Goal: Task Accomplishment & Management: Complete application form

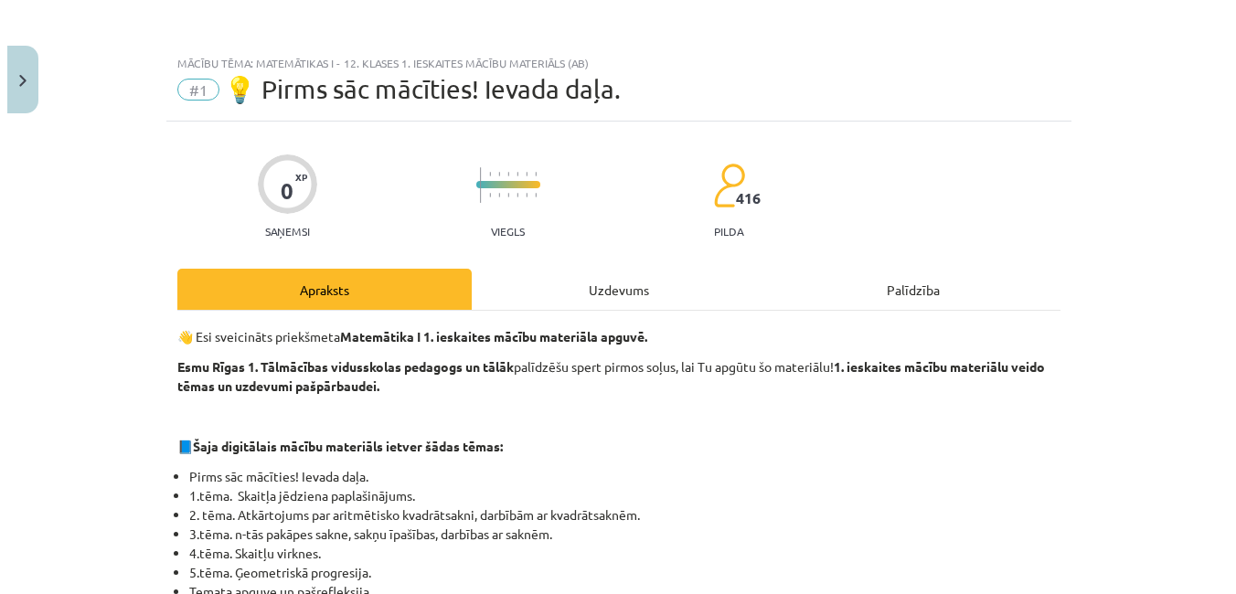
scroll to position [515, 0]
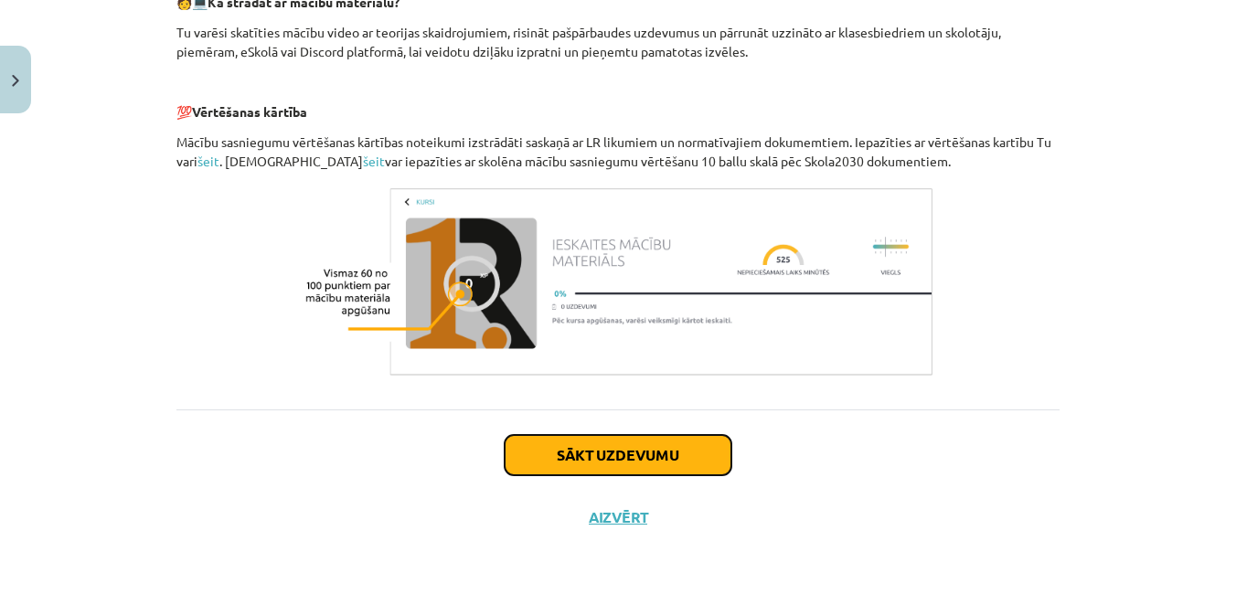
click at [653, 463] on button "Sākt uzdevumu" at bounding box center [618, 455] width 227 height 40
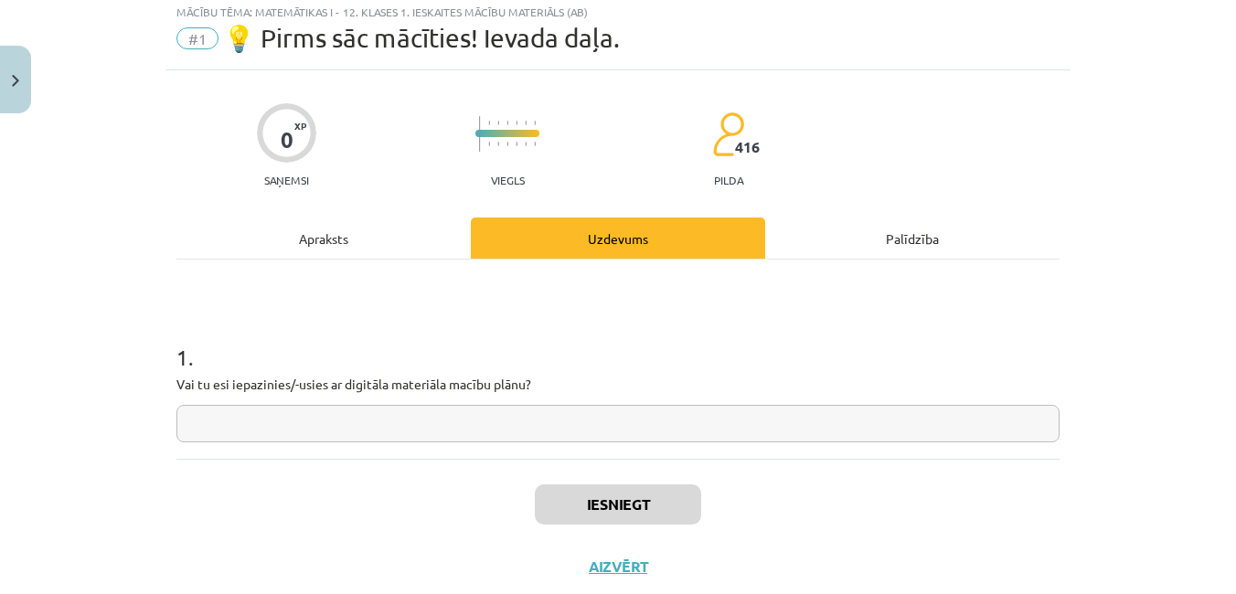
scroll to position [46, 0]
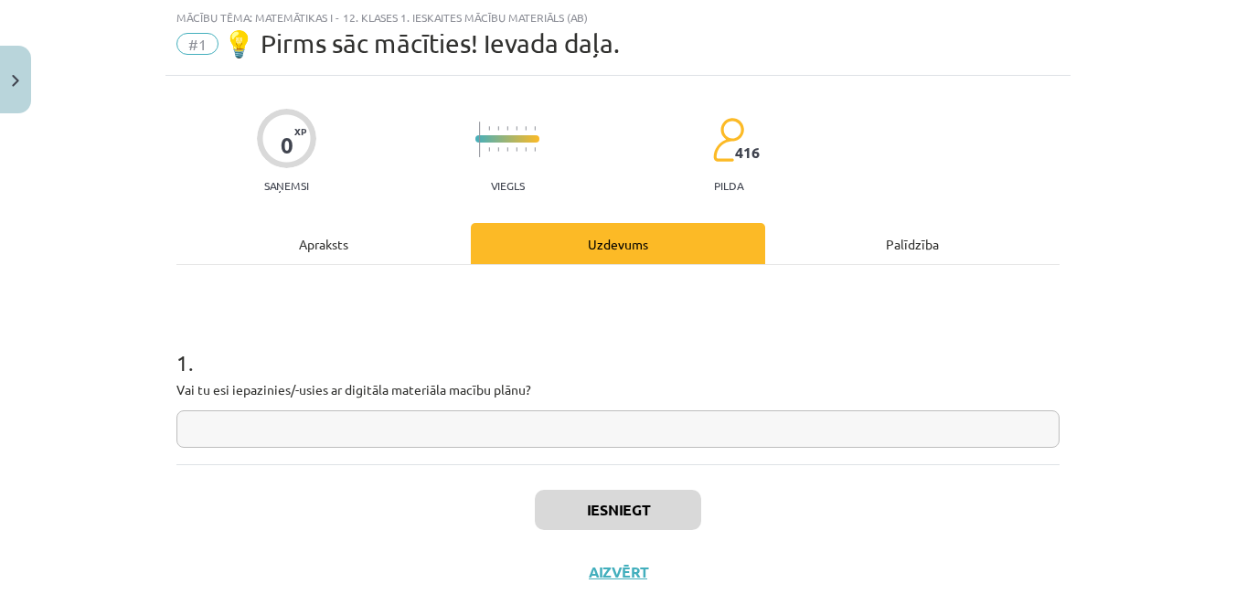
click at [583, 426] on input "text" at bounding box center [618, 429] width 883 height 37
click at [133, 401] on div "Mācību tēma: Matemātikas i - 12. klases 1. ieskaites mācību materiāls (ab) #1 💡…" at bounding box center [618, 297] width 1236 height 594
click at [358, 421] on input "text" at bounding box center [618, 429] width 883 height 37
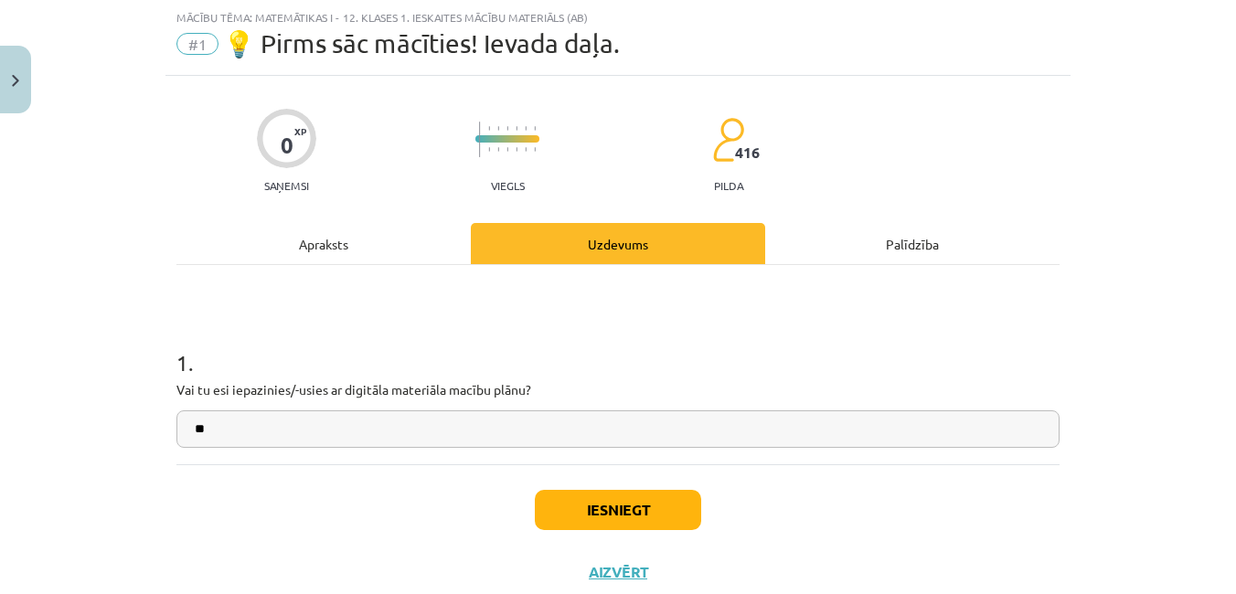
type input "**"
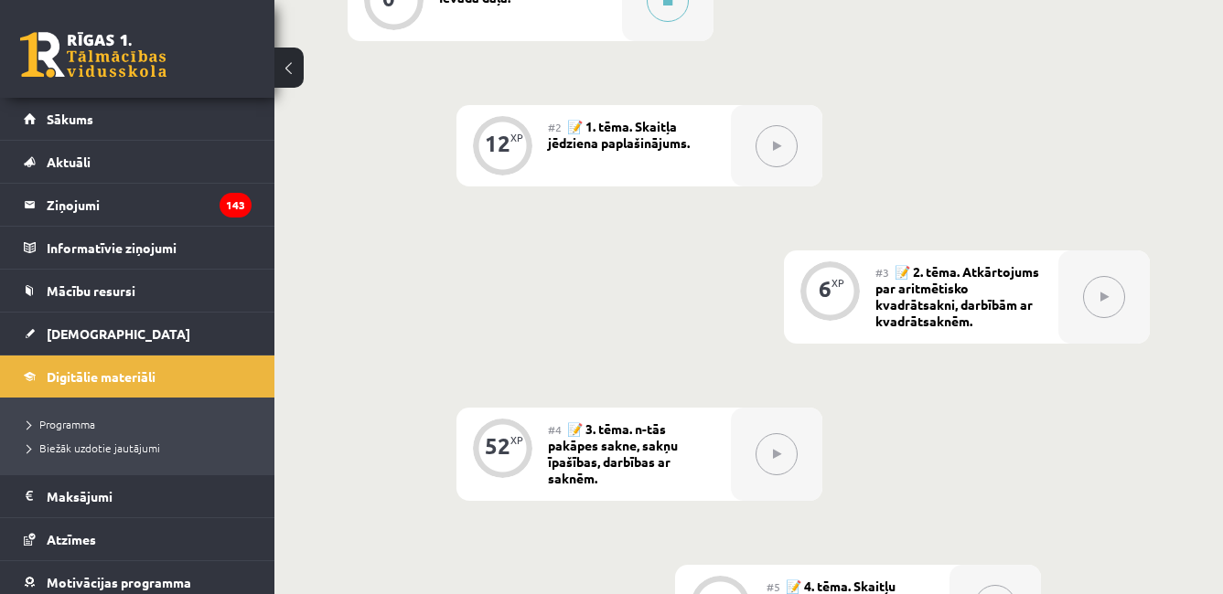
scroll to position [689, 0]
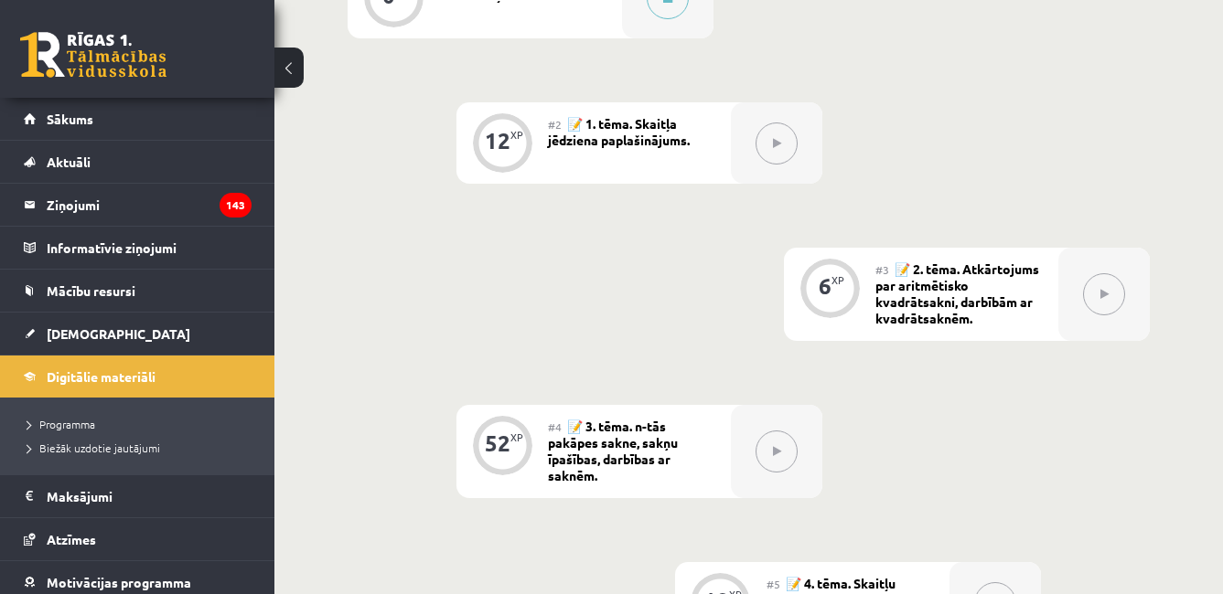
click at [780, 173] on div at bounding box center [776, 142] width 91 height 81
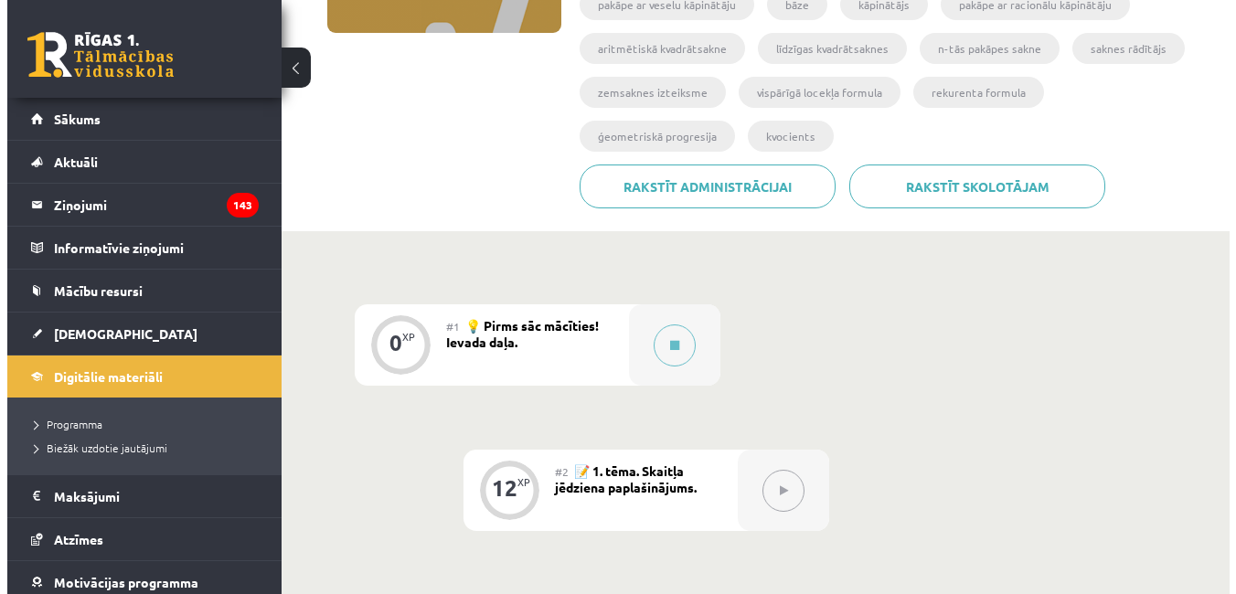
scroll to position [360, 0]
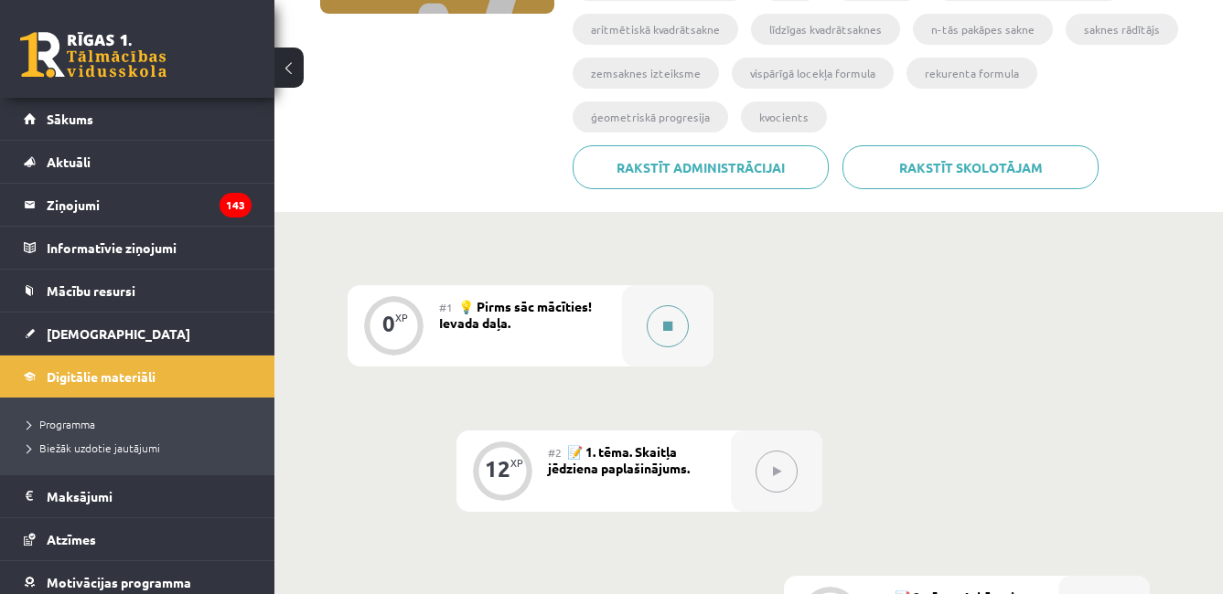
click at [699, 345] on div at bounding box center [667, 325] width 91 height 81
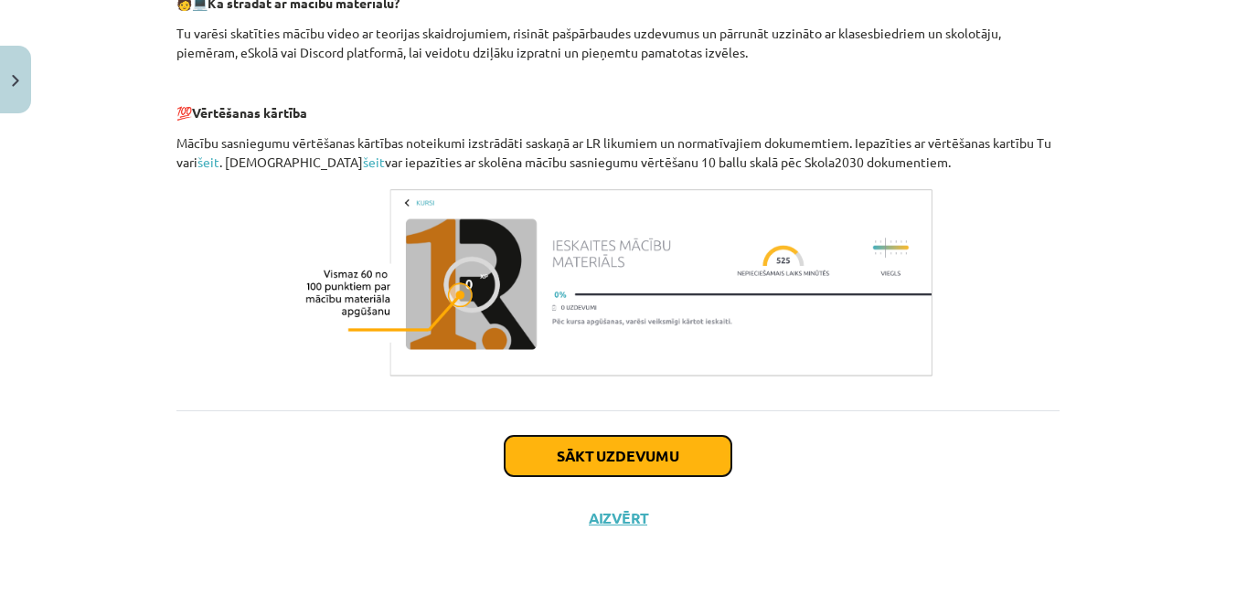
click at [698, 438] on button "Sākt uzdevumu" at bounding box center [618, 456] width 227 height 40
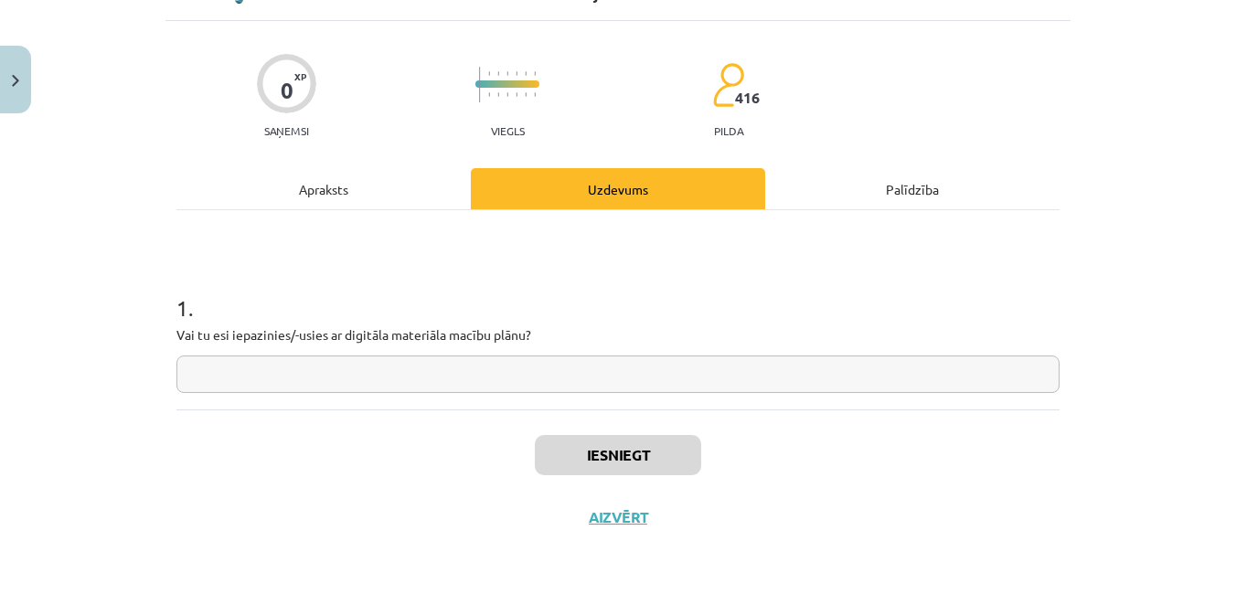
scroll to position [46, 0]
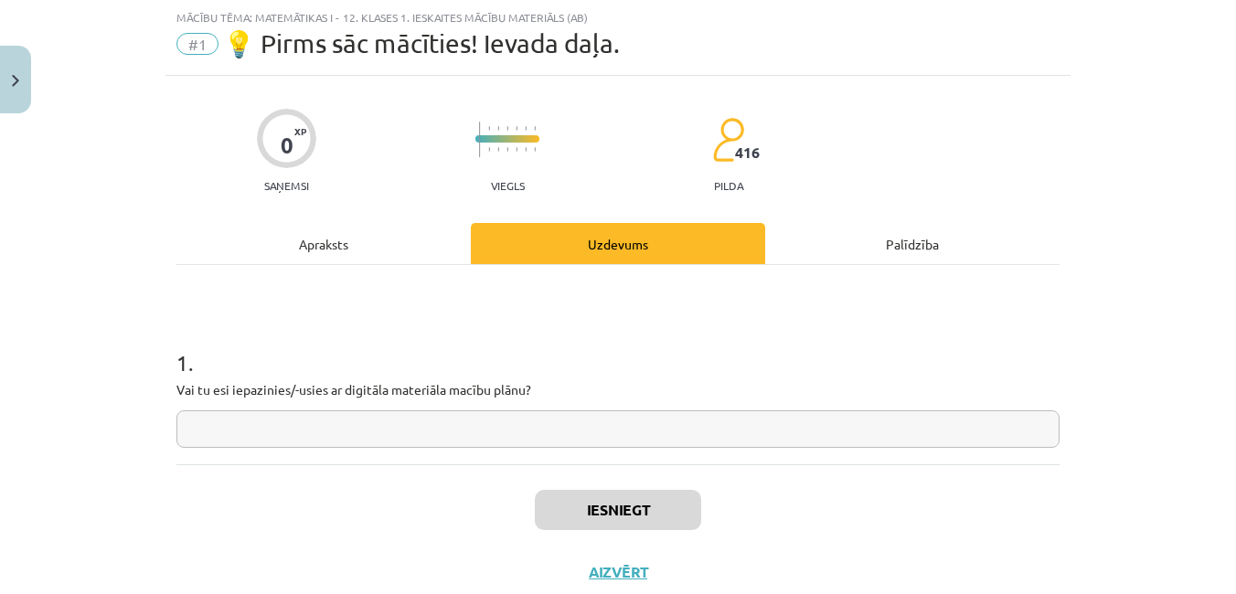
click at [690, 439] on input "text" at bounding box center [618, 429] width 883 height 37
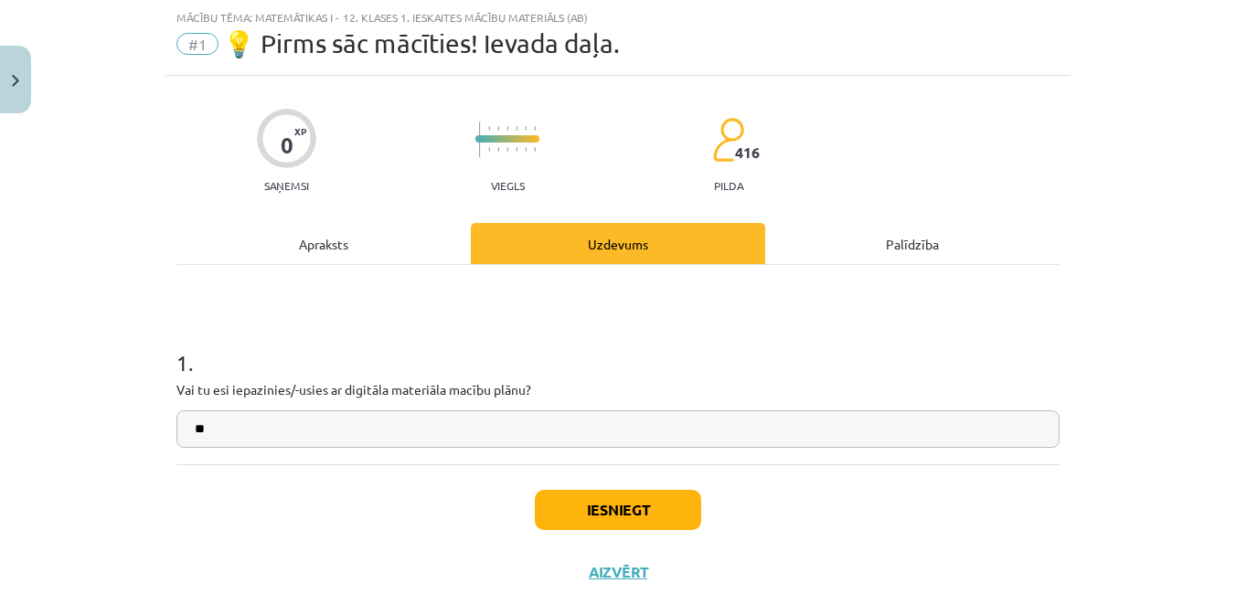
type input "**"
click at [586, 527] on button "Iesniegt" at bounding box center [618, 510] width 166 height 40
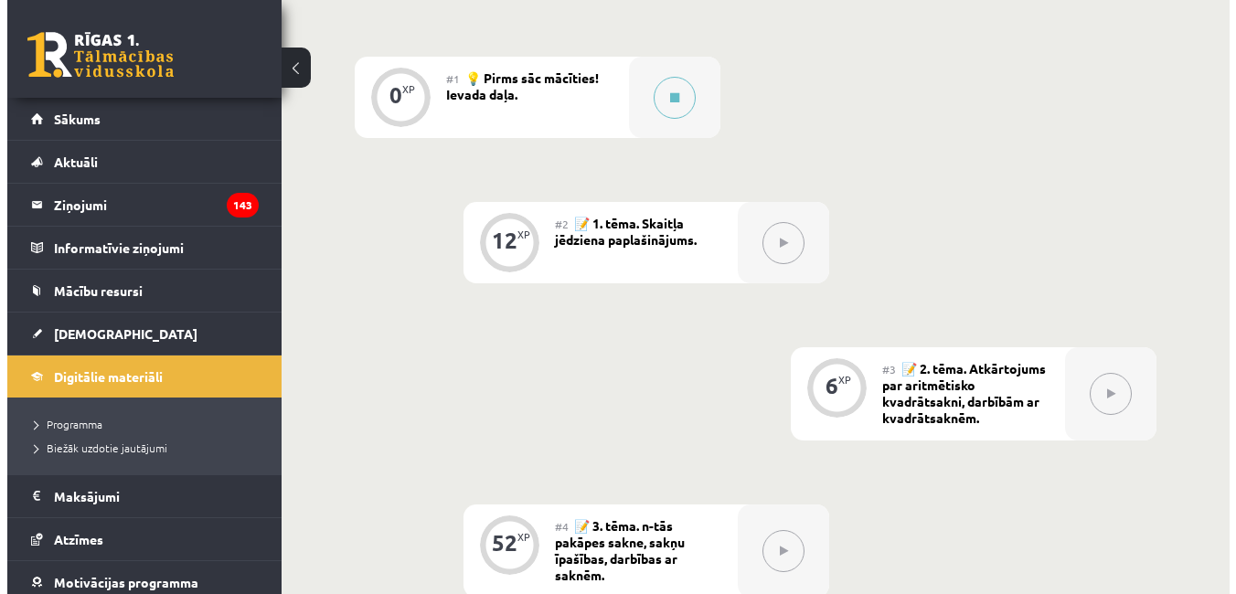
scroll to position [599, 0]
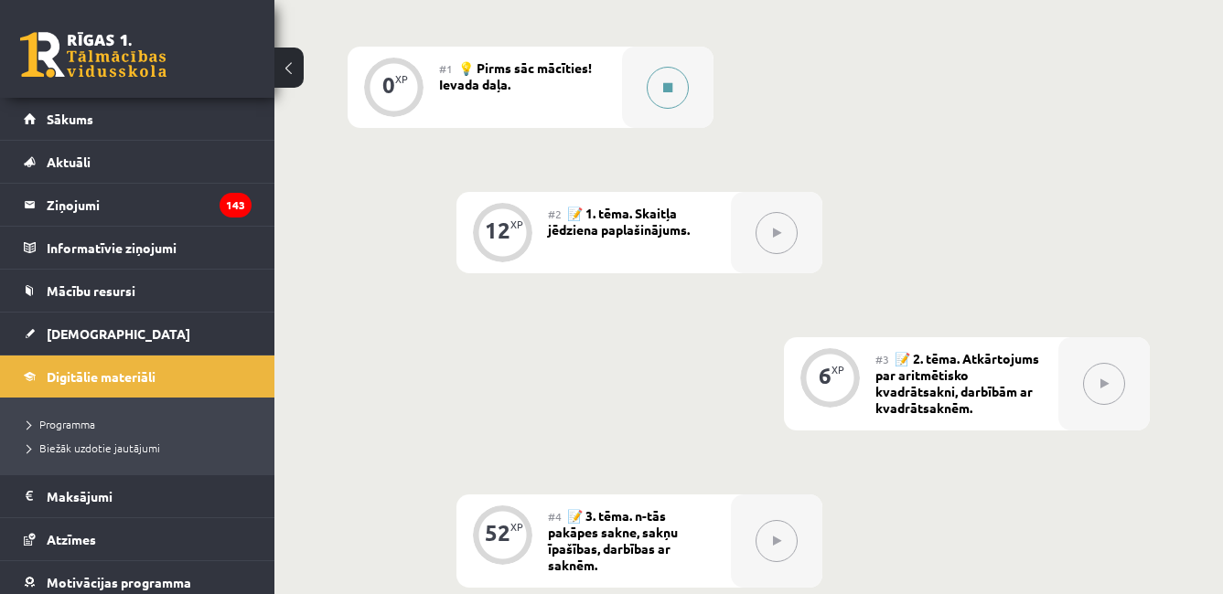
click at [676, 91] on button at bounding box center [668, 88] width 42 height 42
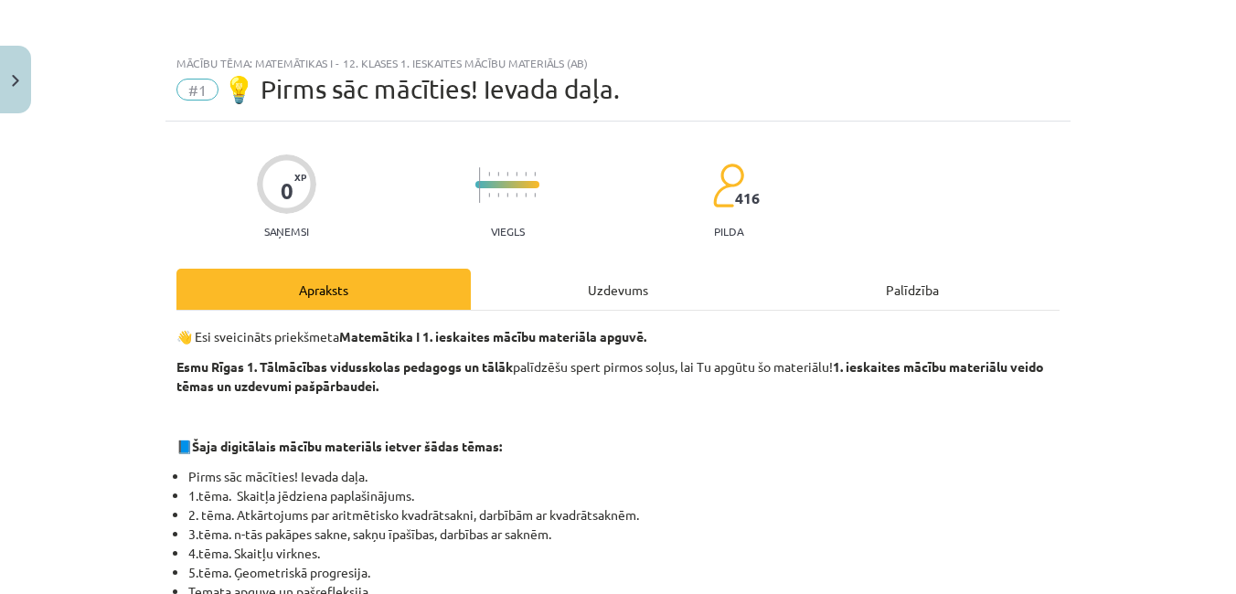
click at [669, 294] on div "Uzdevums" at bounding box center [618, 289] width 294 height 41
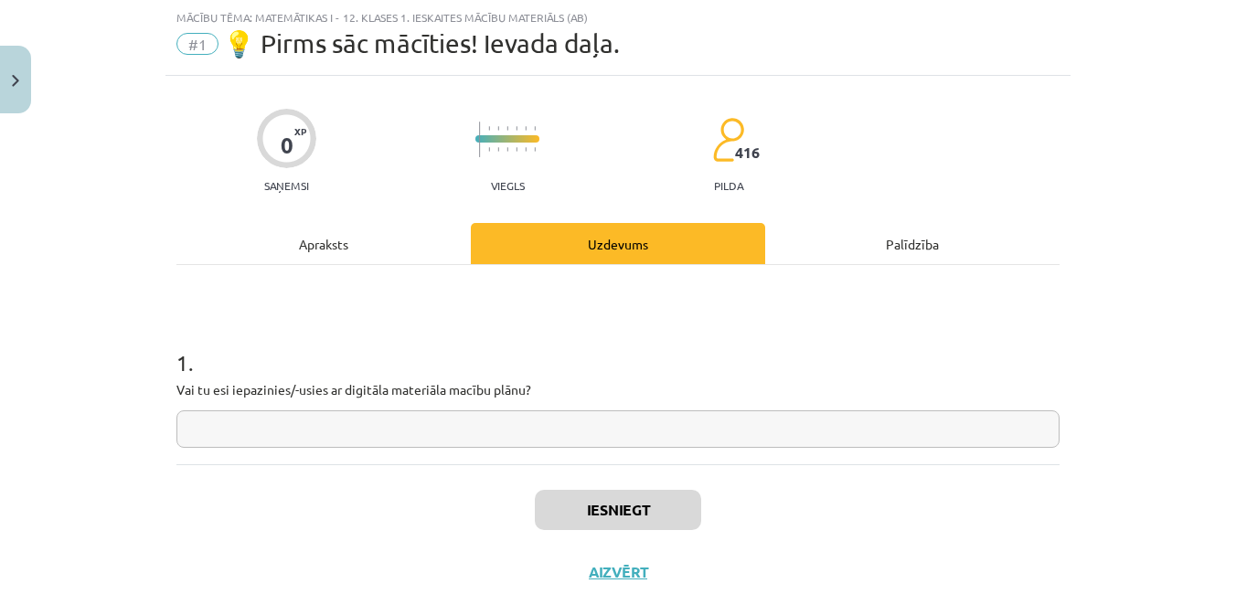
click at [660, 420] on input "text" at bounding box center [618, 429] width 883 height 37
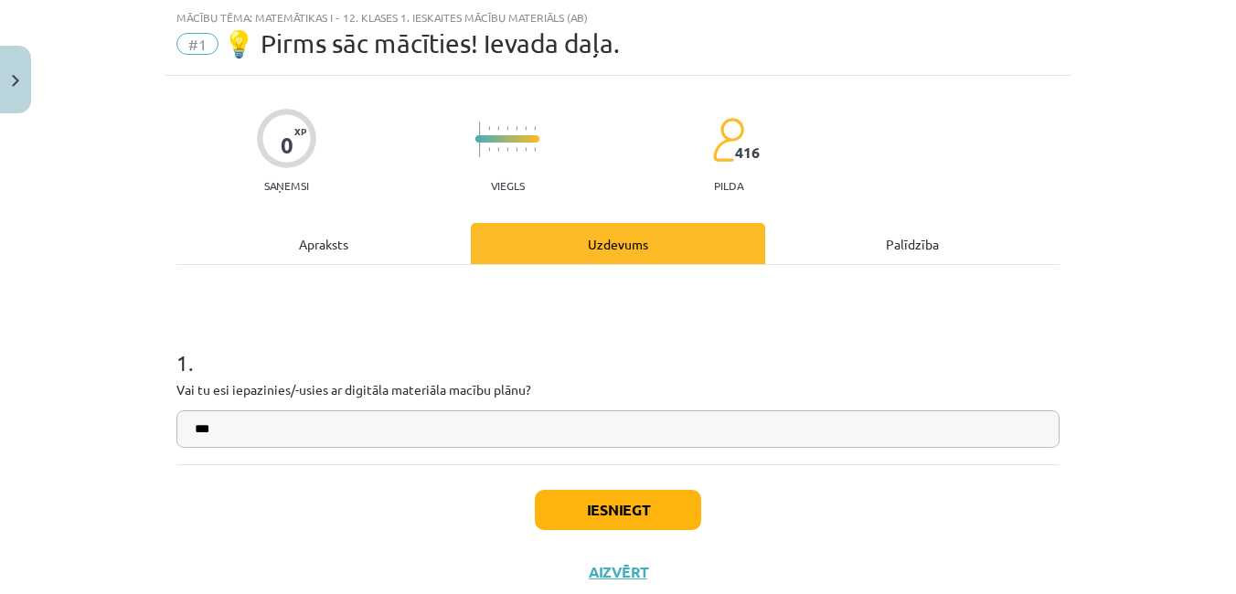
type input "***"
click at [642, 511] on button "Iesniegt" at bounding box center [618, 510] width 166 height 40
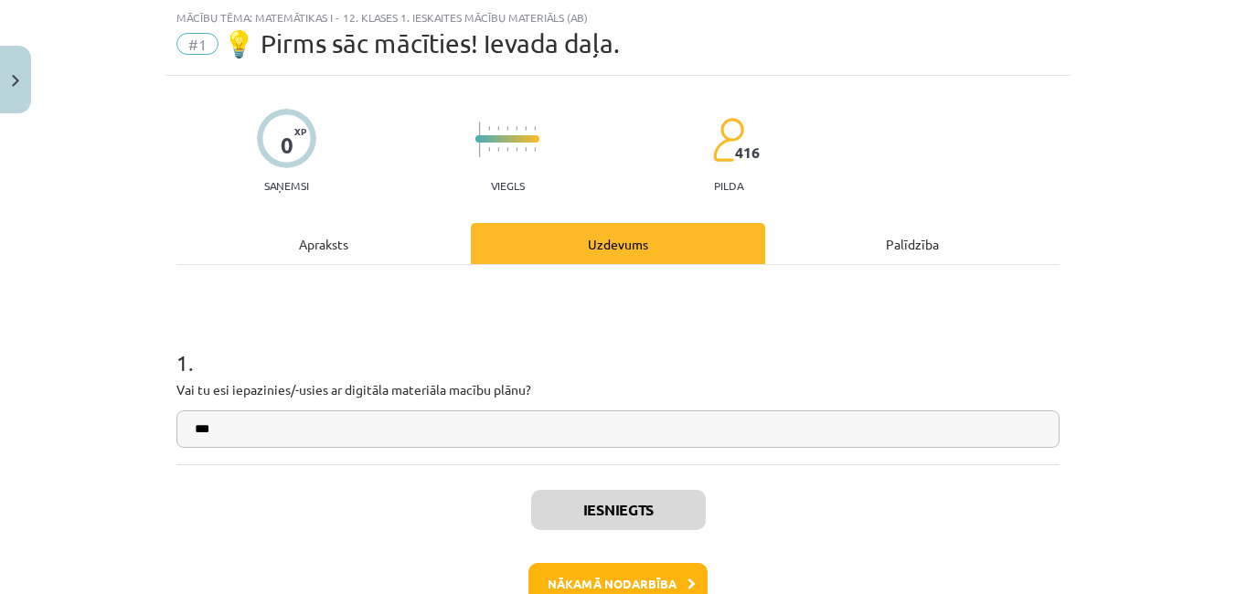
scroll to position [601, 0]
click at [649, 567] on button "Nākamā nodarbība" at bounding box center [618, 584] width 179 height 42
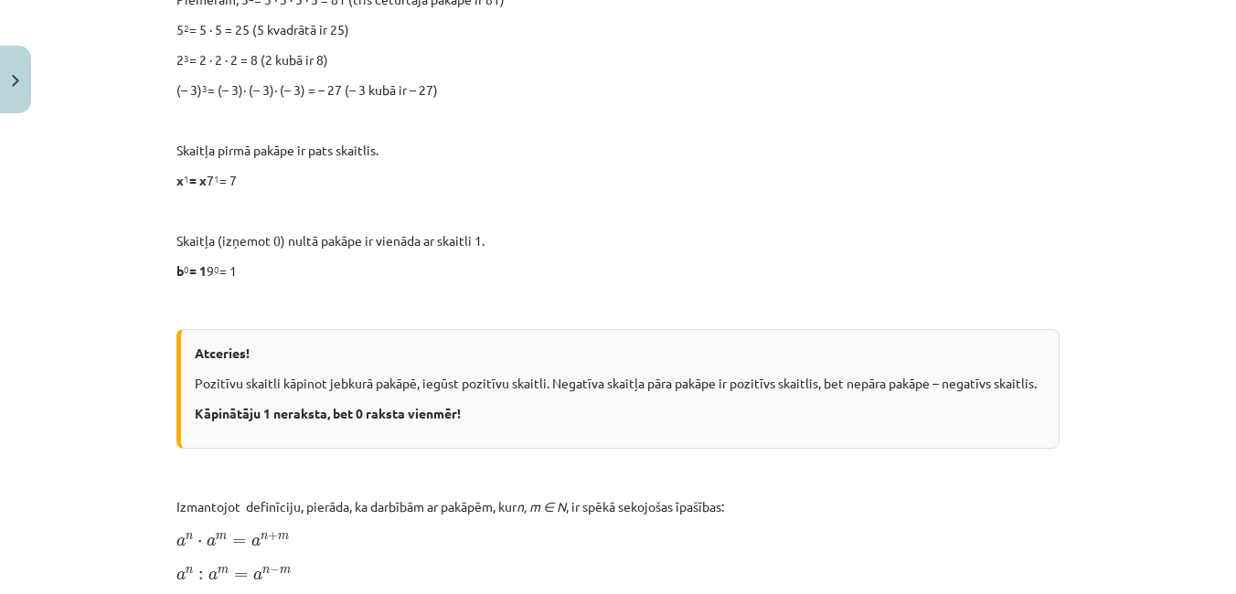
scroll to position [46, 0]
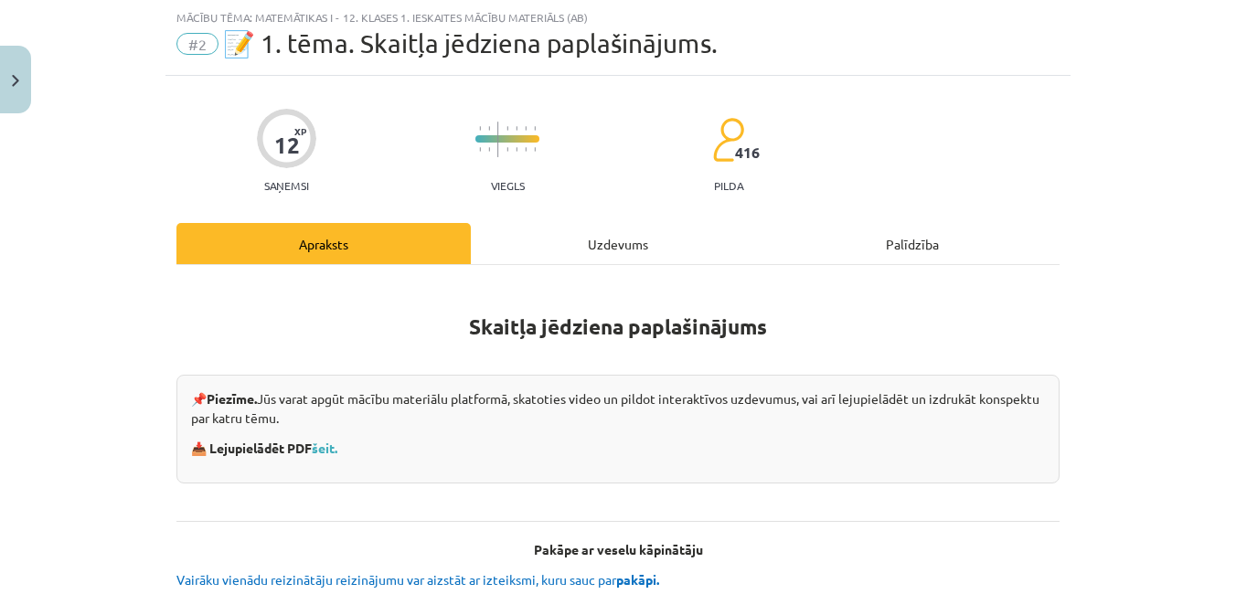
click at [604, 254] on div "Uzdevums" at bounding box center [618, 243] width 294 height 41
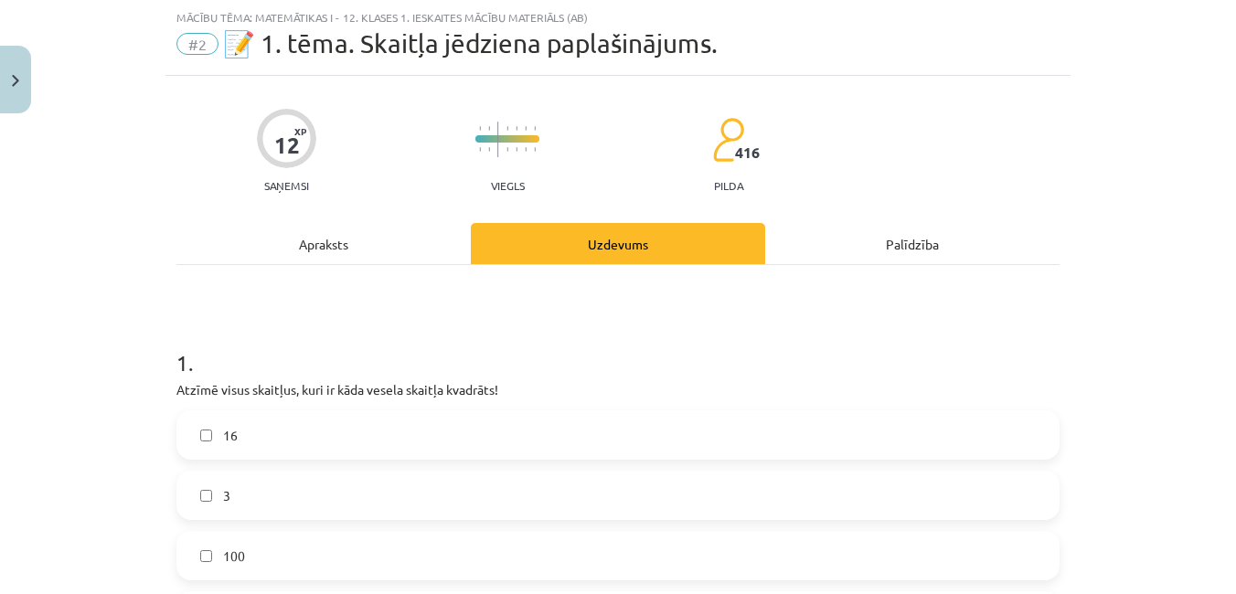
drag, startPoint x: 1203, startPoint y: 201, endPoint x: 1226, endPoint y: 233, distance: 39.3
click at [1226, 233] on div "Mācību tēma: Matemātikas i - 12. klases 1. ieskaites mācību materiāls (ab) #2 📝…" at bounding box center [618, 297] width 1236 height 594
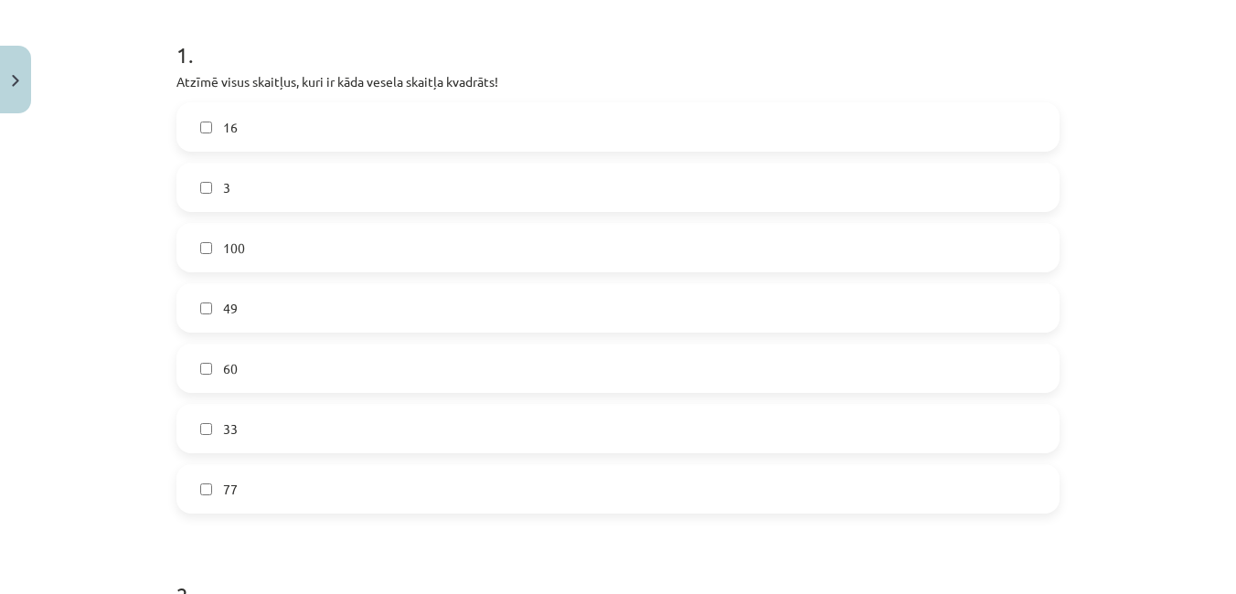
scroll to position [350, 0]
click at [226, 126] on span "16" at bounding box center [230, 131] width 15 height 19
click at [355, 262] on label "100" at bounding box center [618, 252] width 880 height 46
click at [355, 304] on label "49" at bounding box center [618, 312] width 880 height 46
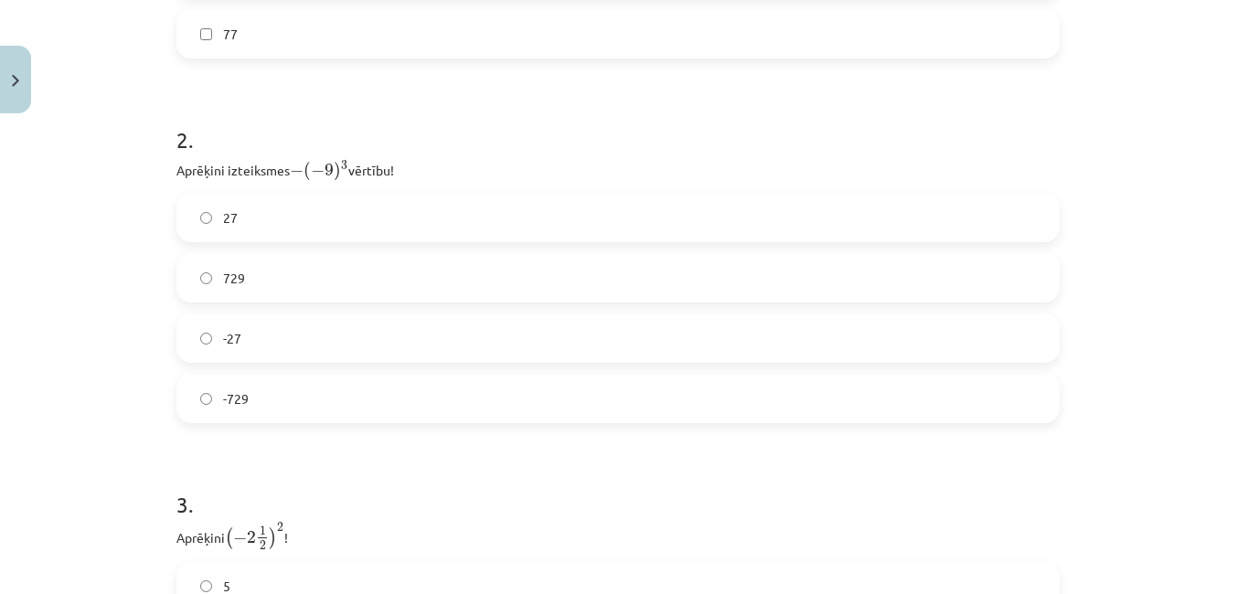
scroll to position [797, 0]
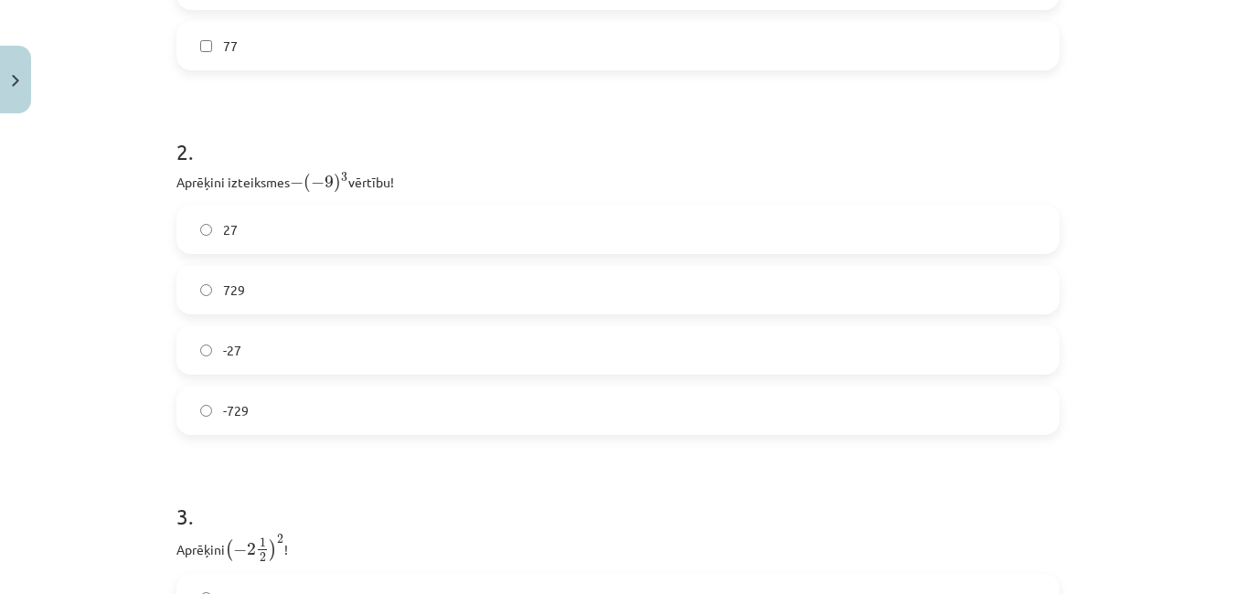
click at [285, 283] on label "729" at bounding box center [618, 290] width 880 height 46
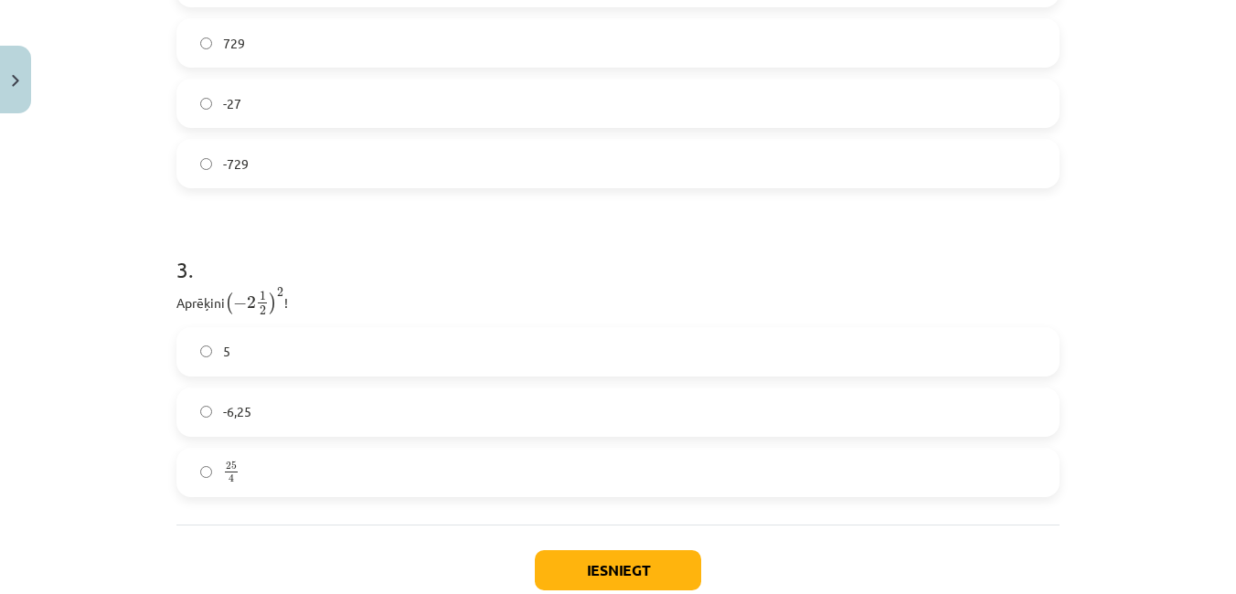
scroll to position [1159, 0]
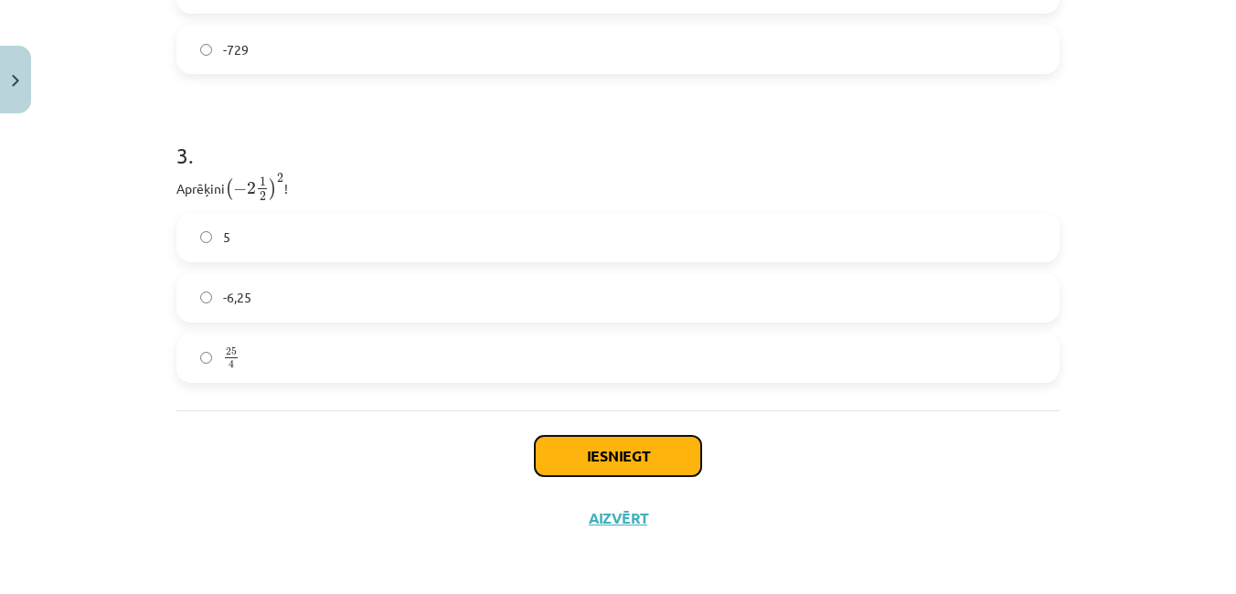
click at [562, 440] on button "Iesniegt" at bounding box center [618, 456] width 166 height 40
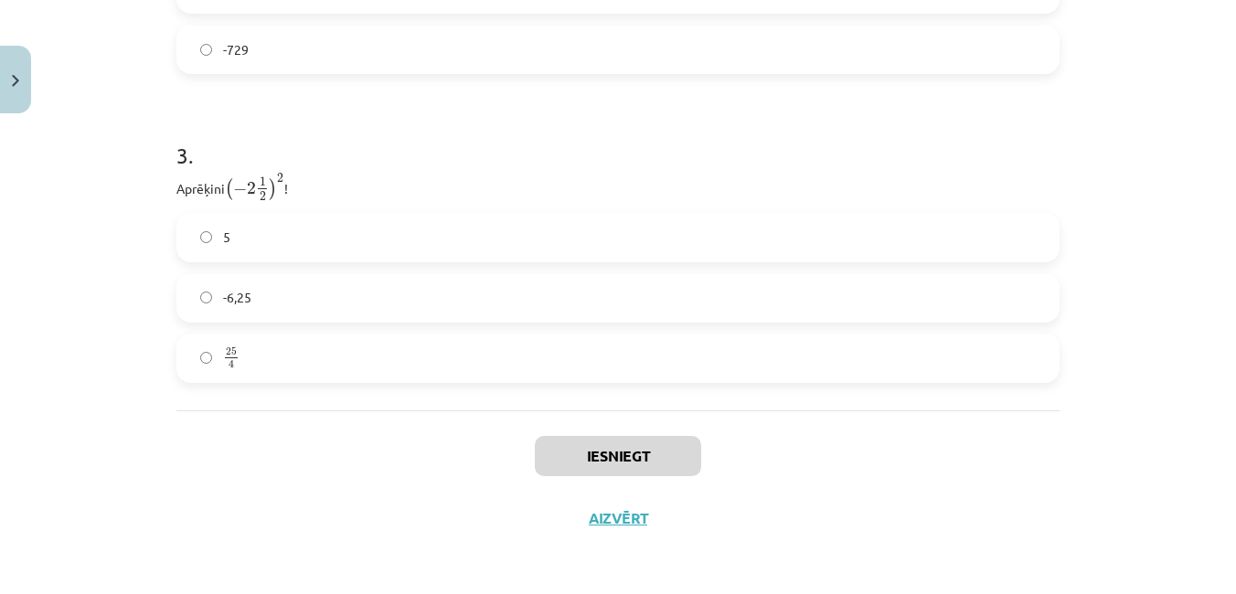
drag, startPoint x: 527, startPoint y: 497, endPoint x: 452, endPoint y: 512, distance: 76.4
drag, startPoint x: 452, startPoint y: 512, endPoint x: 426, endPoint y: 513, distance: 25.6
click at [426, 513] on div "Iesniegt Aizvērt" at bounding box center [618, 475] width 883 height 128
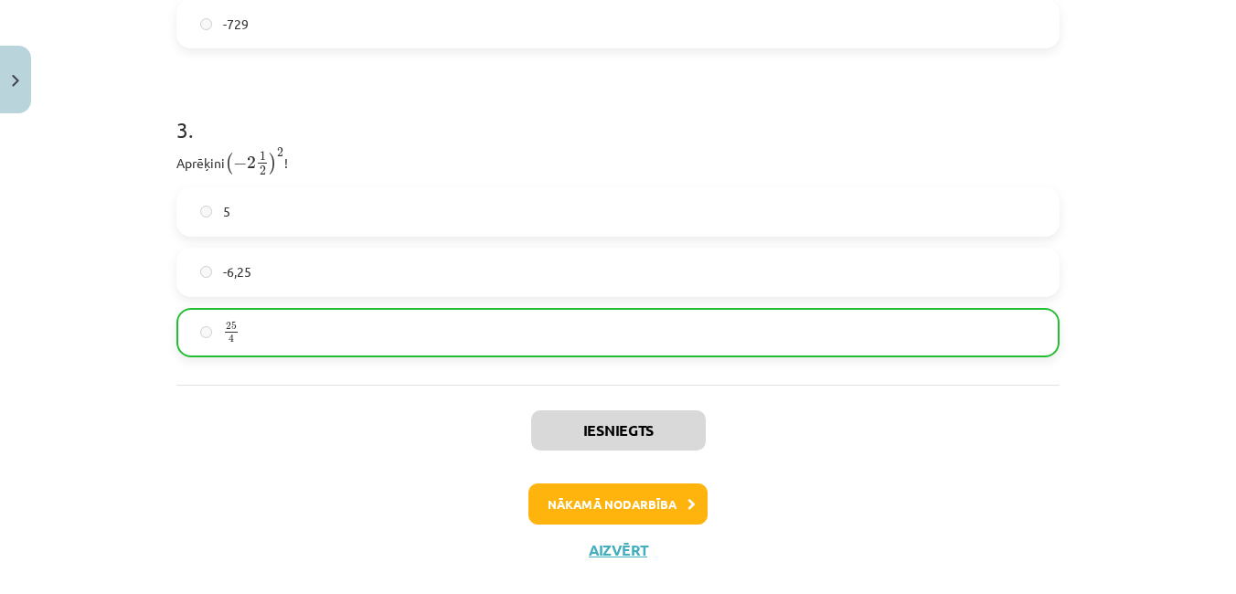
scroll to position [1216, 0]
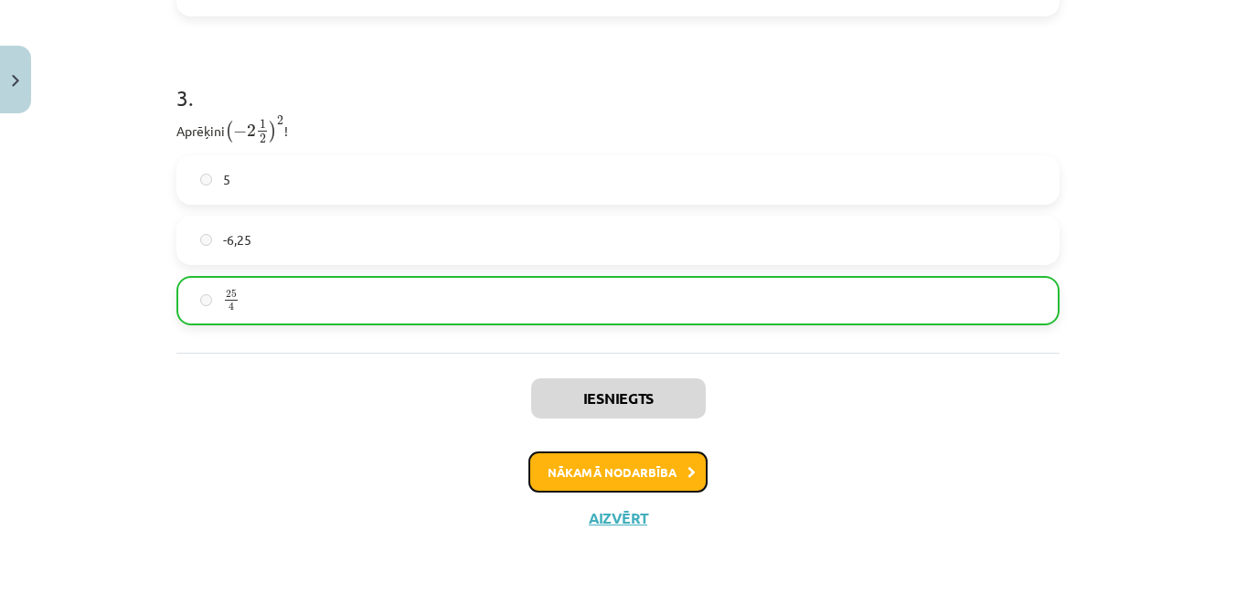
click at [547, 473] on button "Nākamā nodarbība" at bounding box center [618, 473] width 179 height 42
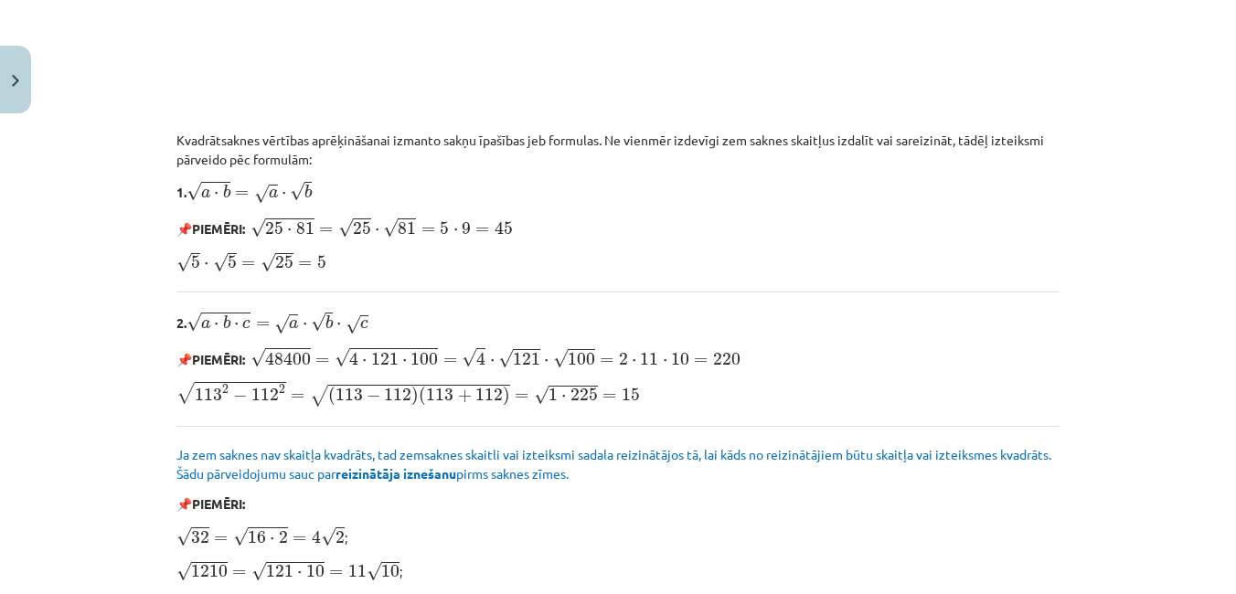
scroll to position [2269, 0]
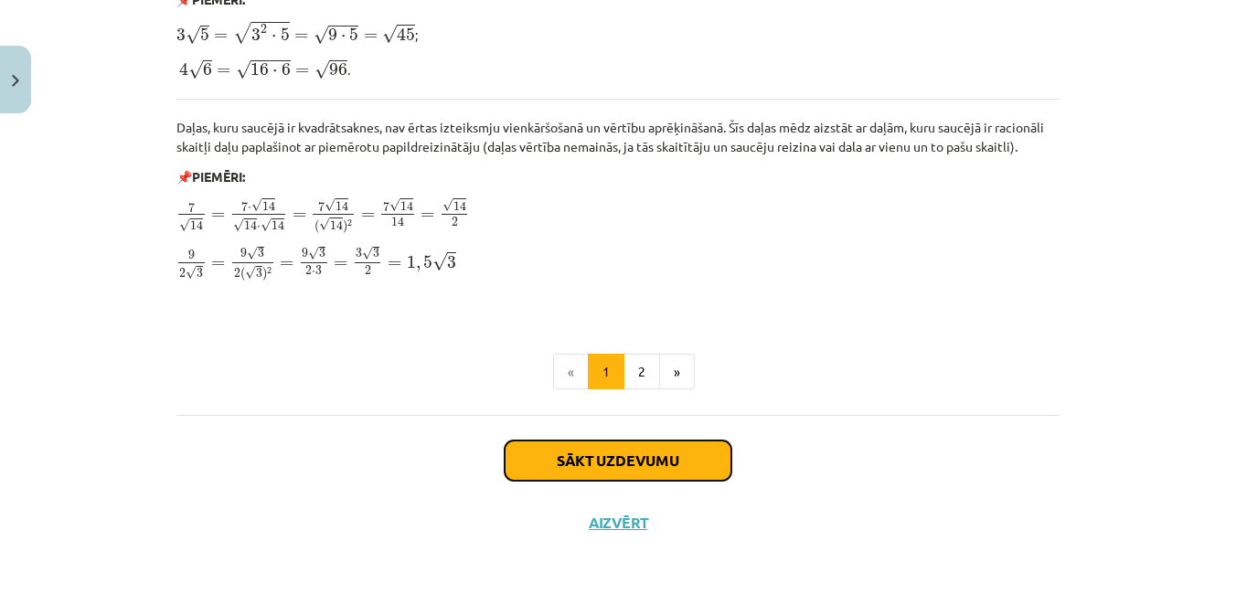
click at [551, 465] on button "Sākt uzdevumu" at bounding box center [618, 461] width 227 height 40
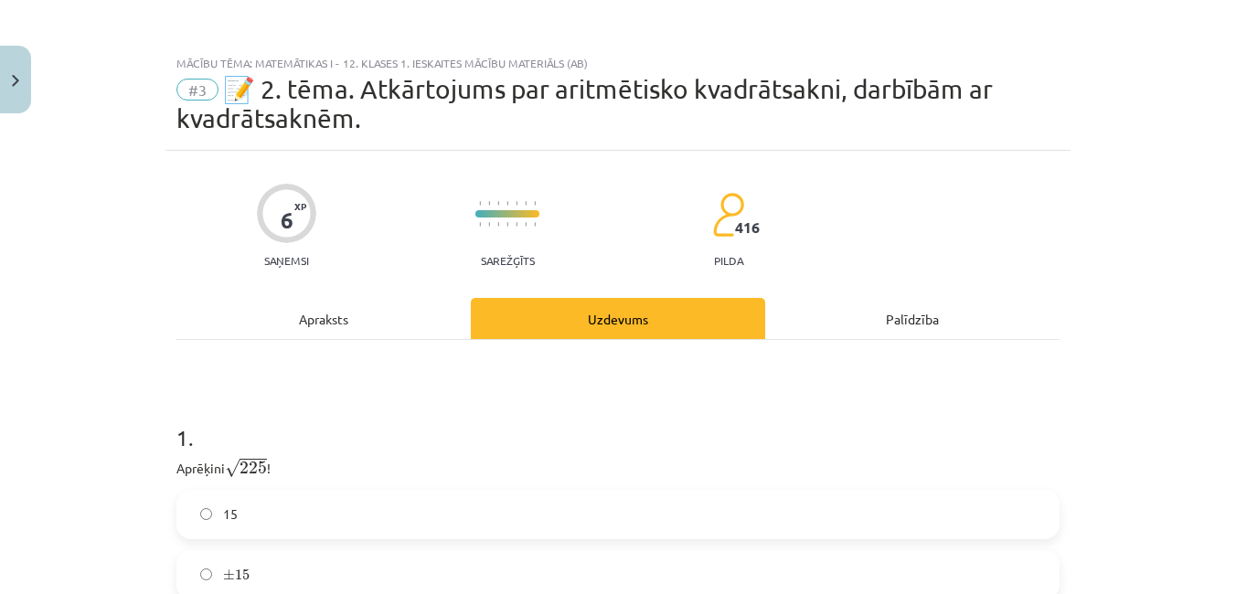
scroll to position [532, 0]
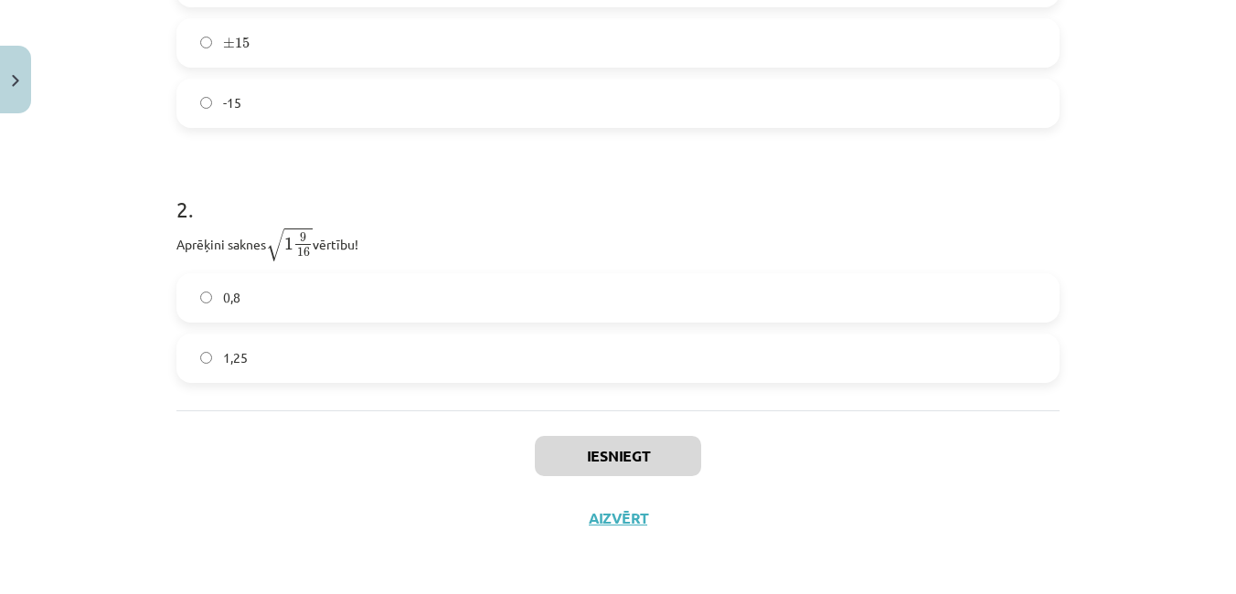
drag, startPoint x: 615, startPoint y: 249, endPoint x: 615, endPoint y: 316, distance: 66.8
drag, startPoint x: 615, startPoint y: 316, endPoint x: 166, endPoint y: 455, distance: 469.2
click at [166, 455] on div "6 XP Saņemsi Sarežģīts 416 pilda Apraksts Uzdevums Palīdzība 1 . Aprēķini √ 225…" at bounding box center [618, 84] width 905 height 931
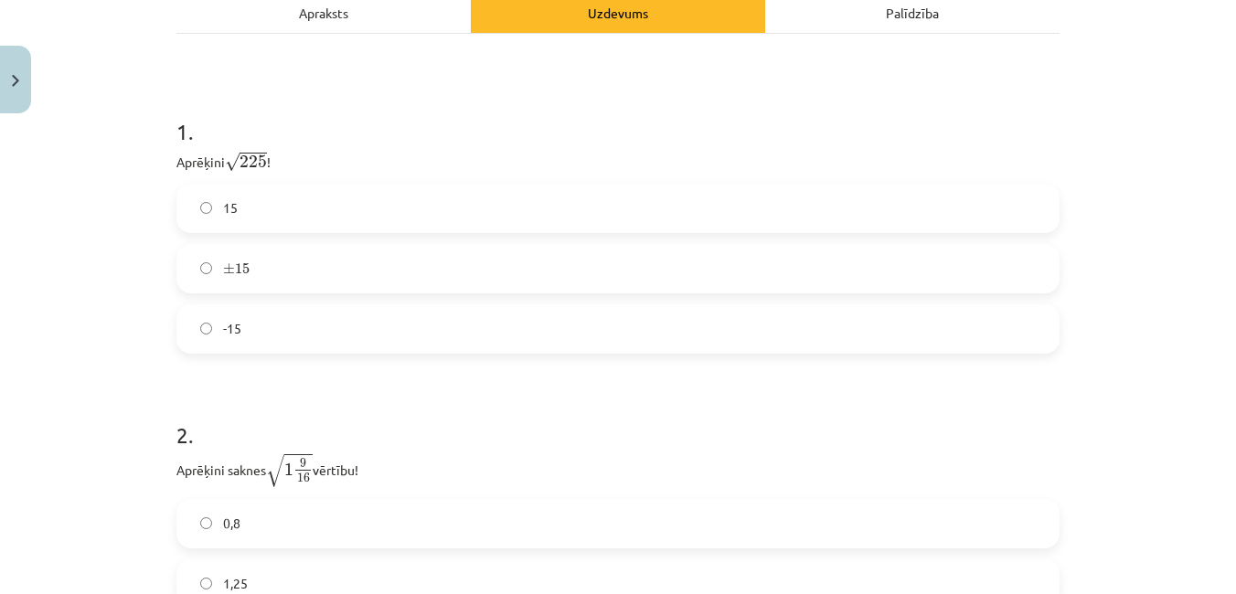
scroll to position [316, 0]
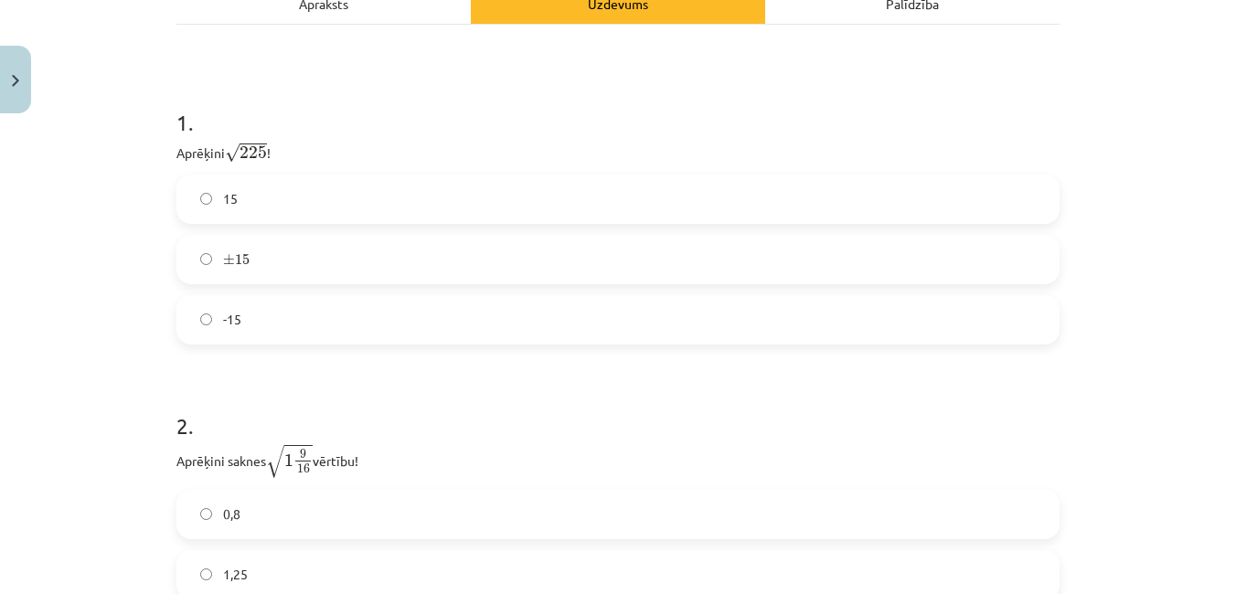
click at [295, 209] on label "15" at bounding box center [618, 200] width 880 height 46
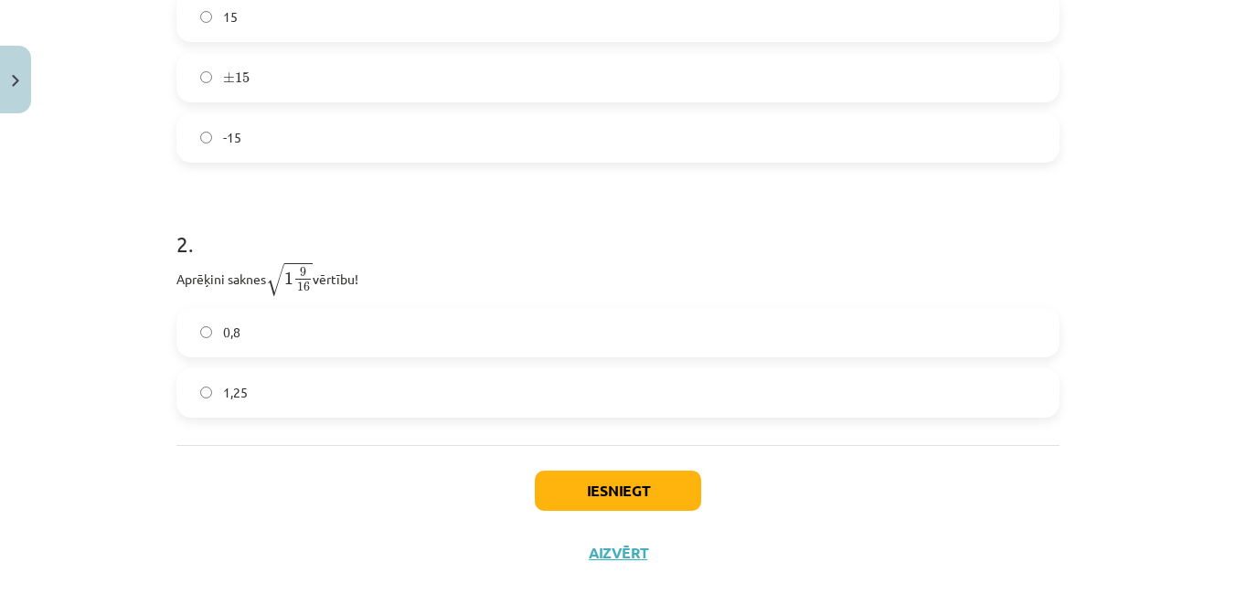
scroll to position [532, 0]
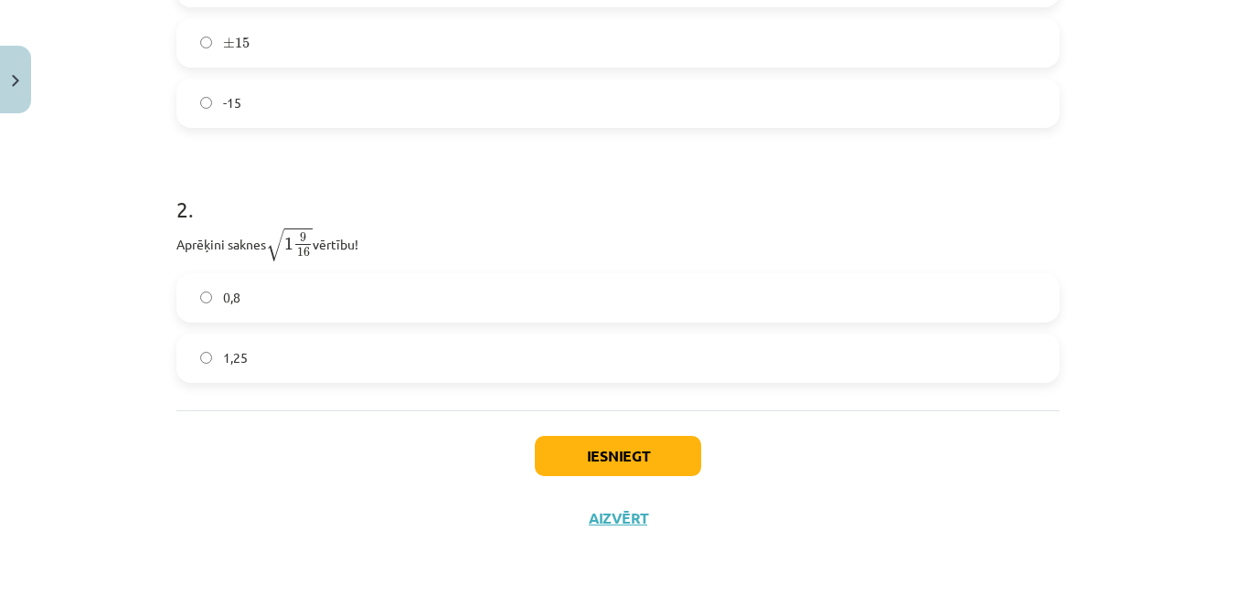
click at [431, 342] on label "1,25" at bounding box center [618, 359] width 880 height 46
click at [584, 444] on button "Iesniegt" at bounding box center [618, 456] width 166 height 40
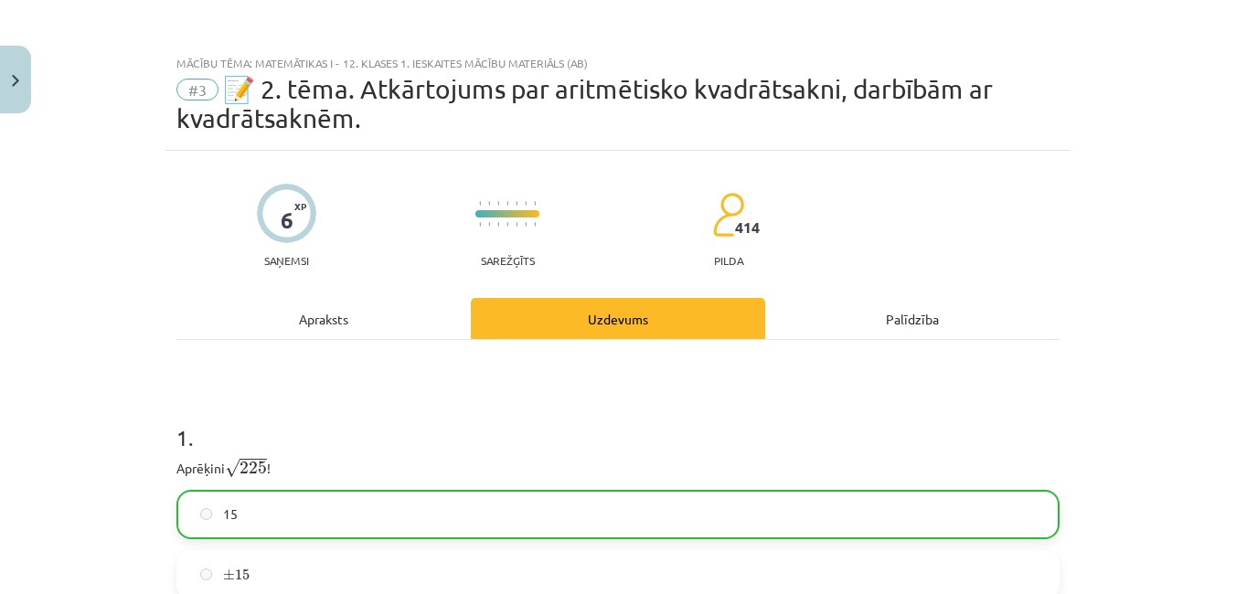
scroll to position [591, 0]
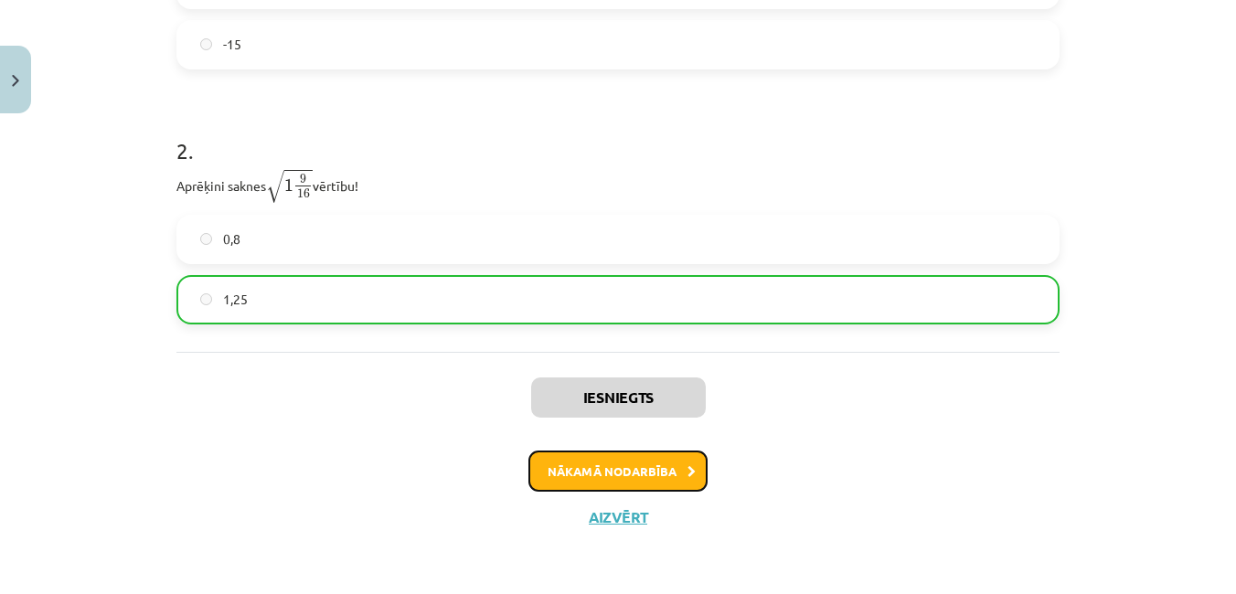
click at [635, 475] on button "Nākamā nodarbība" at bounding box center [618, 472] width 179 height 42
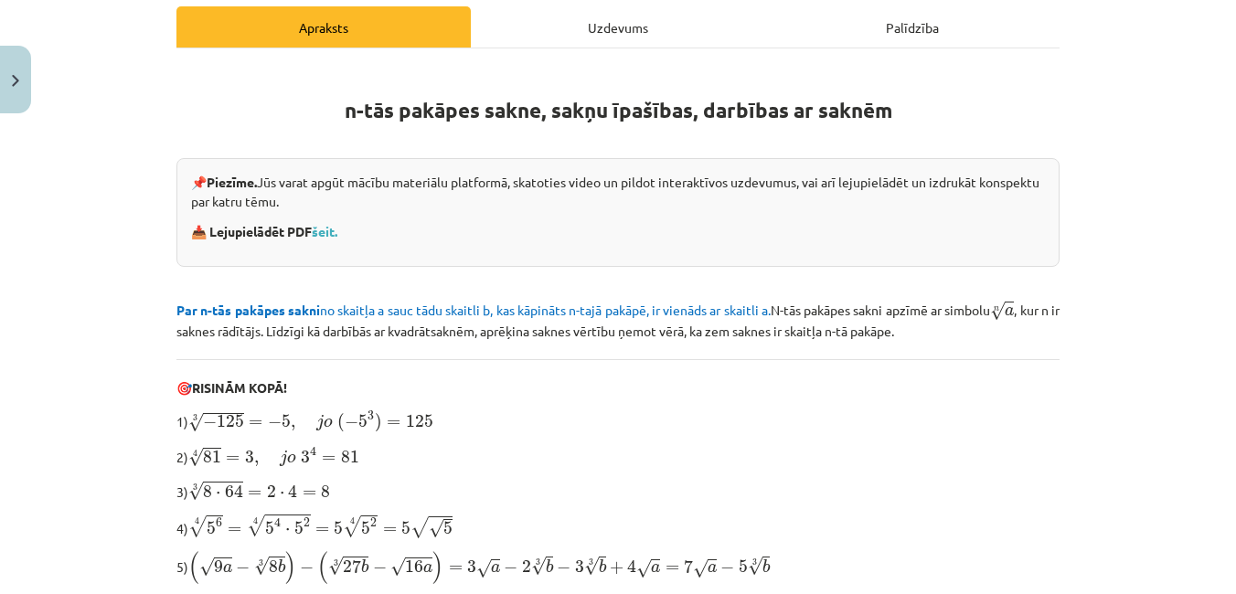
scroll to position [46, 0]
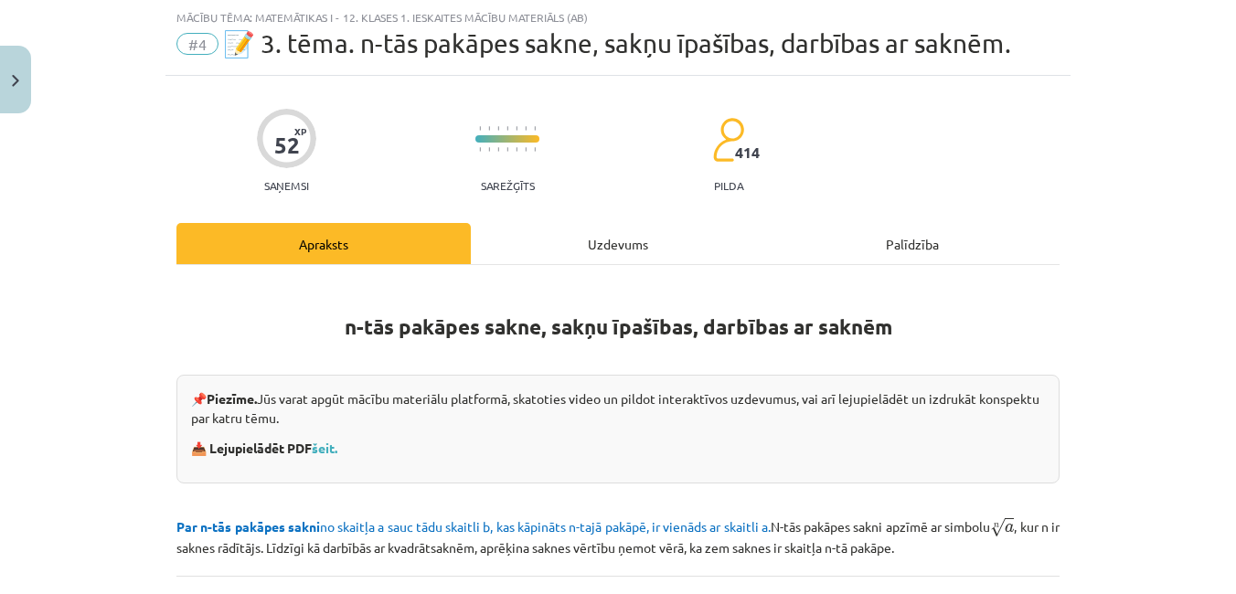
click at [599, 243] on div "Uzdevums" at bounding box center [618, 243] width 294 height 41
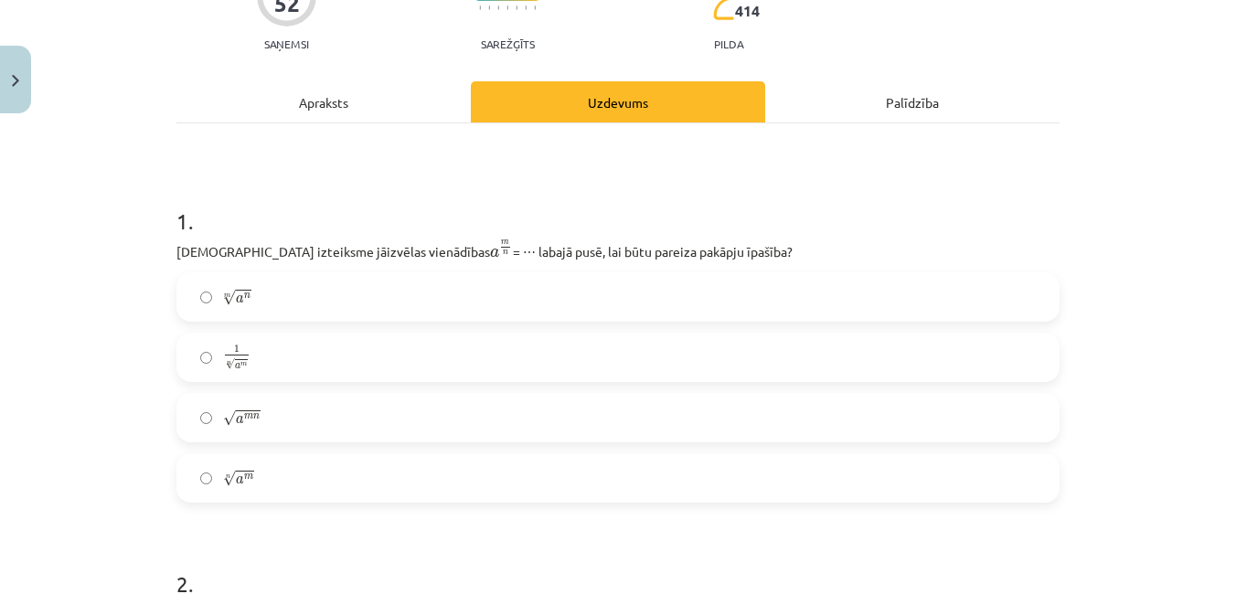
scroll to position [164, 0]
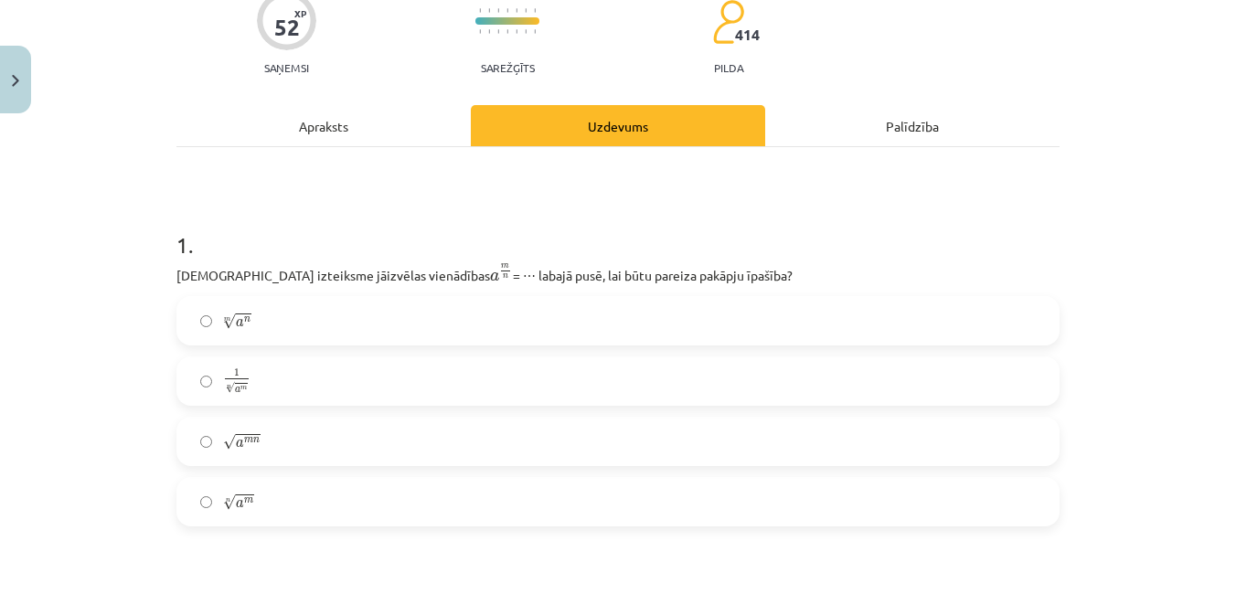
click at [244, 444] on span "m" at bounding box center [248, 440] width 9 height 5
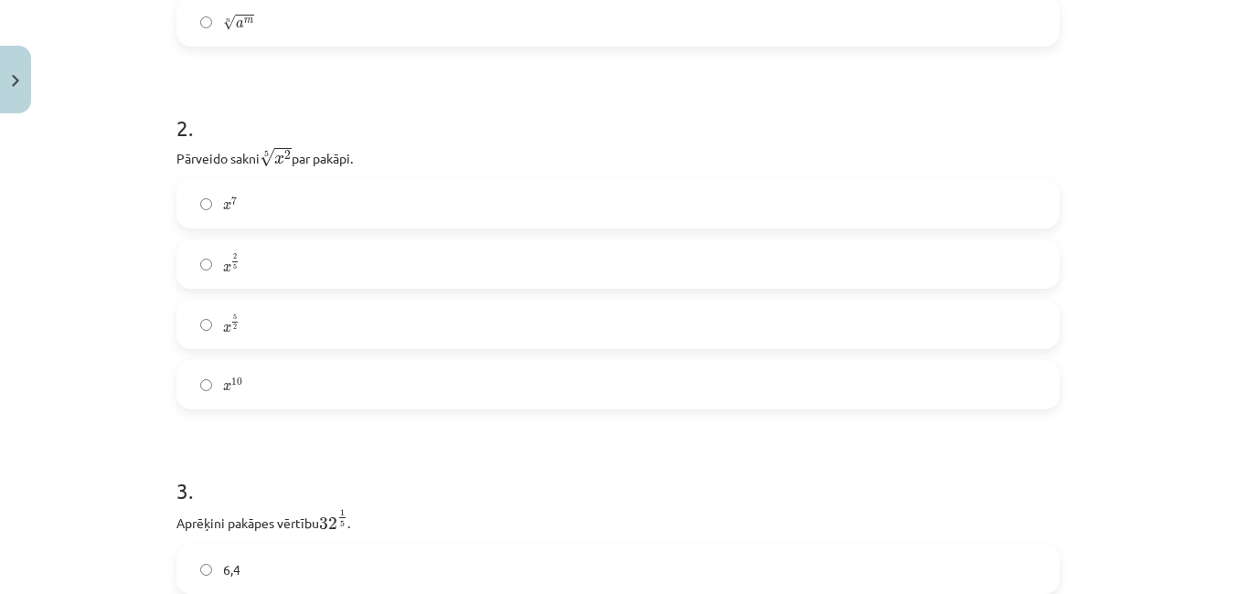
scroll to position [659, 0]
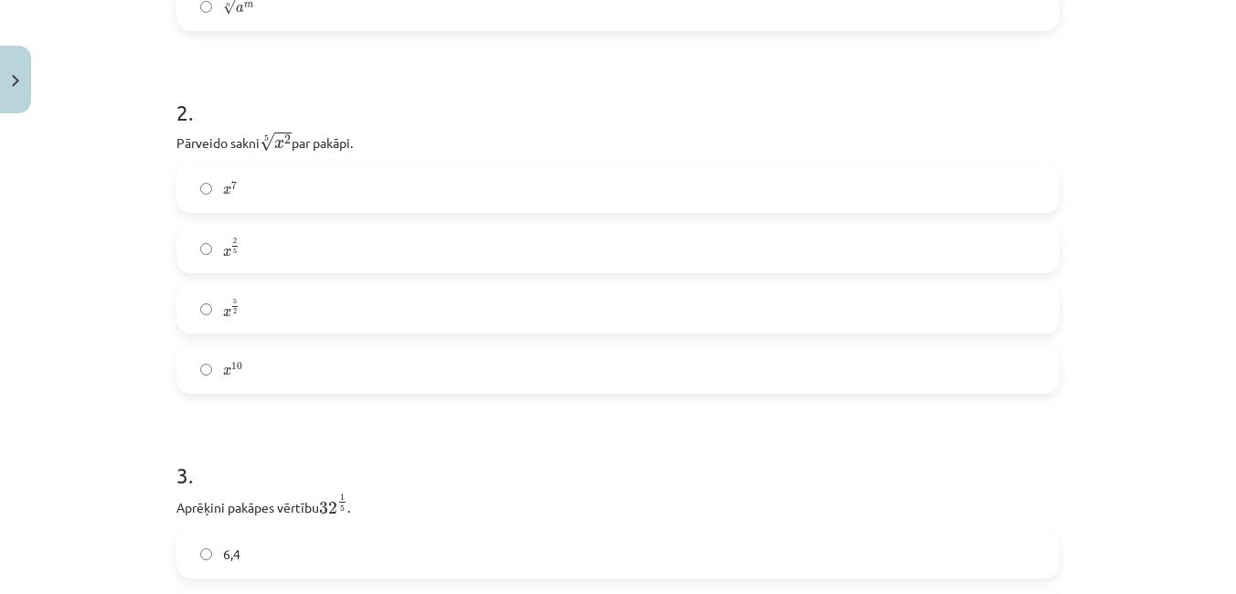
click at [294, 231] on label "x 2 5 x 2 5" at bounding box center [618, 249] width 880 height 46
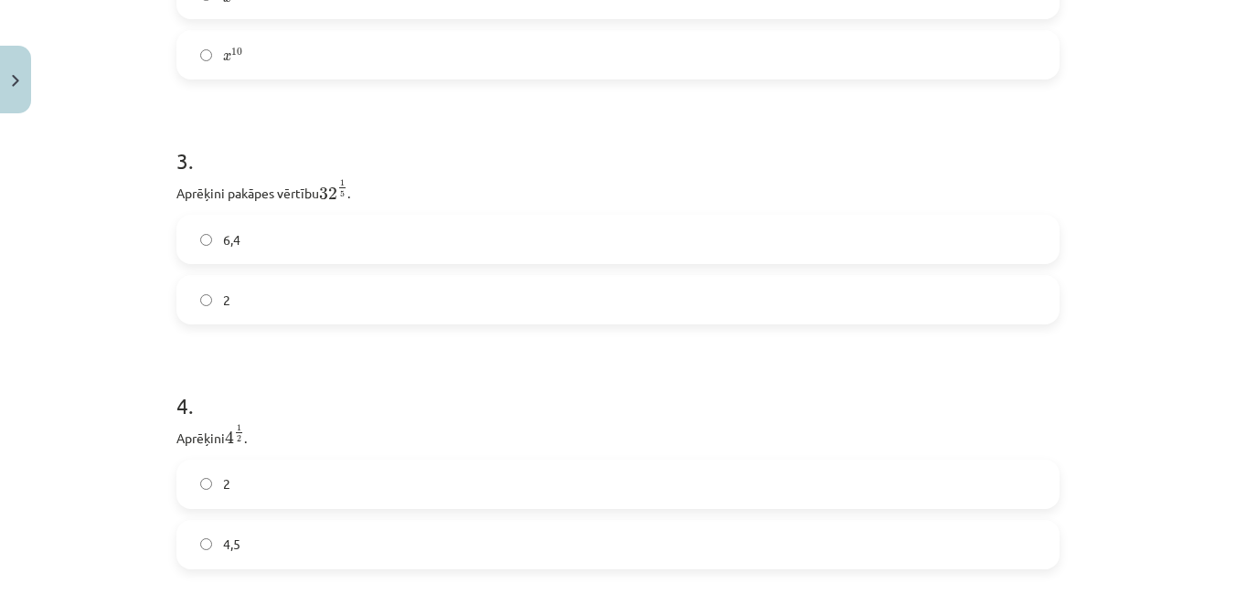
scroll to position [982, 0]
drag, startPoint x: 527, startPoint y: 292, endPoint x: 761, endPoint y: 251, distance: 237.5
click at [527, 290] on label "2" at bounding box center [618, 292] width 880 height 46
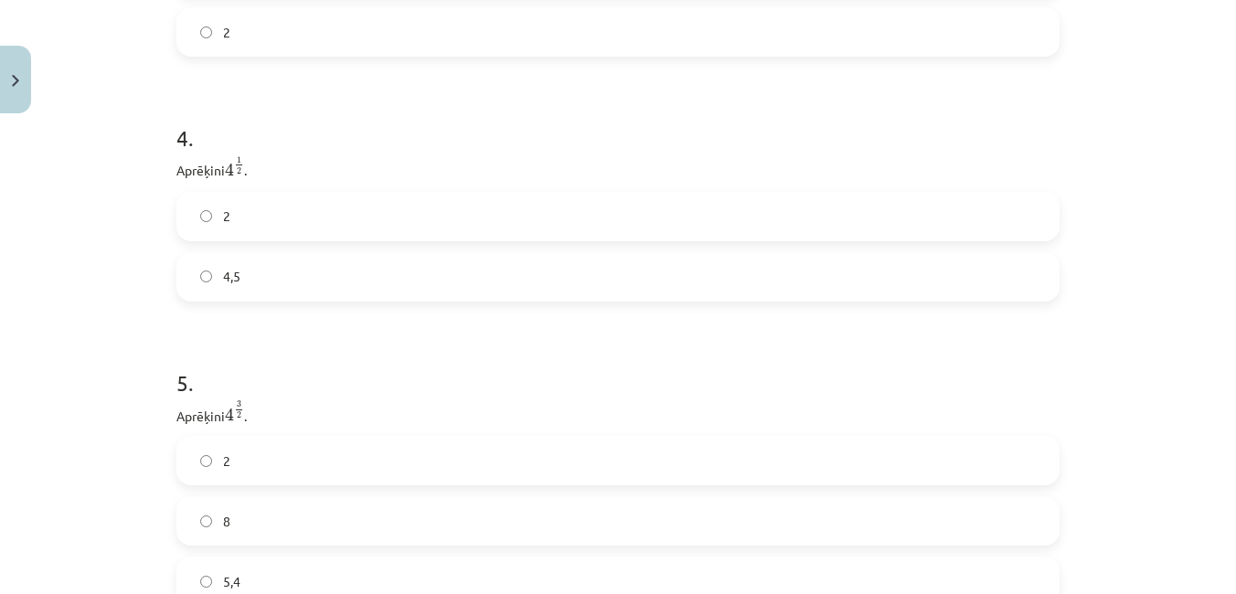
scroll to position [1257, 0]
click at [602, 213] on label "2" at bounding box center [618, 201] width 880 height 46
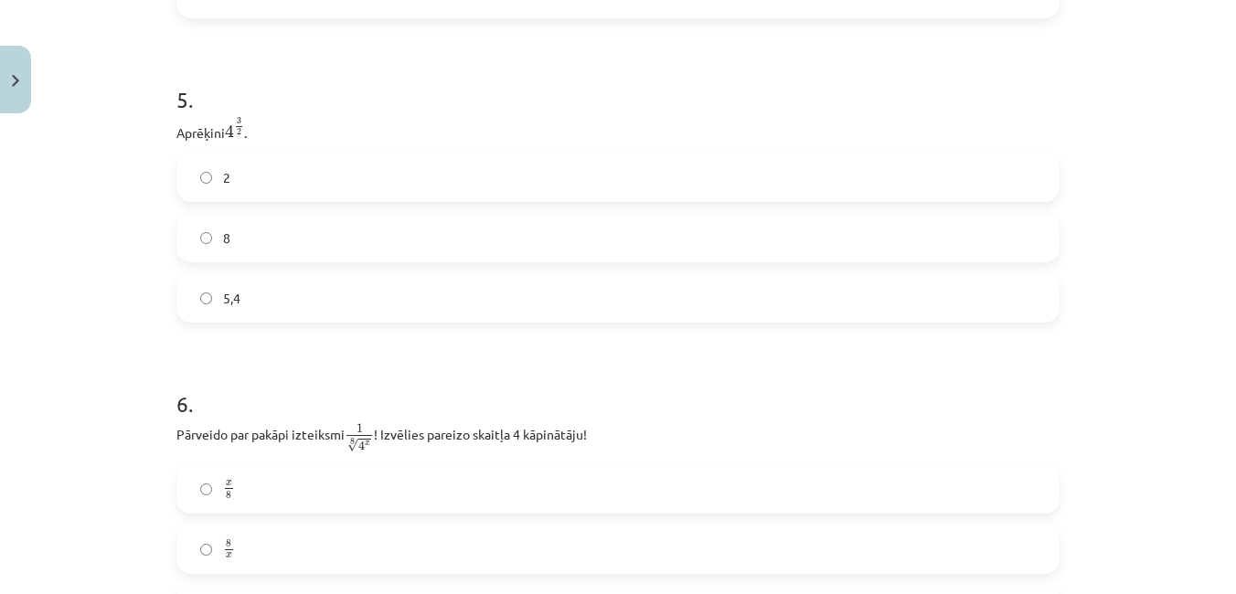
scroll to position [1533, 0]
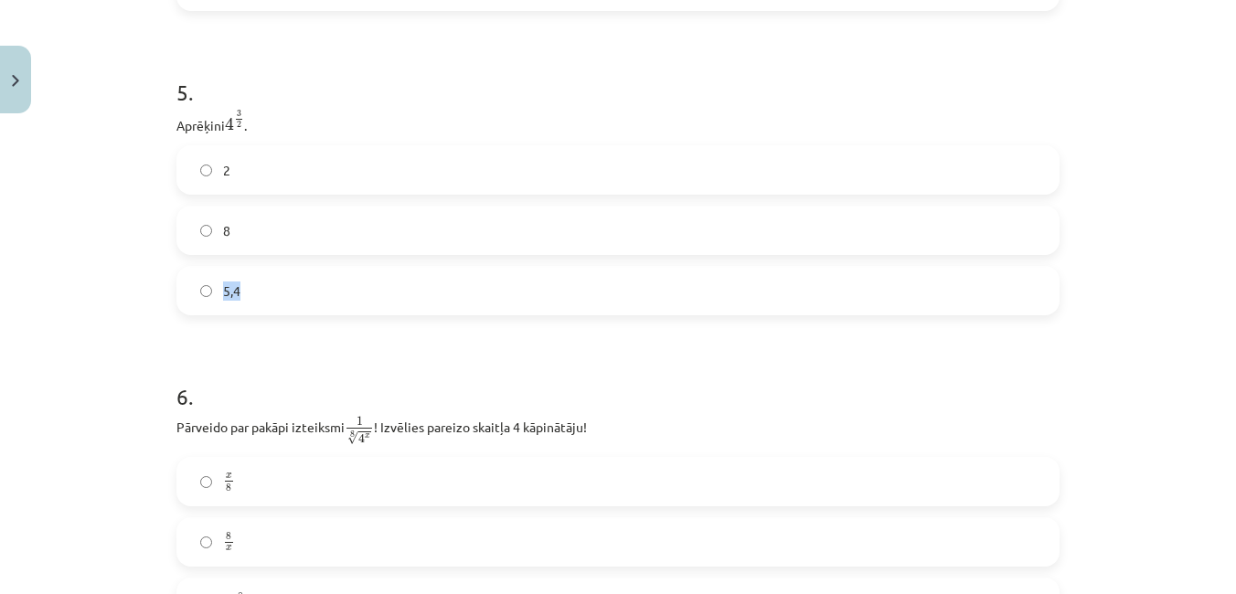
click at [433, 227] on div "2 8 5,4" at bounding box center [618, 230] width 883 height 170
drag, startPoint x: 433, startPoint y: 227, endPoint x: 444, endPoint y: 224, distance: 12.2
click at [434, 226] on label "8" at bounding box center [618, 231] width 880 height 46
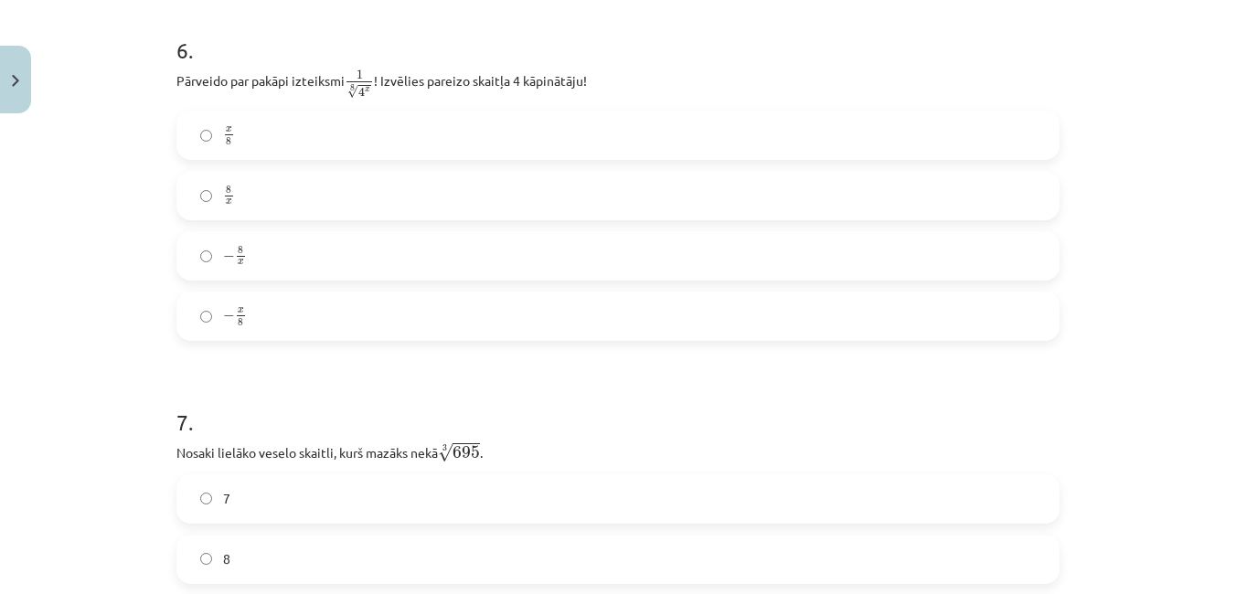
scroll to position [1888, 0]
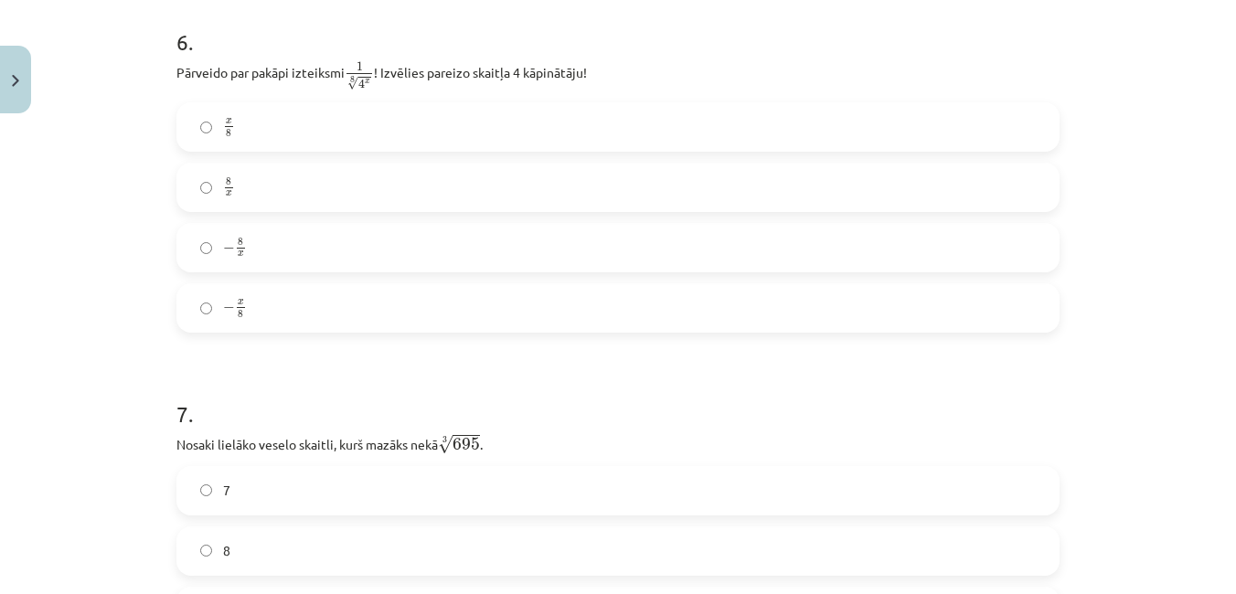
click at [354, 77] on span "1 8 √ 4 x" at bounding box center [359, 76] width 29 height 29
click at [365, 83] on span "x" at bounding box center [367, 81] width 5 height 5
drag, startPoint x: 365, startPoint y: 84, endPoint x: 548, endPoint y: 129, distance: 188.3
click at [548, 129] on label "x 8 x 8" at bounding box center [618, 127] width 880 height 46
click at [330, 285] on div "− x 8 − x 8" at bounding box center [618, 307] width 883 height 49
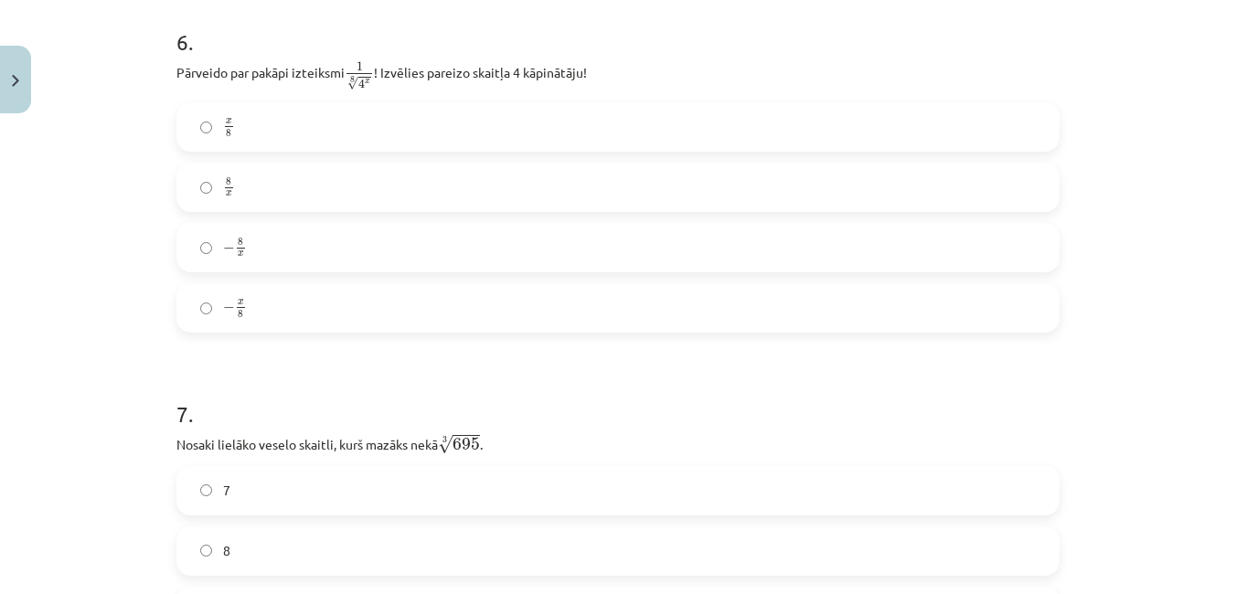
click at [337, 296] on label "− x 8 − x 8" at bounding box center [618, 308] width 880 height 46
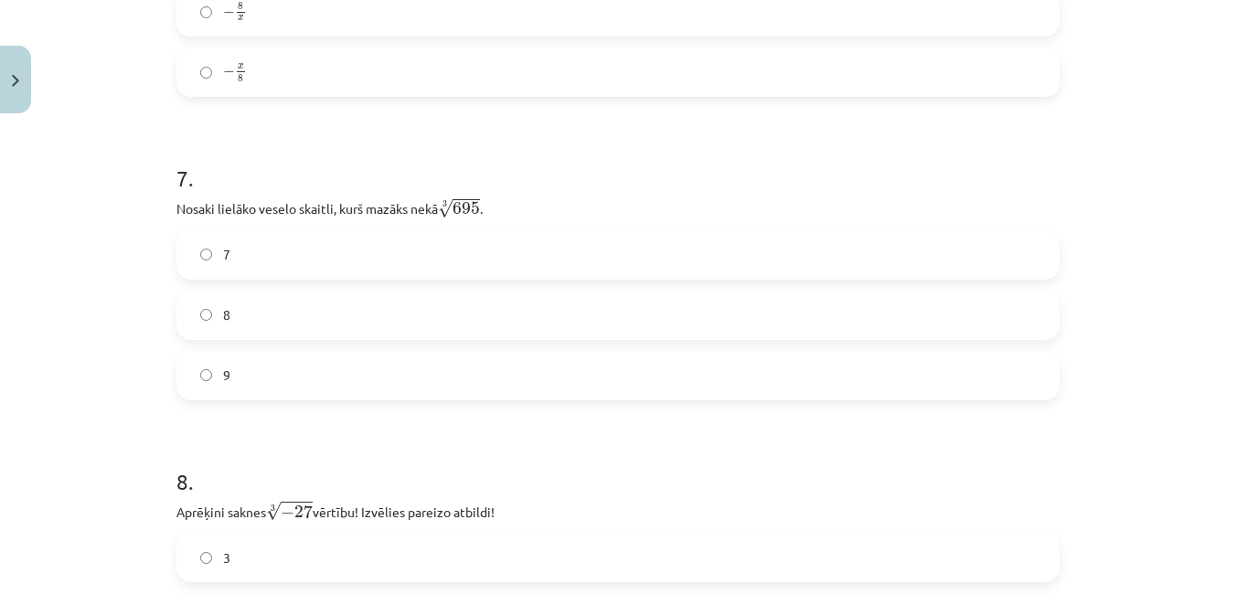
scroll to position [2115, 0]
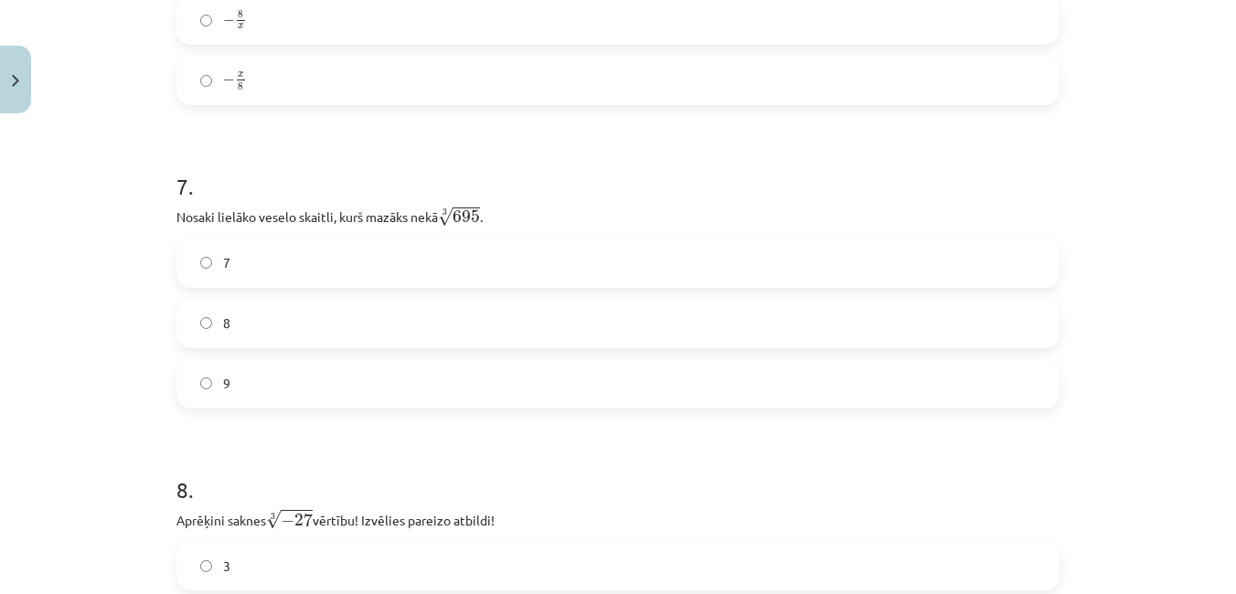
drag, startPoint x: 238, startPoint y: 339, endPoint x: 423, endPoint y: 368, distance: 186.9
click at [238, 338] on label "8" at bounding box center [618, 324] width 880 height 46
click at [427, 368] on label "9" at bounding box center [618, 384] width 880 height 46
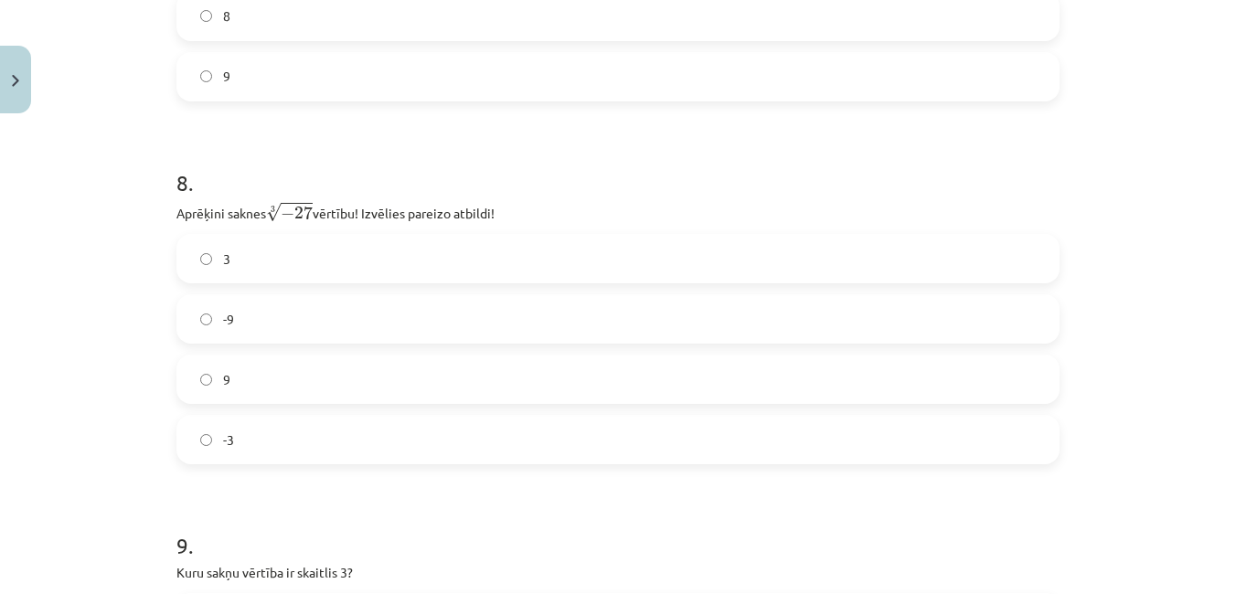
scroll to position [2454, 0]
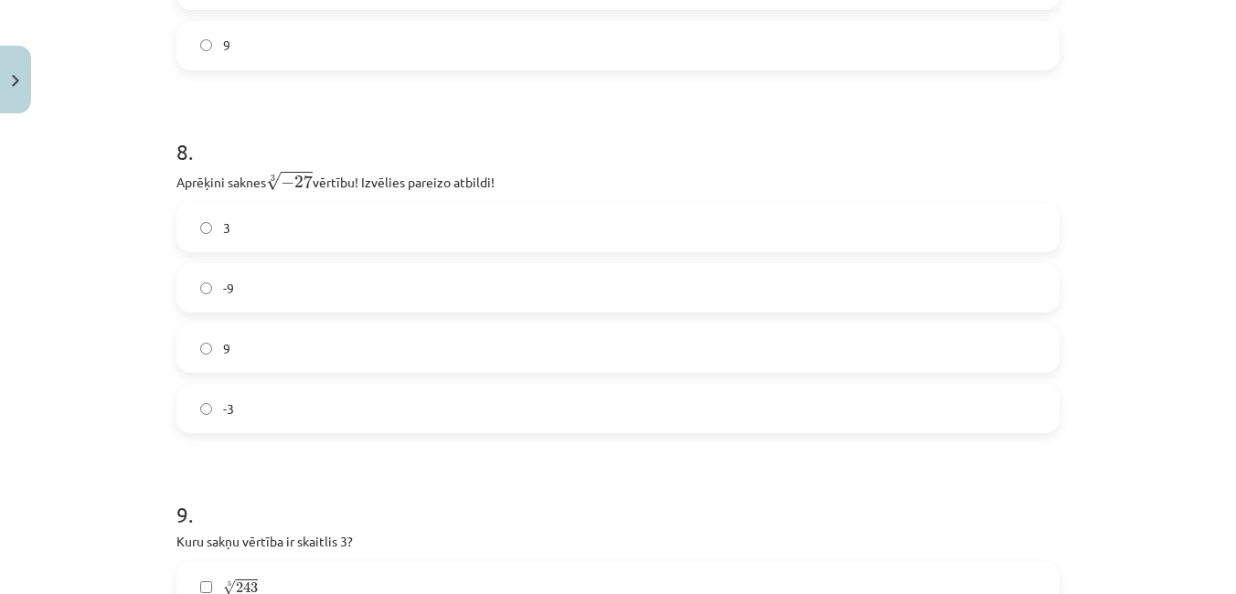
click at [397, 423] on label "-3" at bounding box center [618, 409] width 880 height 46
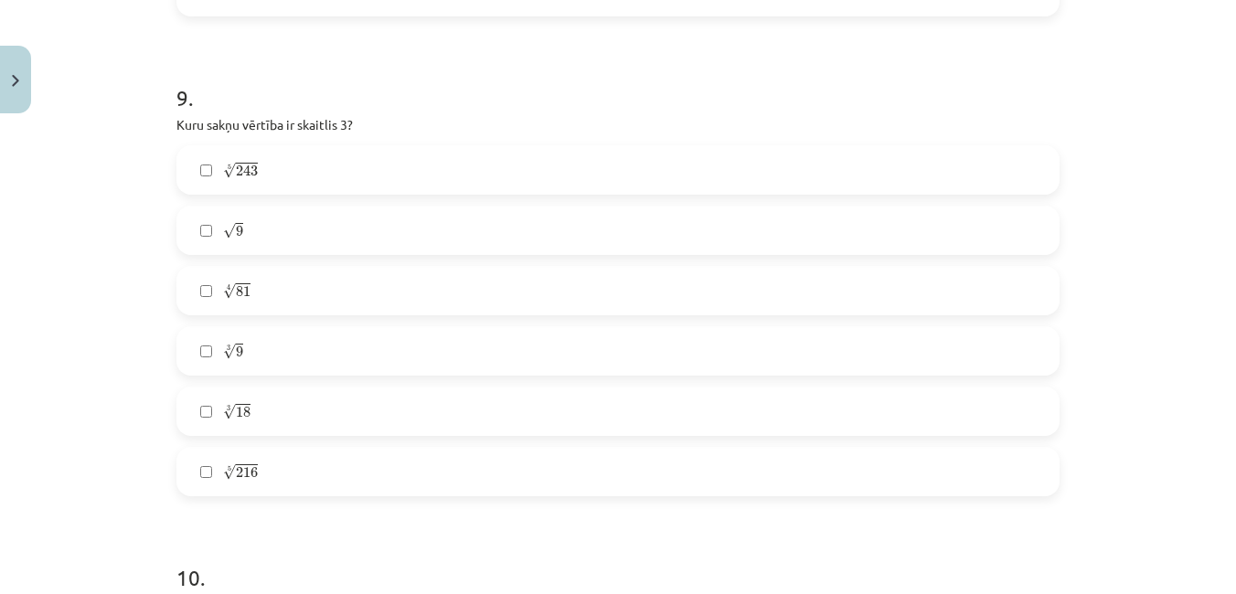
scroll to position [2886, 0]
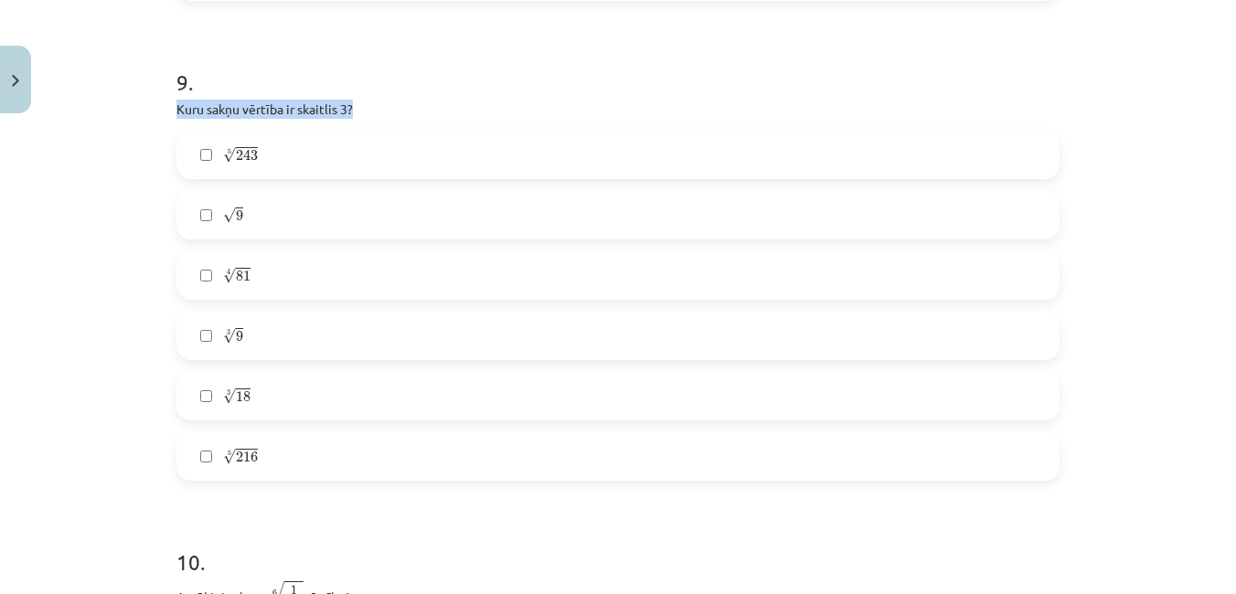
drag, startPoint x: 166, startPoint y: 110, endPoint x: 350, endPoint y: 111, distance: 183.8
copy p "Kuru sakņu vērtība ir skaitlis 3?"
click at [562, 94] on div "9 . Kuru sakņu vērtība ir skaitlis 3? 5 √ 243 243 5 √ 9 9 4 √ 81 81 4 3 √ 9 9 3…" at bounding box center [618, 259] width 883 height 444
drag, startPoint x: 523, startPoint y: 82, endPoint x: 511, endPoint y: 87, distance: 12.7
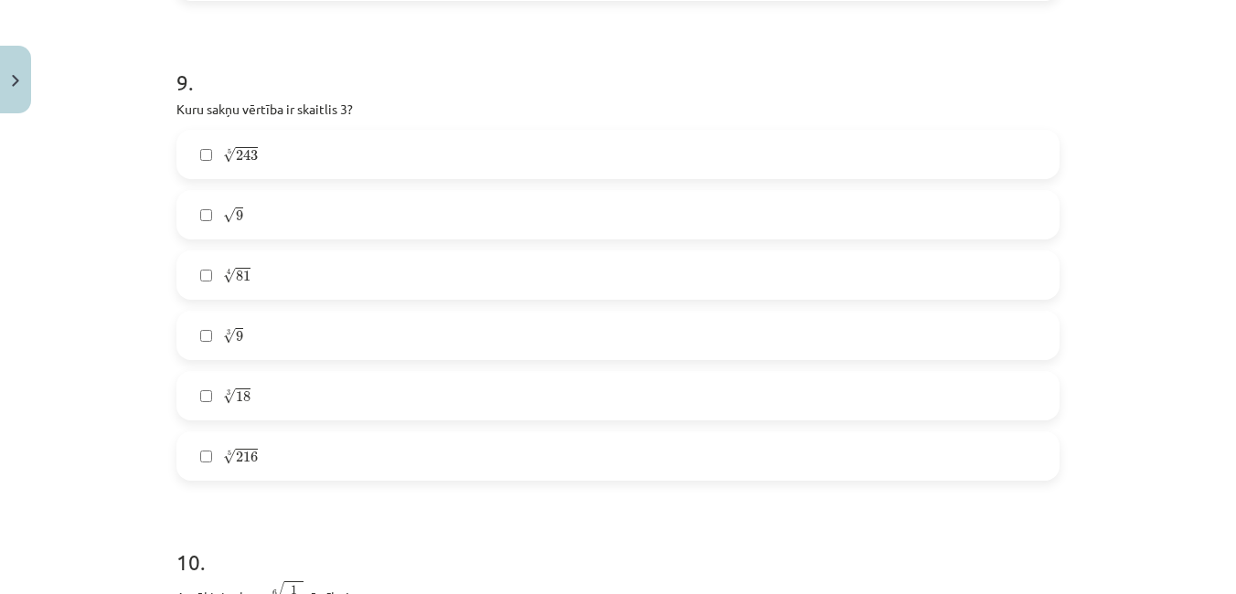
click at [514, 86] on h1 "9 ." at bounding box center [618, 65] width 883 height 57
drag, startPoint x: 169, startPoint y: 107, endPoint x: 355, endPoint y: 112, distance: 185.7
drag, startPoint x: 355, startPoint y: 112, endPoint x: 339, endPoint y: 104, distance: 17.2
copy p "Kuru sakņu vērtība ir skaitlis 3?"
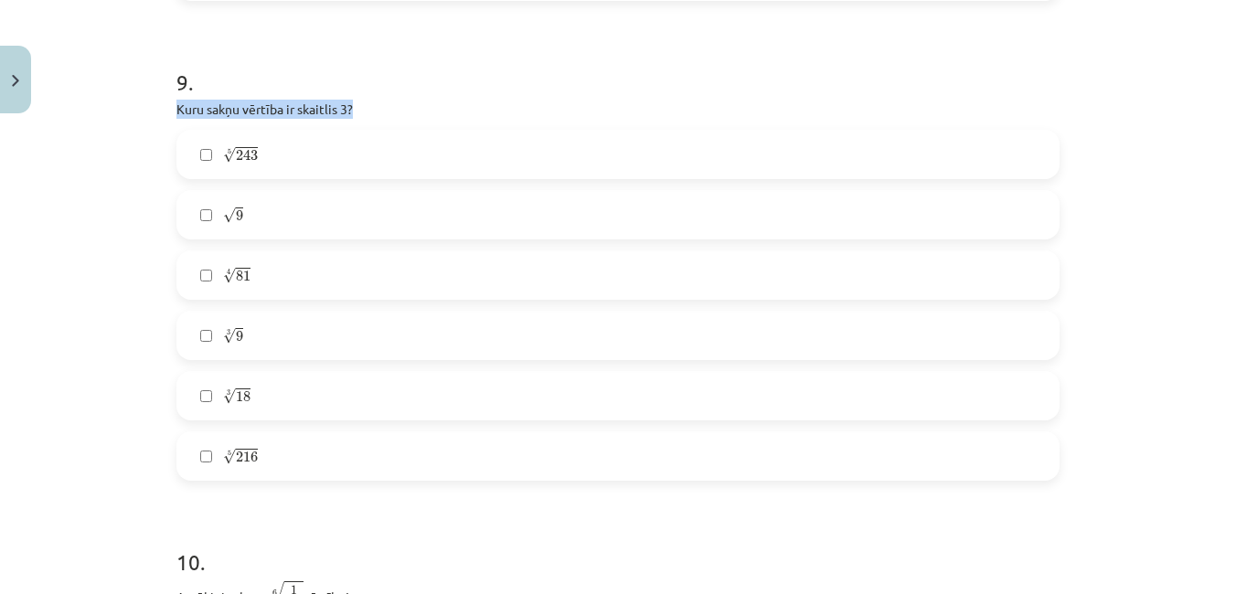
click at [473, 112] on p "Kuru sakņu vērtība ir skaitlis 3?" at bounding box center [618, 109] width 883 height 19
click at [232, 123] on div "9 . Kuru sakņu vērtība ir skaitlis 3? 5 √ 243 243 5 √ 9 9 4 √ 81 81 4 3 √ 9 9 3…" at bounding box center [618, 259] width 883 height 444
click at [313, 157] on label "5 √ 243 243 5" at bounding box center [618, 155] width 880 height 46
click at [273, 213] on label "√ 9 9" at bounding box center [618, 215] width 880 height 46
click at [287, 273] on label "4 √ 81 81 4" at bounding box center [618, 275] width 880 height 46
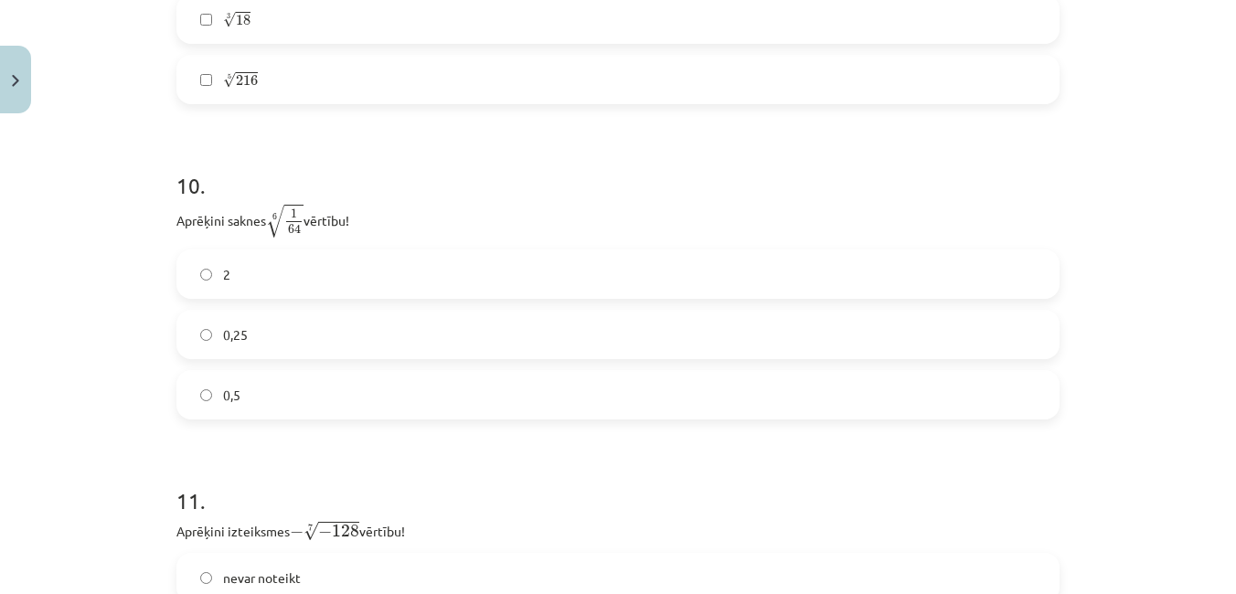
scroll to position [3255, 0]
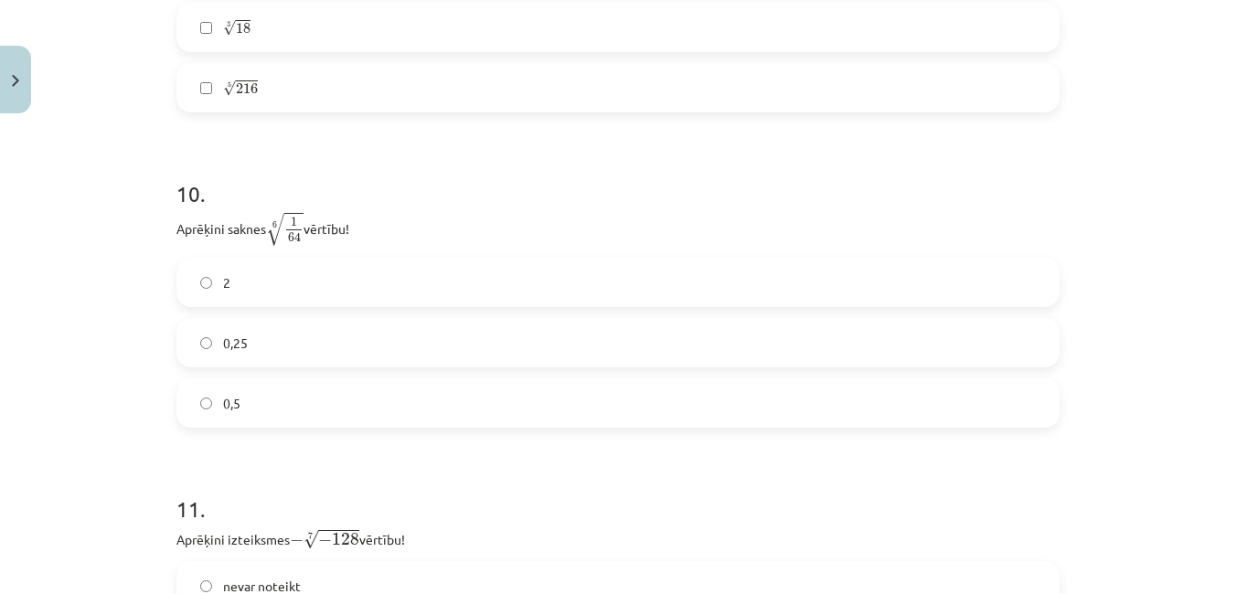
click at [241, 411] on label "0,5" at bounding box center [618, 403] width 880 height 46
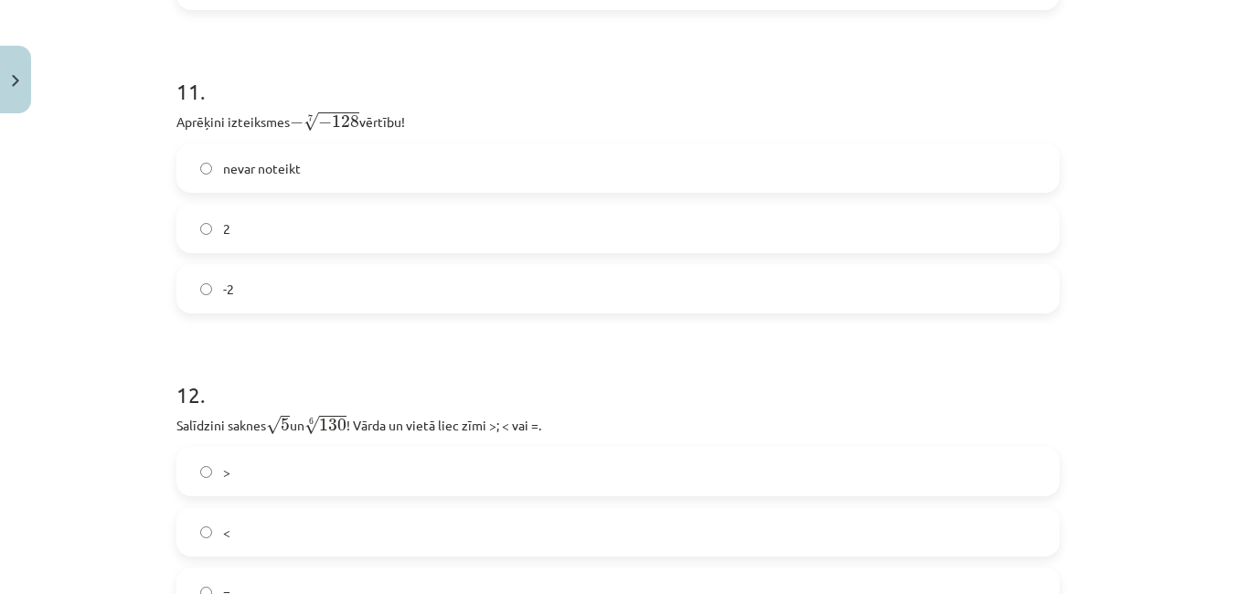
scroll to position [3593, 0]
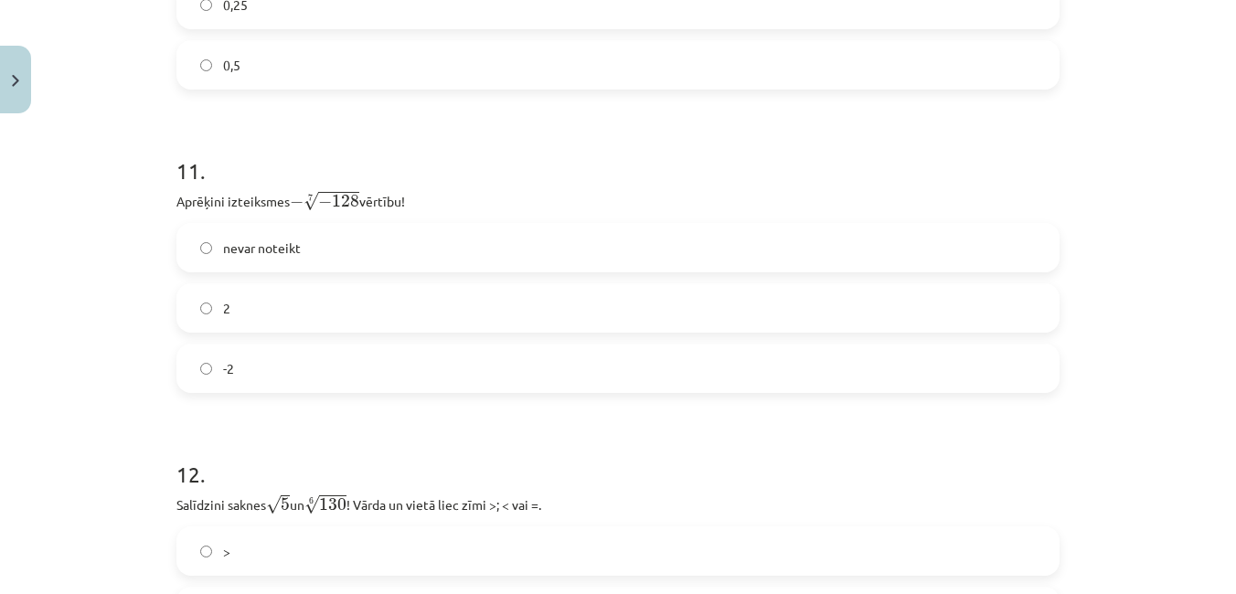
click at [389, 262] on label "nevar noteikt" at bounding box center [618, 248] width 880 height 46
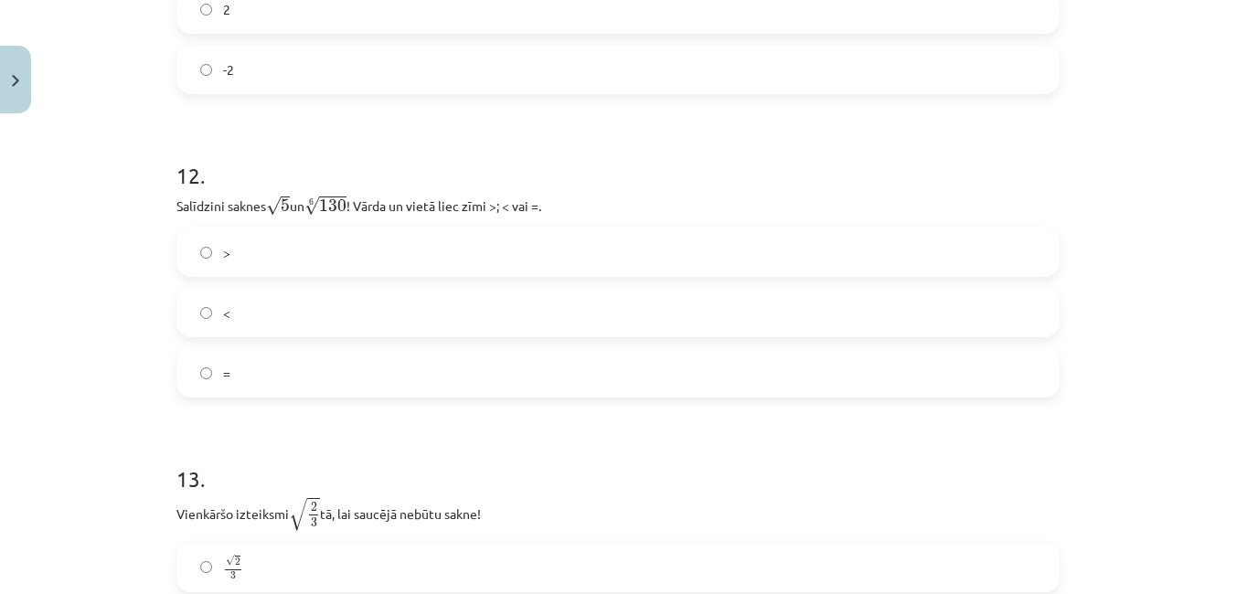
scroll to position [3877, 0]
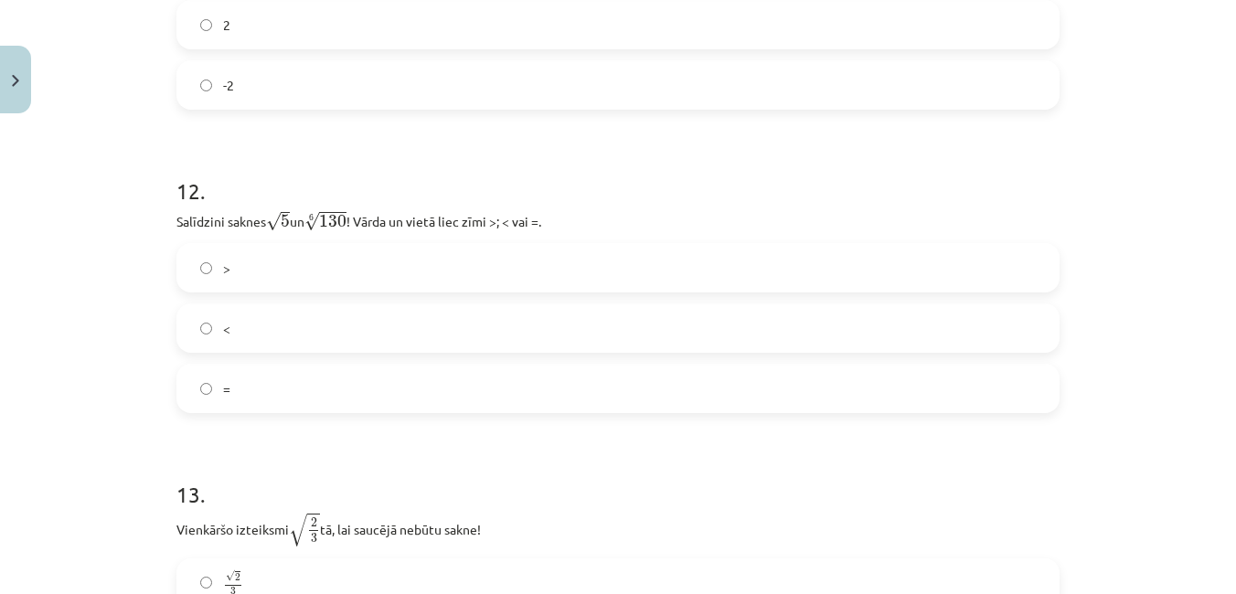
click at [227, 337] on label "<" at bounding box center [618, 328] width 880 height 46
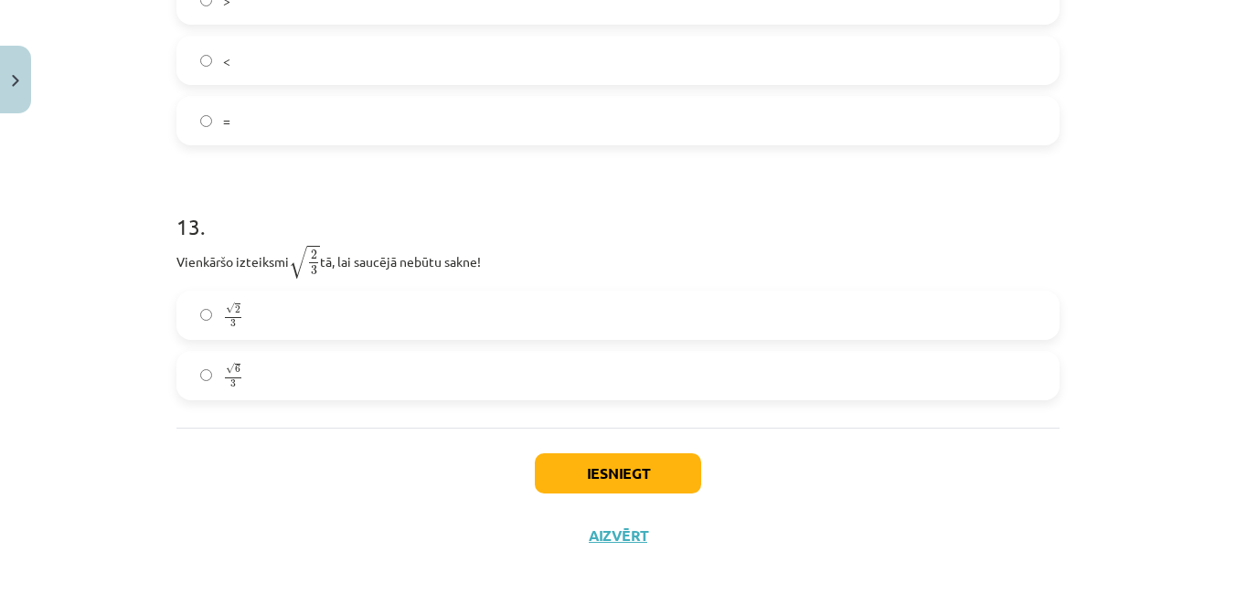
scroll to position [4152, 0]
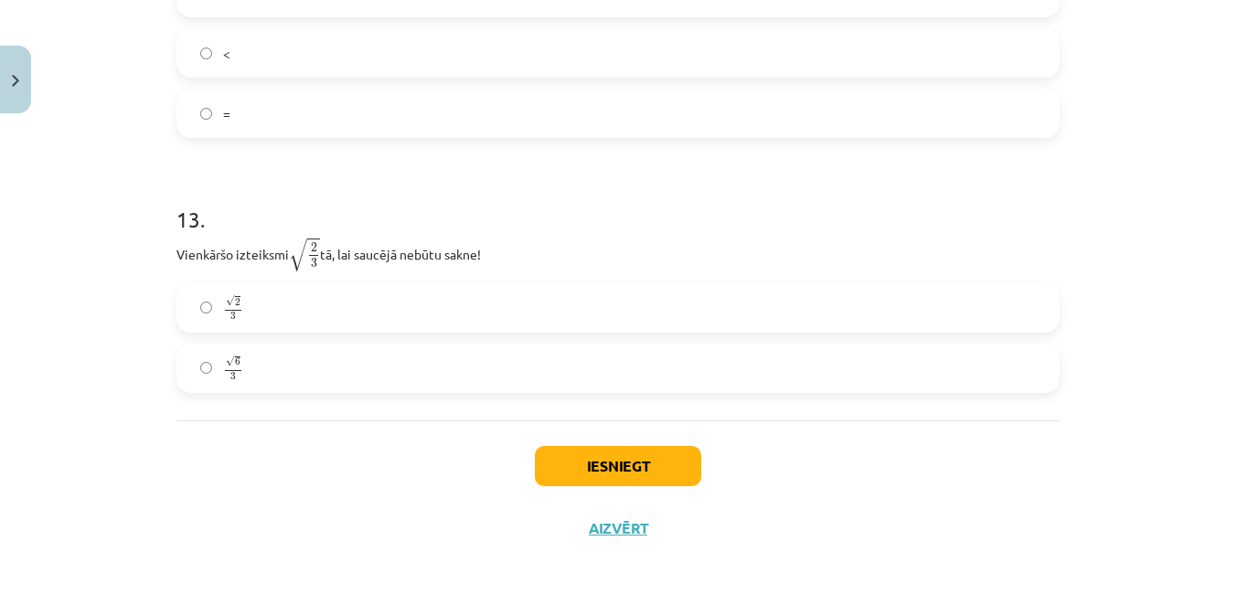
click at [300, 307] on label "√ 2 3 2 3" at bounding box center [618, 308] width 880 height 46
click at [603, 447] on button "Iesniegt" at bounding box center [618, 466] width 166 height 40
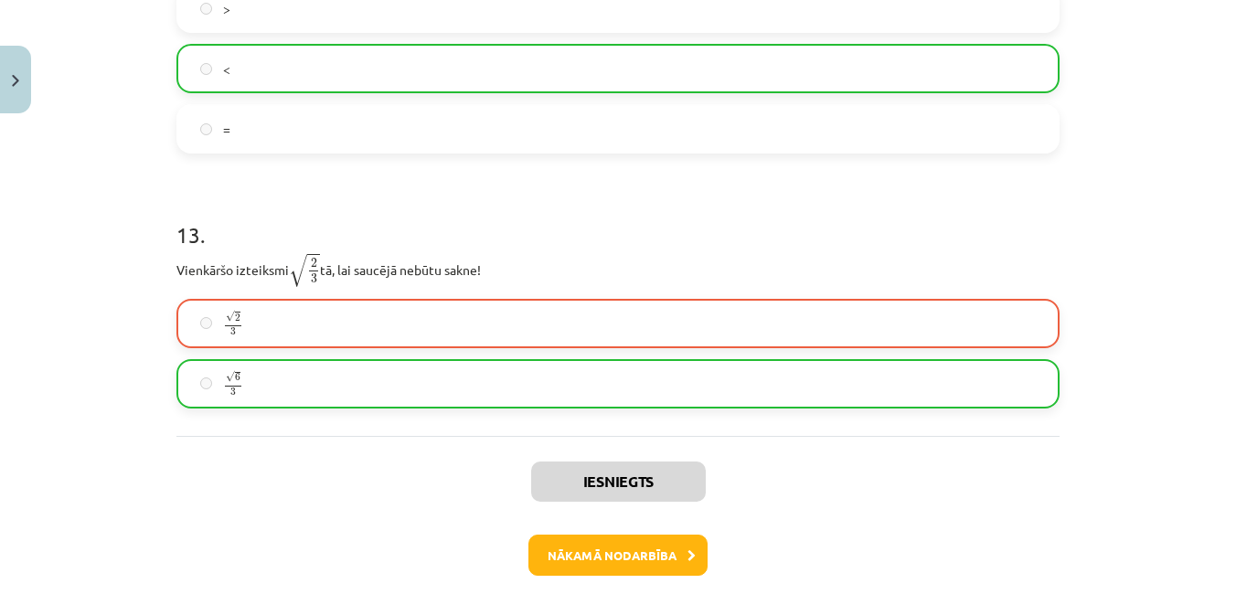
scroll to position [4221, 0]
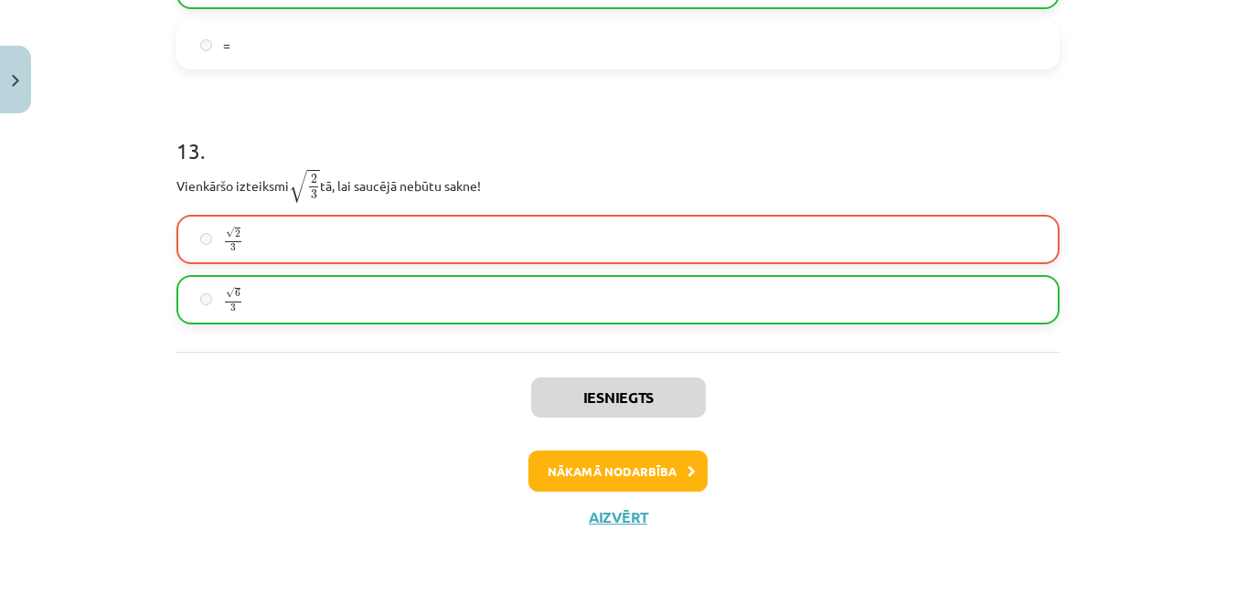
click at [658, 449] on div "Iesniegts Nākamā nodarbība Aizvērt" at bounding box center [618, 445] width 883 height 187
click at [670, 458] on button "Nākamā nodarbība" at bounding box center [618, 472] width 179 height 42
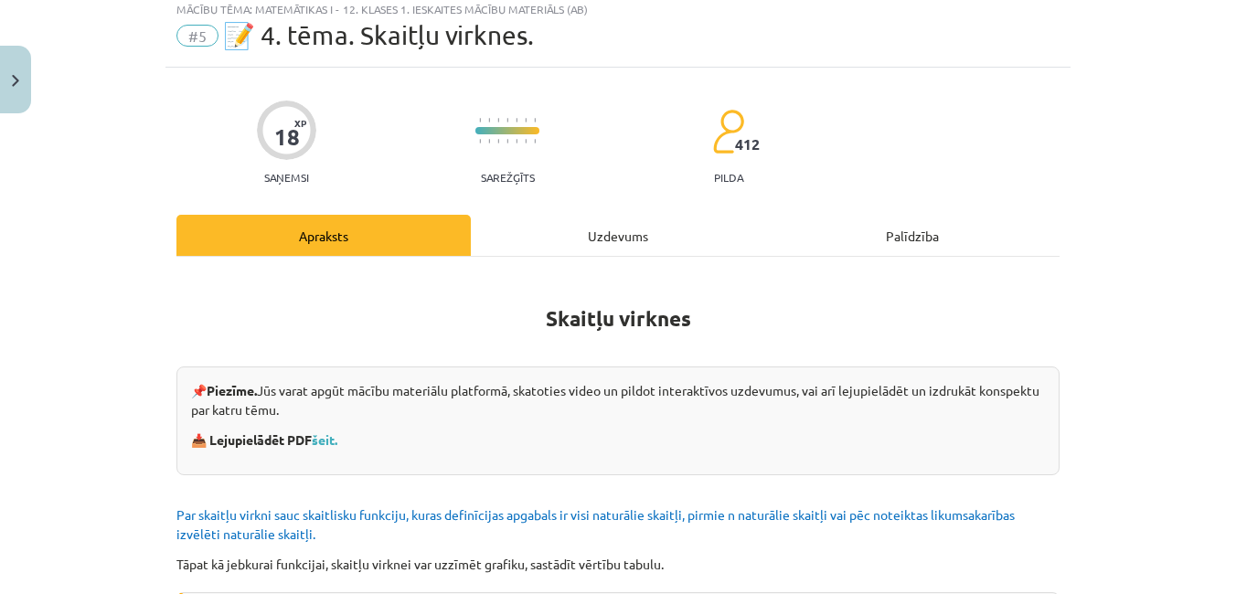
scroll to position [46, 0]
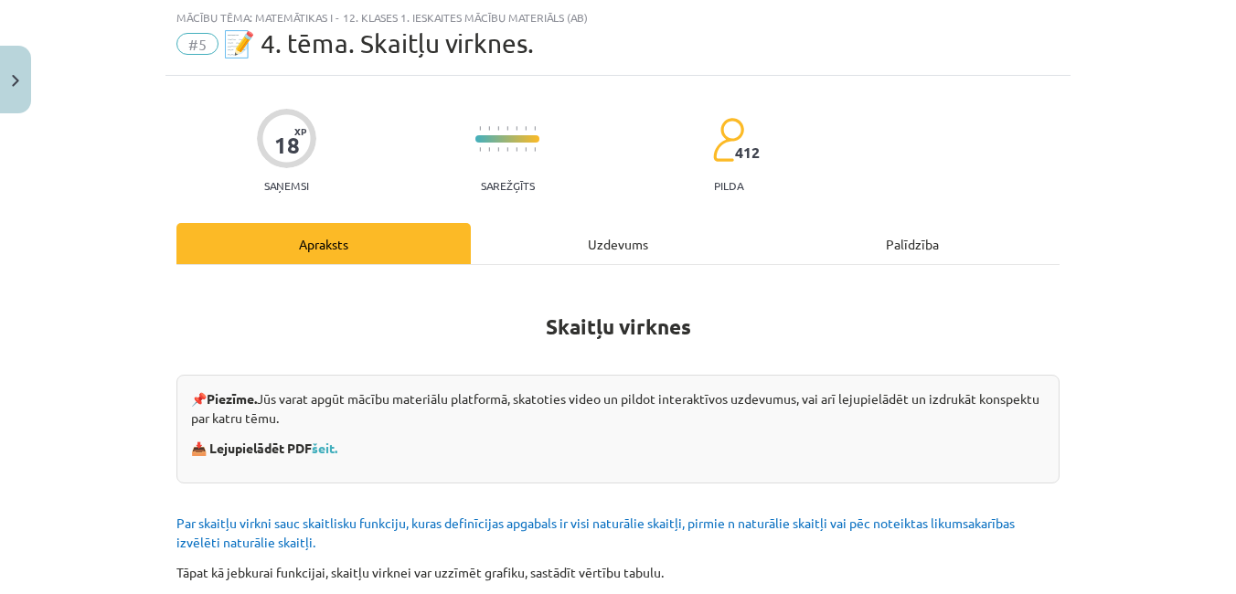
click at [663, 242] on div "Uzdevums" at bounding box center [618, 243] width 294 height 41
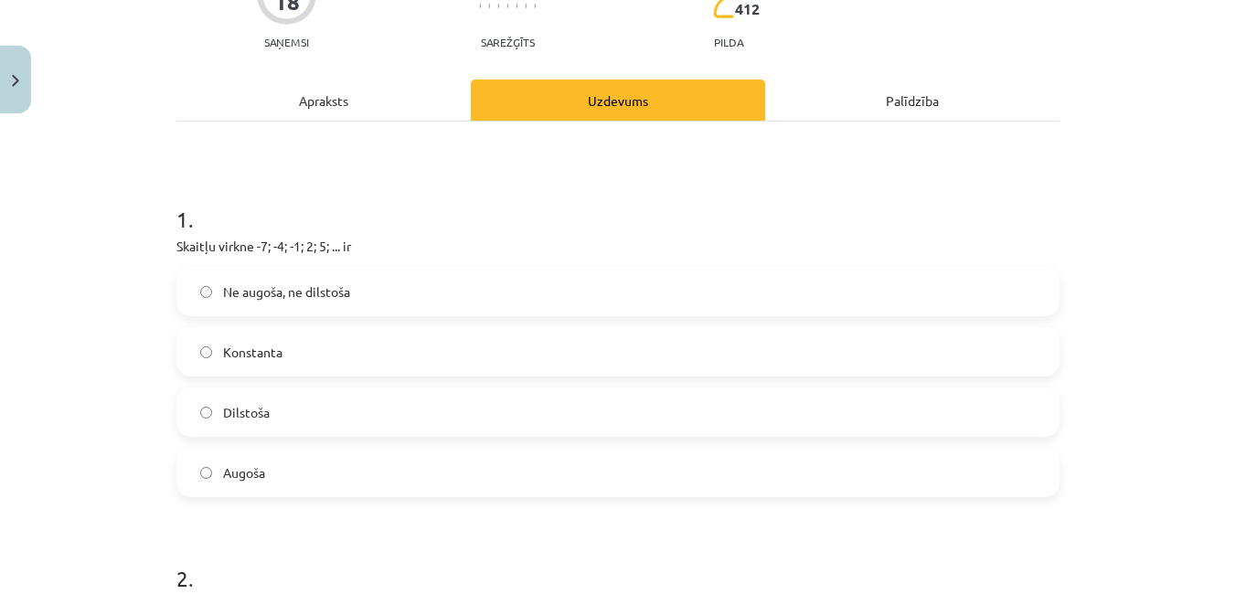
scroll to position [166, 0]
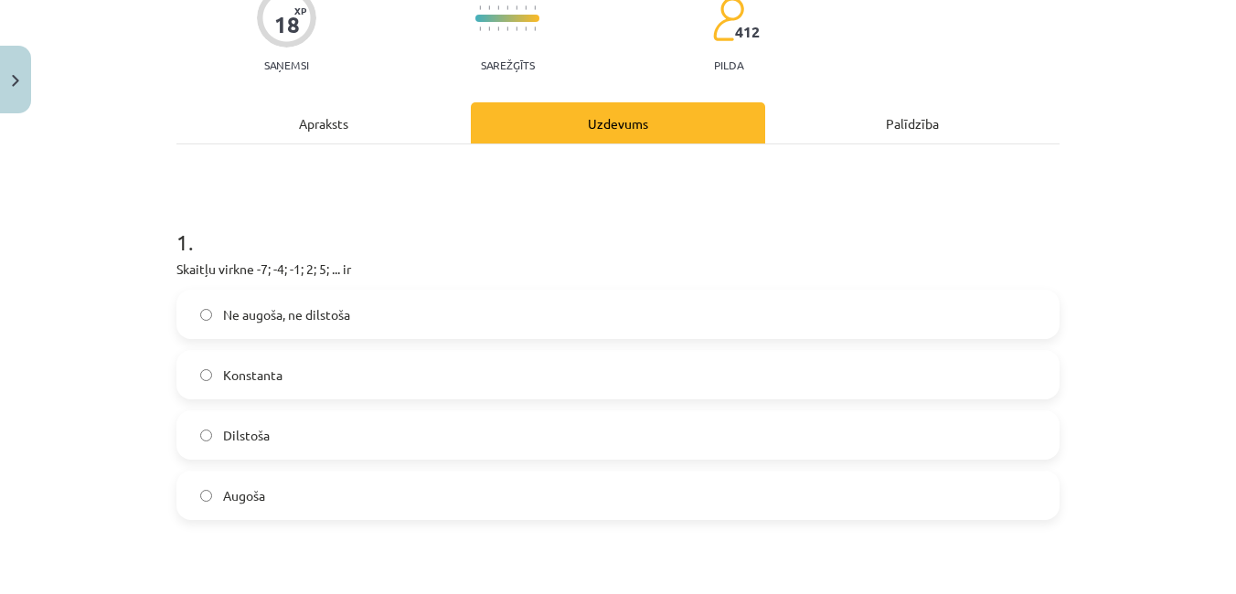
click at [266, 487] on label "Augoša" at bounding box center [618, 496] width 880 height 46
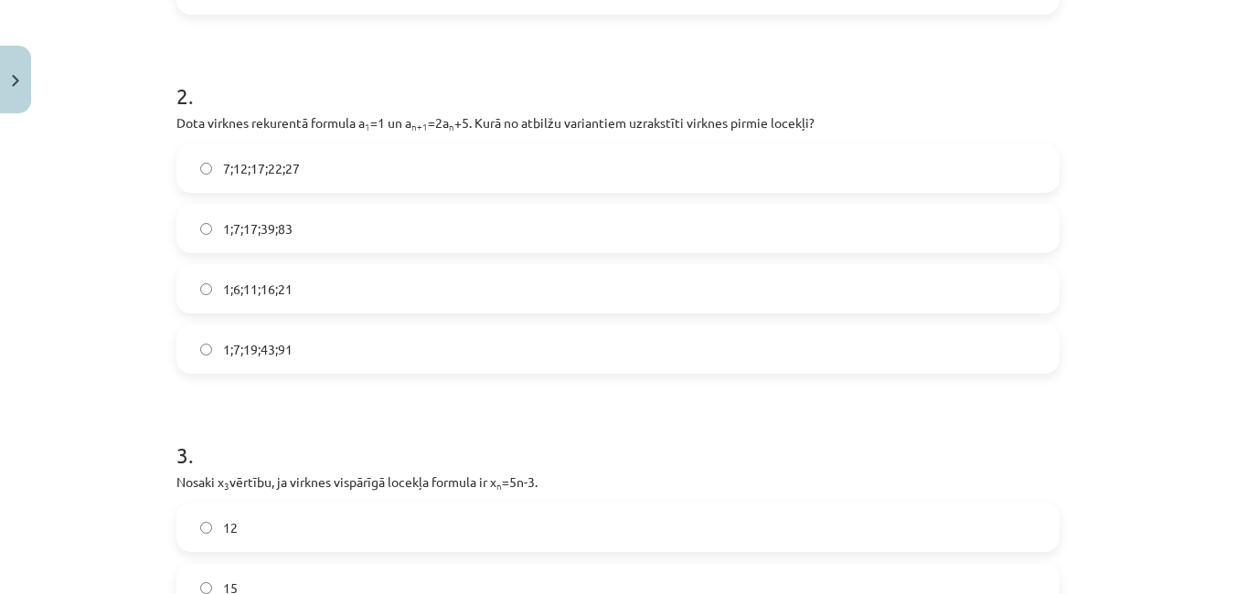
scroll to position [681, 0]
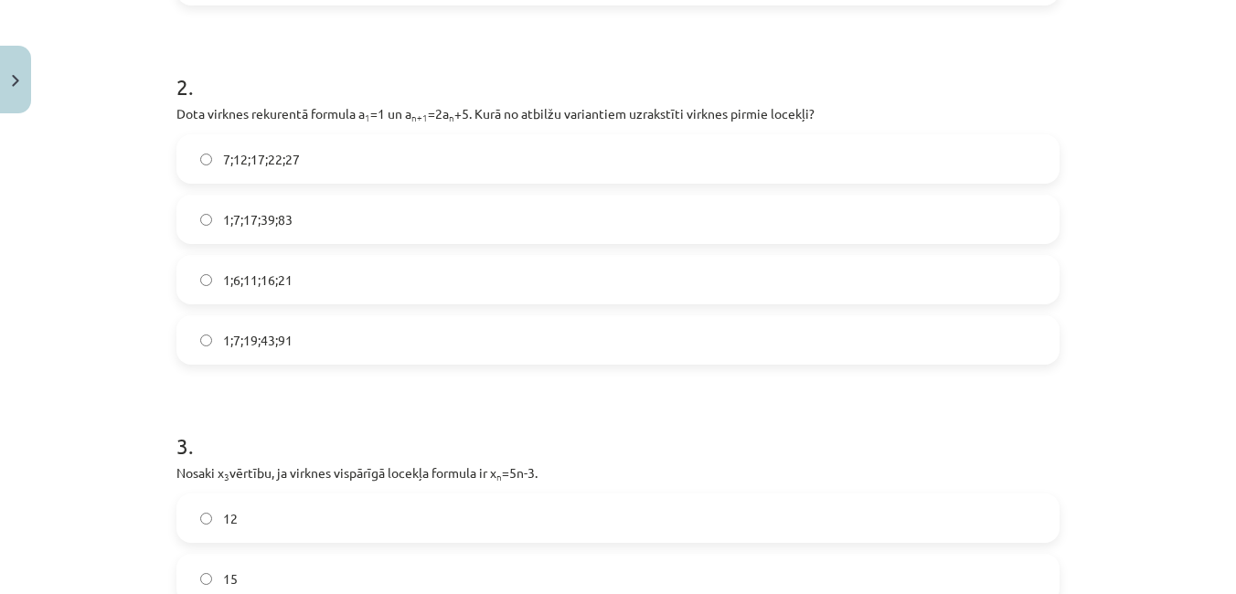
click at [305, 344] on label "1;7;19;43;91" at bounding box center [618, 340] width 880 height 46
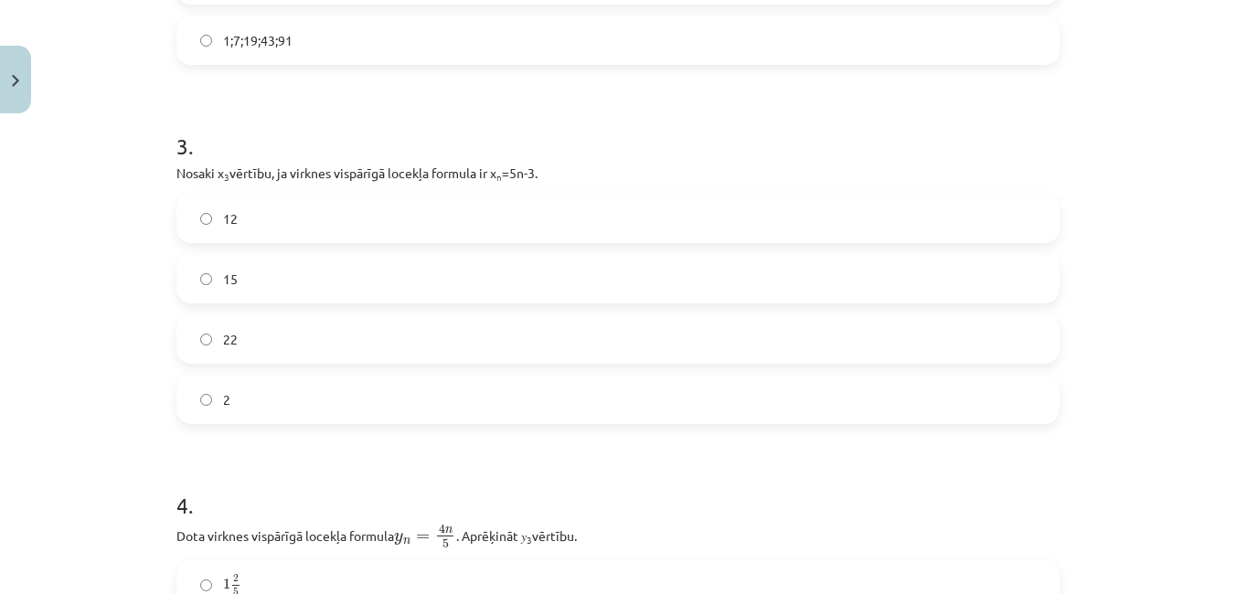
scroll to position [977, 0]
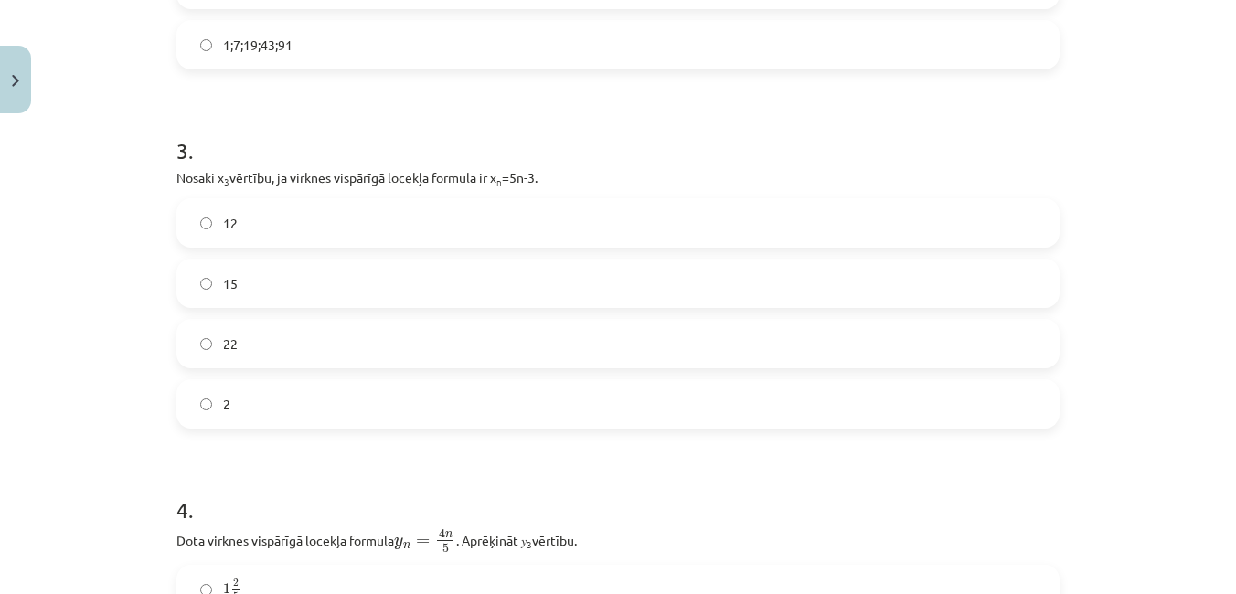
click at [283, 224] on label "12" at bounding box center [618, 223] width 880 height 46
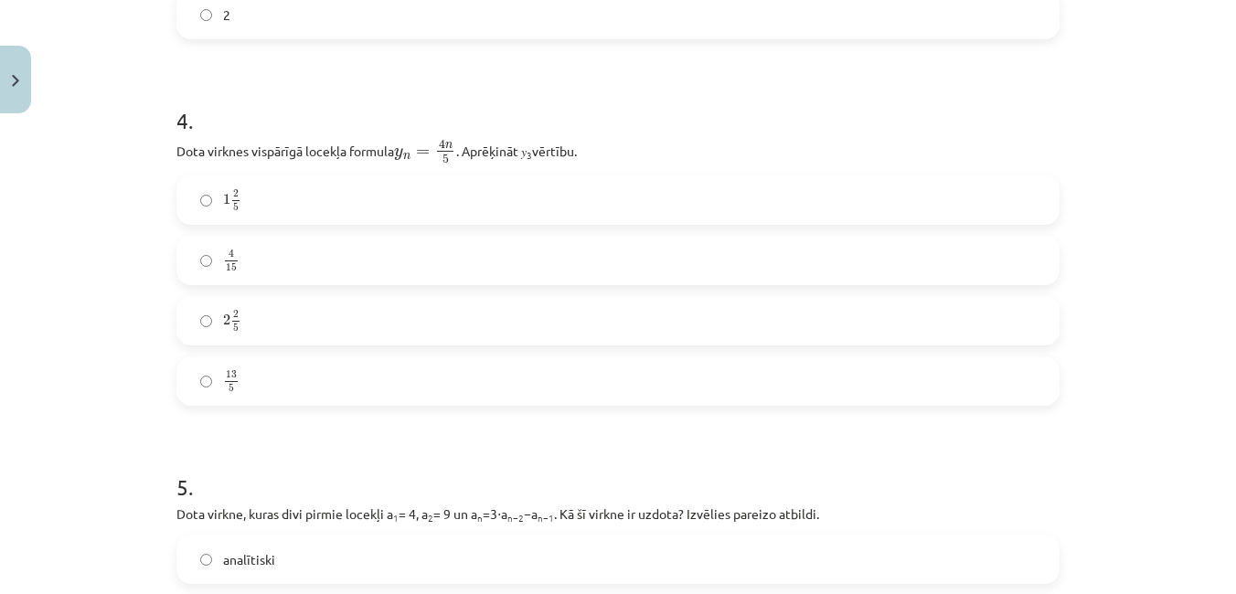
scroll to position [1344, 0]
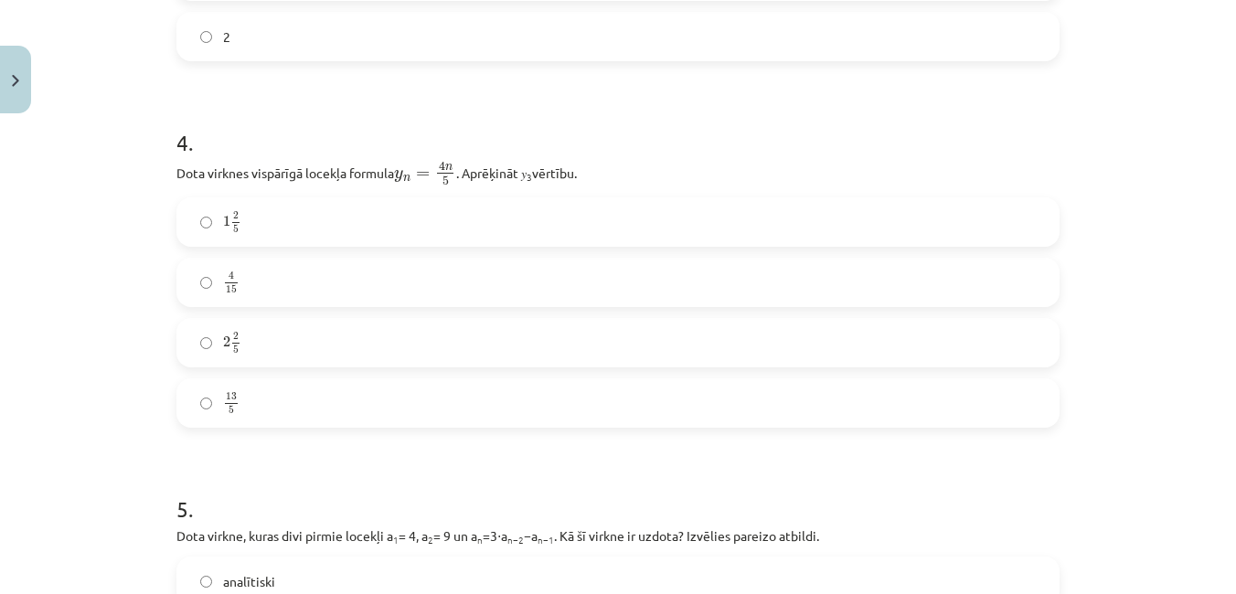
click at [282, 349] on label "2 2 5 2 2 5" at bounding box center [618, 343] width 880 height 46
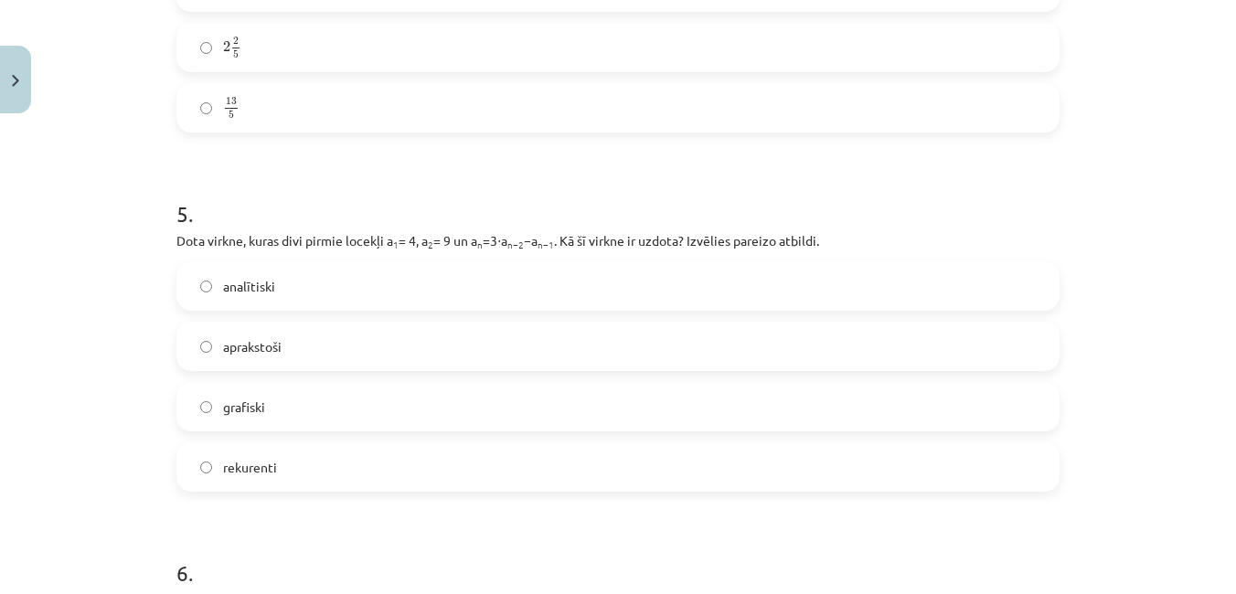
scroll to position [1653, 0]
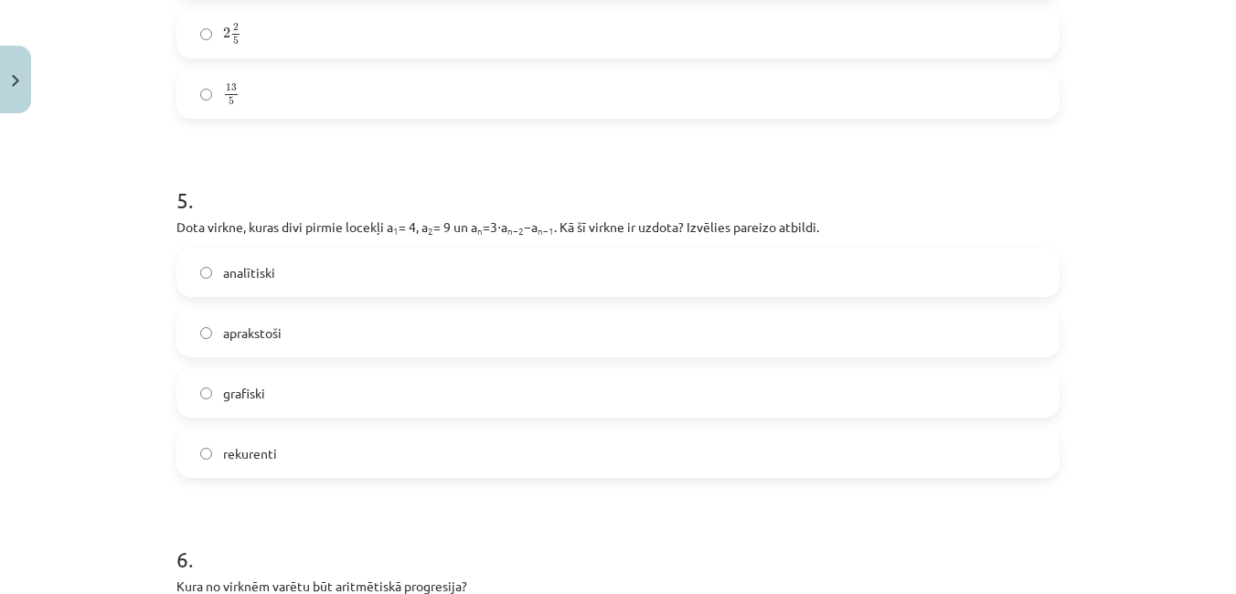
click at [316, 450] on label "rekurenti" at bounding box center [618, 454] width 880 height 46
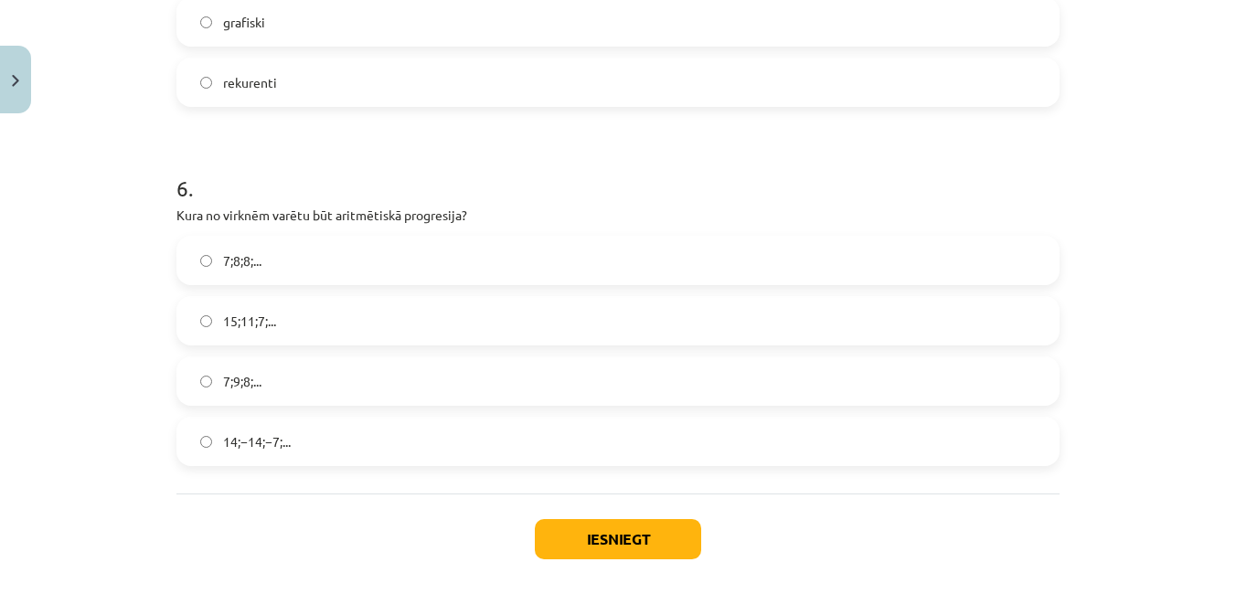
scroll to position [2034, 0]
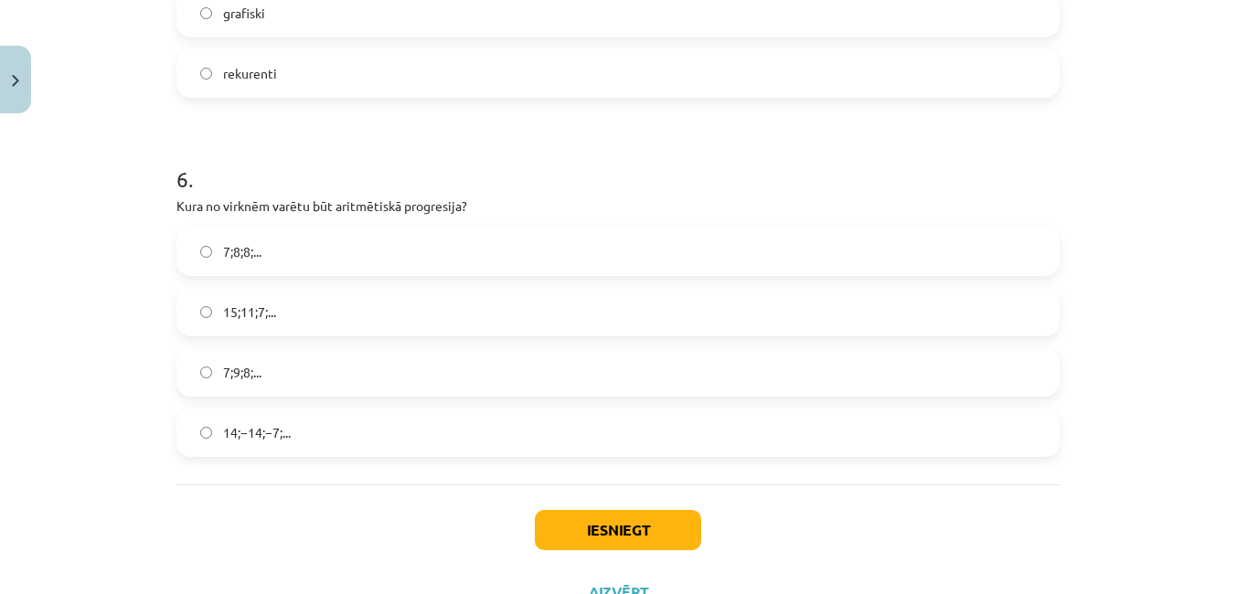
click at [285, 307] on label "15;11;7;..." at bounding box center [618, 312] width 880 height 46
click at [621, 519] on button "Iesniegt" at bounding box center [618, 530] width 166 height 40
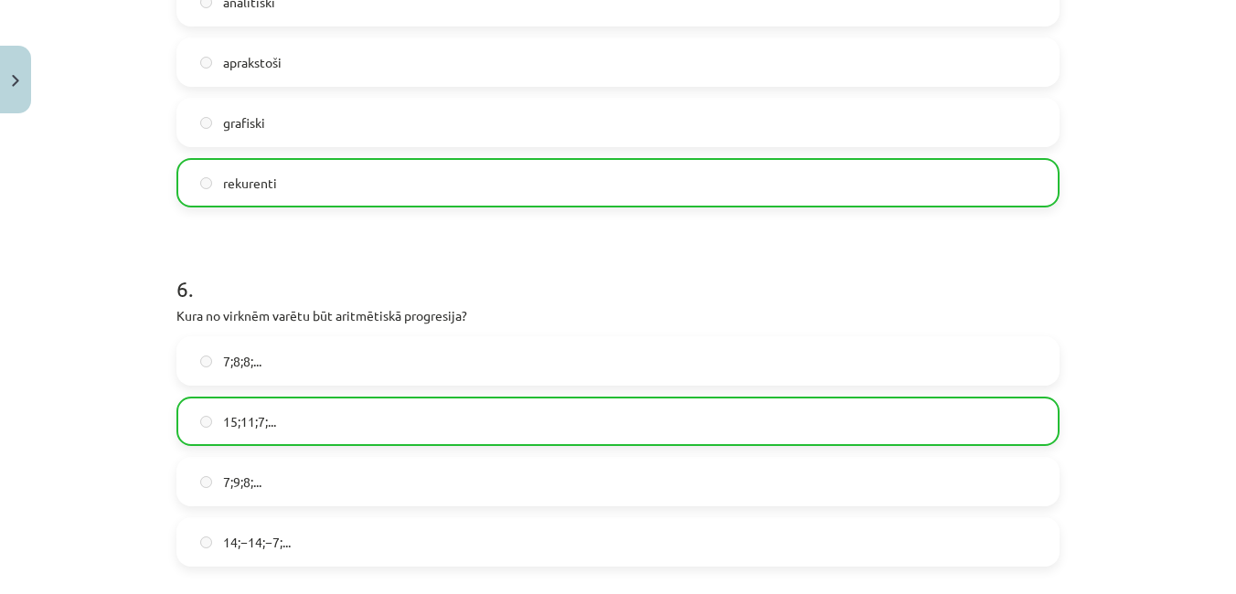
scroll to position [2166, 0]
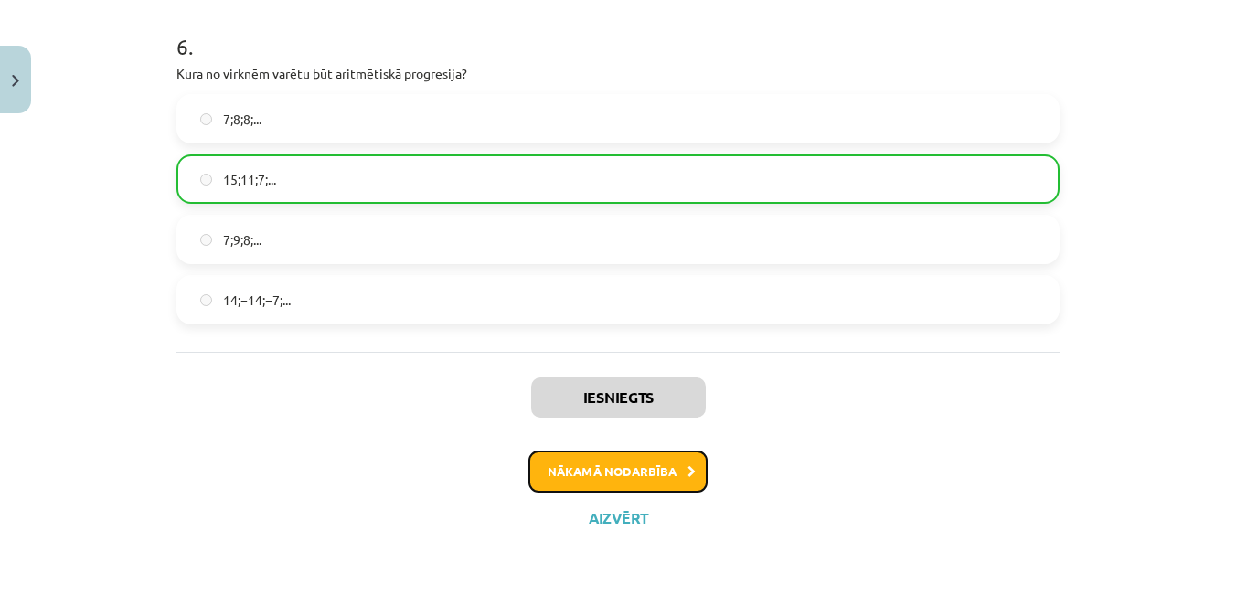
click at [570, 464] on button "Nākamā nodarbība" at bounding box center [618, 472] width 179 height 42
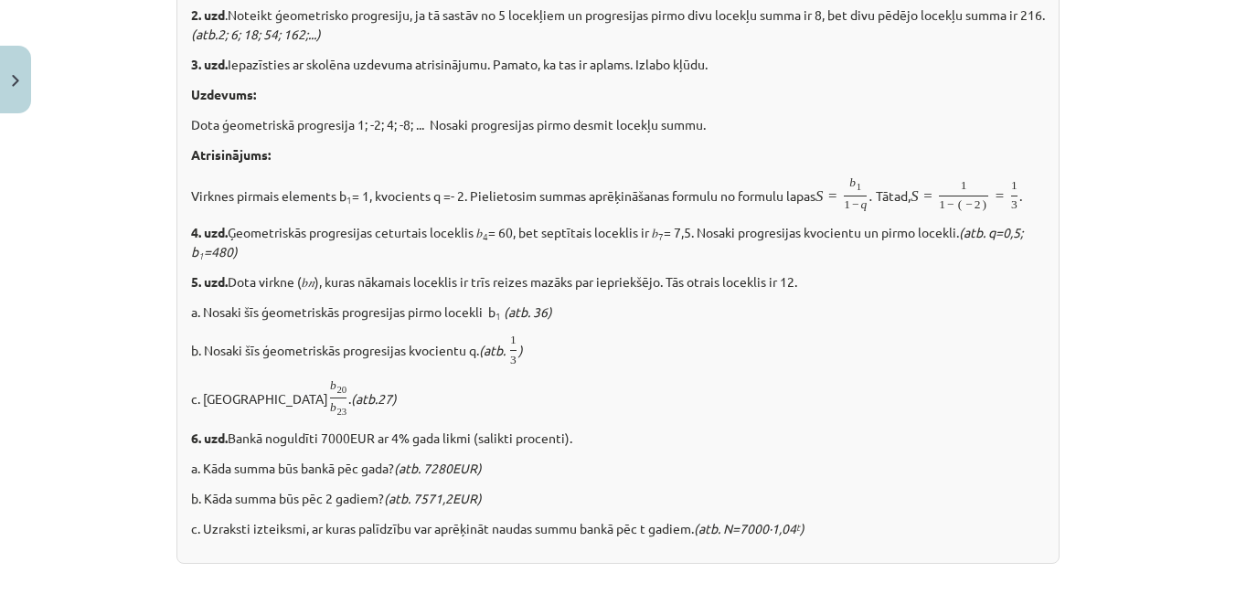
scroll to position [46, 0]
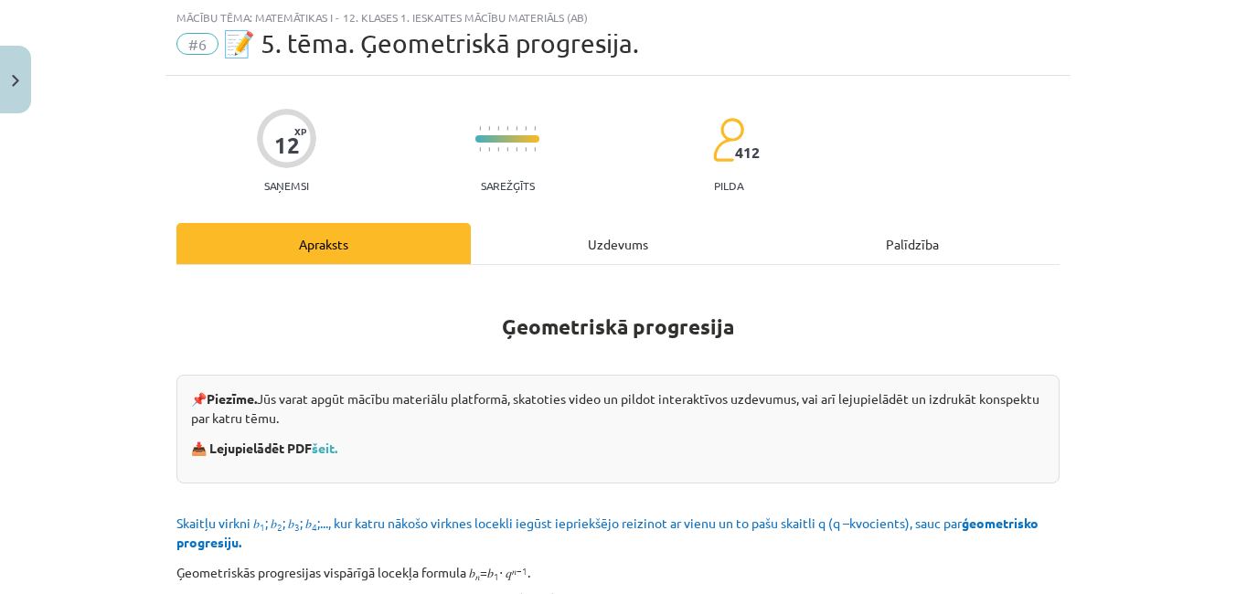
click at [594, 251] on div "Uzdevums" at bounding box center [618, 243] width 294 height 41
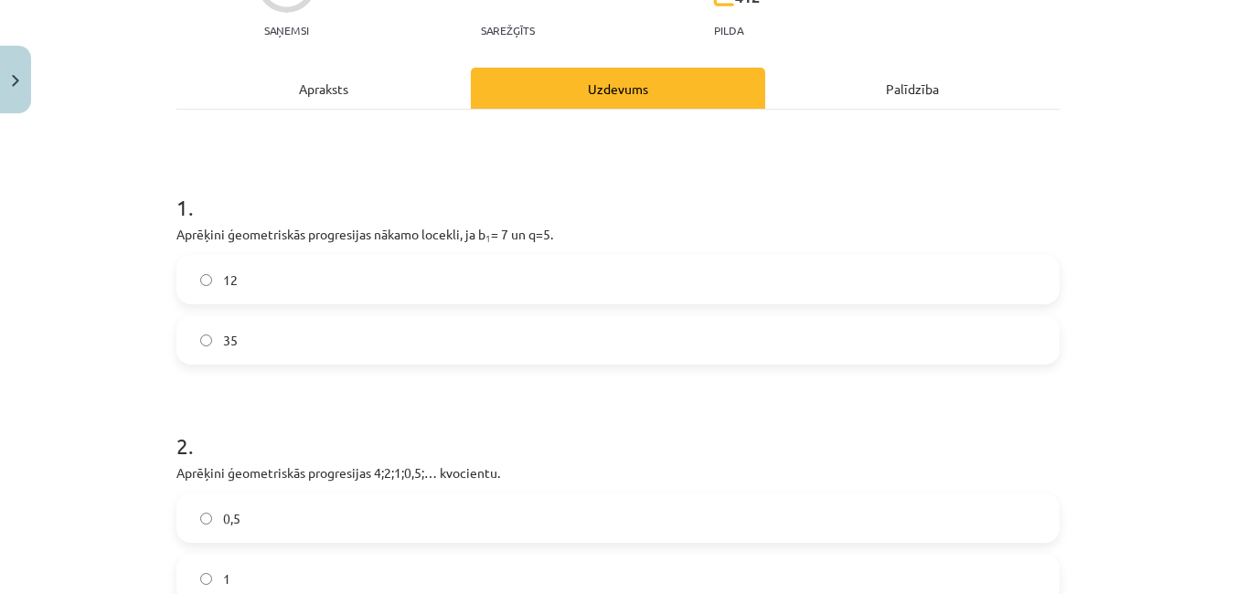
scroll to position [213, 0]
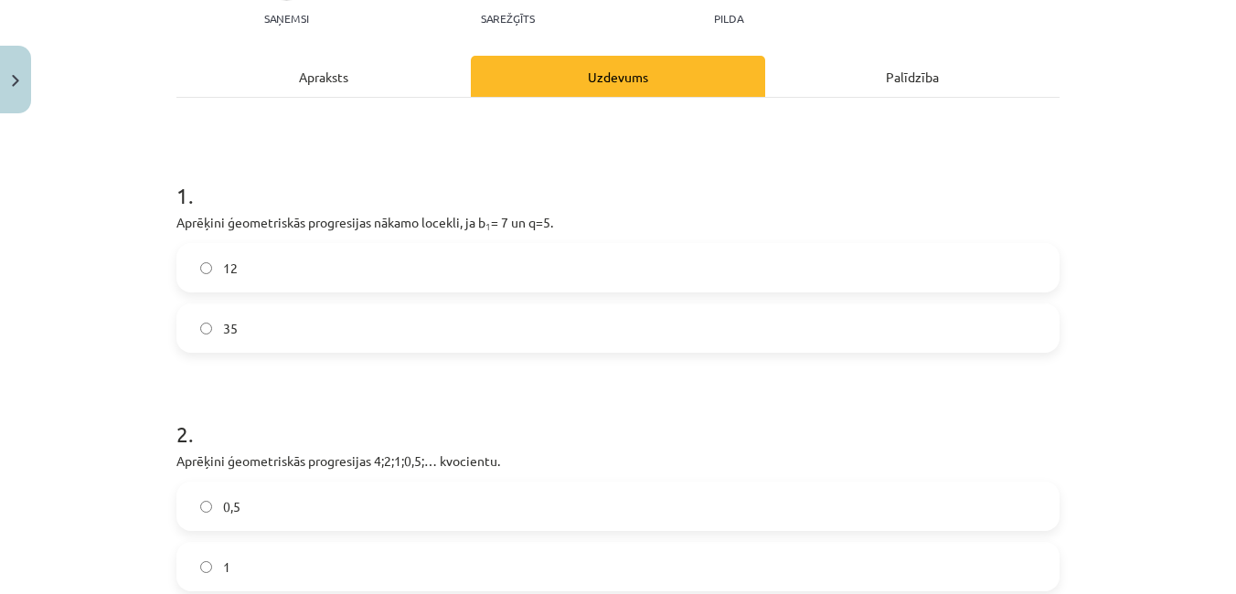
click at [403, 326] on label "35" at bounding box center [618, 328] width 880 height 46
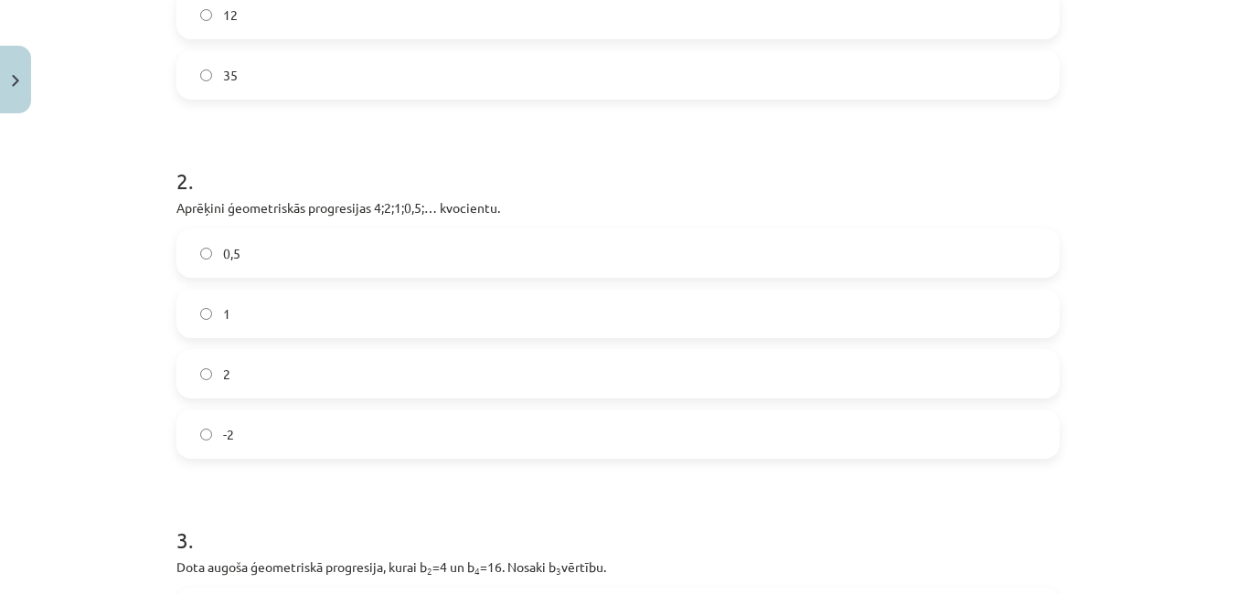
scroll to position [468, 0]
click at [296, 240] on label "0,5" at bounding box center [618, 252] width 880 height 46
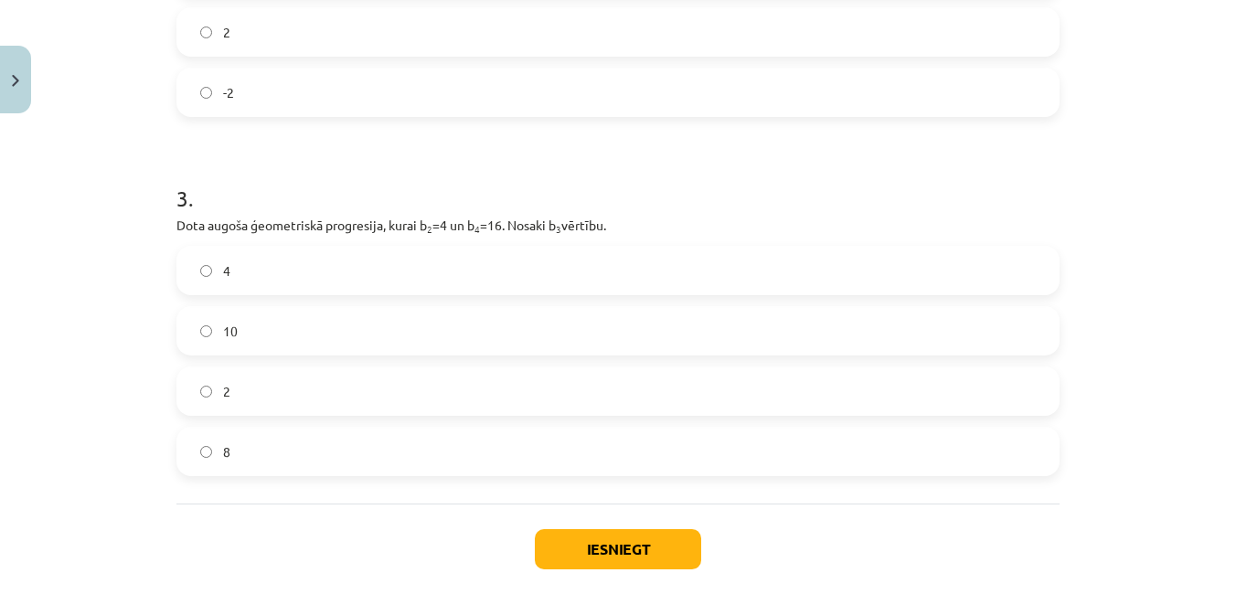
scroll to position [850, 0]
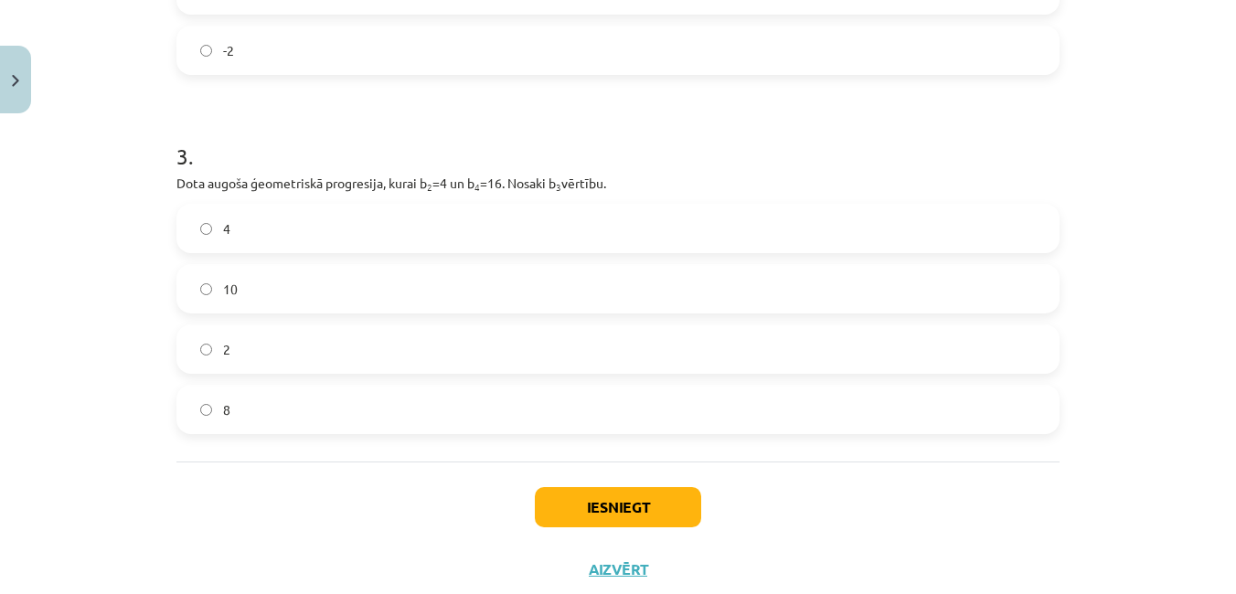
click at [278, 412] on label "8" at bounding box center [618, 410] width 880 height 46
click at [604, 497] on button "Iesniegt" at bounding box center [618, 507] width 166 height 40
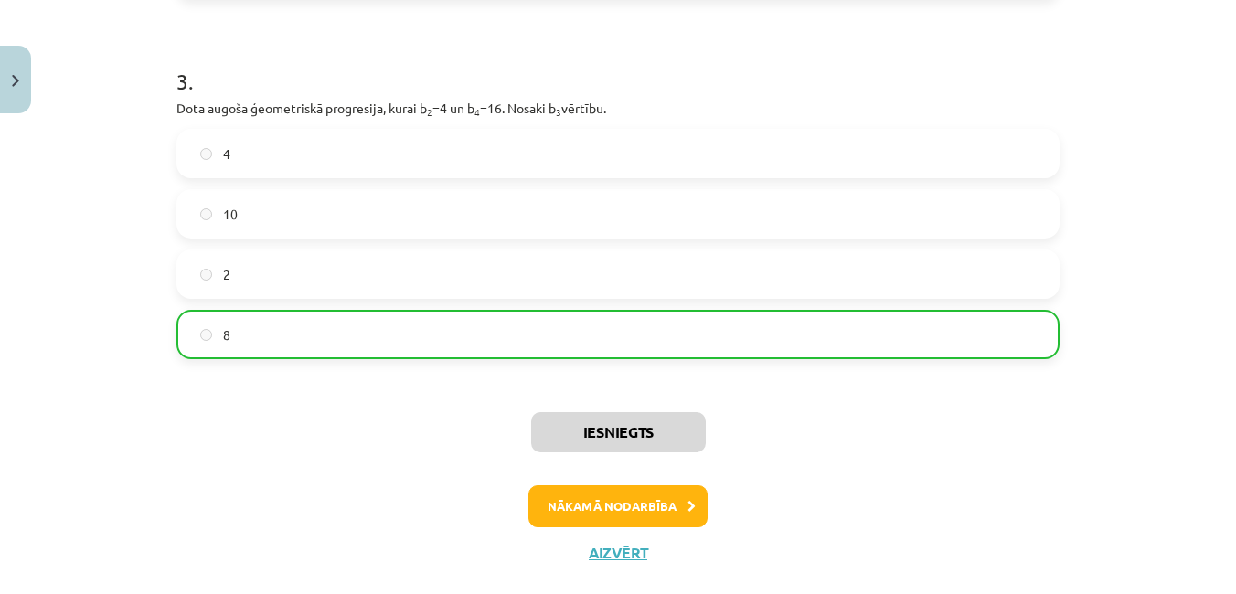
scroll to position [938, 0]
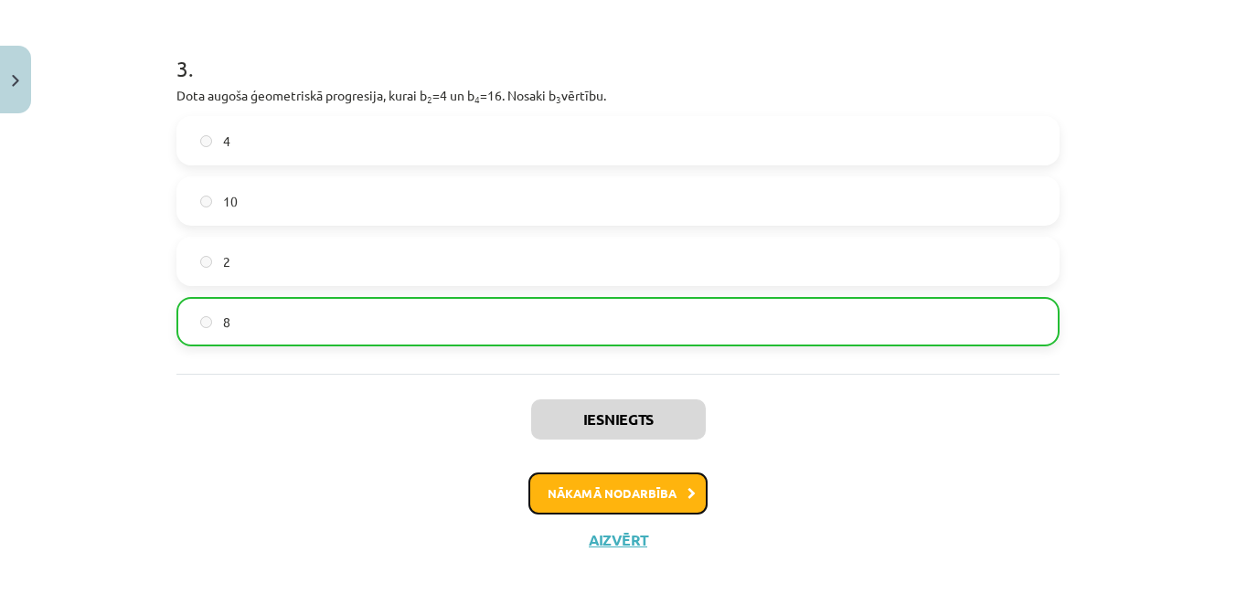
click at [664, 497] on button "Nākamā nodarbība" at bounding box center [618, 494] width 179 height 42
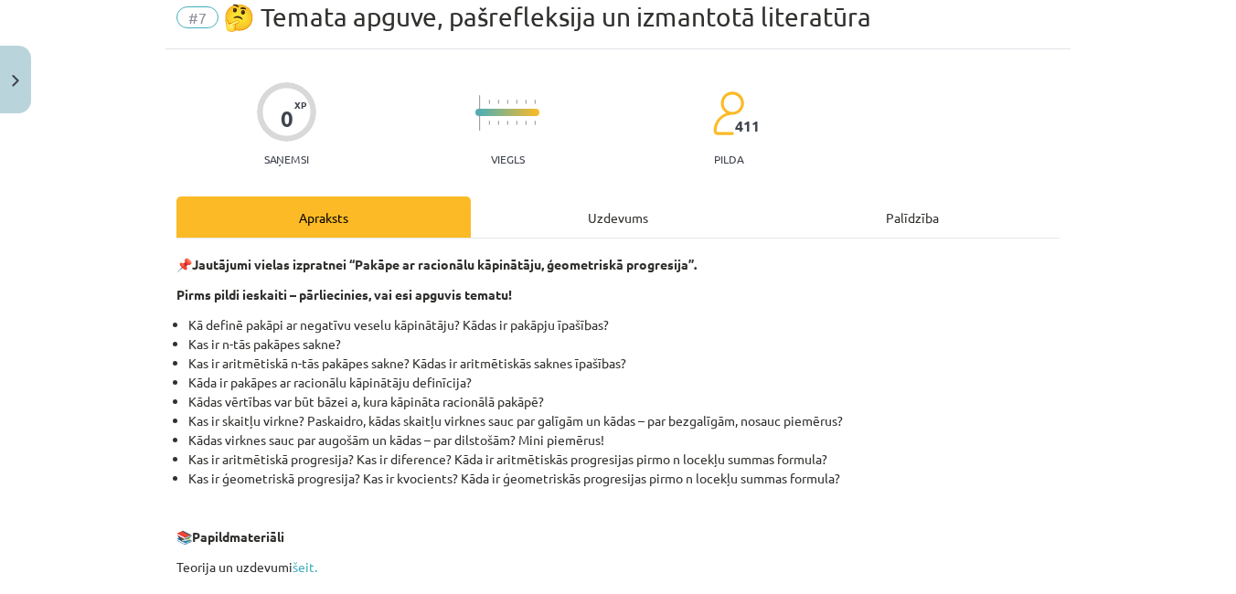
scroll to position [46, 0]
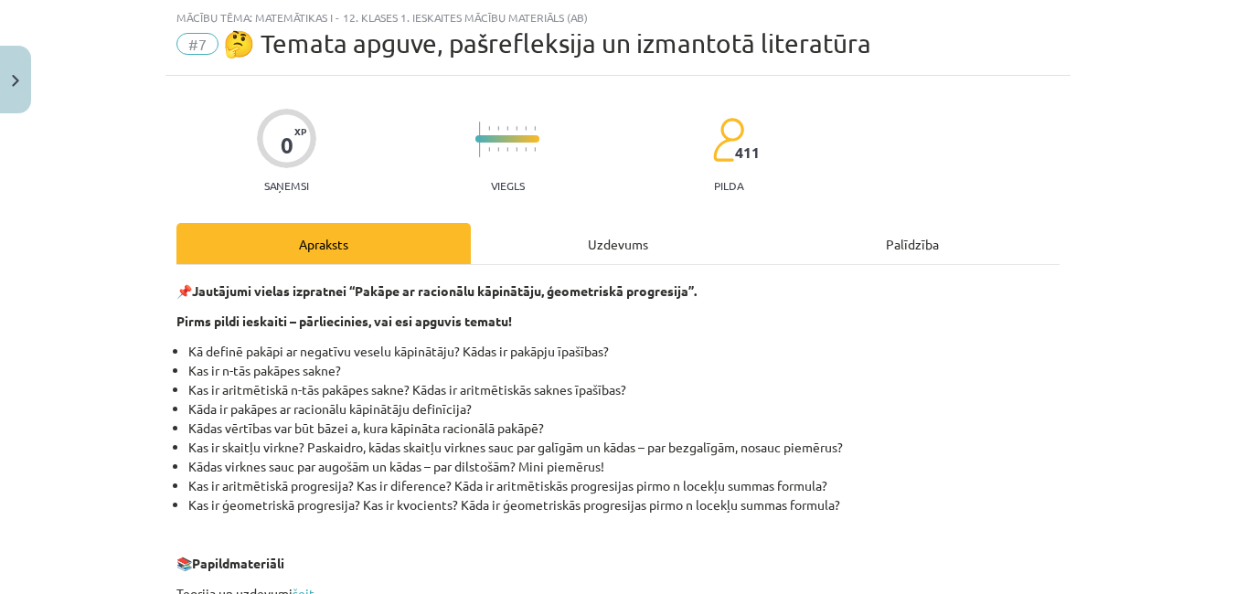
drag, startPoint x: 562, startPoint y: 262, endPoint x: 590, endPoint y: 242, distance: 34.2
click at [566, 257] on div "Uzdevums" at bounding box center [618, 243] width 294 height 41
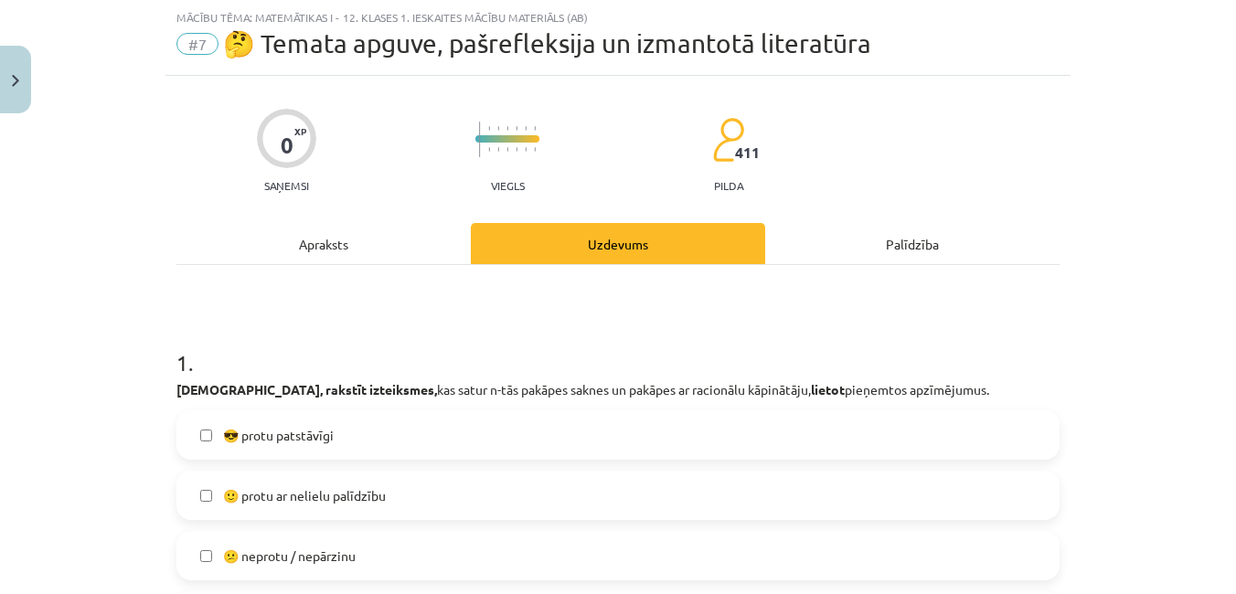
click at [593, 240] on div "Uzdevums" at bounding box center [618, 243] width 294 height 41
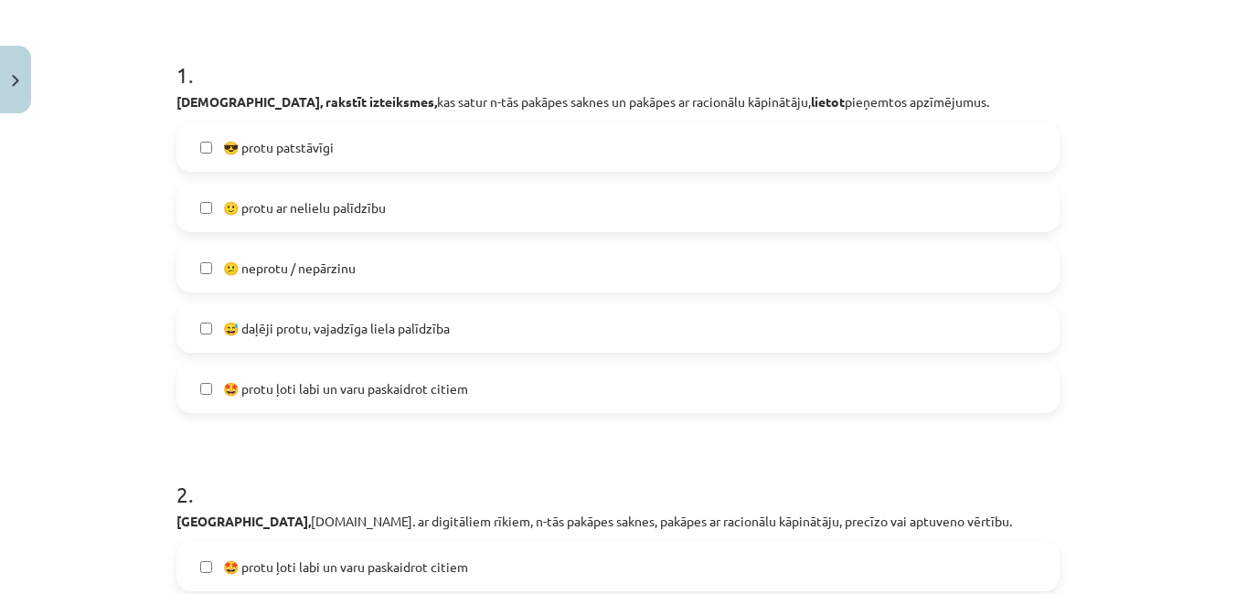
scroll to position [354, 0]
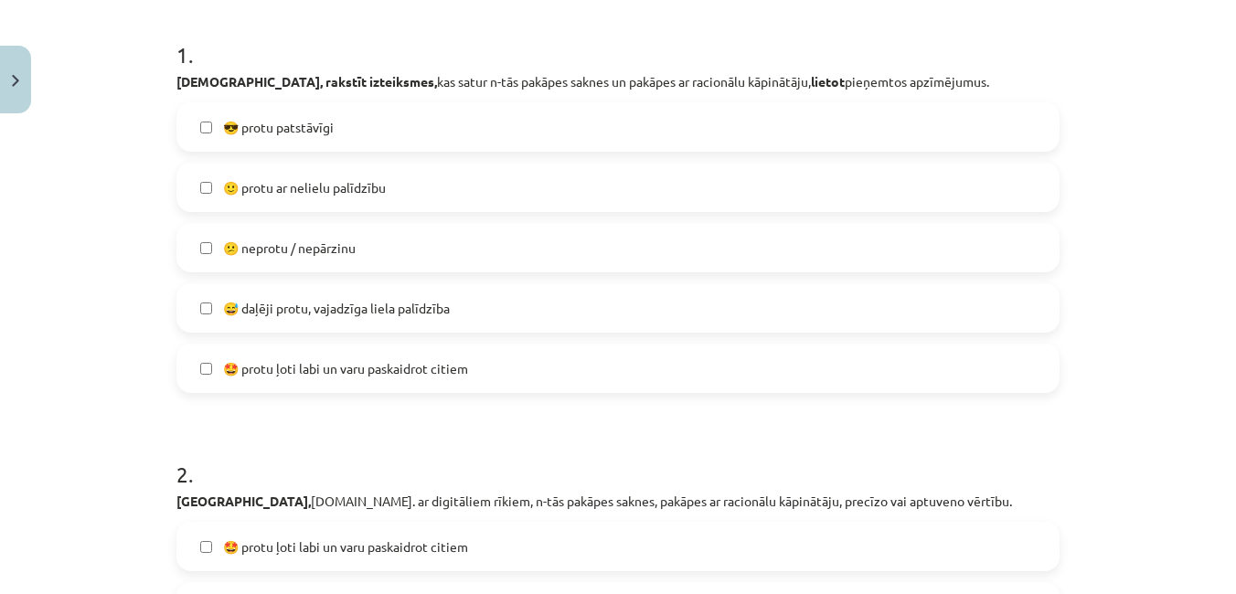
click at [487, 294] on label "😅 daļēji protu, vajadzīga liela palīdzība" at bounding box center [618, 308] width 880 height 46
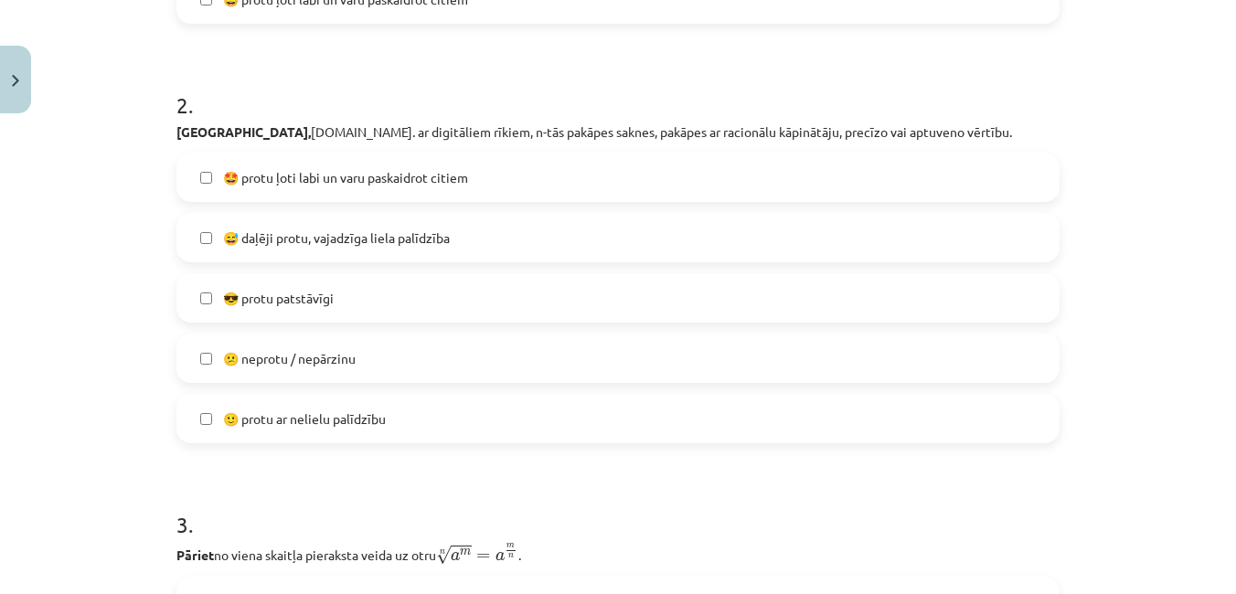
scroll to position [729, 0]
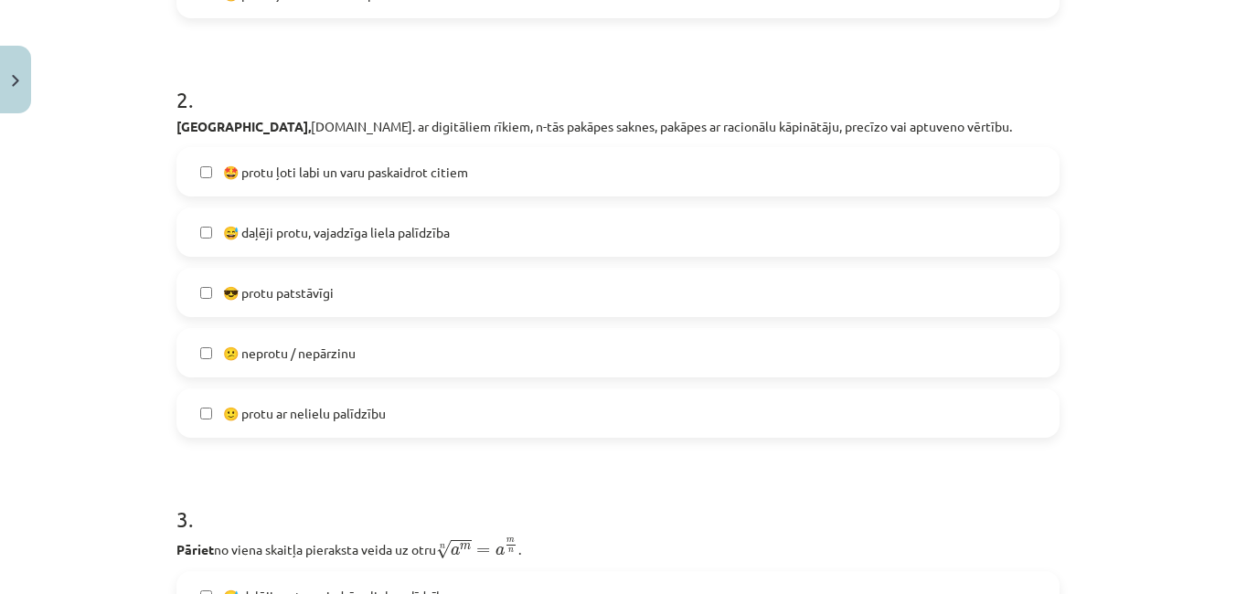
click at [399, 418] on label "🙂 protu ar nelielu palīdzību" at bounding box center [618, 413] width 880 height 46
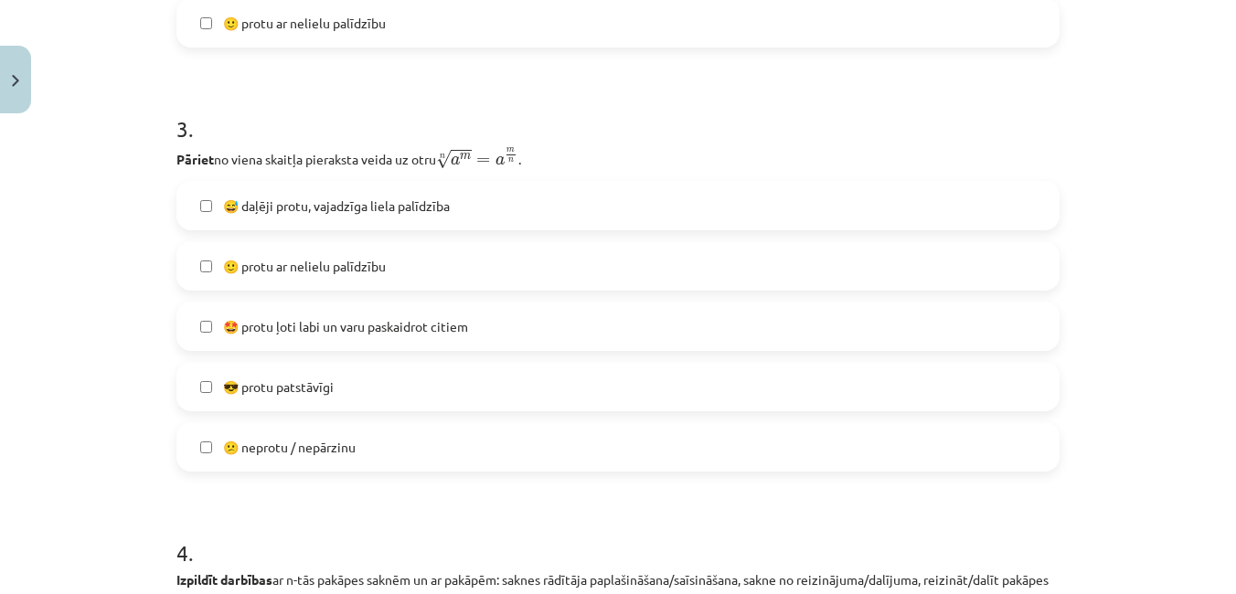
scroll to position [1129, 0]
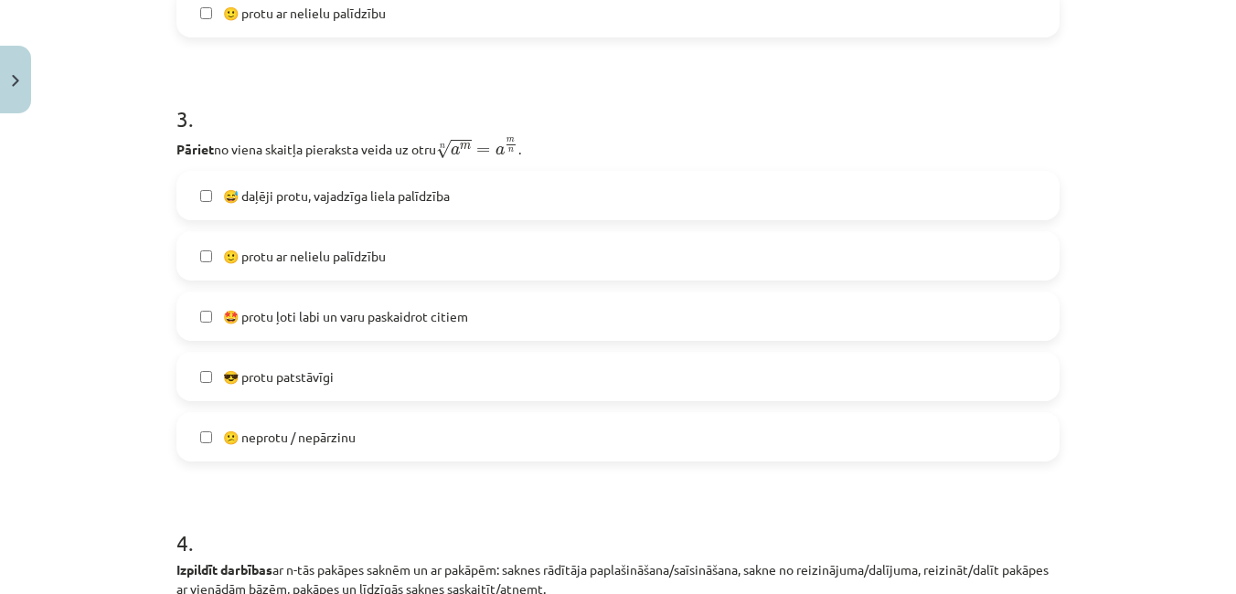
click at [414, 261] on label "🙂 protu ar nelielu palīdzību" at bounding box center [618, 256] width 880 height 46
click at [818, 421] on label "😕 neprotu / nepārzinu" at bounding box center [618, 437] width 880 height 46
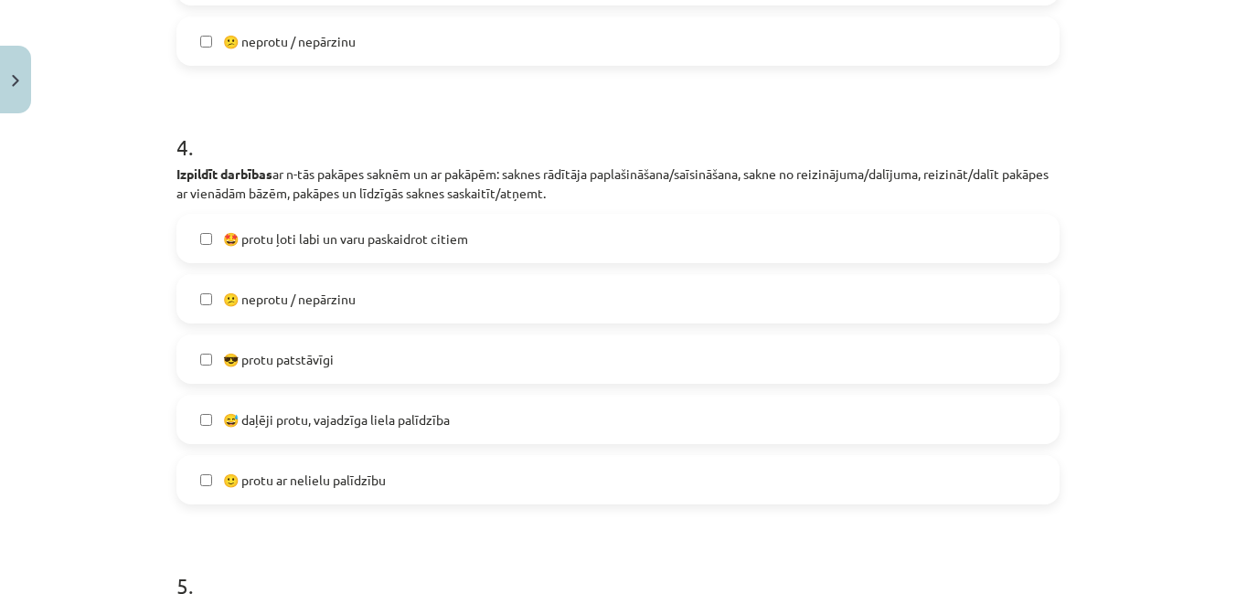
scroll to position [1530, 0]
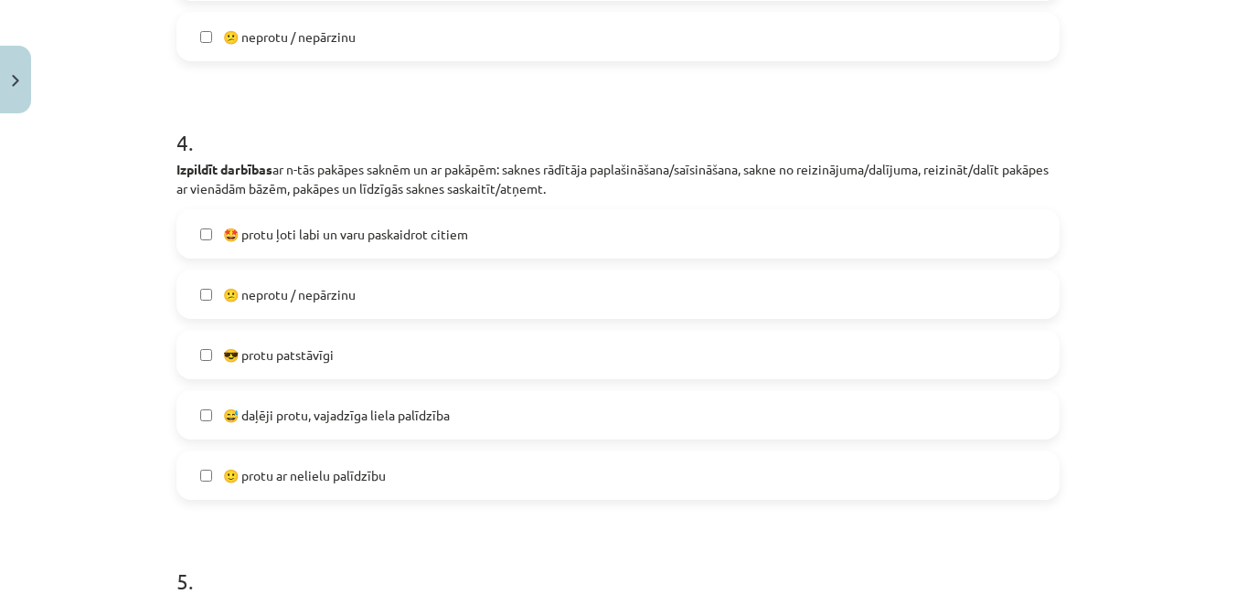
click at [382, 412] on span "😅 daļēji protu, vajadzīga liela palīdzība" at bounding box center [336, 415] width 227 height 19
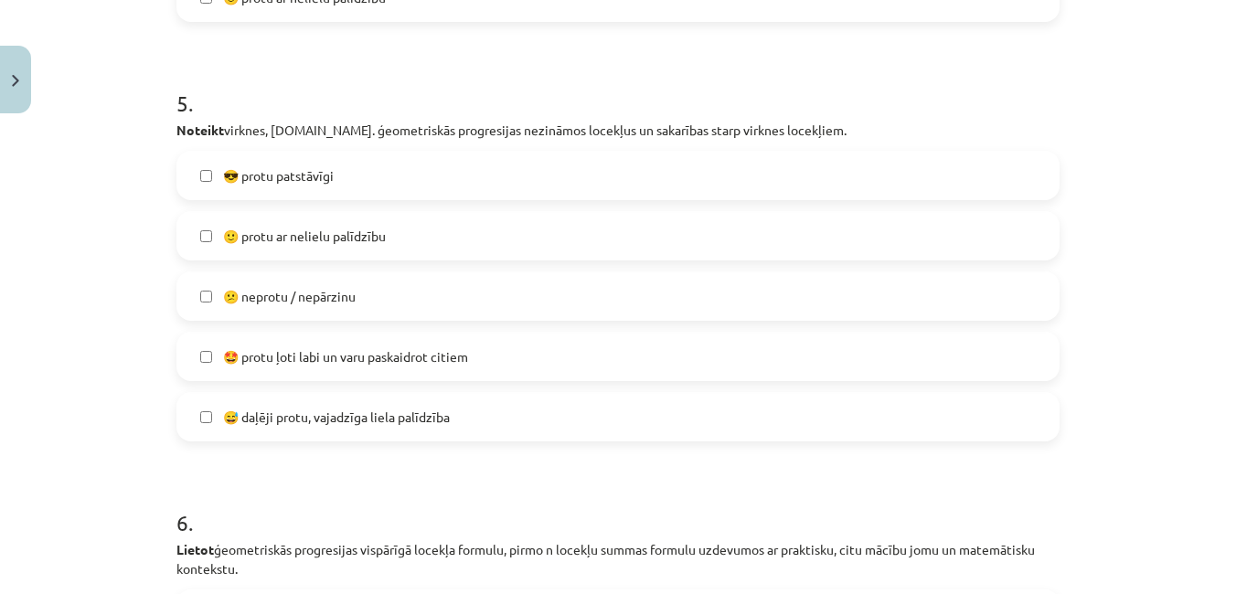
scroll to position [2059, 0]
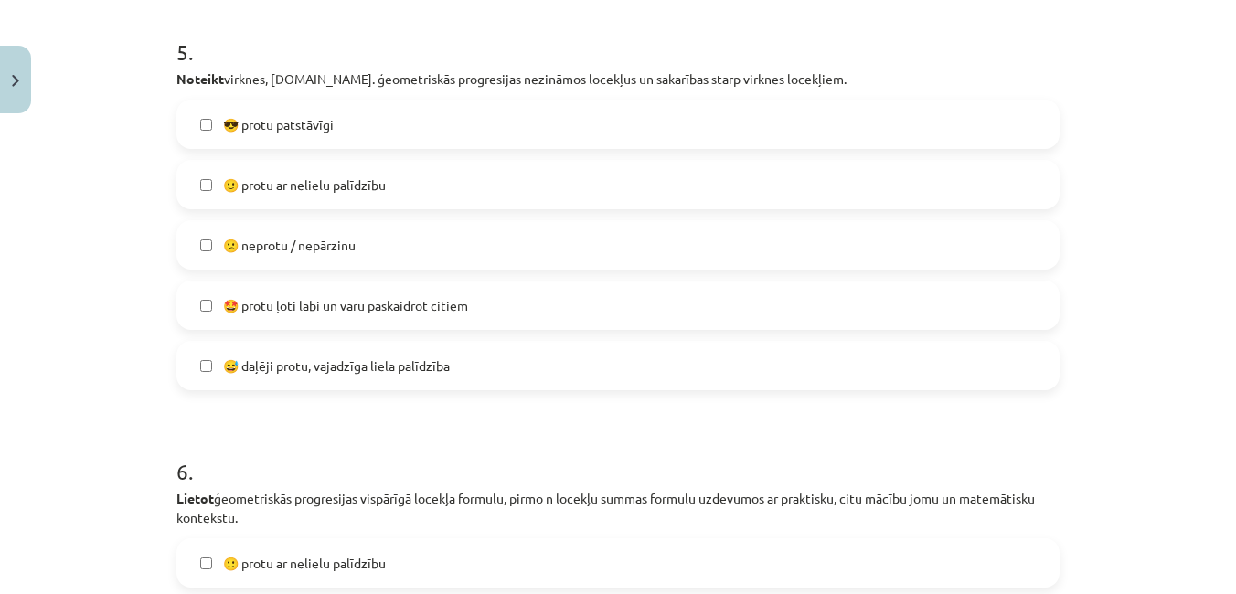
click at [530, 224] on label "😕 neprotu / nepārzinu" at bounding box center [618, 245] width 880 height 46
click at [571, 174] on label "🙂 protu ar nelielu palīdzību" at bounding box center [618, 185] width 880 height 46
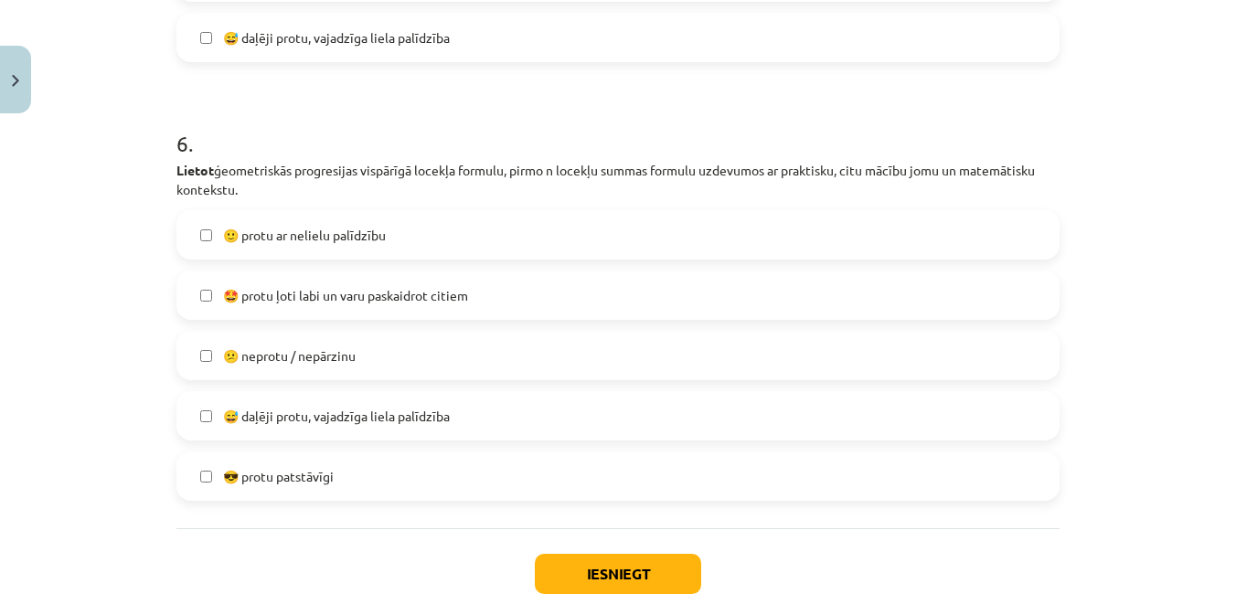
scroll to position [2476, 0]
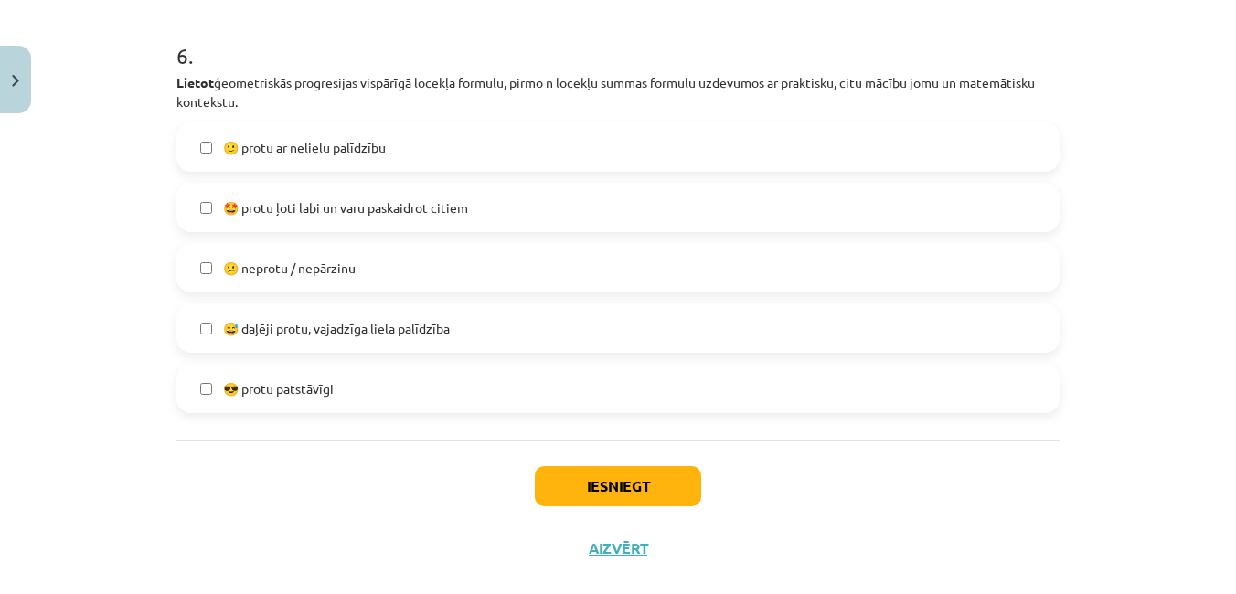
click at [384, 312] on label "😅 daļēji protu, vajadzīga liela palīdzība" at bounding box center [618, 328] width 880 height 46
click at [646, 473] on button "Iesniegt" at bounding box center [618, 486] width 166 height 40
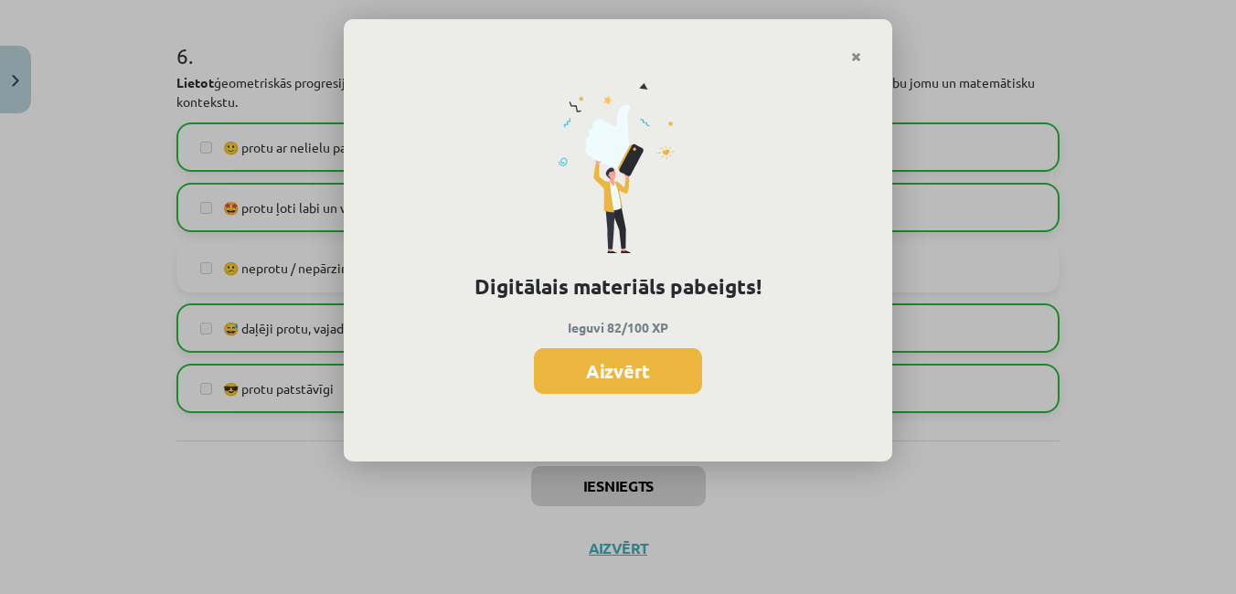
scroll to position [599, 0]
click at [612, 377] on button "Aizvērt" at bounding box center [618, 371] width 168 height 46
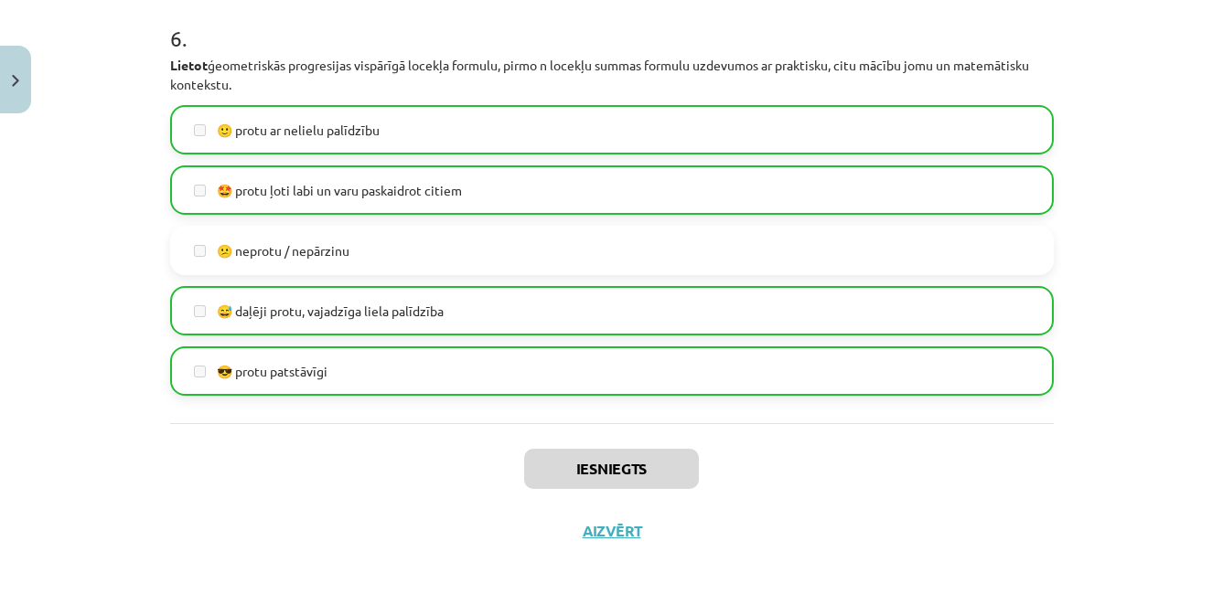
scroll to position [2507, 0]
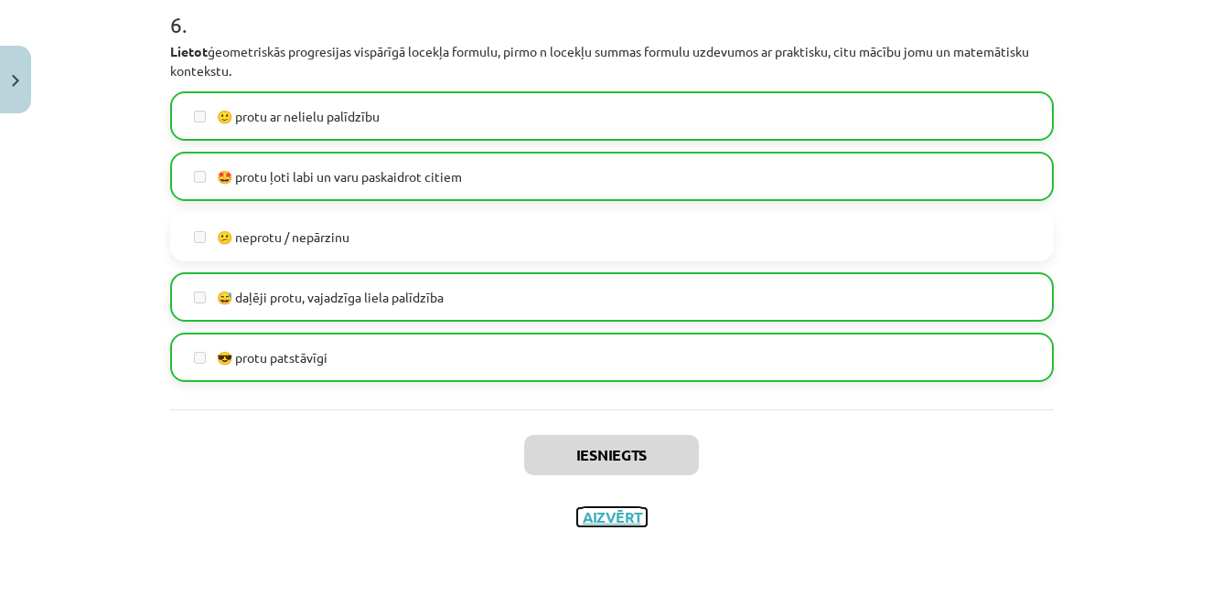
click at [629, 516] on button "Aizvērt" at bounding box center [612, 517] width 70 height 18
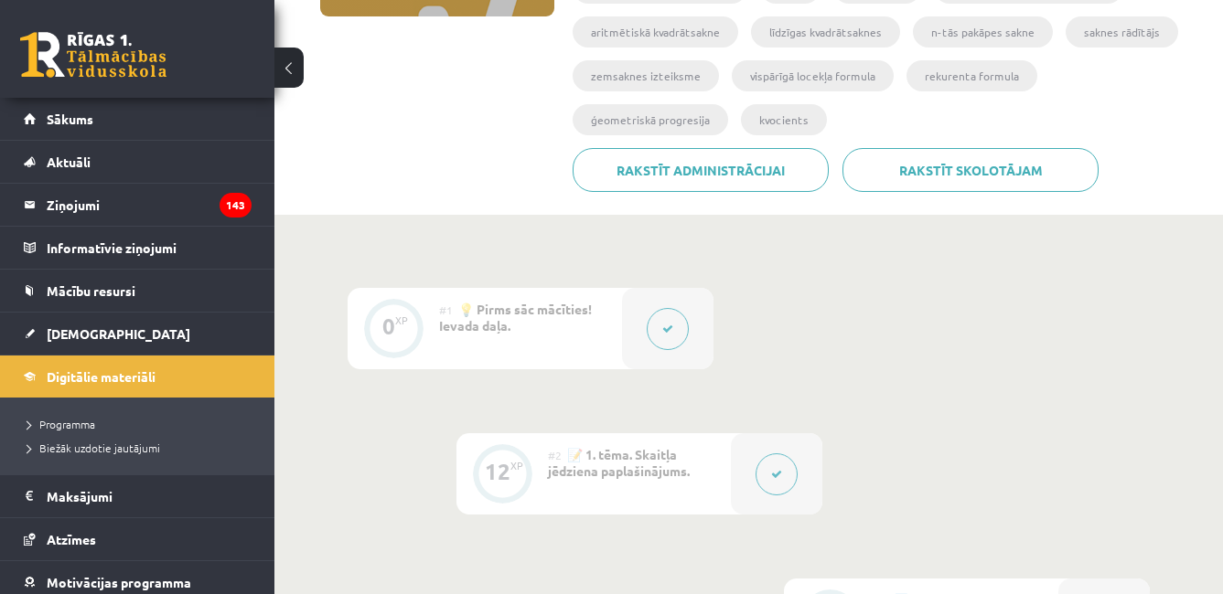
scroll to position [303, 0]
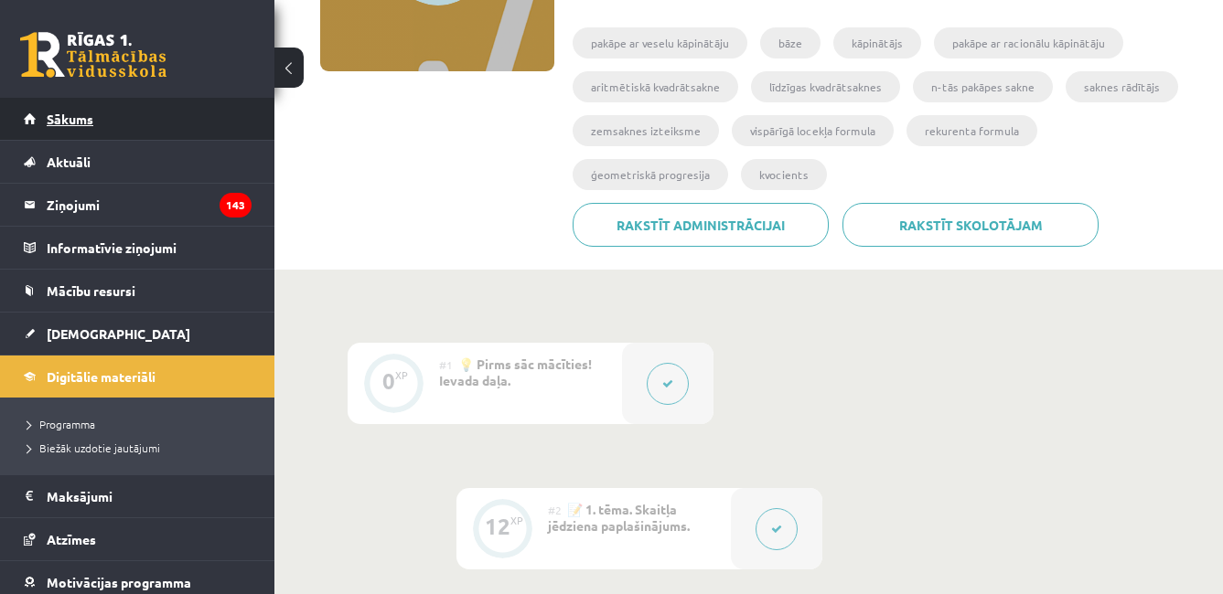
click at [143, 127] on link "Sākums" at bounding box center [138, 119] width 228 height 42
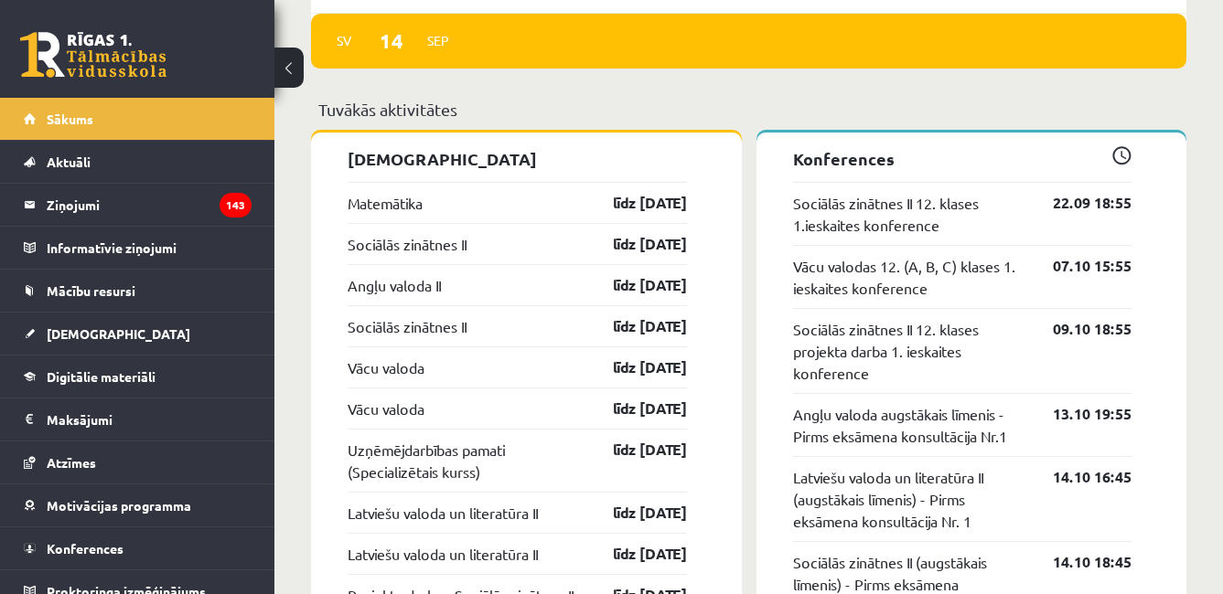
scroll to position [1399, 0]
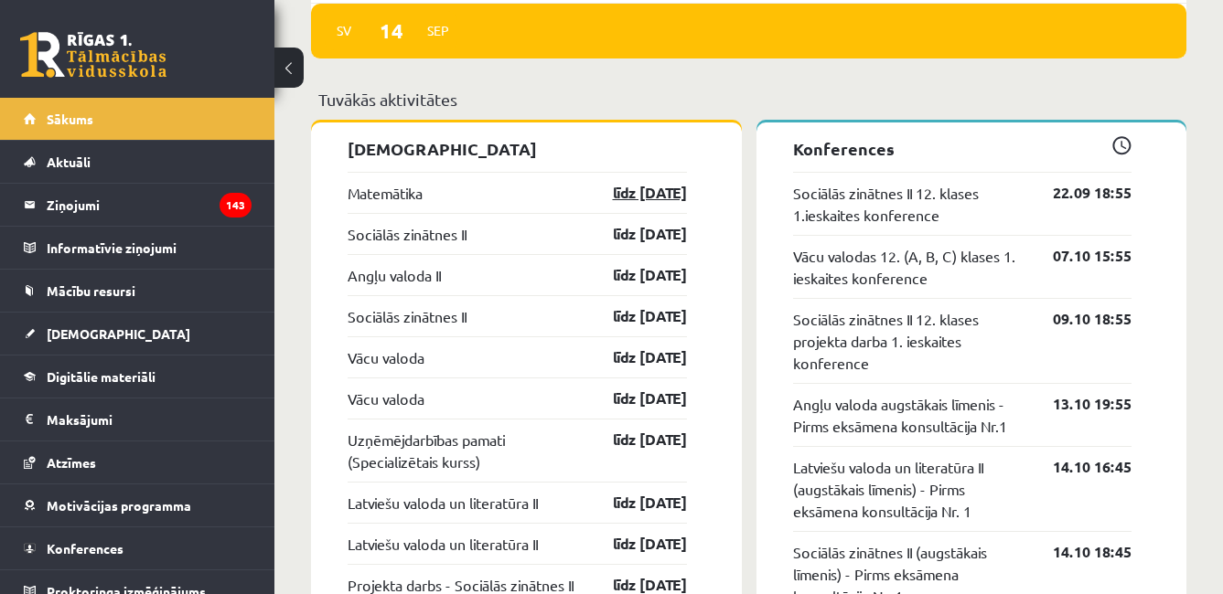
click at [658, 199] on link "līdz [DATE]" at bounding box center [634, 193] width 106 height 22
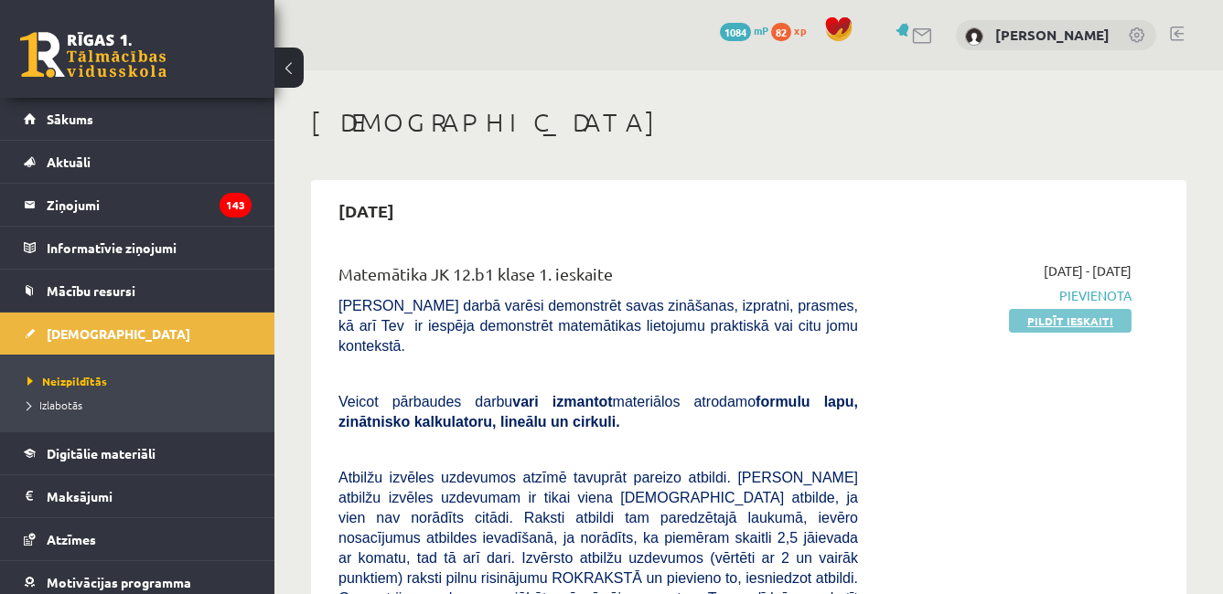
click at [1104, 327] on link "Pildīt ieskaiti" at bounding box center [1070, 321] width 123 height 24
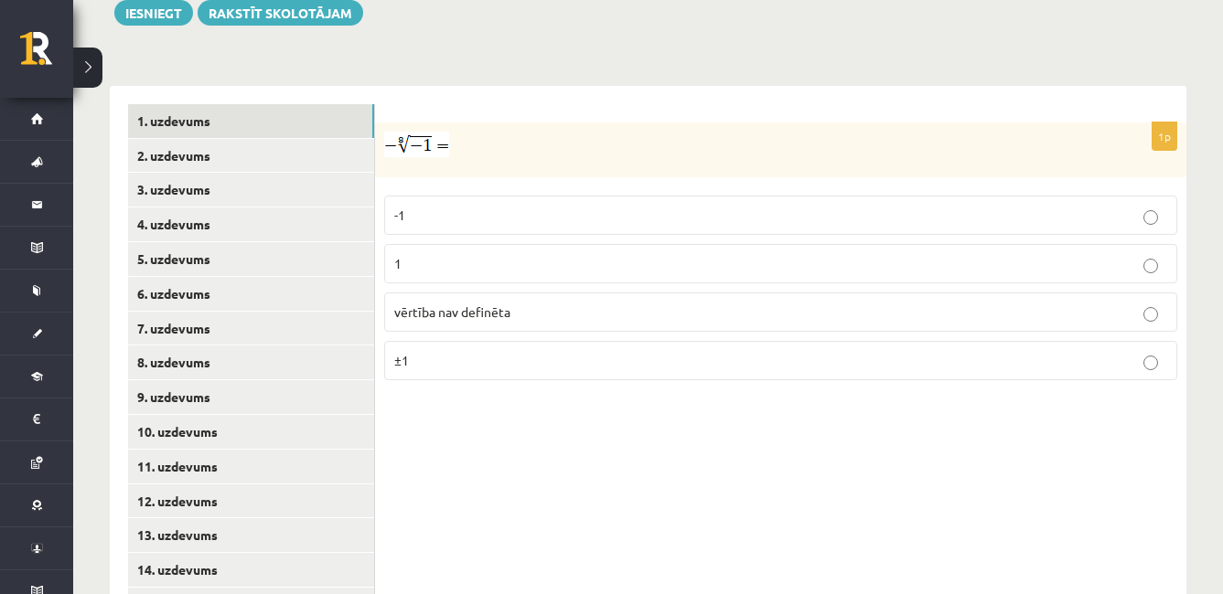
scroll to position [722, 0]
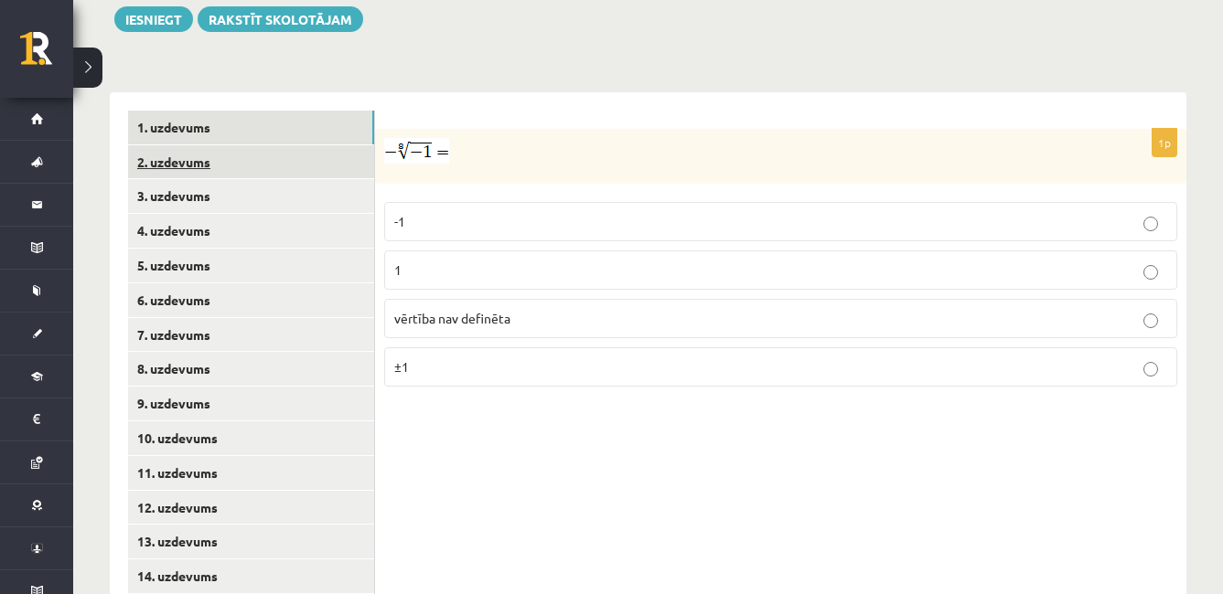
click at [252, 145] on link "2. uzdevums" at bounding box center [251, 162] width 246 height 34
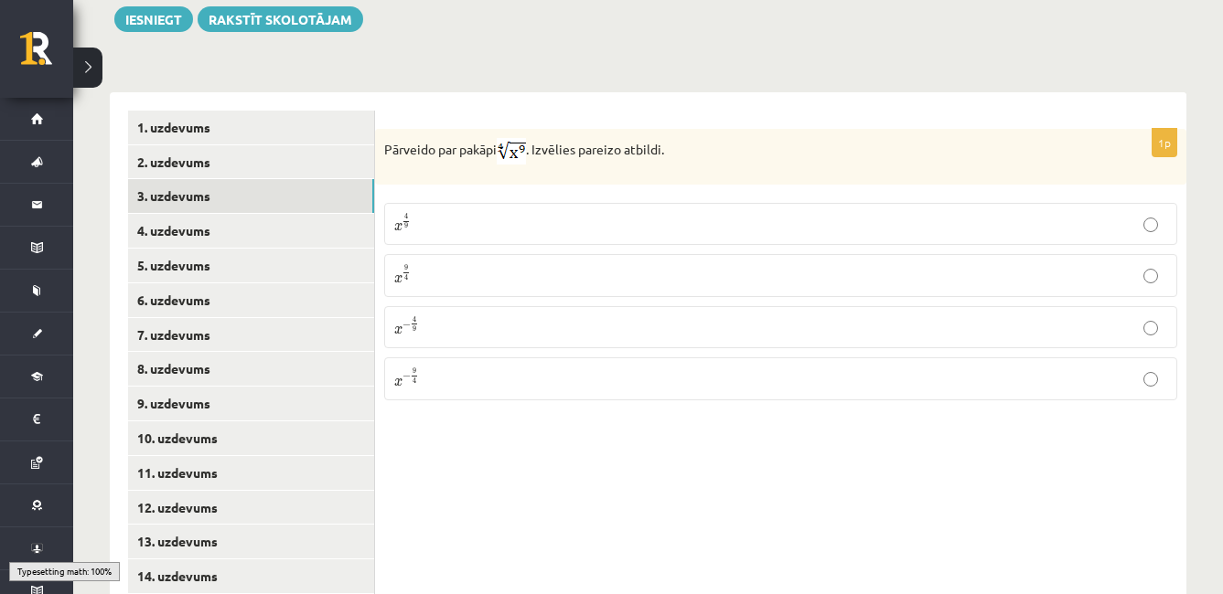
click at [268, 179] on link "3. uzdevums" at bounding box center [251, 196] width 246 height 34
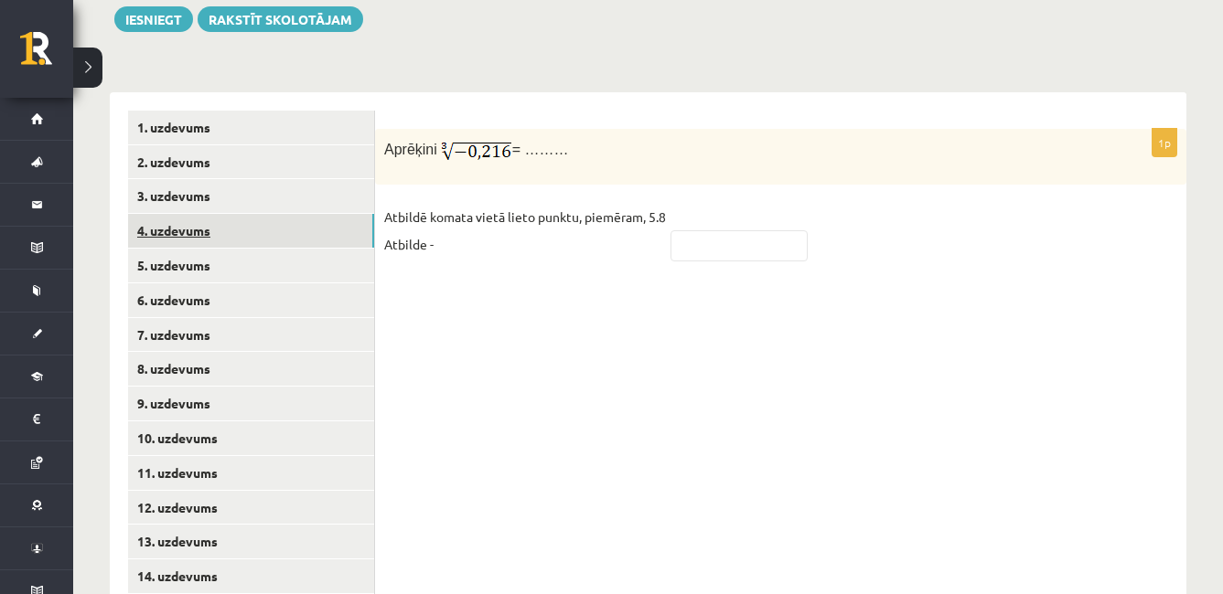
click at [274, 214] on link "4. uzdevums" at bounding box center [251, 231] width 246 height 34
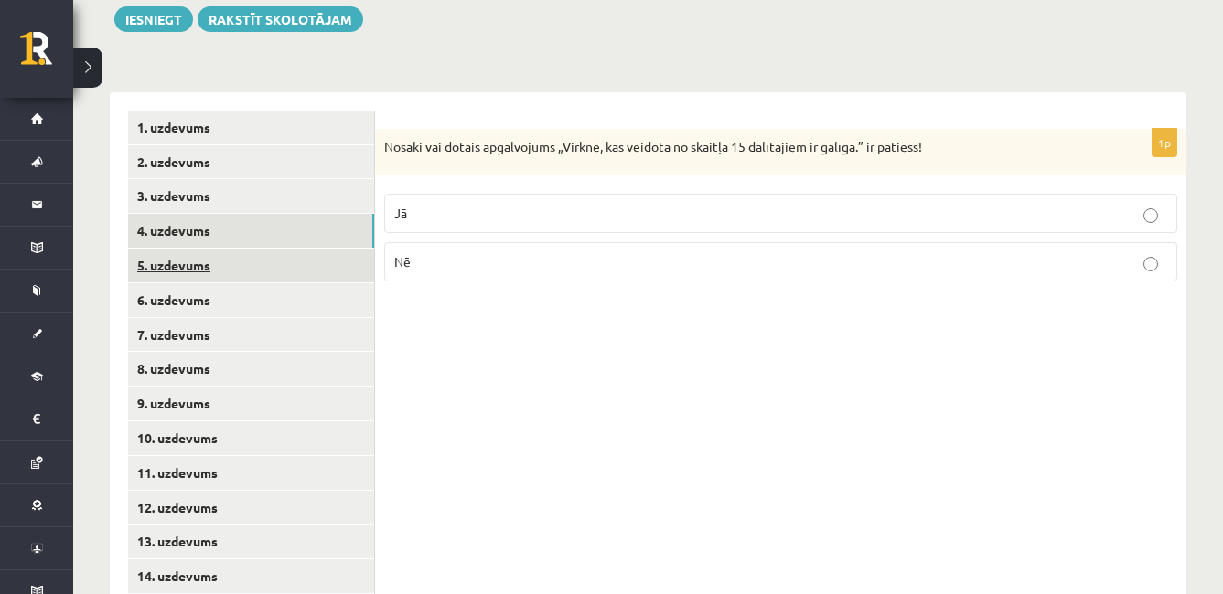
click at [285, 249] on link "5. uzdevums" at bounding box center [251, 266] width 246 height 34
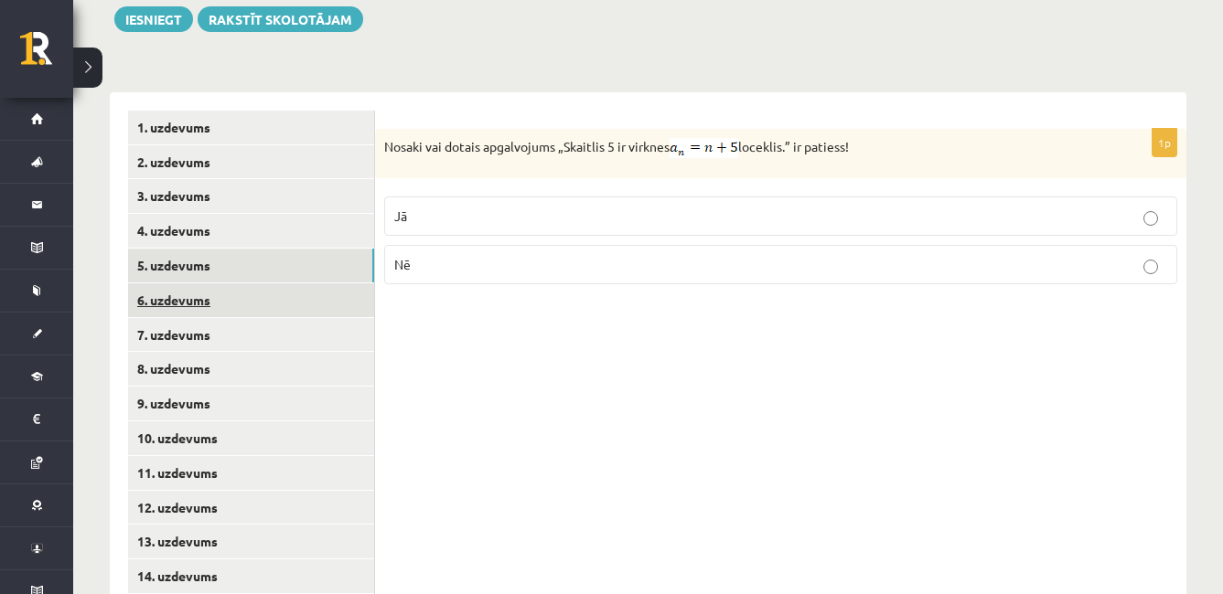
click at [306, 283] on link "6. uzdevums" at bounding box center [251, 300] width 246 height 34
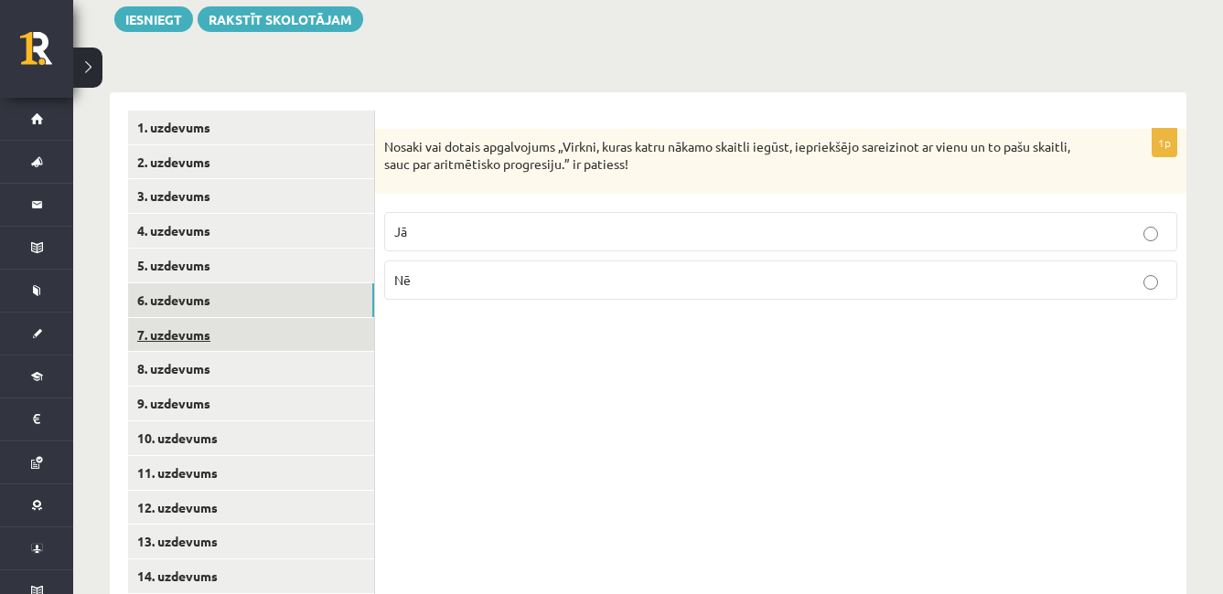
click at [310, 318] on link "7. uzdevums" at bounding box center [251, 335] width 246 height 34
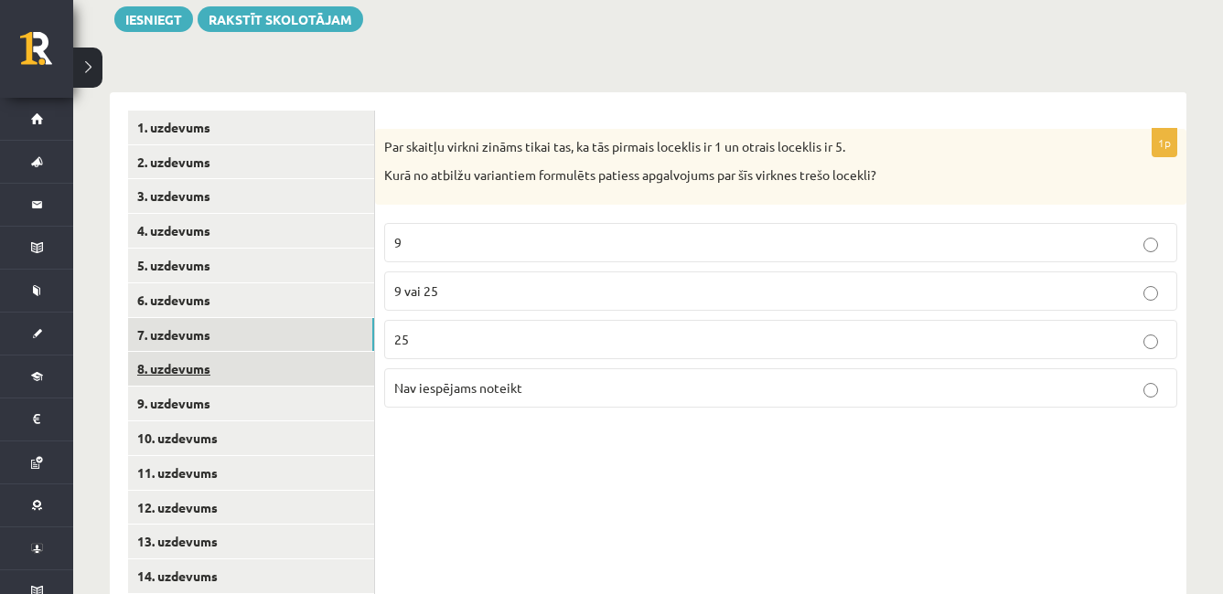
click at [306, 352] on link "8. uzdevums" at bounding box center [251, 369] width 246 height 34
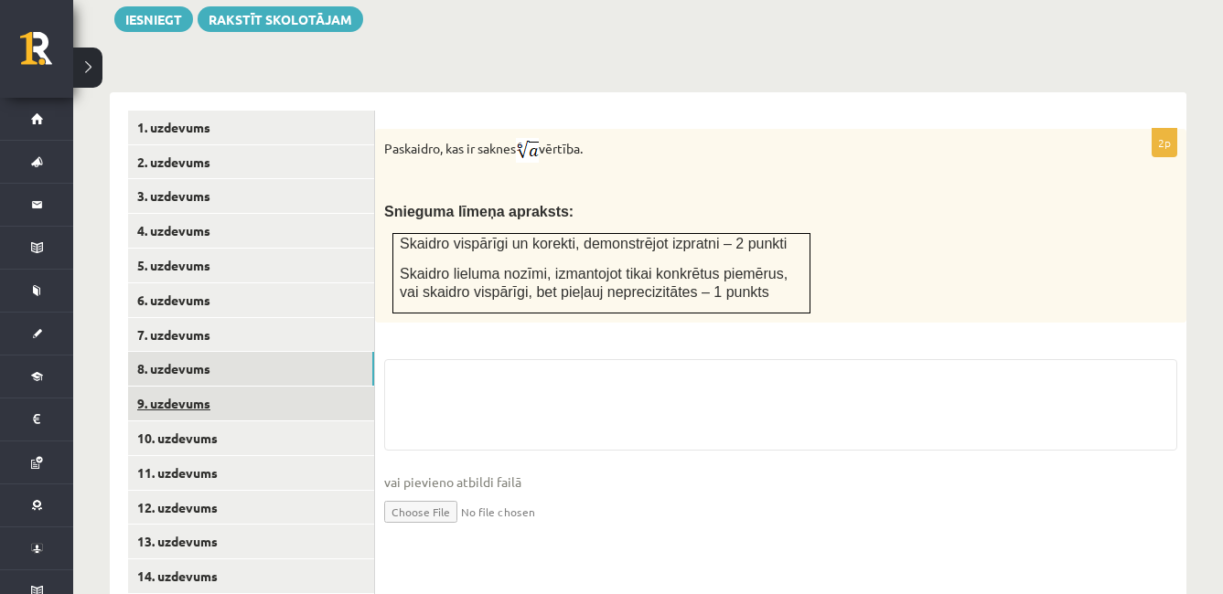
click at [303, 387] on link "9. uzdevums" at bounding box center [251, 404] width 246 height 34
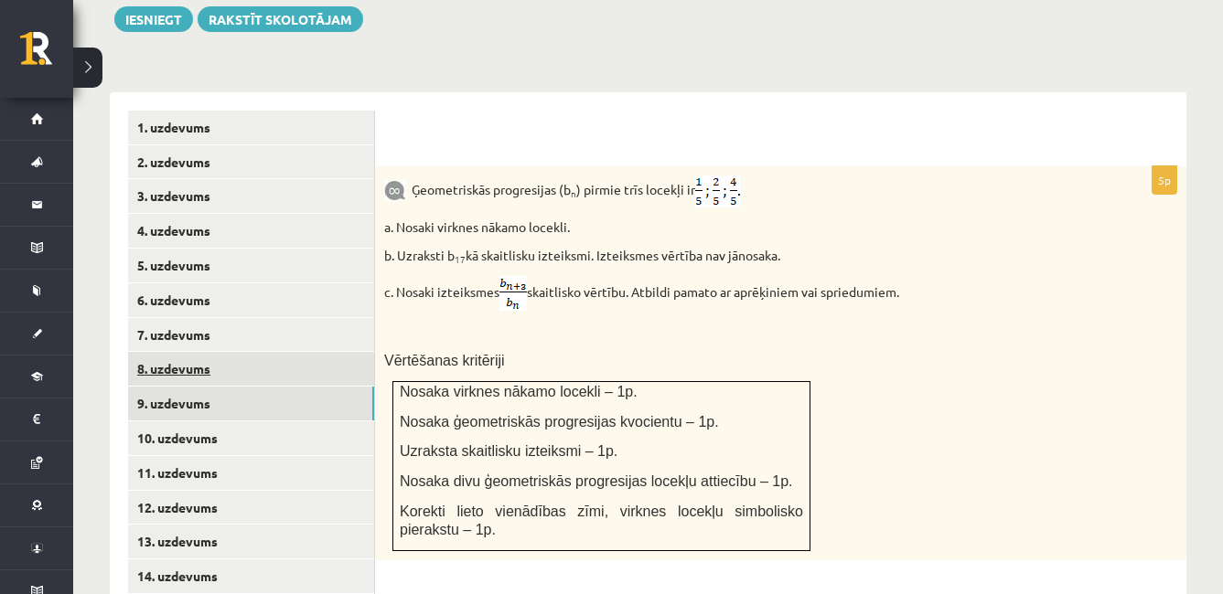
click at [299, 352] on link "8. uzdevums" at bounding box center [251, 369] width 246 height 34
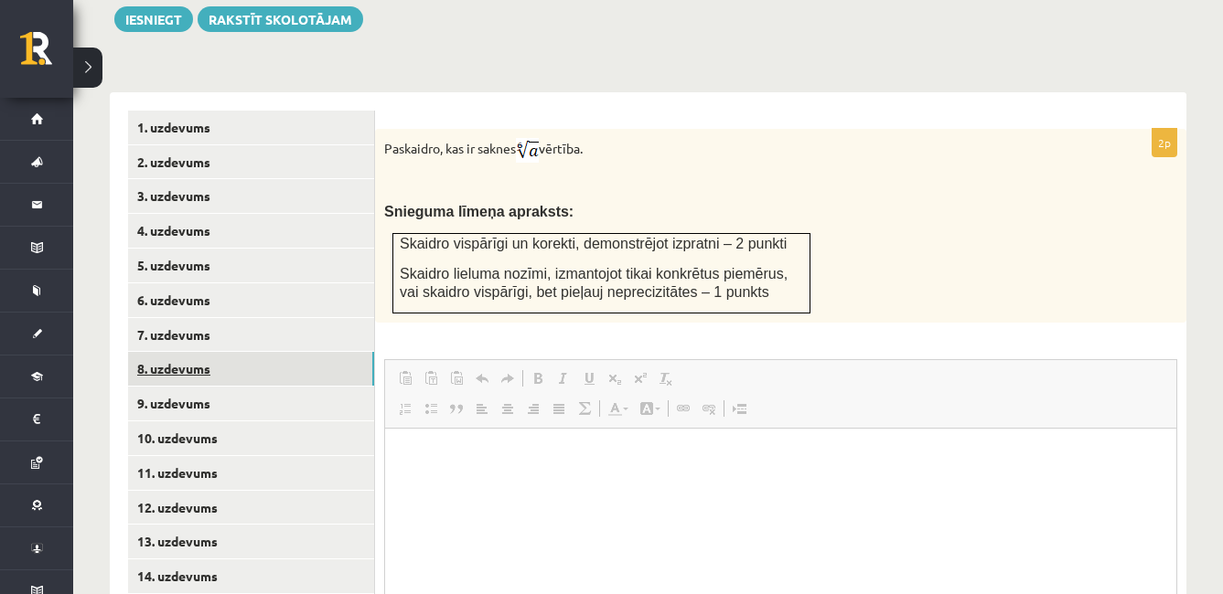
scroll to position [0, 0]
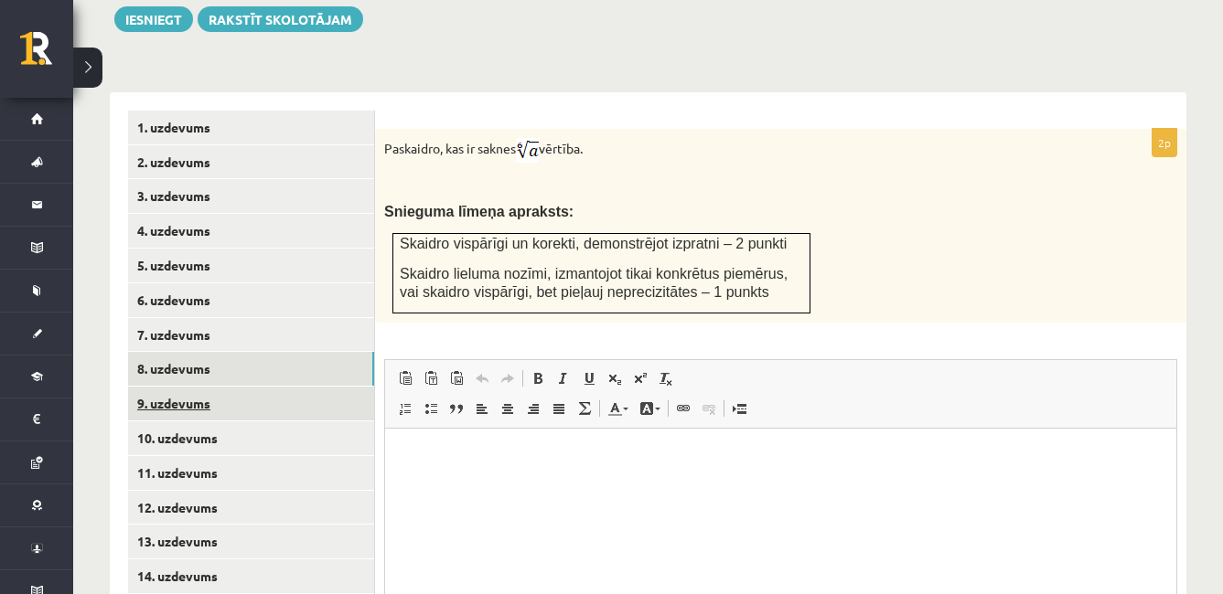
click at [301, 387] on link "9. uzdevums" at bounding box center [251, 404] width 246 height 34
drag, startPoint x: 301, startPoint y: 361, endPoint x: 277, endPoint y: 363, distance: 23.8
click at [277, 387] on link "9. uzdevums" at bounding box center [251, 404] width 246 height 34
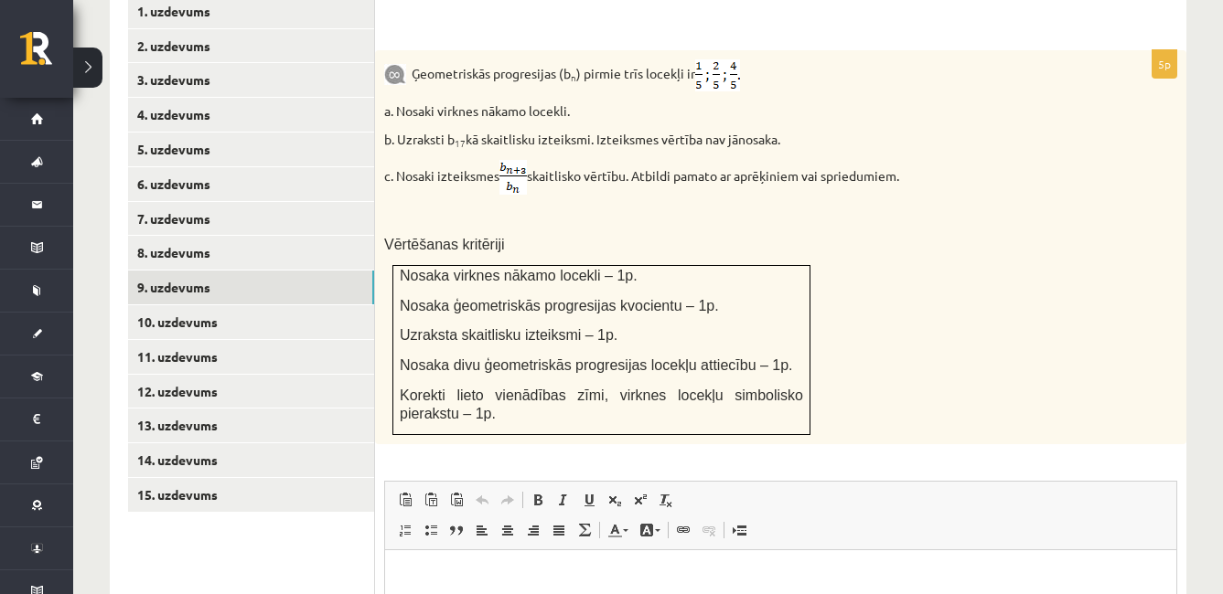
scroll to position [840, 0]
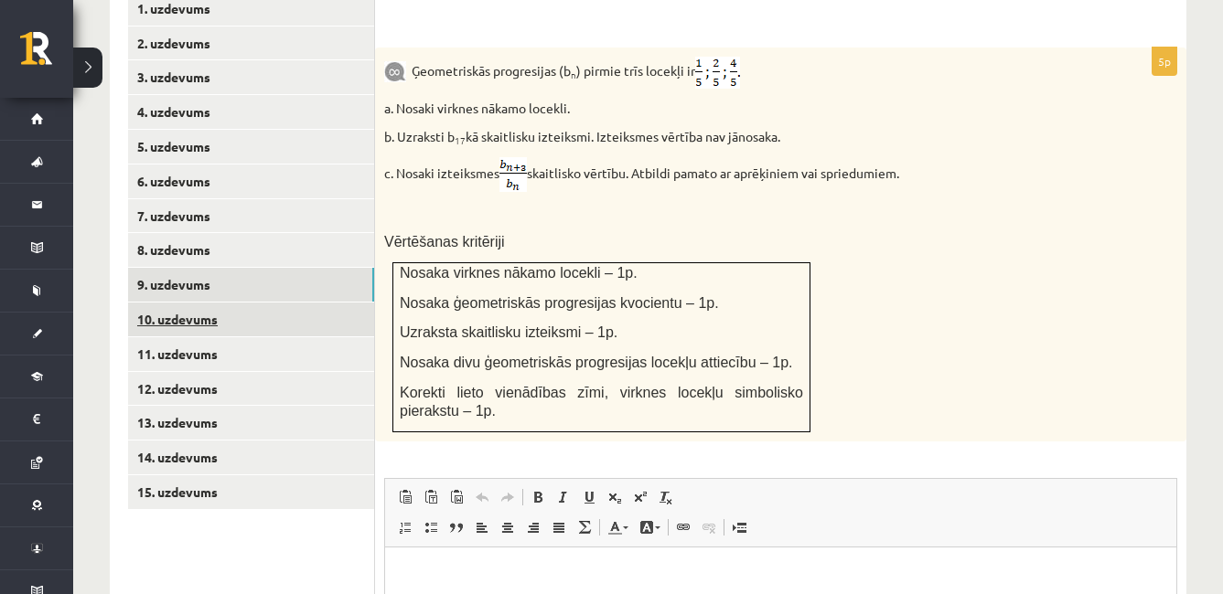
click at [268, 303] on link "10. uzdevums" at bounding box center [251, 320] width 246 height 34
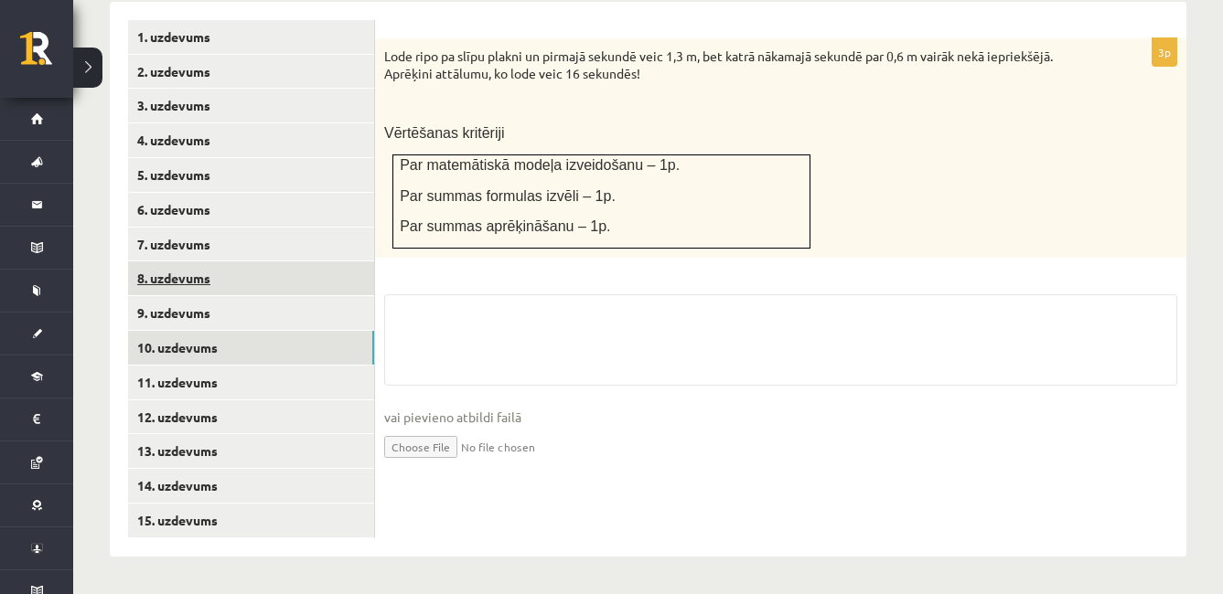
scroll to position [772, 0]
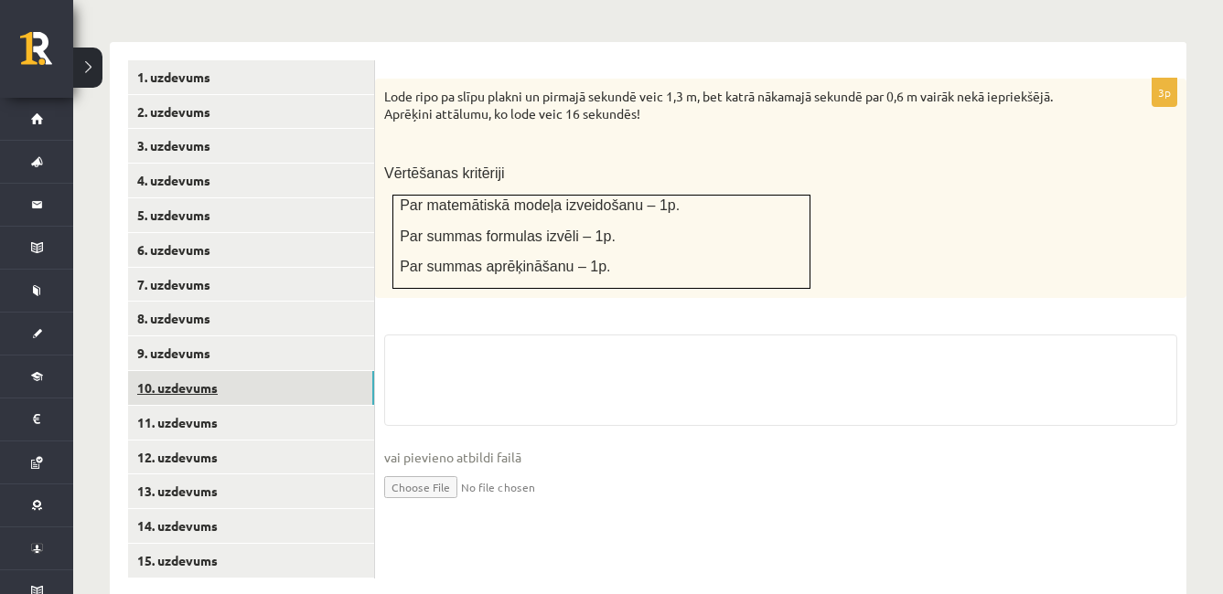
click at [308, 364] on ul "1. uzdevums 2. uzdevums 3. uzdevums 4. uzdevums 5. uzdevums 6. uzdevums 7. uzde…" at bounding box center [251, 319] width 247 height 519
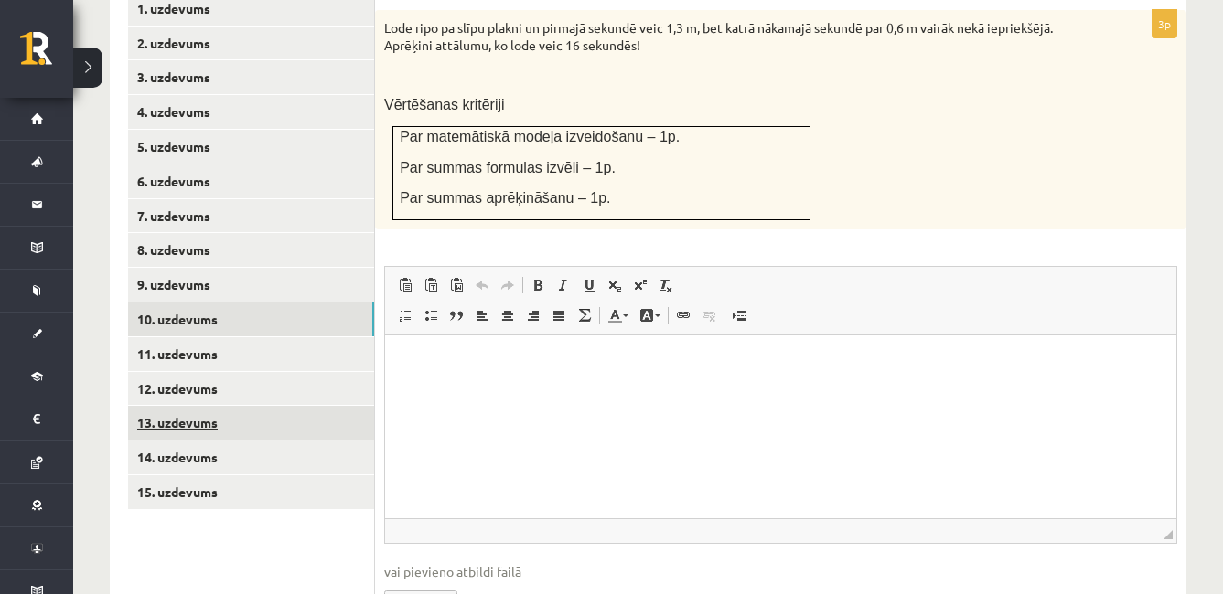
scroll to position [0, 0]
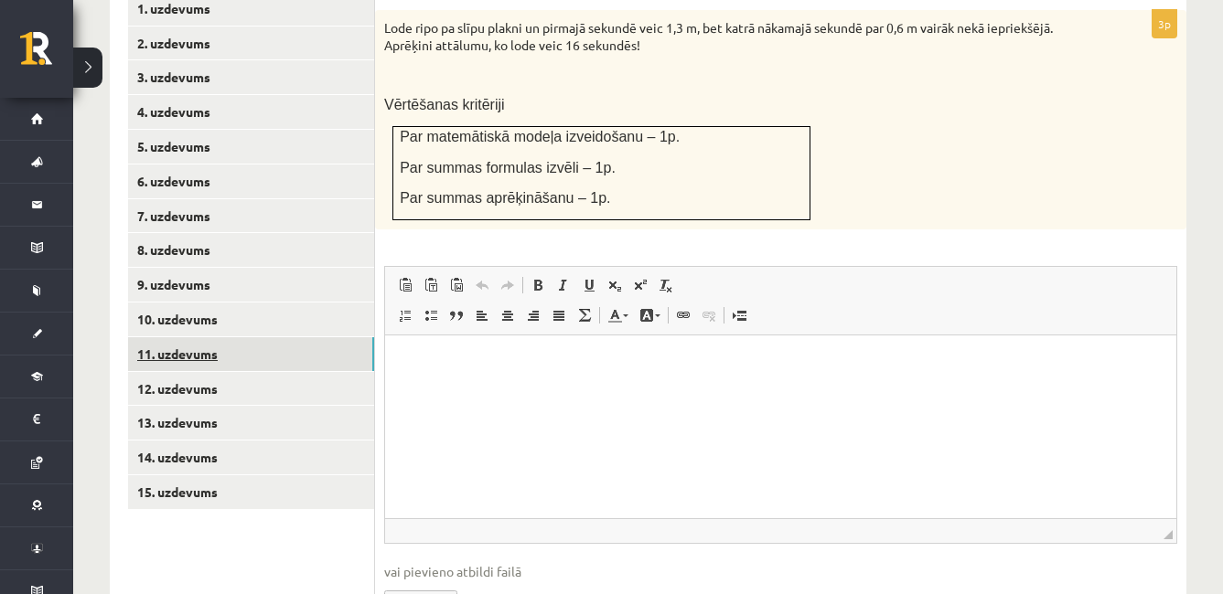
click at [303, 337] on link "11. uzdevums" at bounding box center [251, 354] width 246 height 34
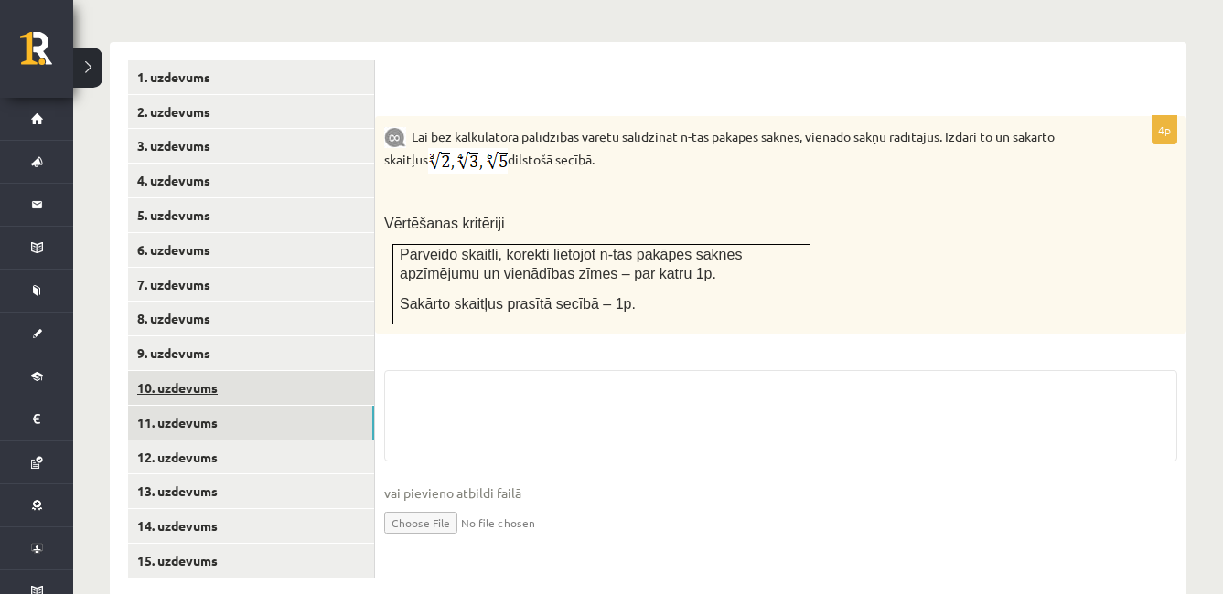
click at [311, 371] on link "10. uzdevums" at bounding box center [251, 388] width 246 height 34
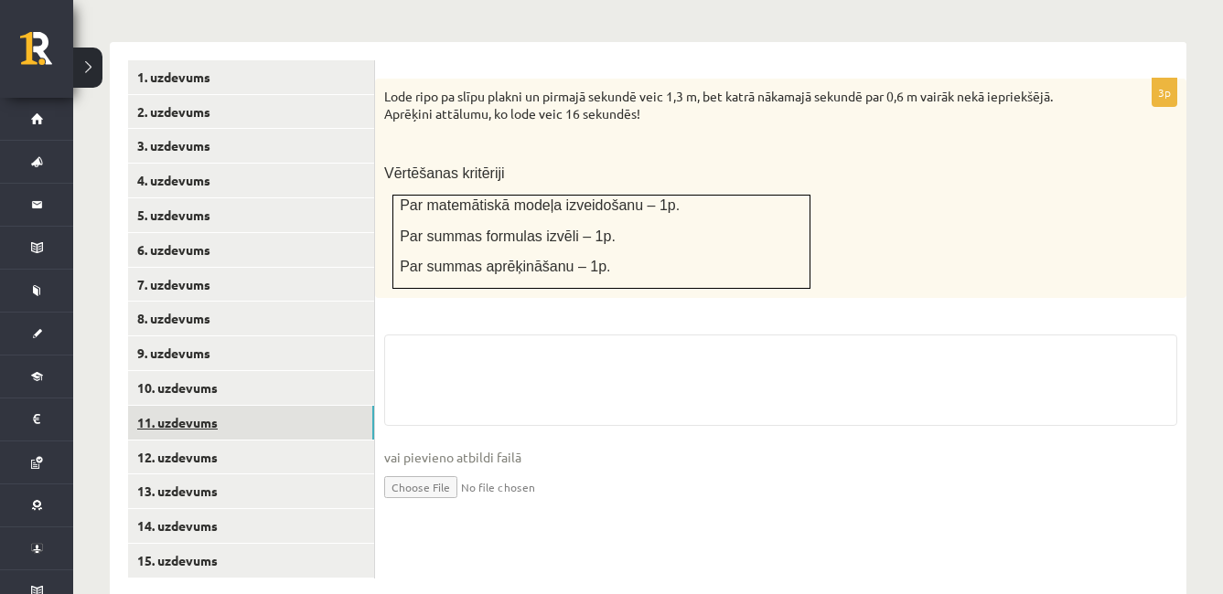
click at [330, 406] on link "11. uzdevums" at bounding box center [251, 423] width 246 height 34
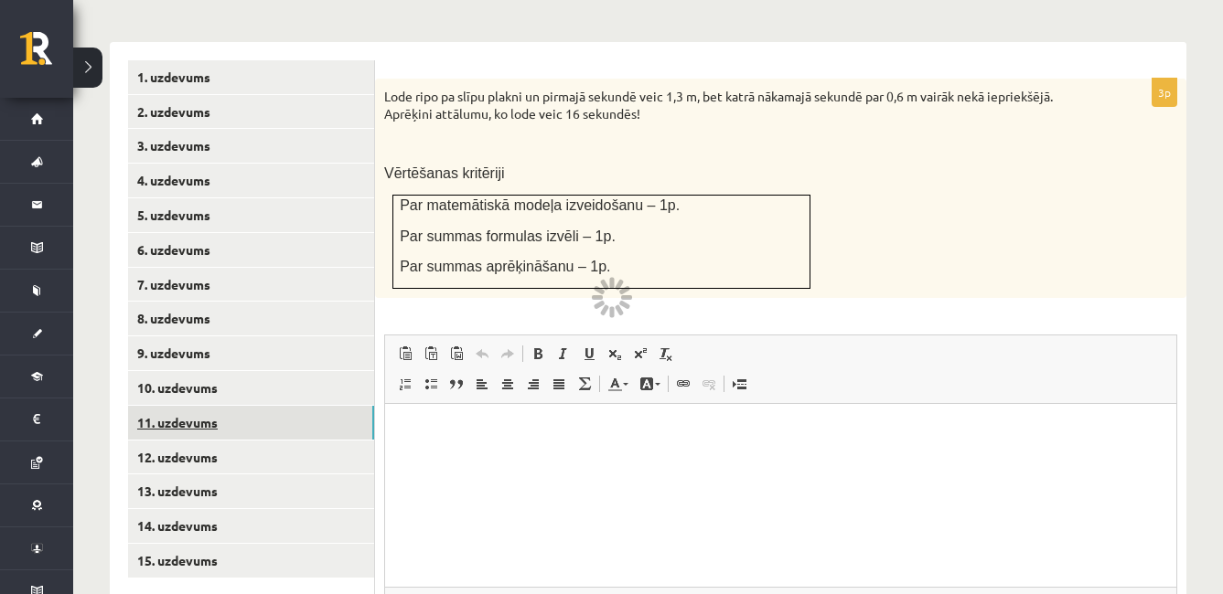
scroll to position [0, 0]
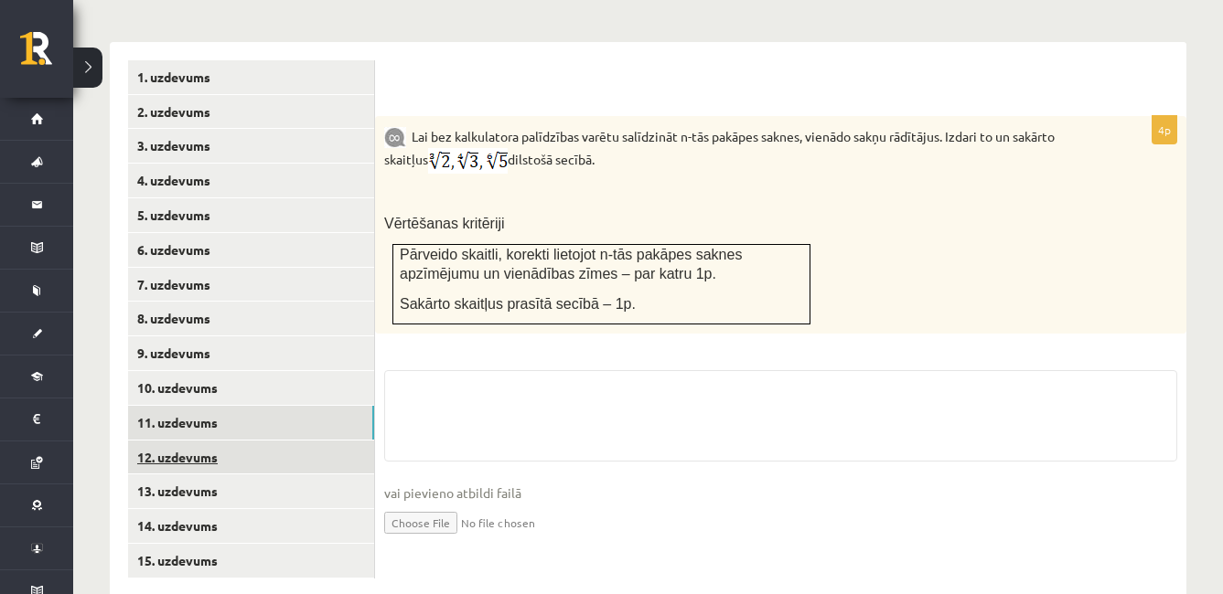
click at [327, 441] on link "12. uzdevums" at bounding box center [251, 458] width 246 height 34
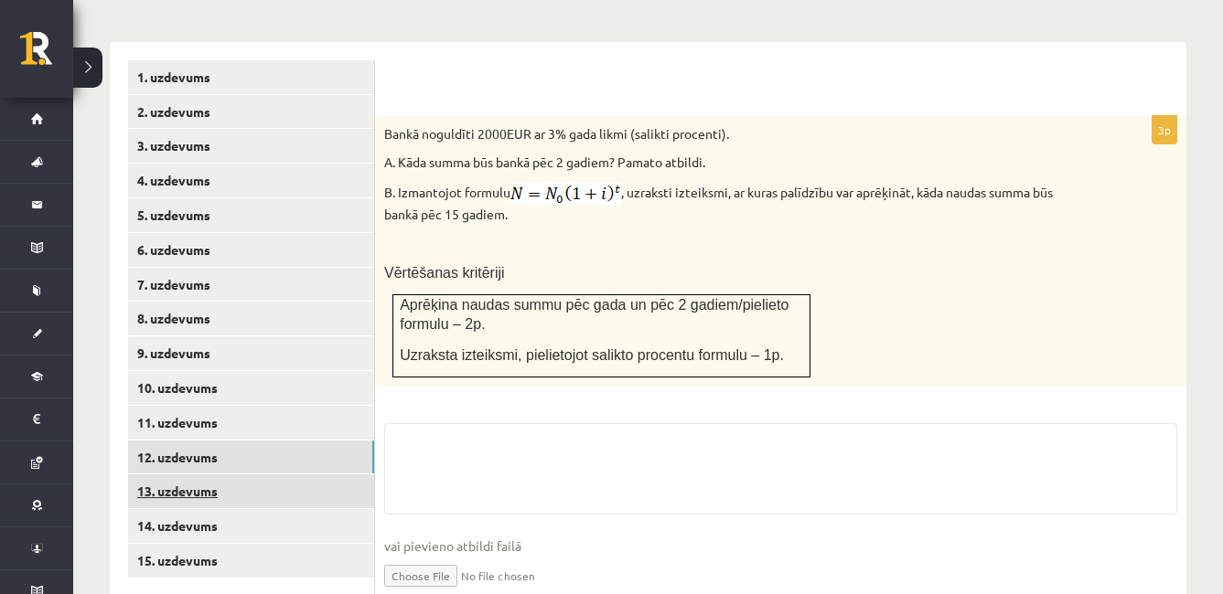
click at [337, 475] on link "13. uzdevums" at bounding box center [251, 492] width 246 height 34
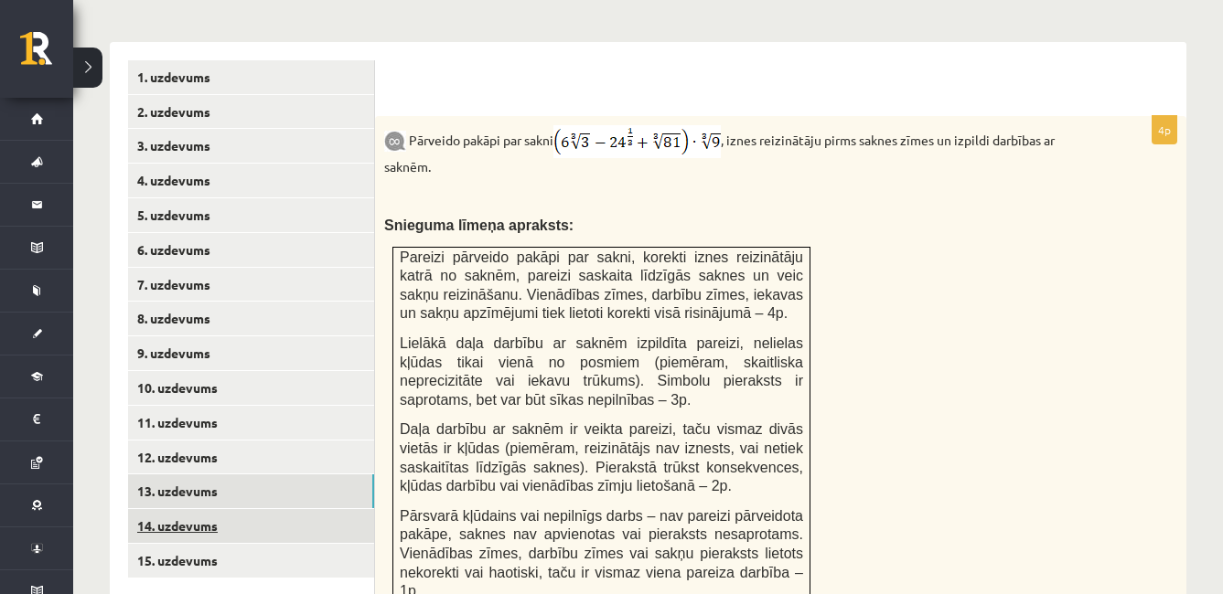
click at [334, 509] on link "14. uzdevums" at bounding box center [251, 526] width 246 height 34
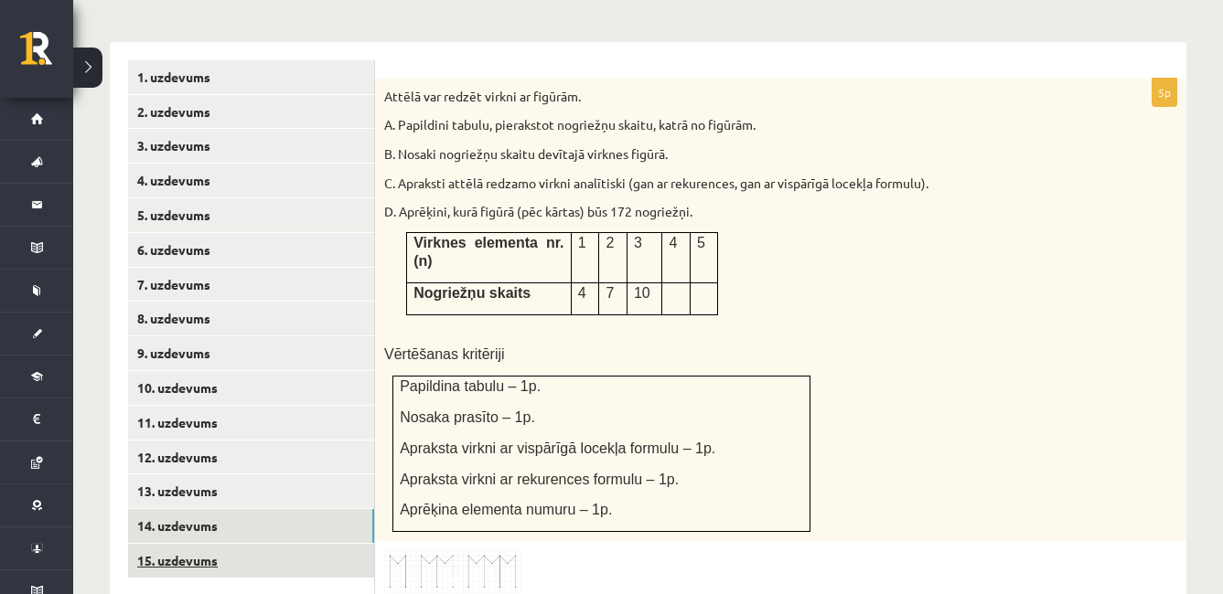
click at [325, 544] on link "15. uzdevums" at bounding box center [251, 561] width 246 height 34
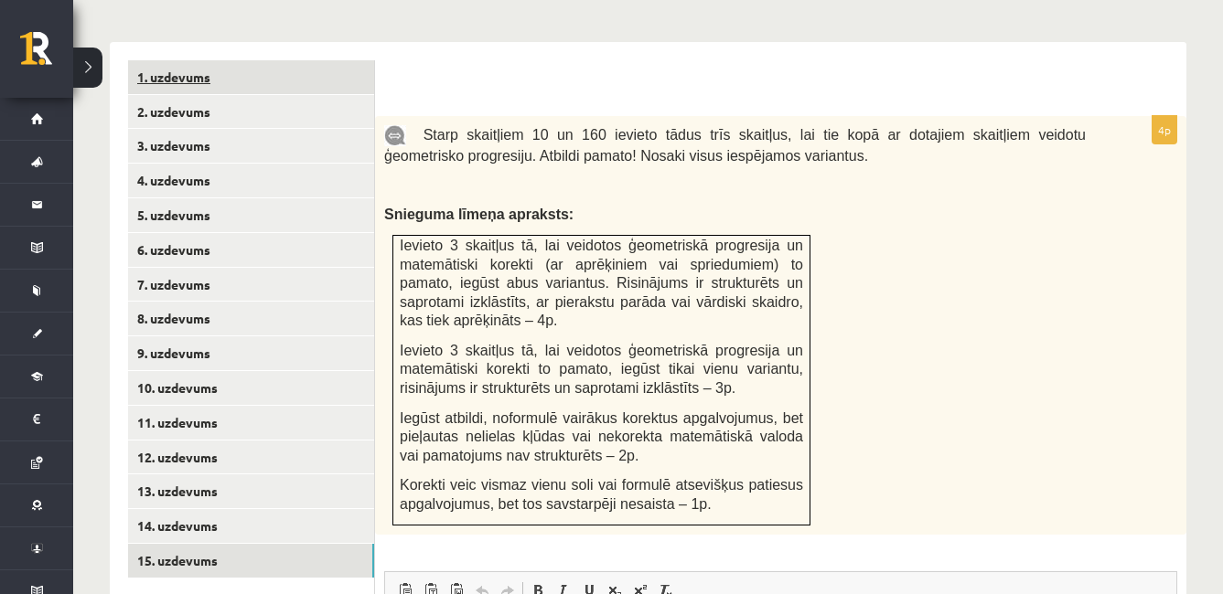
click at [221, 60] on link "1. uzdevums" at bounding box center [251, 77] width 246 height 34
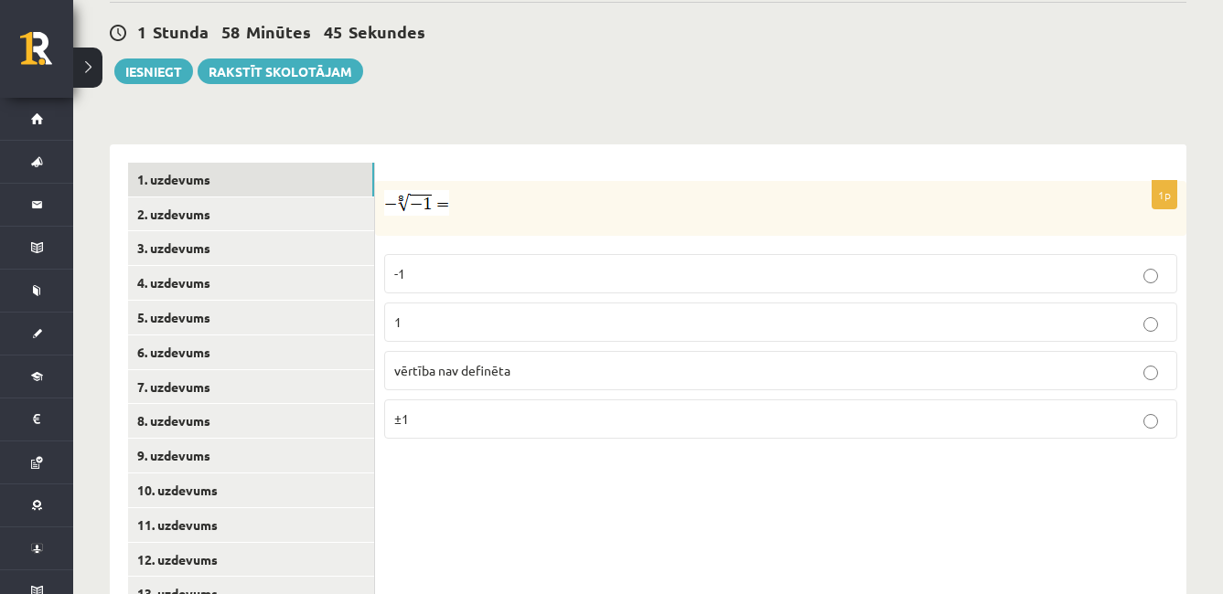
scroll to position [652, 0]
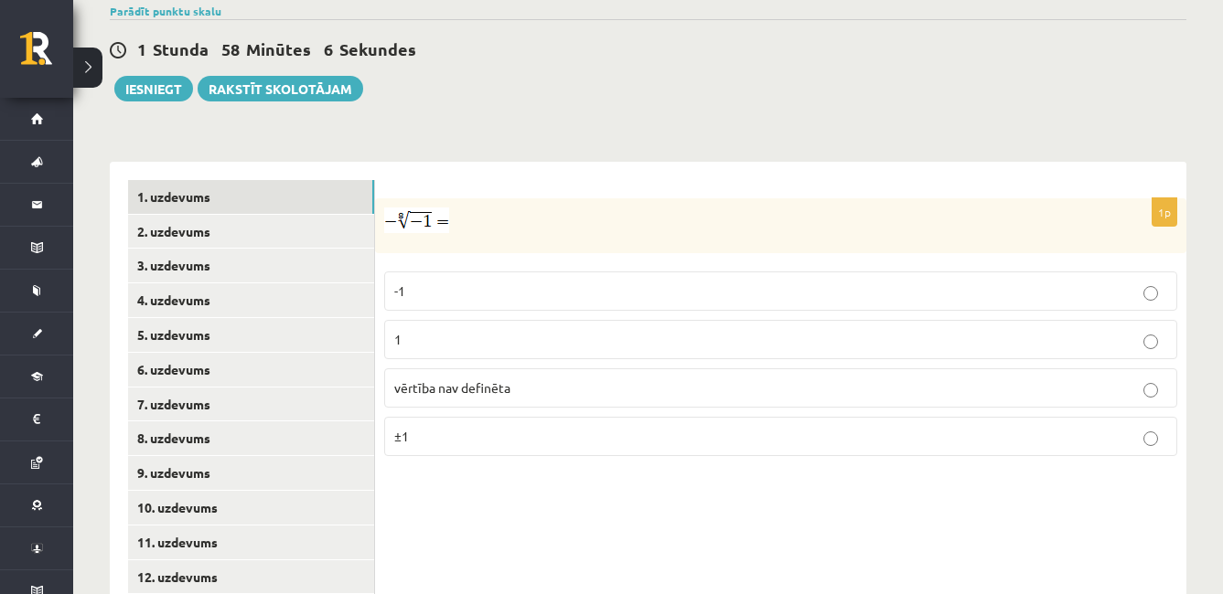
click at [446, 380] on span "vērtība nav definēta" at bounding box center [452, 388] width 116 height 16
click at [238, 215] on link "2. uzdevums" at bounding box center [251, 232] width 246 height 34
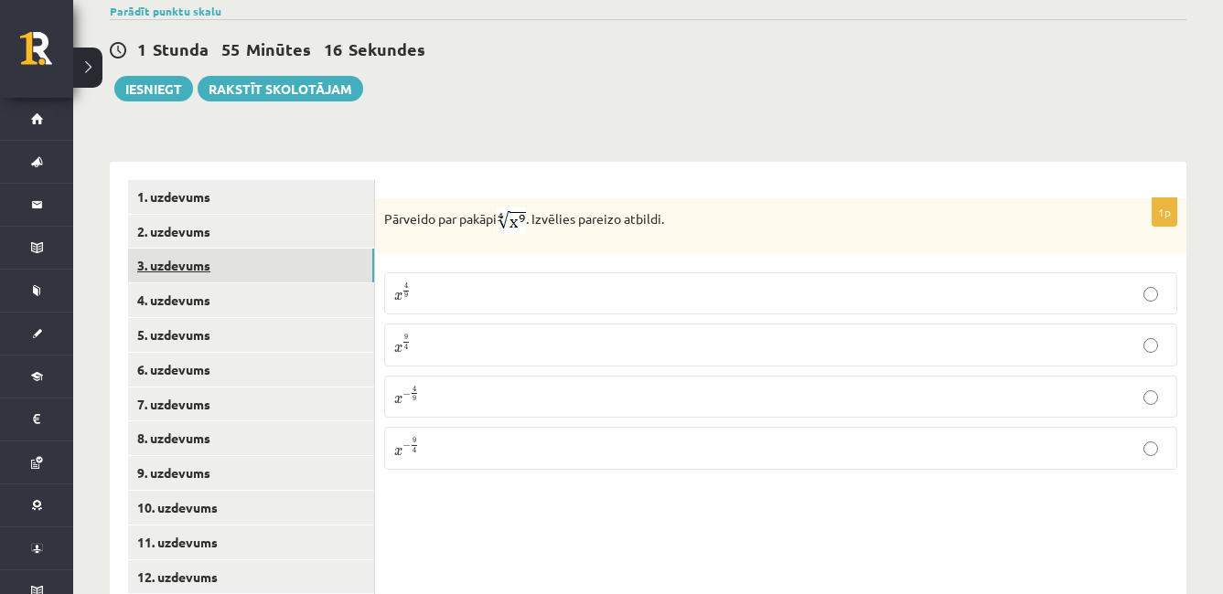
click at [177, 249] on link "3. uzdevums" at bounding box center [251, 266] width 246 height 34
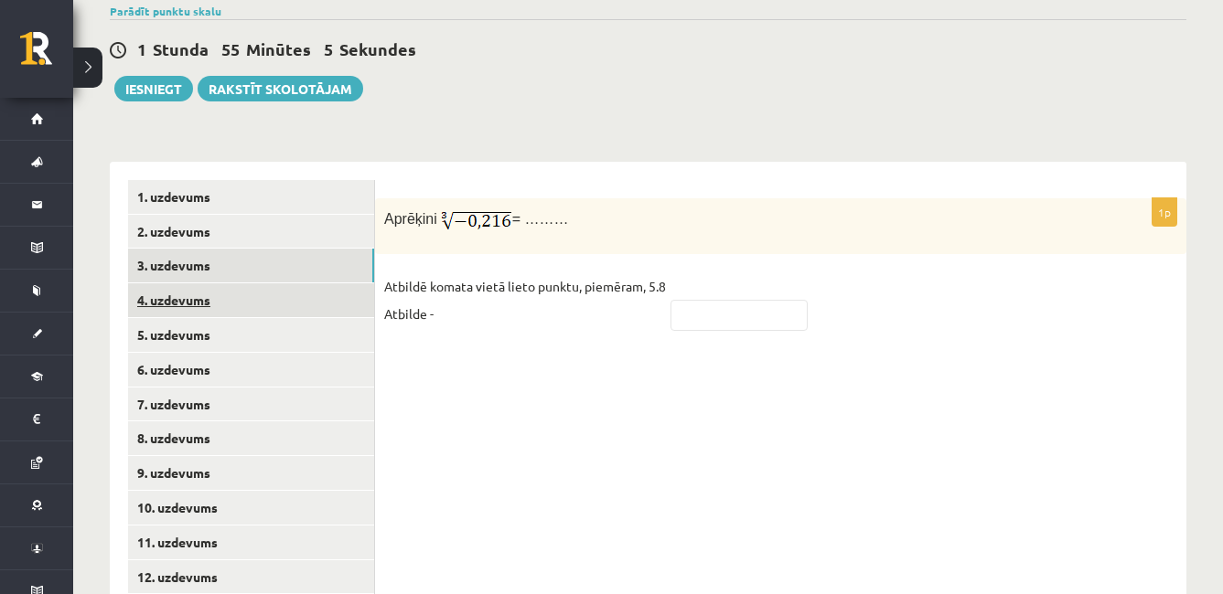
click at [235, 283] on link "4. uzdevums" at bounding box center [251, 300] width 246 height 34
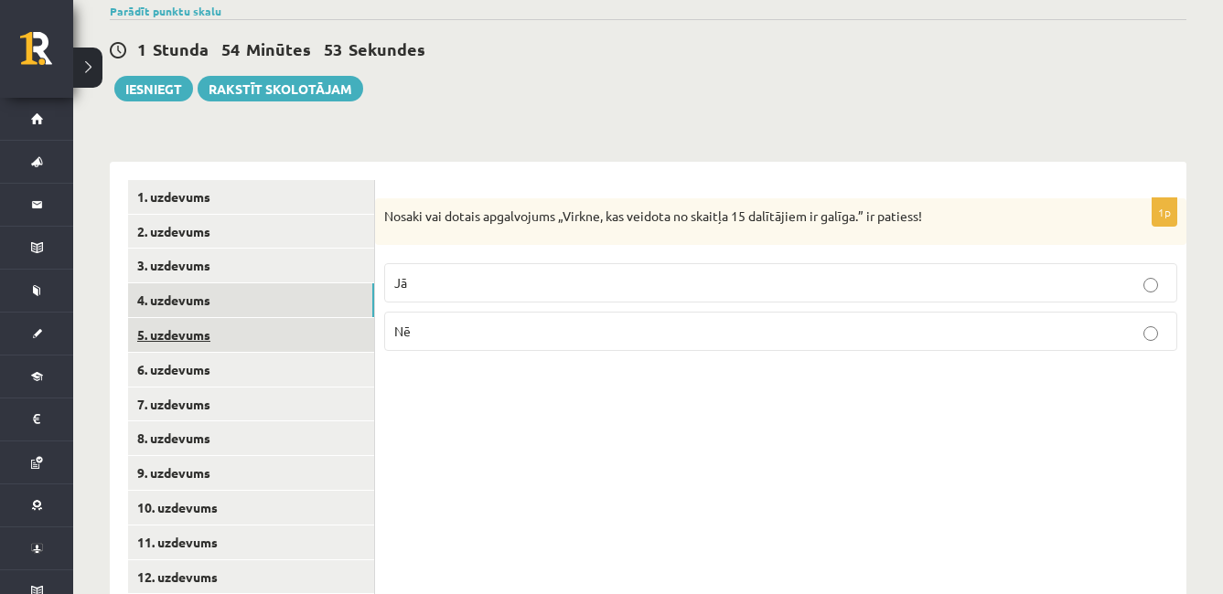
click at [197, 318] on link "5. uzdevums" at bounding box center [251, 335] width 246 height 34
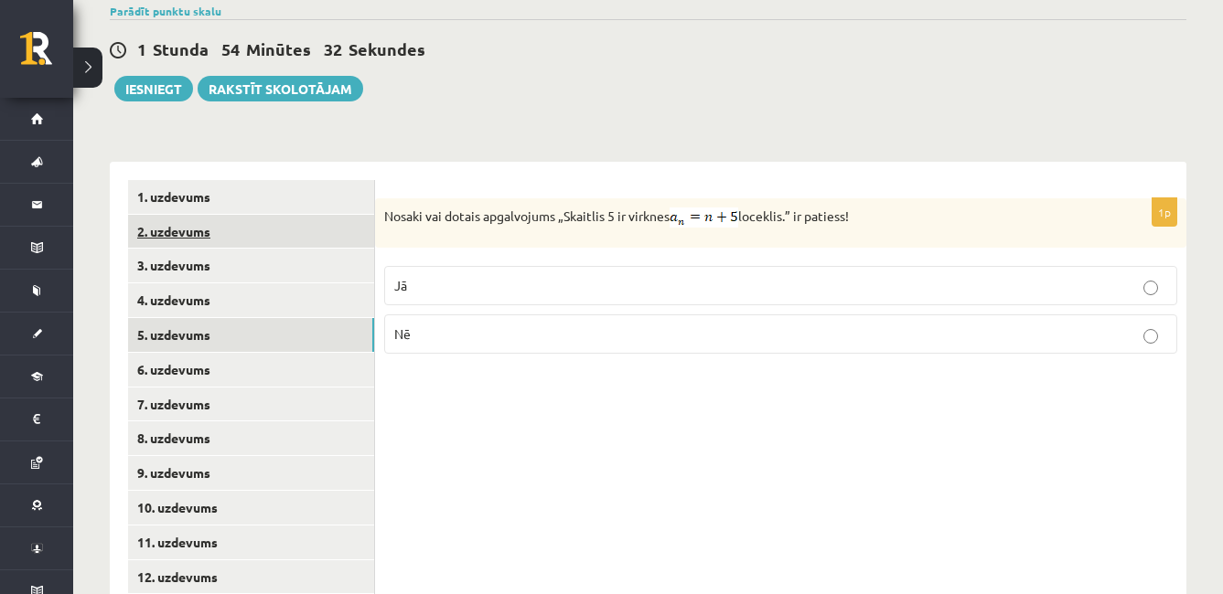
click at [189, 215] on link "2. uzdevums" at bounding box center [251, 232] width 246 height 34
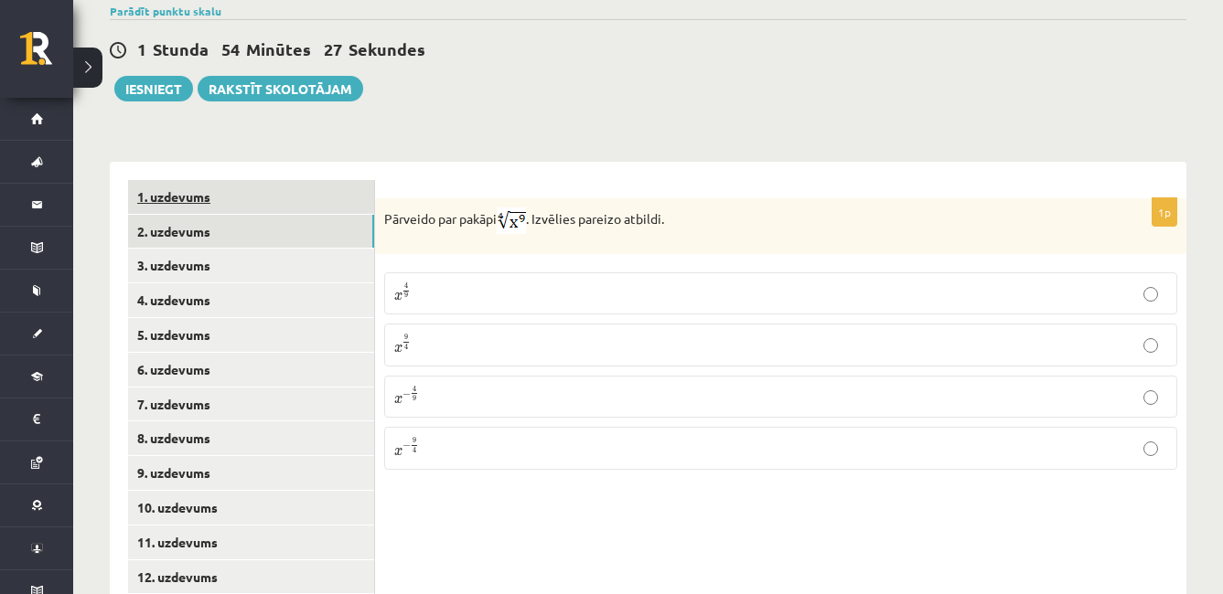
click at [229, 180] on link "1. uzdevums" at bounding box center [251, 197] width 246 height 34
click at [228, 215] on link "2. uzdevums" at bounding box center [251, 232] width 246 height 34
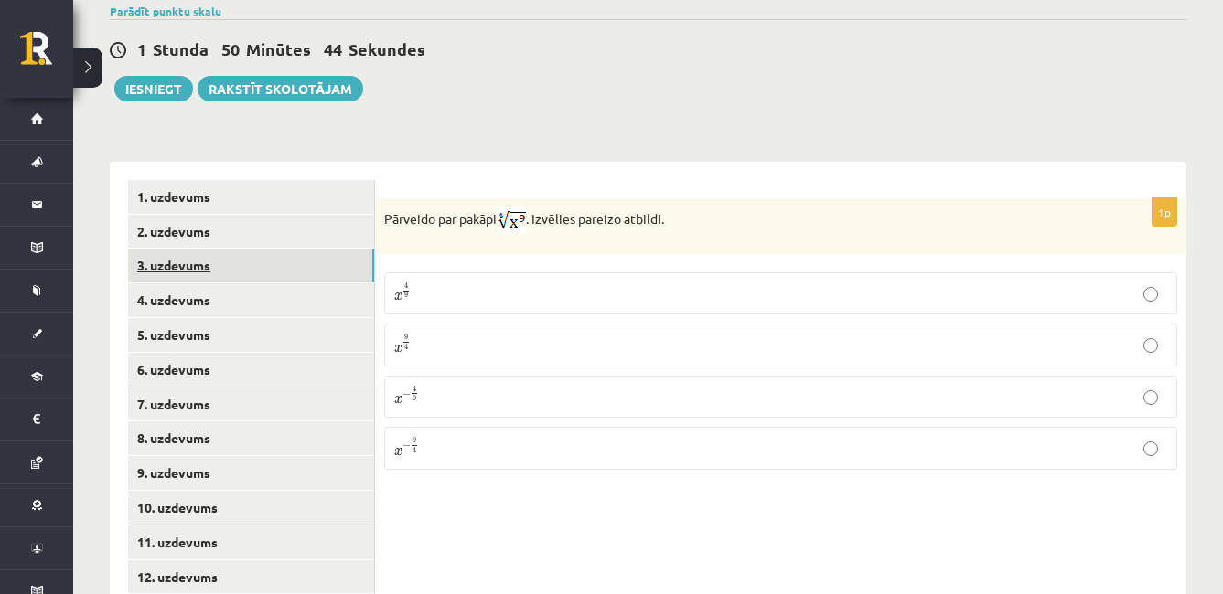
click at [138, 249] on link "3. uzdevums" at bounding box center [251, 266] width 246 height 34
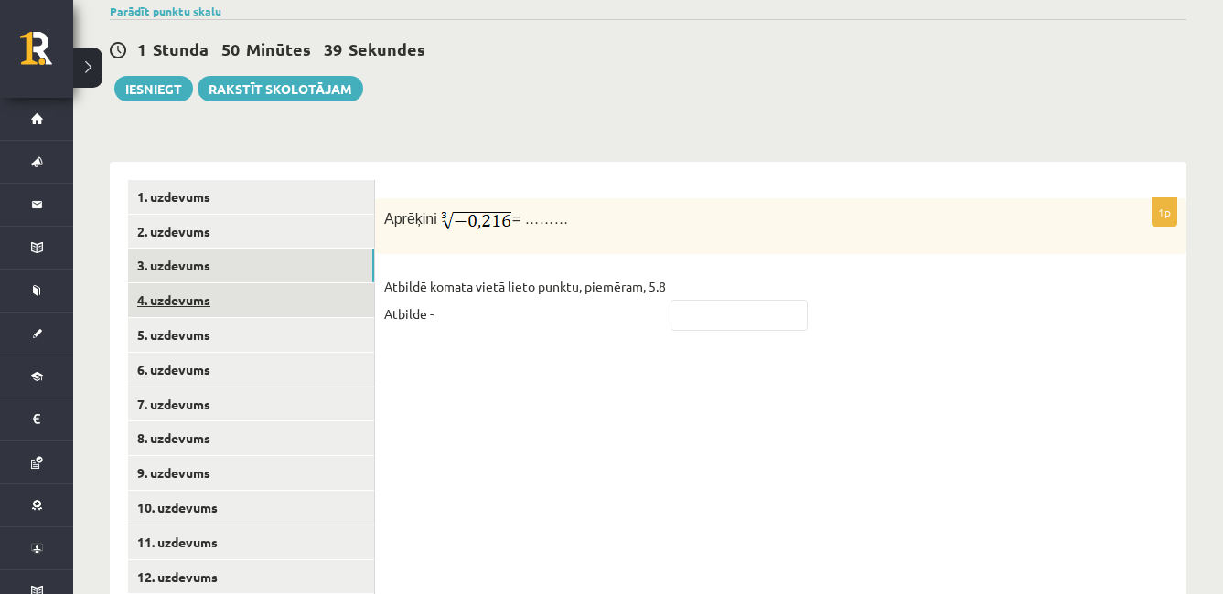
click at [294, 283] on link "4. uzdevums" at bounding box center [251, 300] width 246 height 34
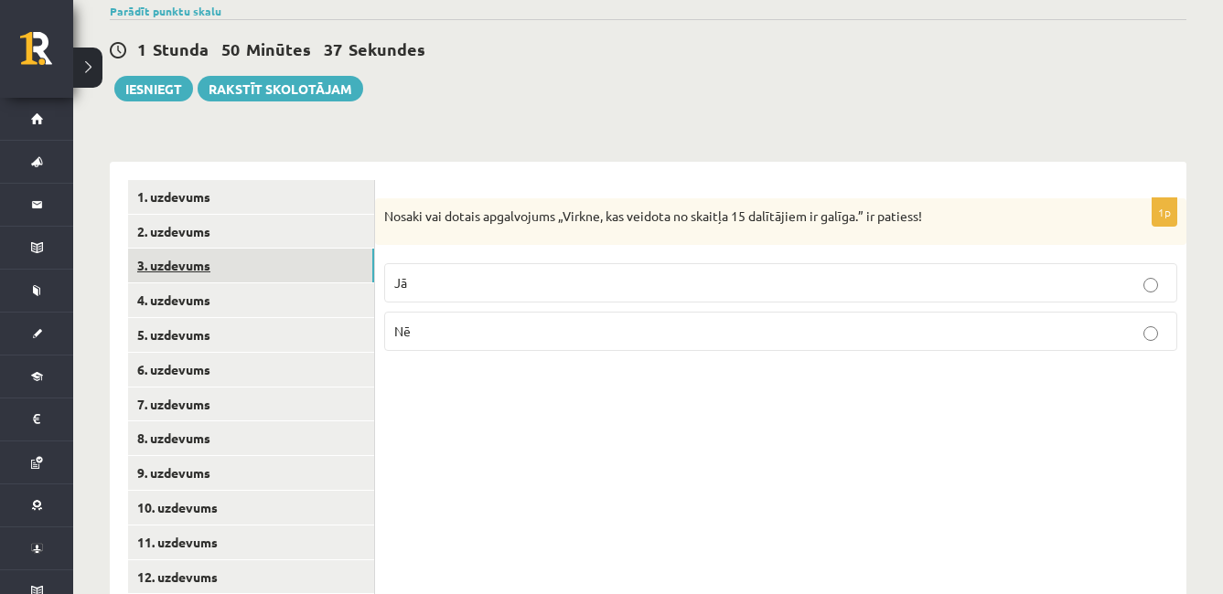
click at [284, 249] on link "3. uzdevums" at bounding box center [251, 266] width 246 height 34
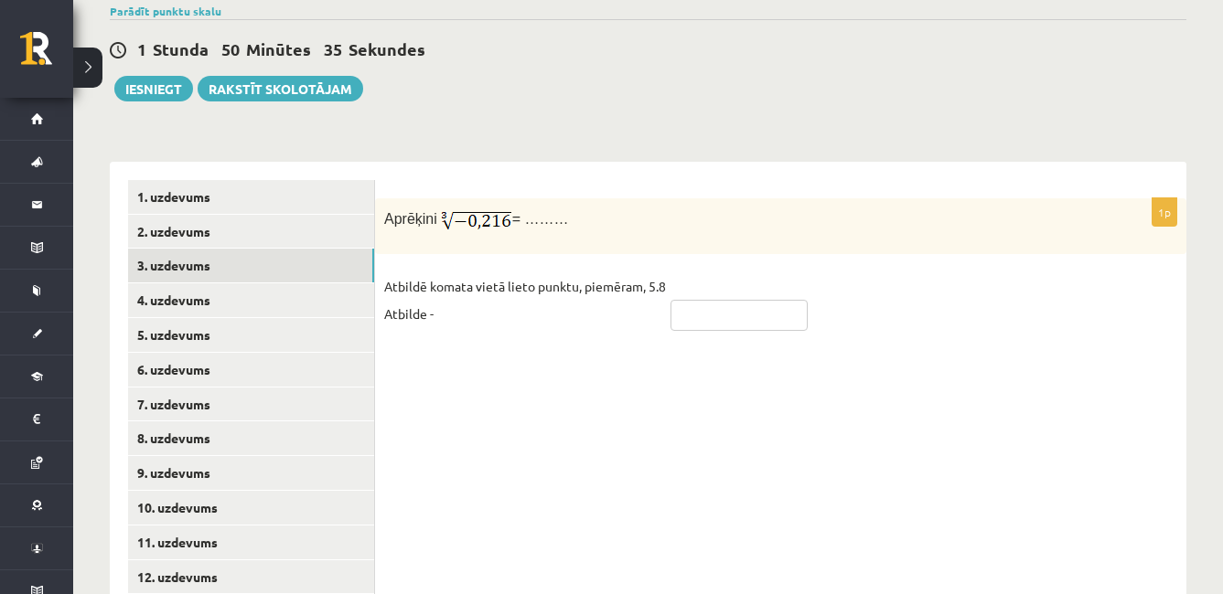
click at [715, 300] on input "text" at bounding box center [738, 315] width 137 height 31
type input "****"
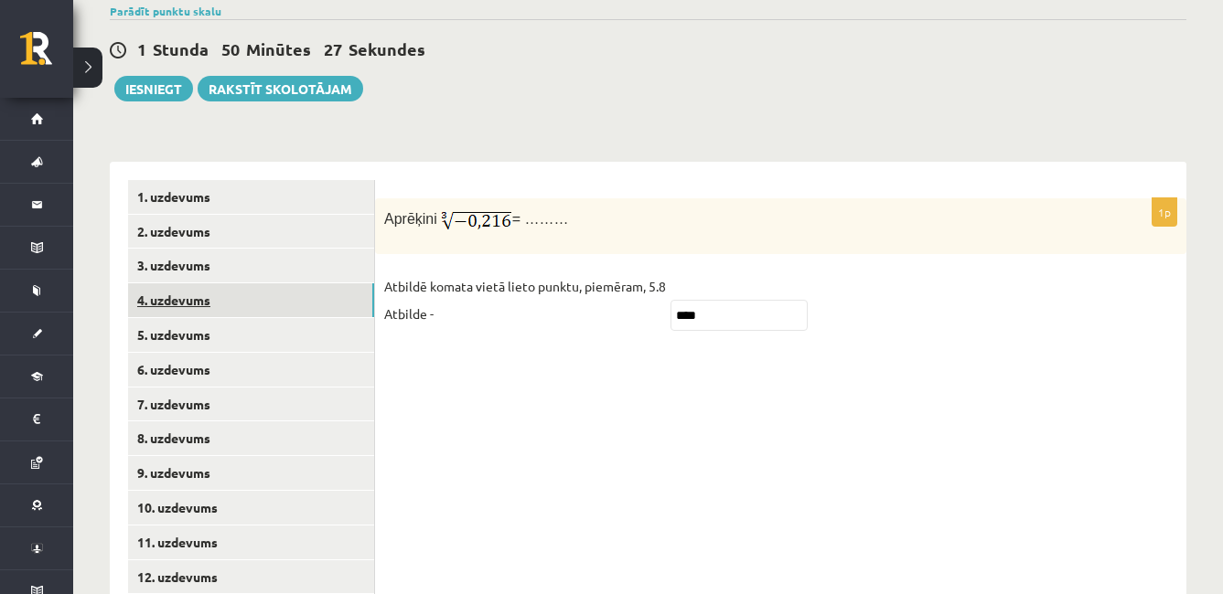
click at [277, 283] on link "4. uzdevums" at bounding box center [251, 300] width 246 height 34
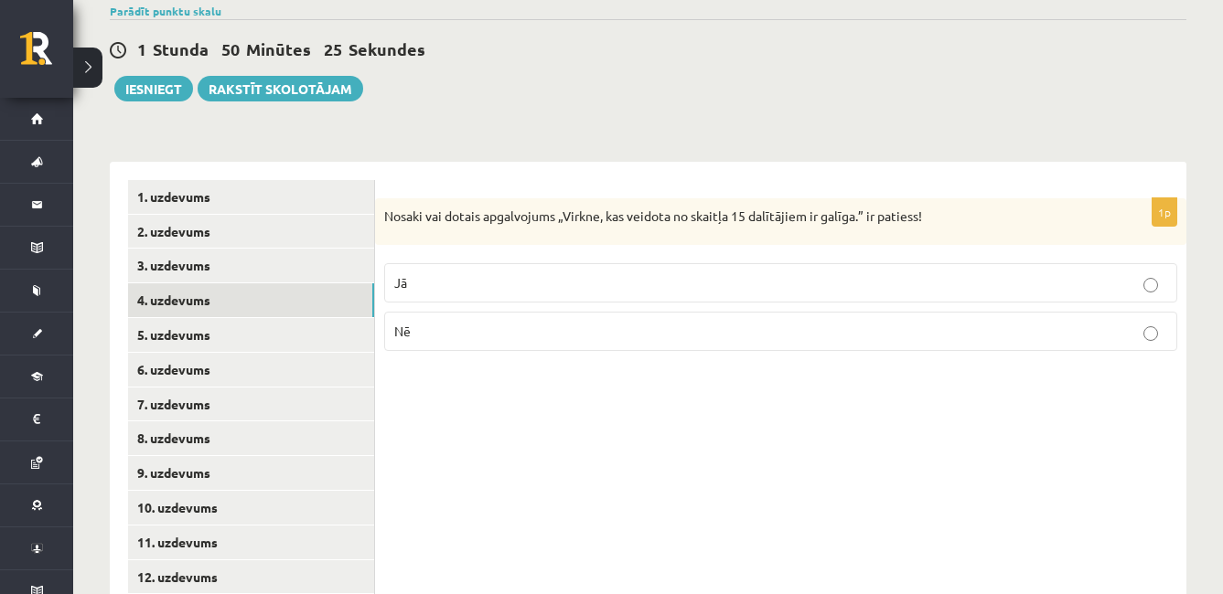
click at [676, 273] on p "Jā" at bounding box center [780, 282] width 773 height 19
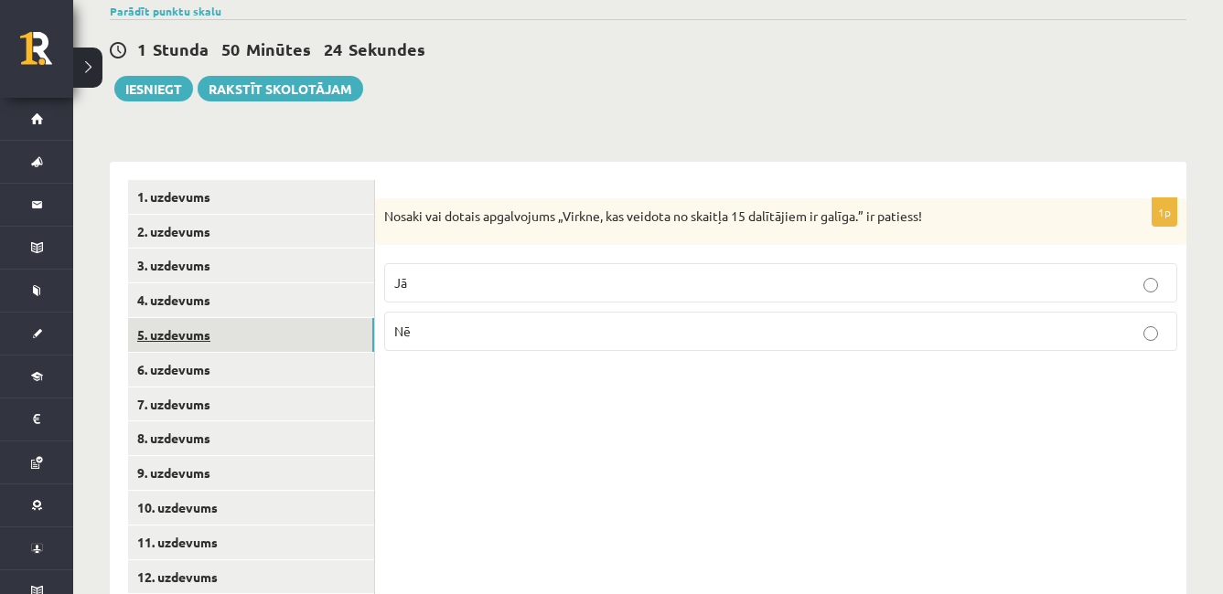
click at [344, 318] on link "5. uzdevums" at bounding box center [251, 335] width 246 height 34
click at [529, 315] on label "Nē" at bounding box center [780, 334] width 793 height 39
click at [314, 353] on link "6. uzdevums" at bounding box center [251, 370] width 246 height 34
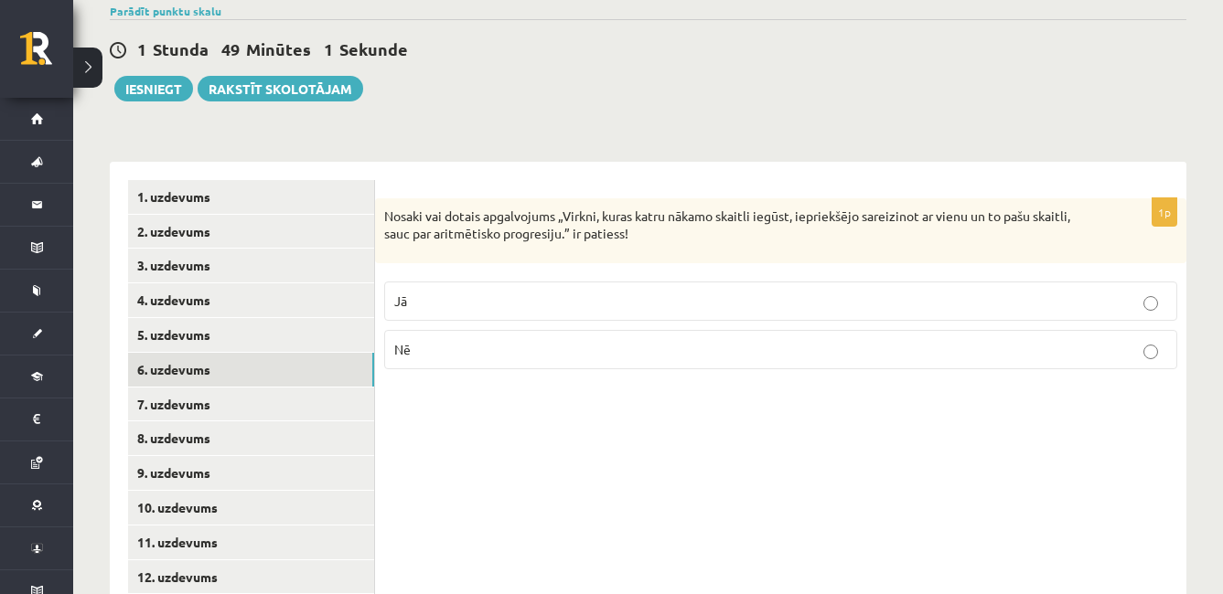
click at [539, 340] on p "Nē" at bounding box center [780, 349] width 773 height 19
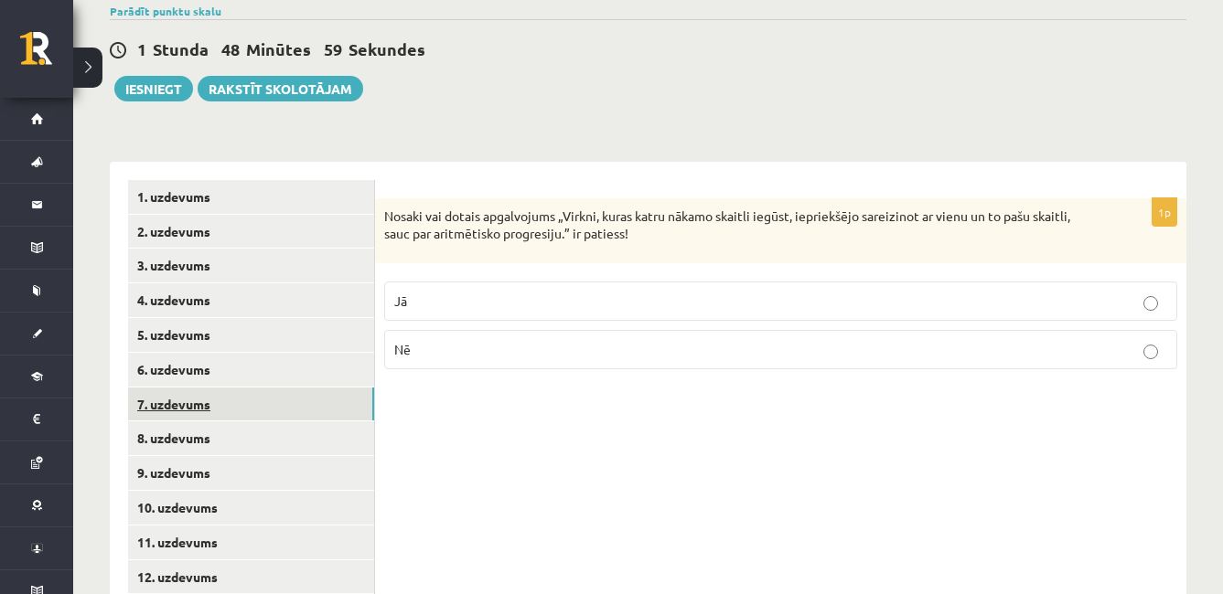
click at [293, 388] on link "7. uzdevums" at bounding box center [251, 405] width 246 height 34
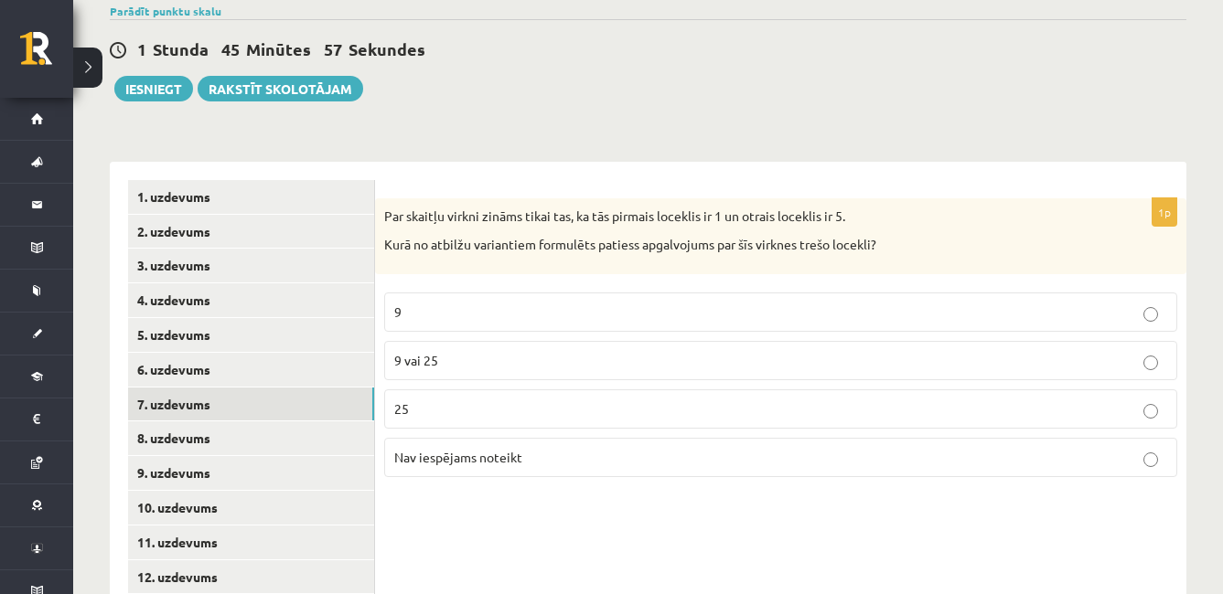
click at [513, 438] on label "Nav iespējams noteikt" at bounding box center [780, 457] width 793 height 39
click at [281, 422] on link "8. uzdevums" at bounding box center [251, 439] width 246 height 34
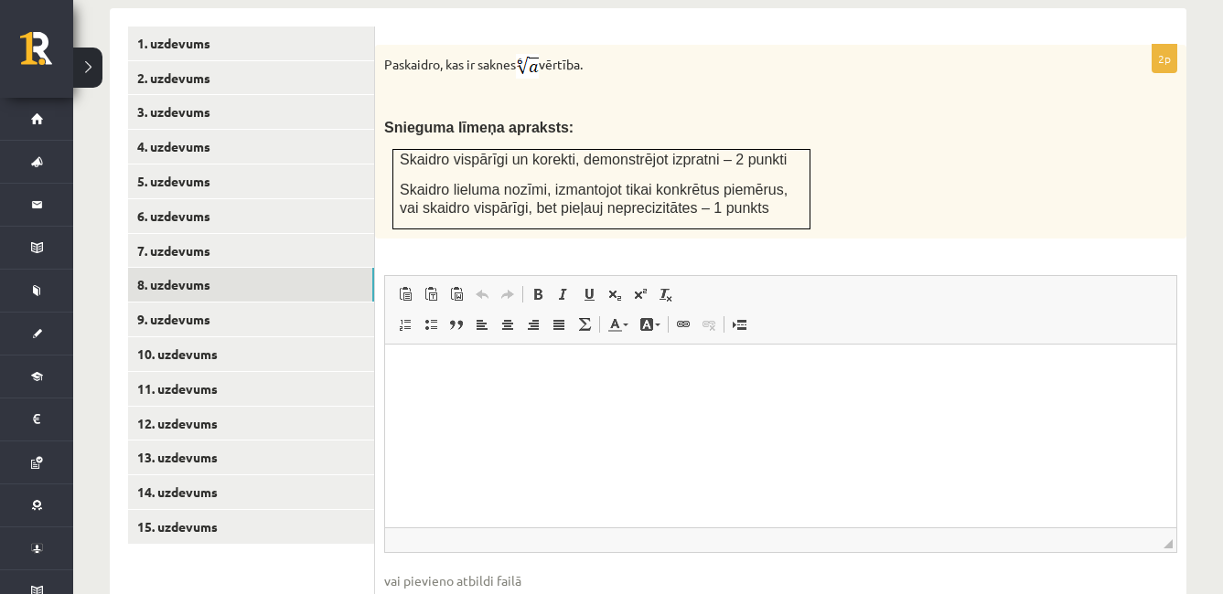
scroll to position [845, 0]
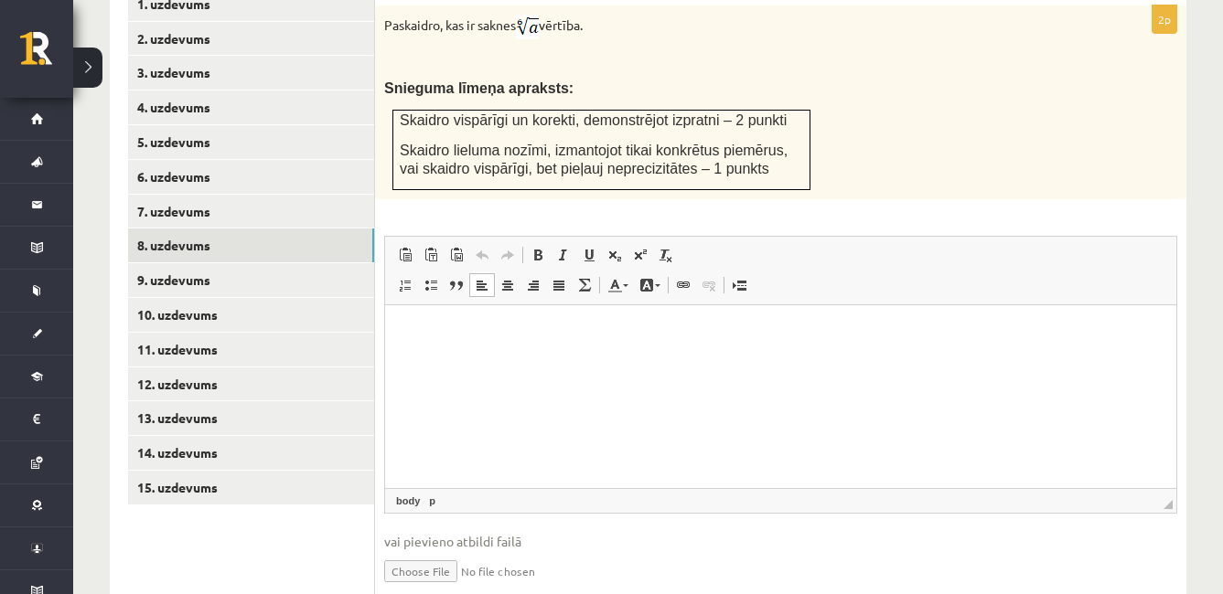
click at [829, 360] on html at bounding box center [780, 333] width 791 height 56
click at [813, 360] on html at bounding box center [780, 333] width 791 height 56
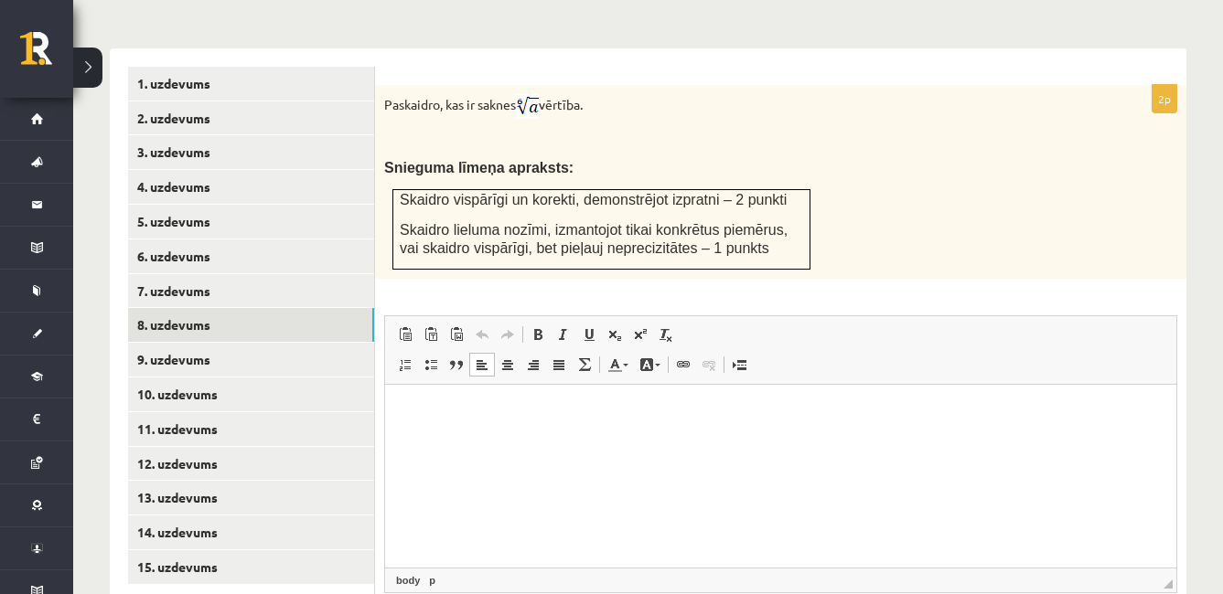
scroll to position [773, 0]
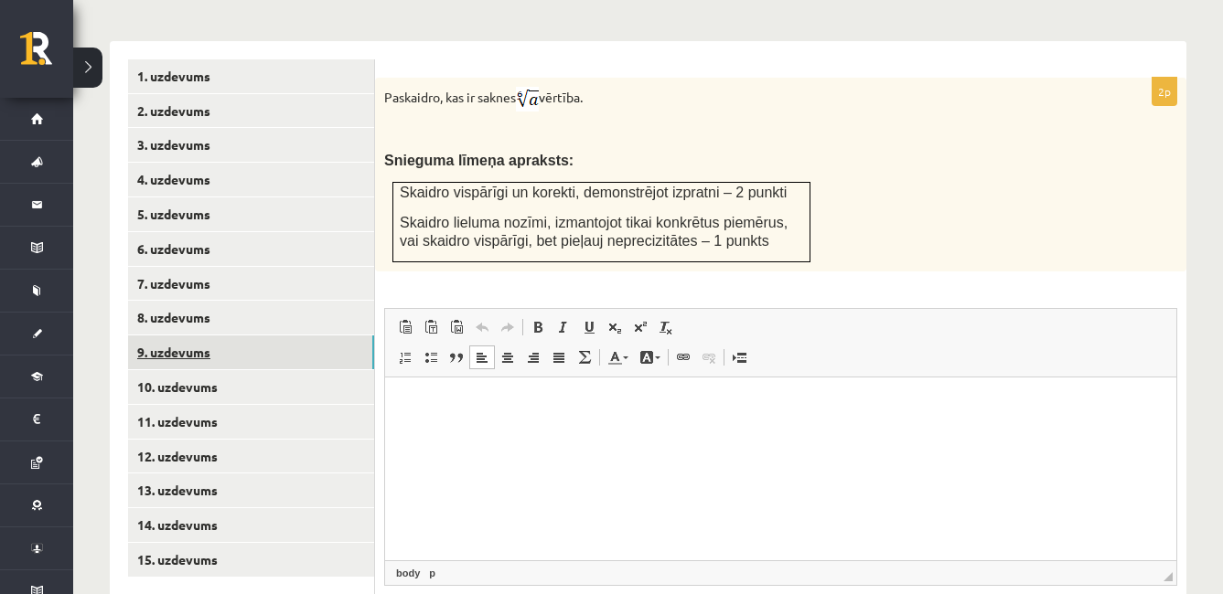
click at [316, 336] on link "9. uzdevums" at bounding box center [251, 353] width 246 height 34
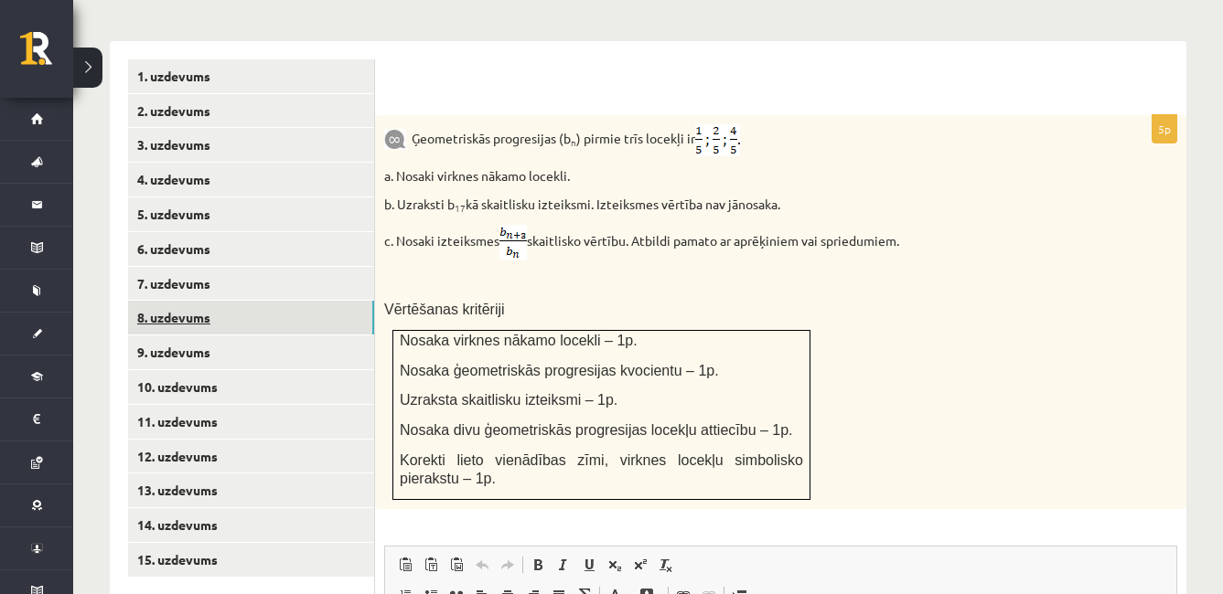
click at [332, 301] on link "8. uzdevums" at bounding box center [251, 318] width 246 height 34
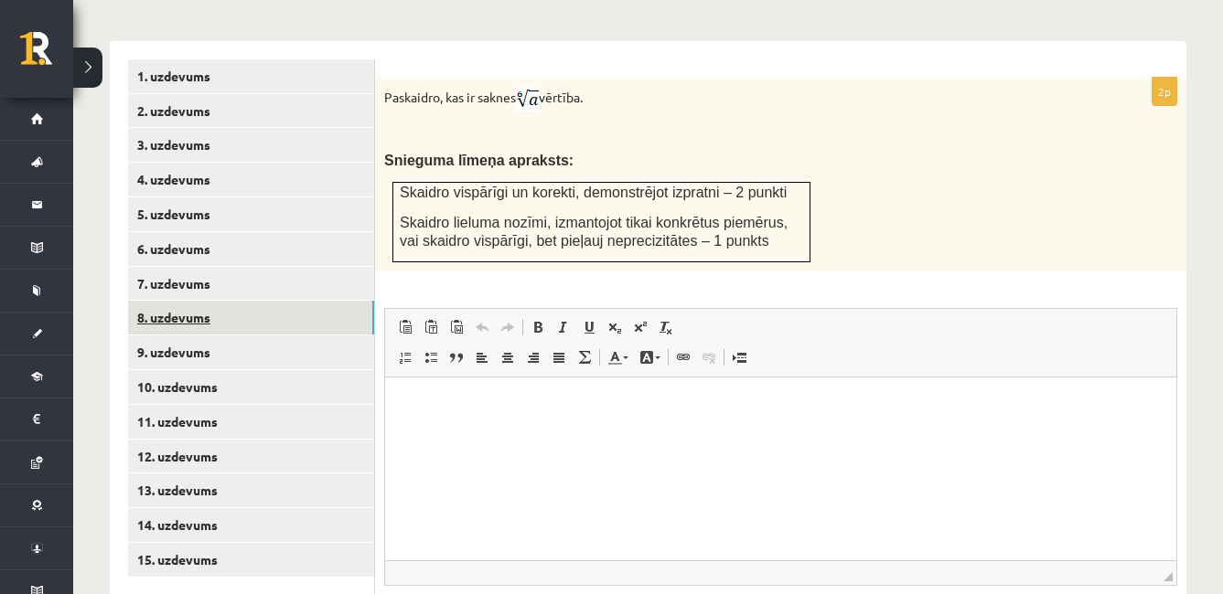
scroll to position [0, 0]
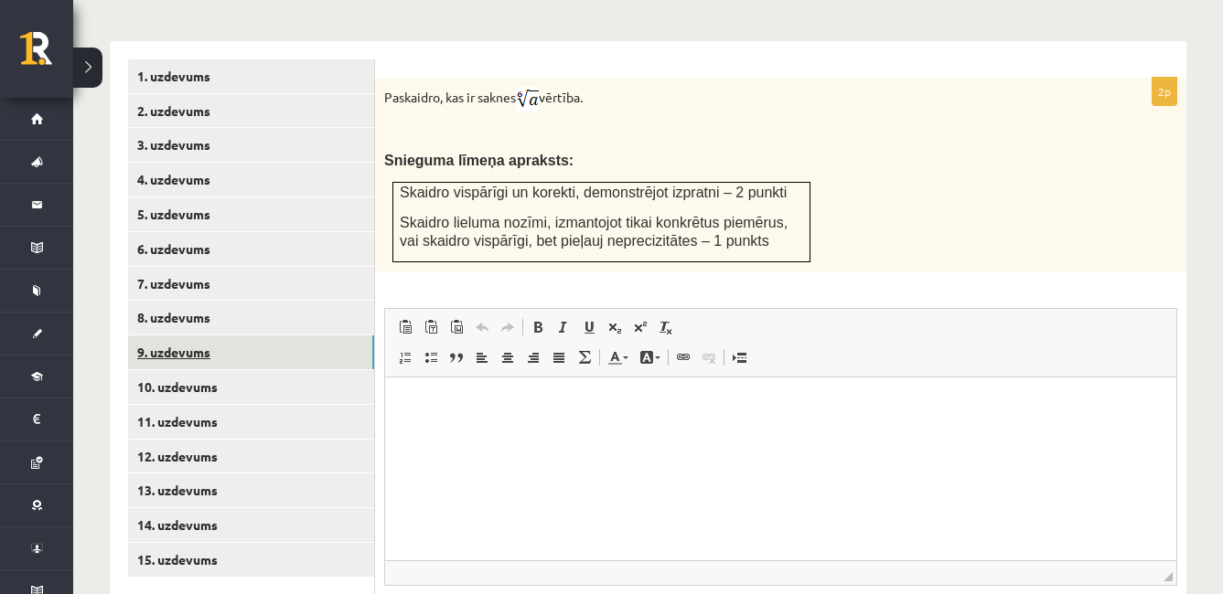
click at [316, 336] on link "9. uzdevums" at bounding box center [251, 353] width 246 height 34
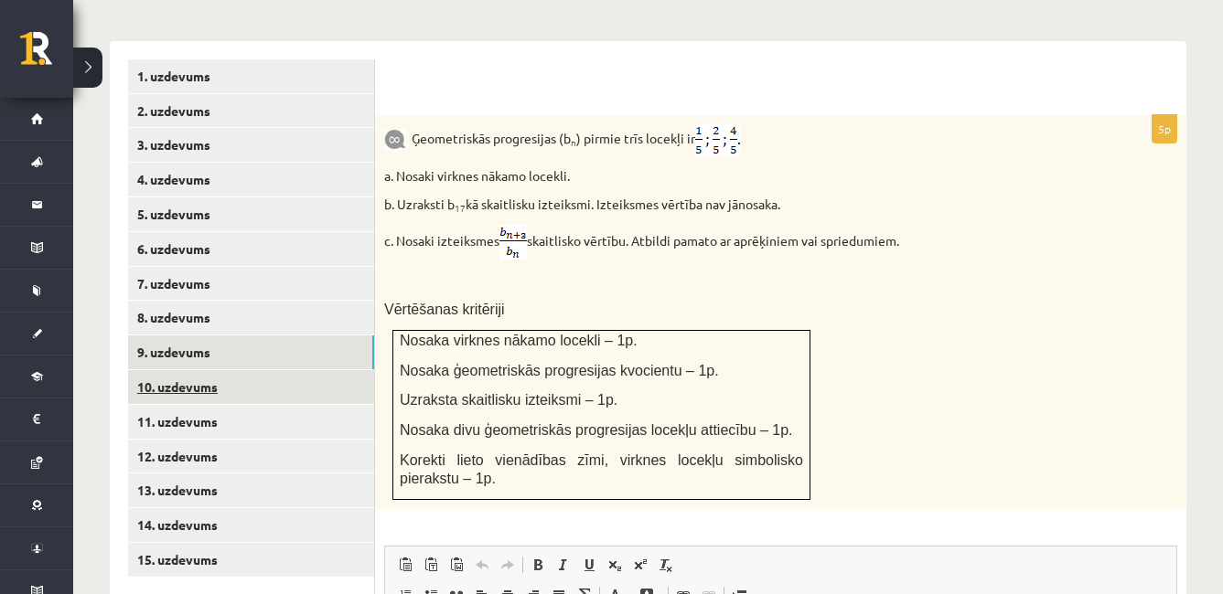
click at [316, 370] on link "10. uzdevums" at bounding box center [251, 387] width 246 height 34
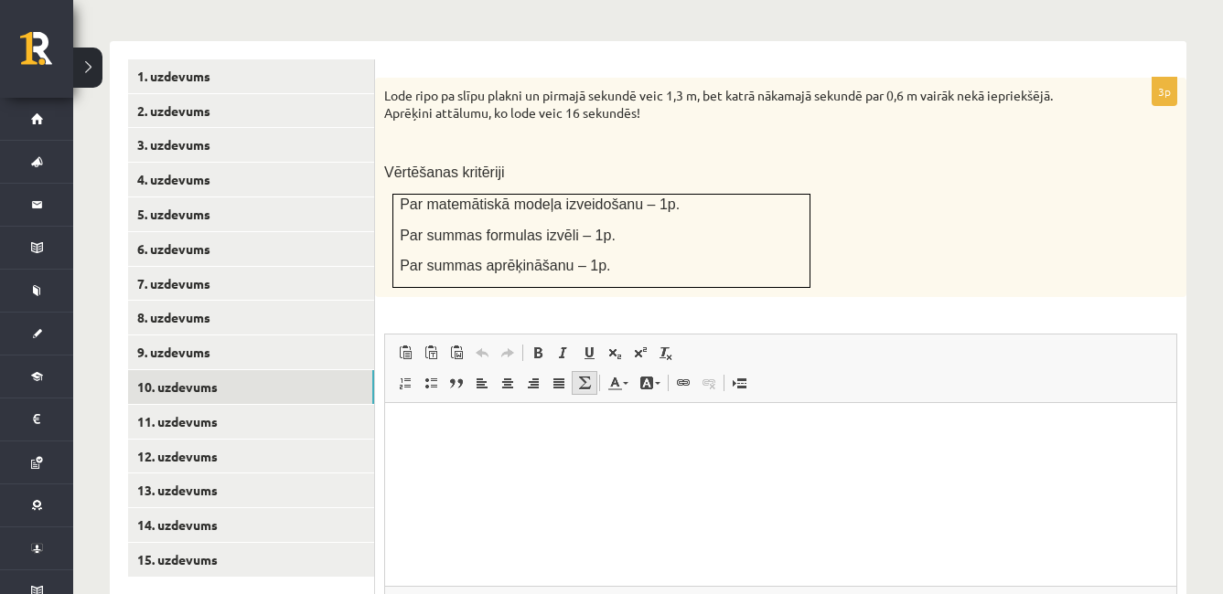
click at [587, 371] on link "Math" at bounding box center [585, 383] width 26 height 24
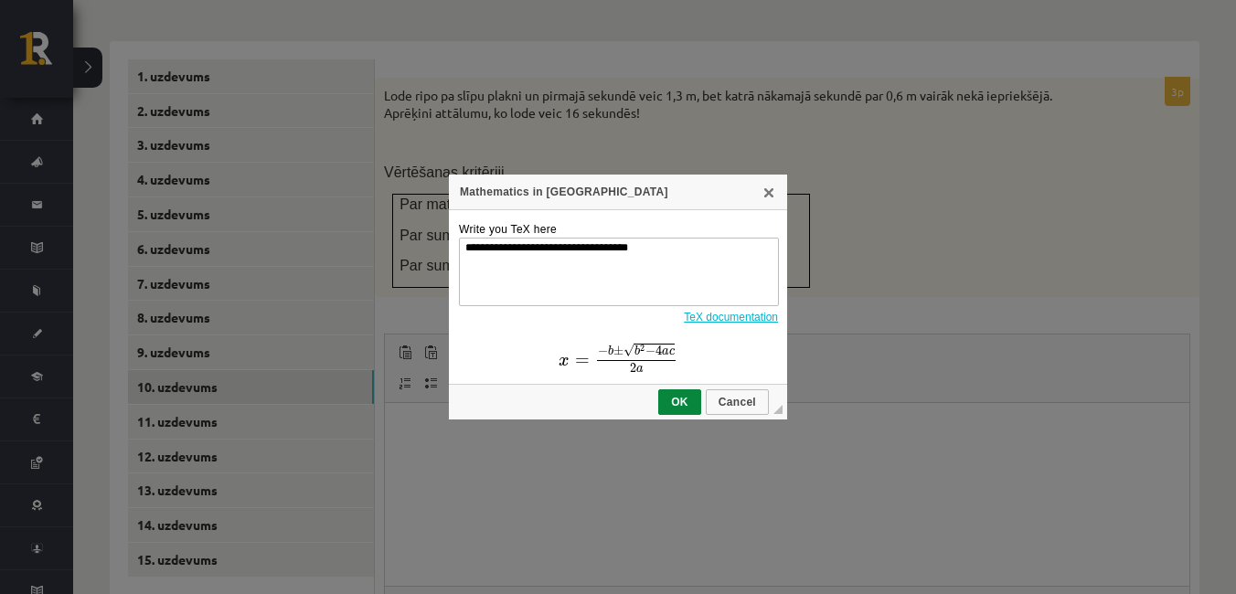
drag, startPoint x: 653, startPoint y: 251, endPoint x: 411, endPoint y: 246, distance: 242.4
click at [411, 246] on div "**********" at bounding box center [618, 297] width 1236 height 594
click at [635, 260] on textarea "**********" at bounding box center [619, 272] width 320 height 69
drag, startPoint x: 642, startPoint y: 260, endPoint x: 543, endPoint y: 248, distance: 99.5
click at [543, 248] on textarea "**********" at bounding box center [619, 272] width 320 height 69
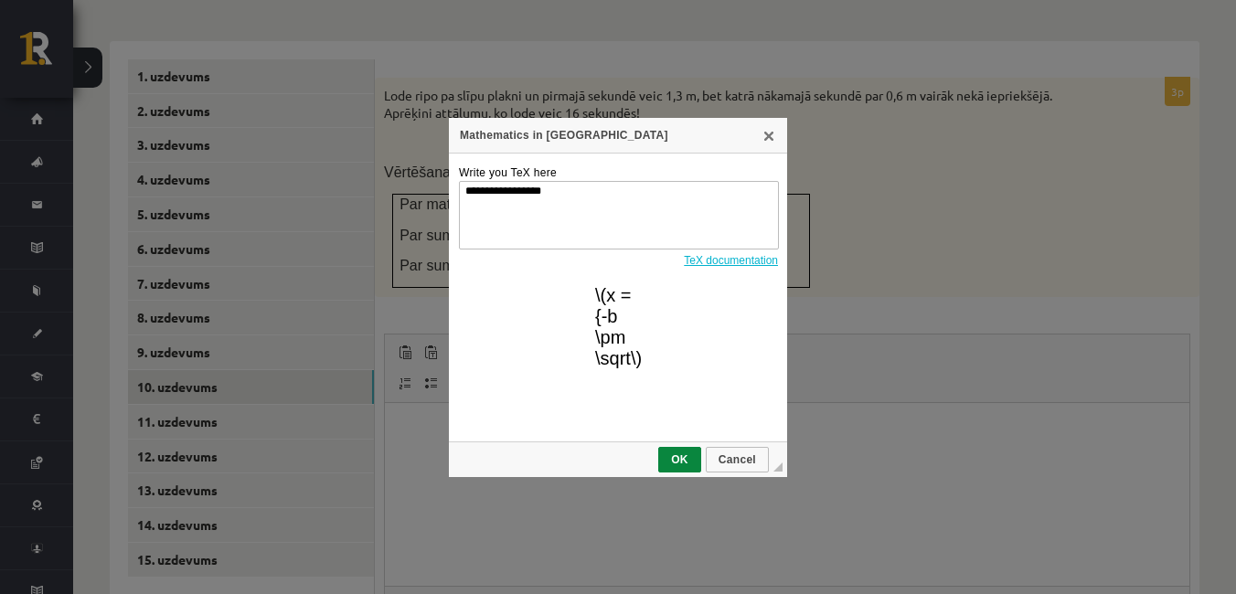
drag, startPoint x: 525, startPoint y: 186, endPoint x: 450, endPoint y: 202, distance: 76.8
click at [450, 202] on td "**********" at bounding box center [618, 298] width 338 height 289
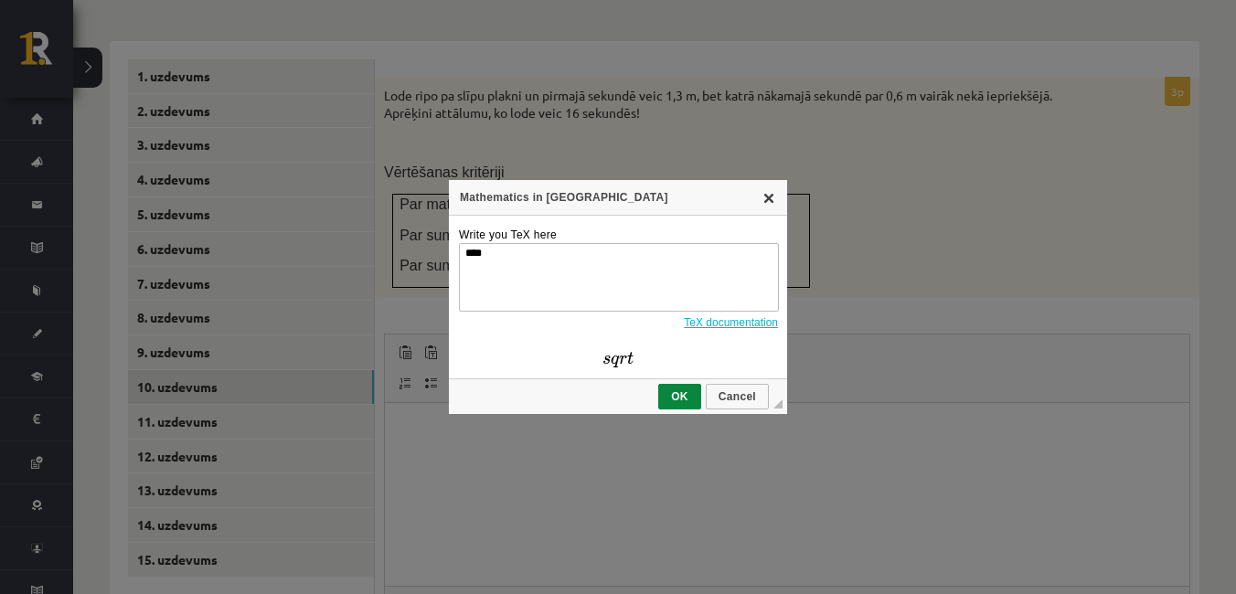
type textarea "****"
click at [768, 195] on link "X" at bounding box center [769, 197] width 15 height 15
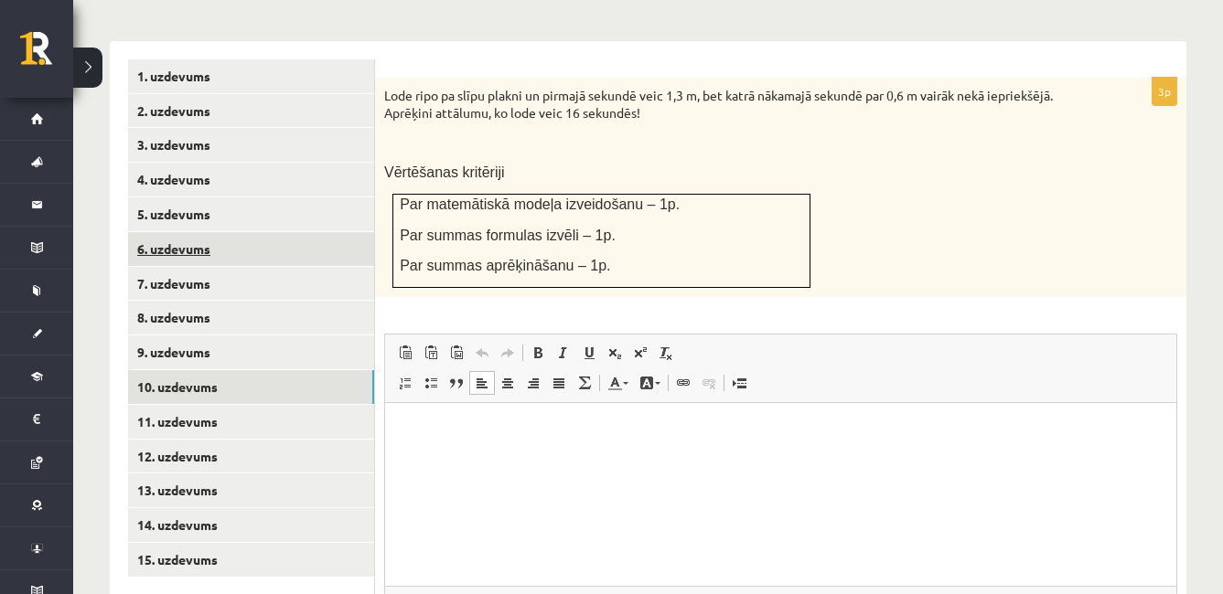
click at [227, 232] on link "6. uzdevums" at bounding box center [251, 249] width 246 height 34
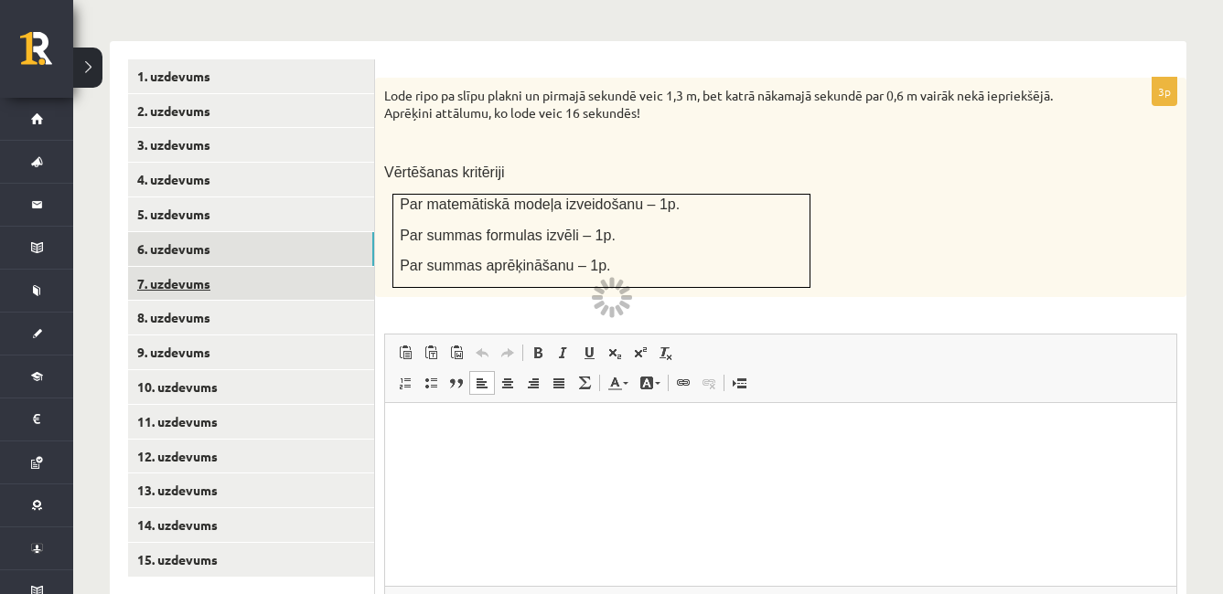
scroll to position [772, 0]
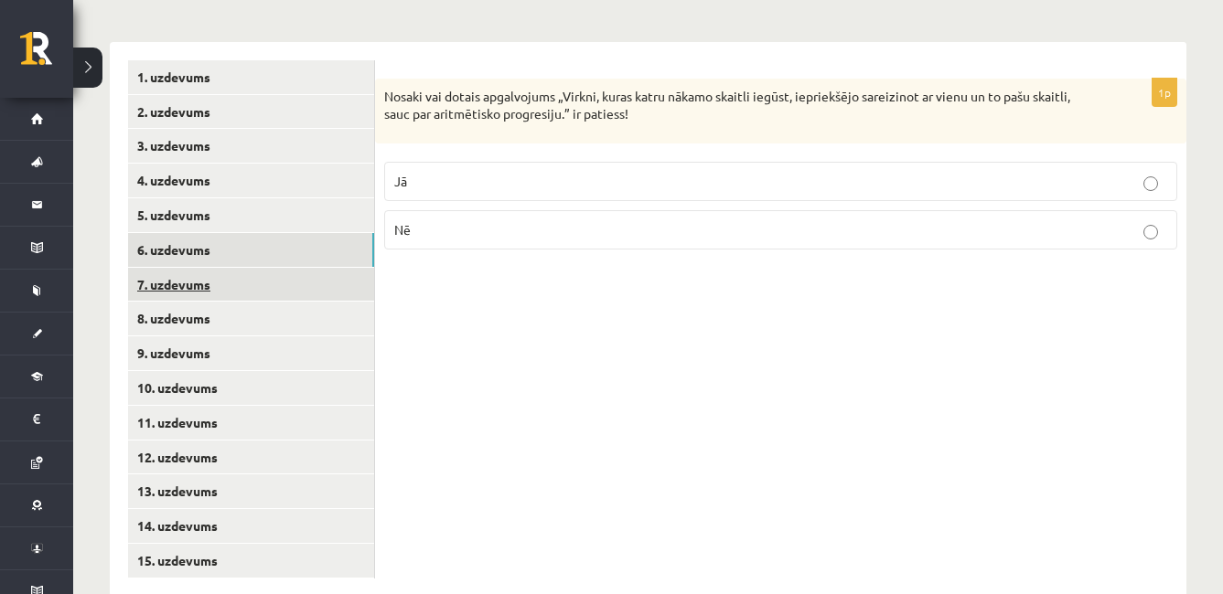
click at [281, 268] on link "7. uzdevums" at bounding box center [251, 285] width 246 height 34
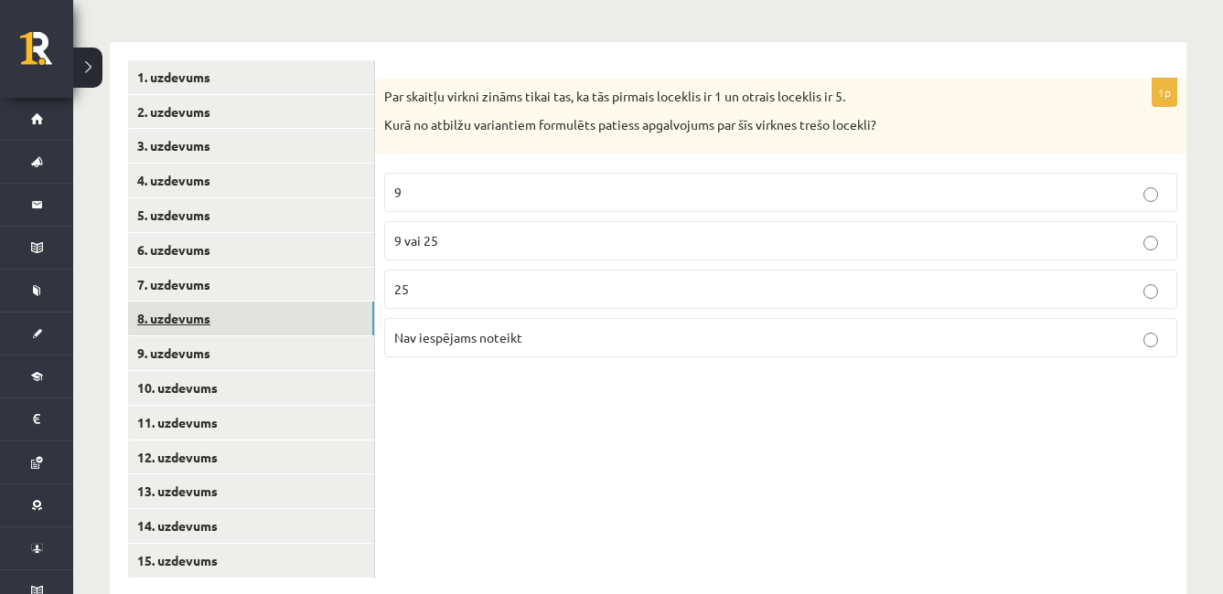
click at [281, 302] on link "8. uzdevums" at bounding box center [251, 319] width 246 height 34
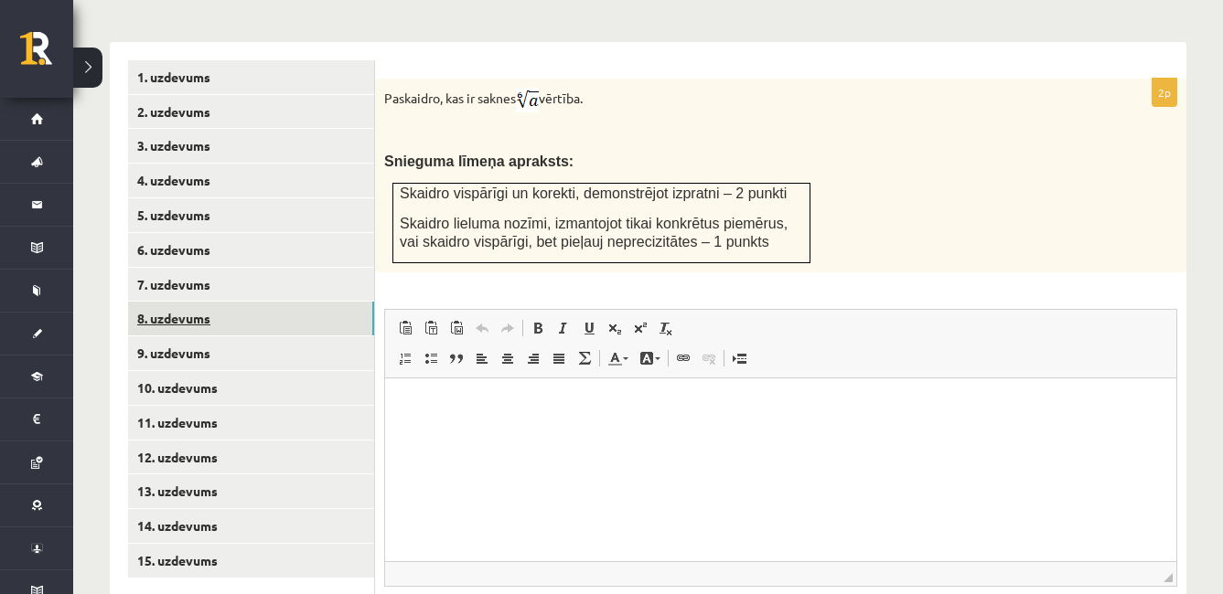
scroll to position [0, 0]
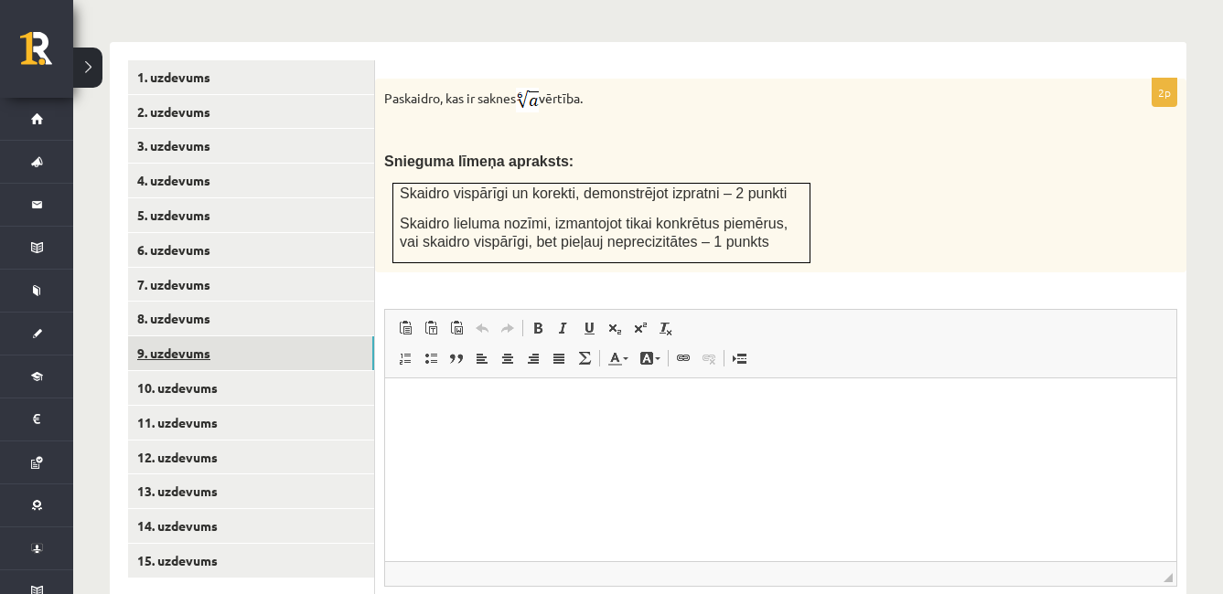
click at [336, 337] on link "9. uzdevums" at bounding box center [251, 354] width 246 height 34
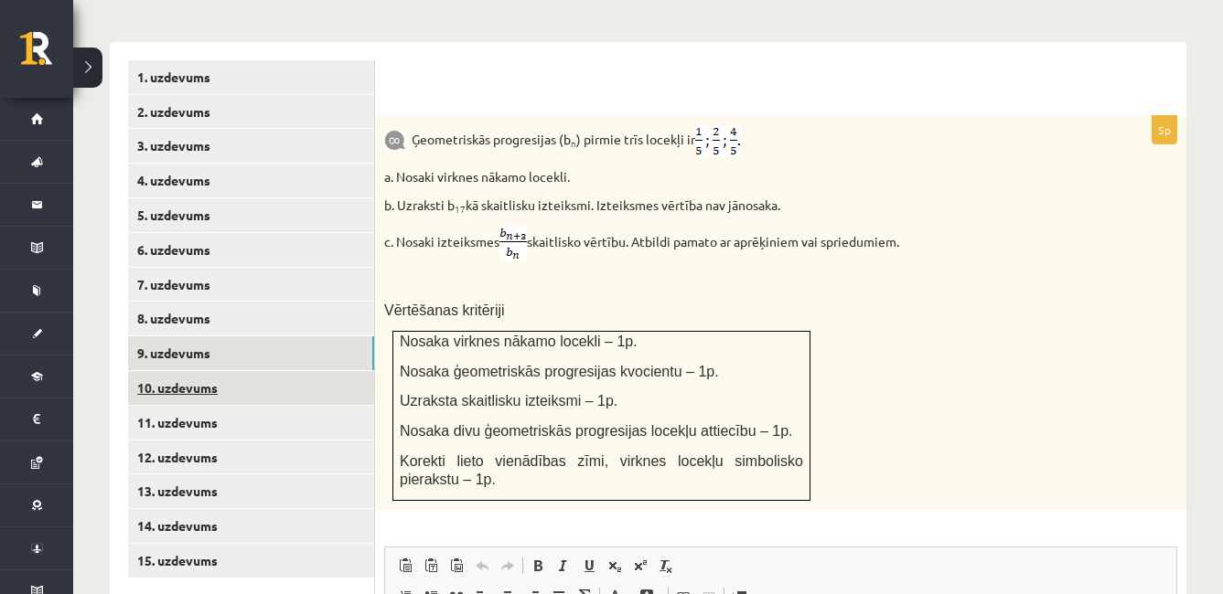
click at [336, 371] on link "10. uzdevums" at bounding box center [251, 388] width 246 height 34
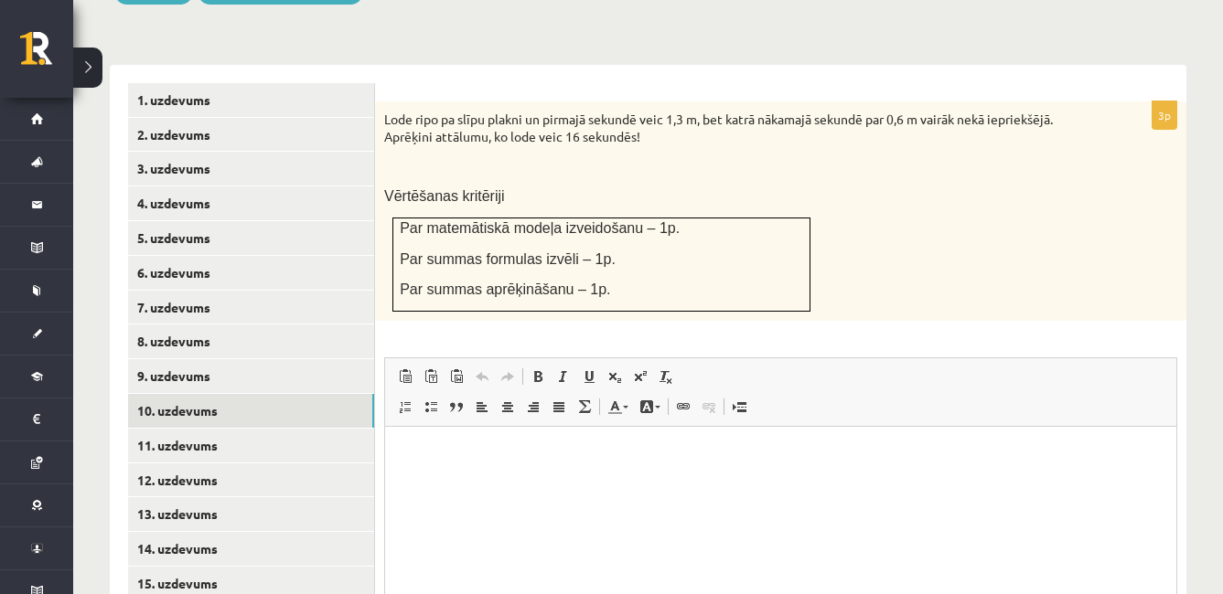
scroll to position [747, 0]
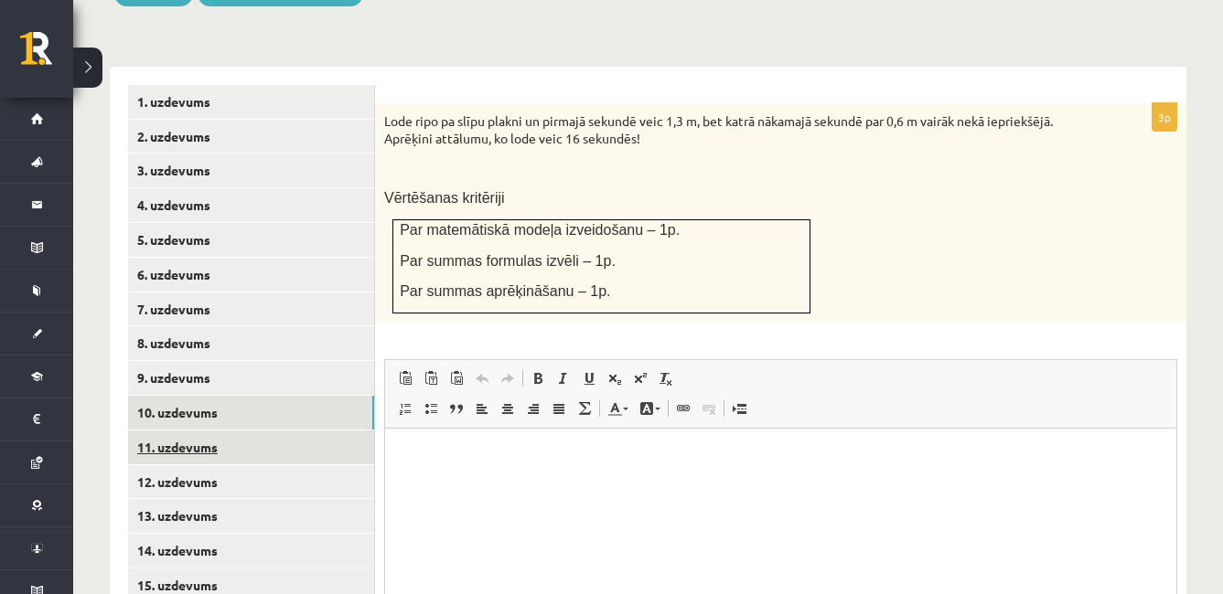
click at [304, 431] on link "11. uzdevums" at bounding box center [251, 448] width 246 height 34
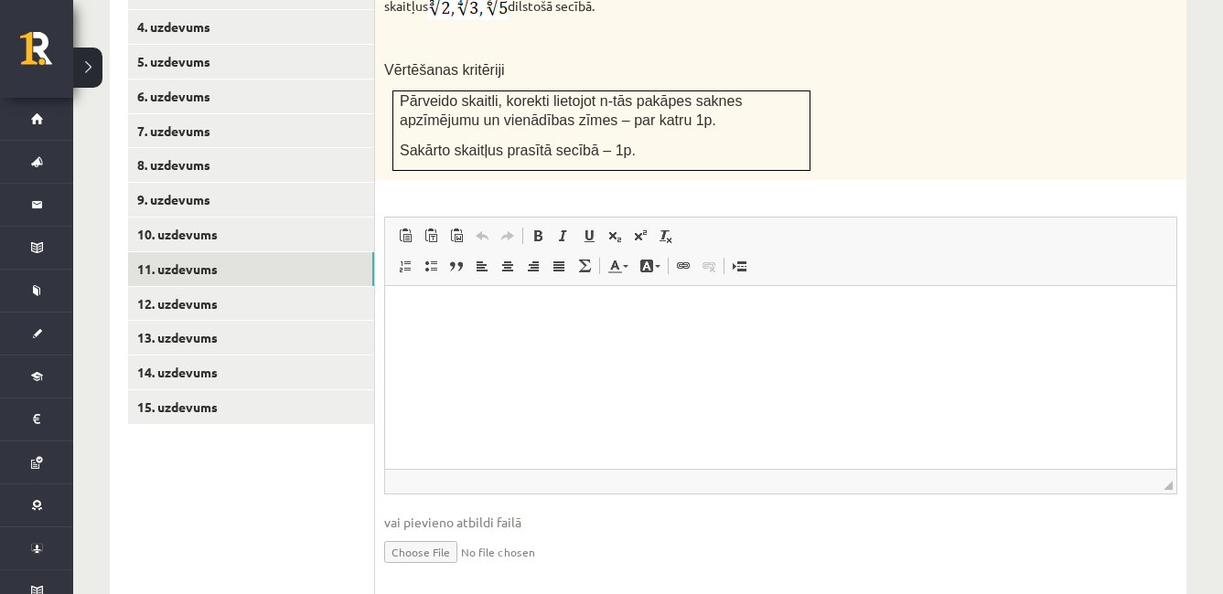
scroll to position [944, 0]
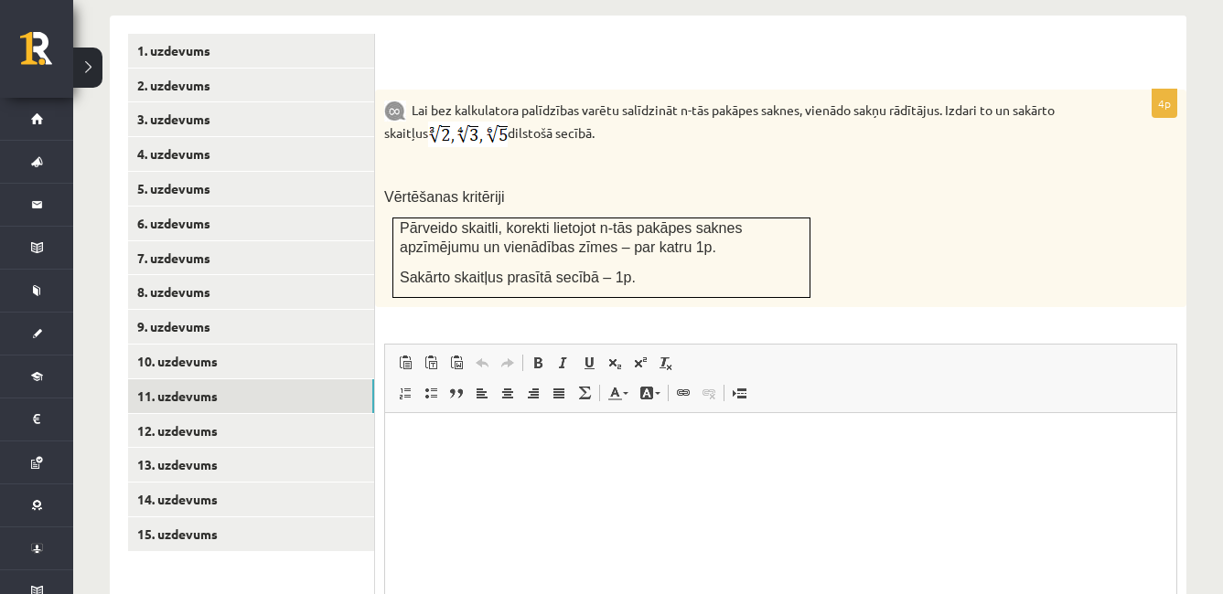
scroll to position [801, 0]
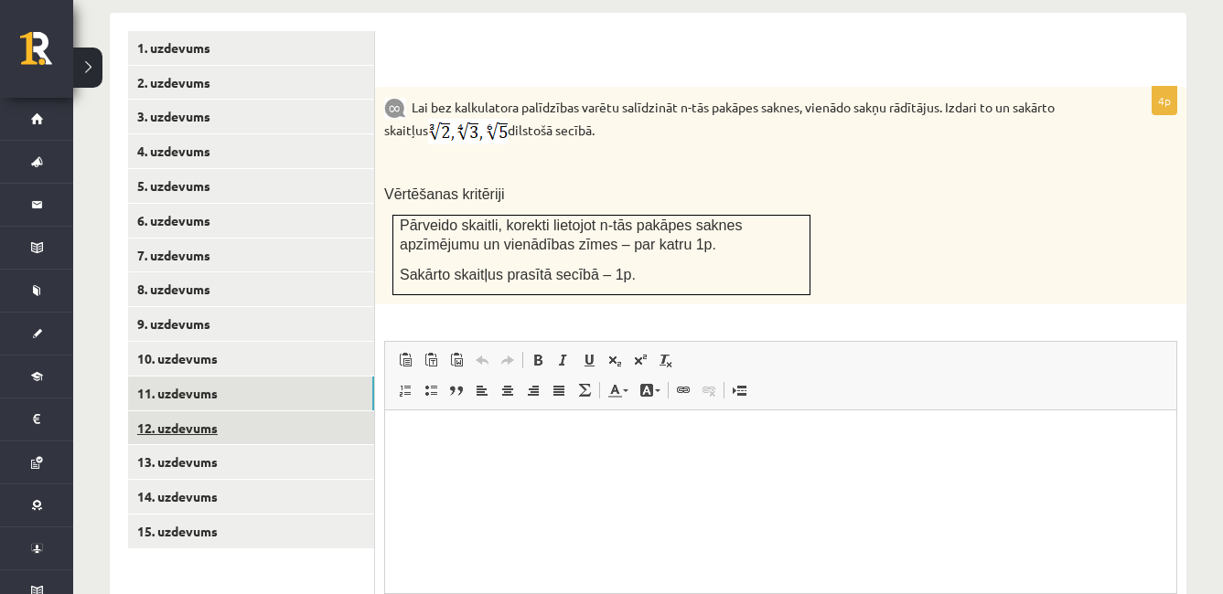
click at [295, 412] on link "12. uzdevums" at bounding box center [251, 429] width 246 height 34
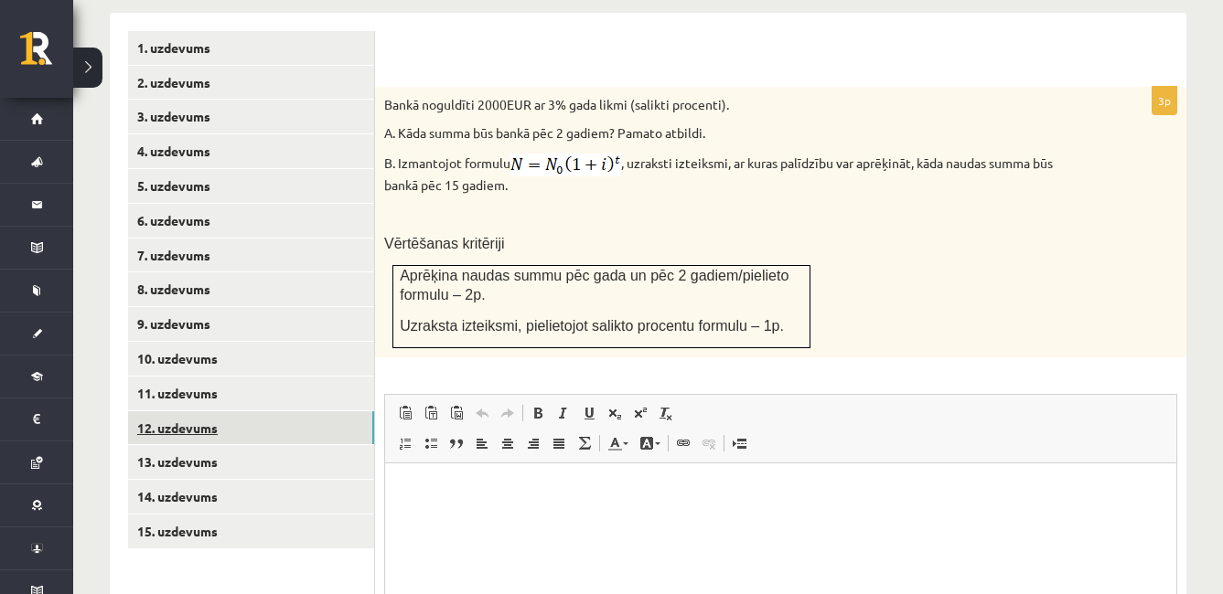
click at [196, 412] on link "12. uzdevums" at bounding box center [251, 429] width 246 height 34
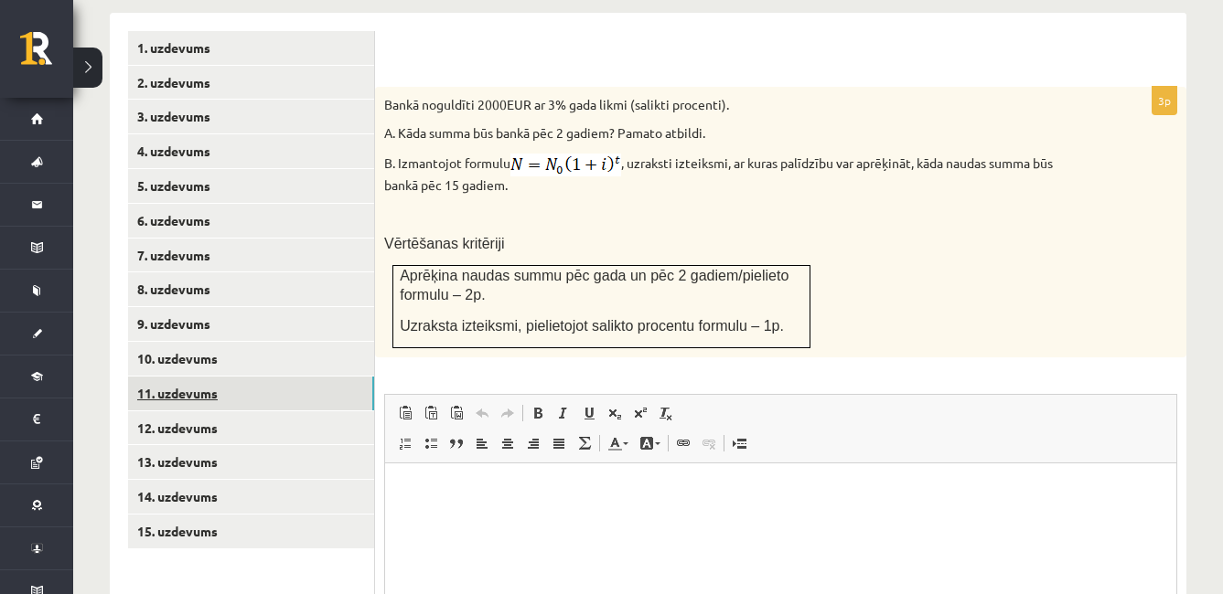
click at [251, 377] on link "11. uzdevums" at bounding box center [251, 394] width 246 height 34
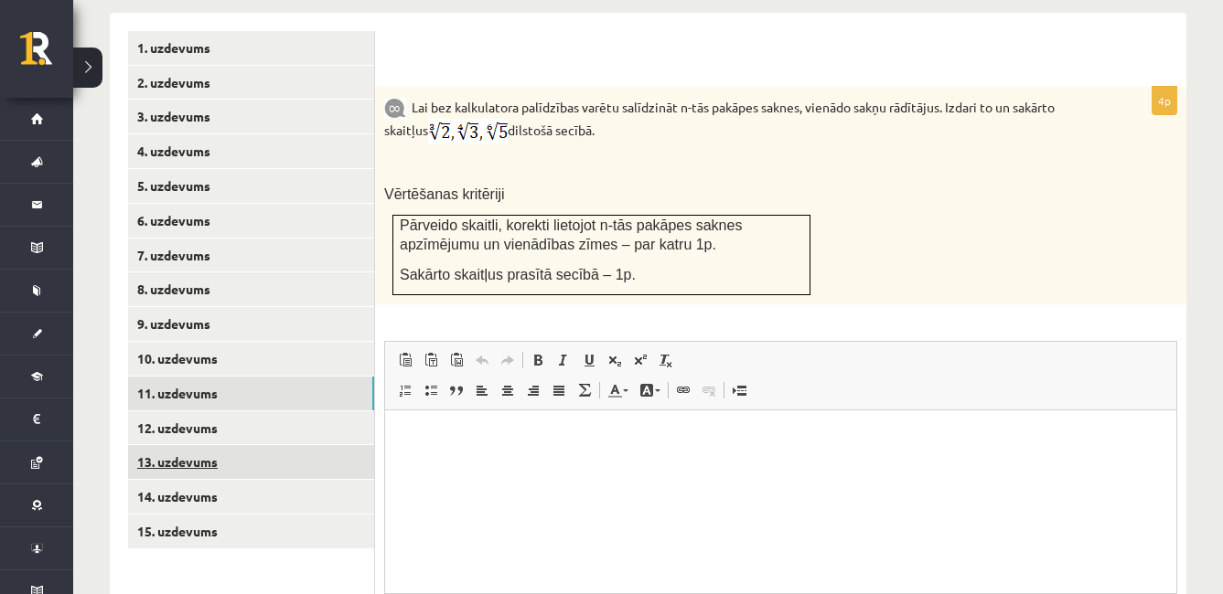
click at [263, 445] on link "13. uzdevums" at bounding box center [251, 462] width 246 height 34
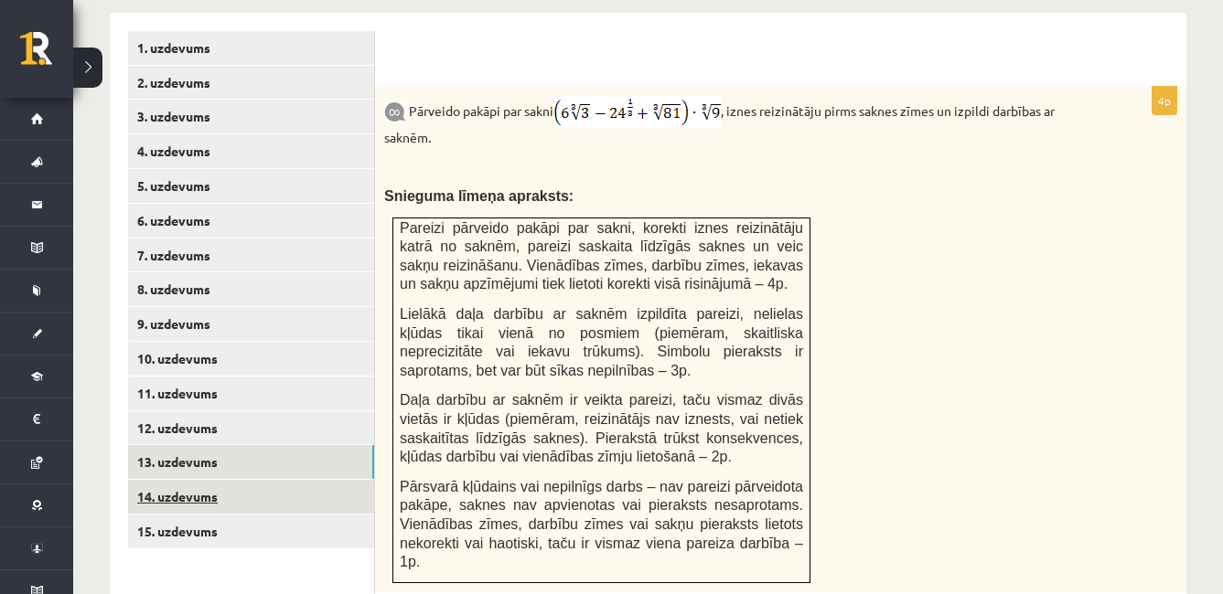
click at [301, 480] on link "14. uzdevums" at bounding box center [251, 497] width 246 height 34
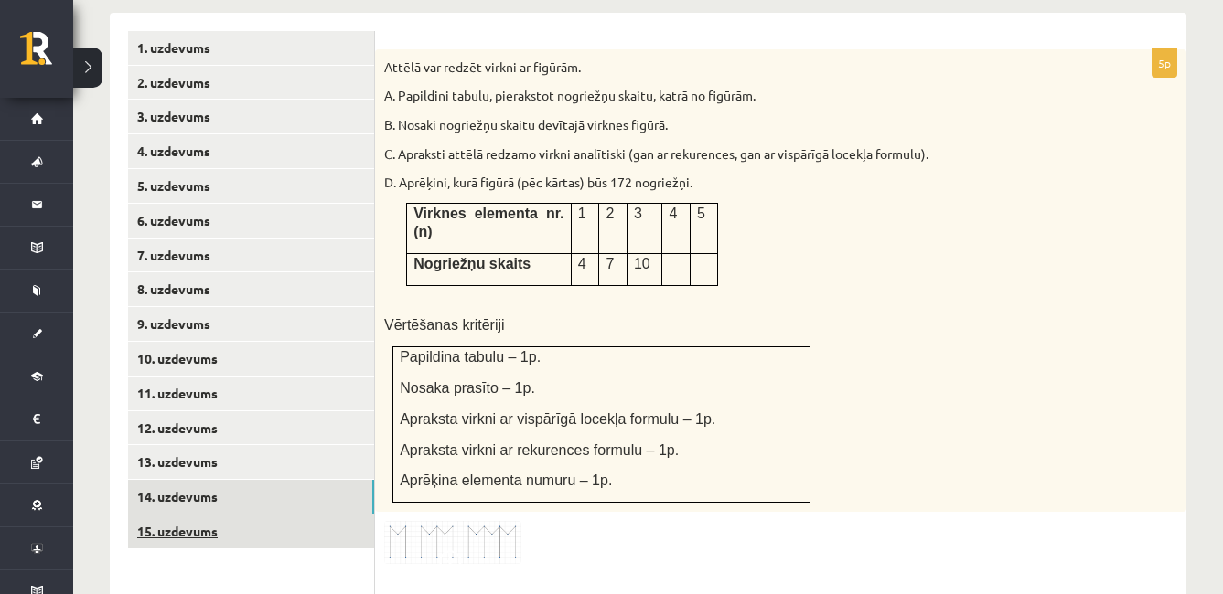
click at [293, 515] on link "15. uzdevums" at bounding box center [251, 532] width 246 height 34
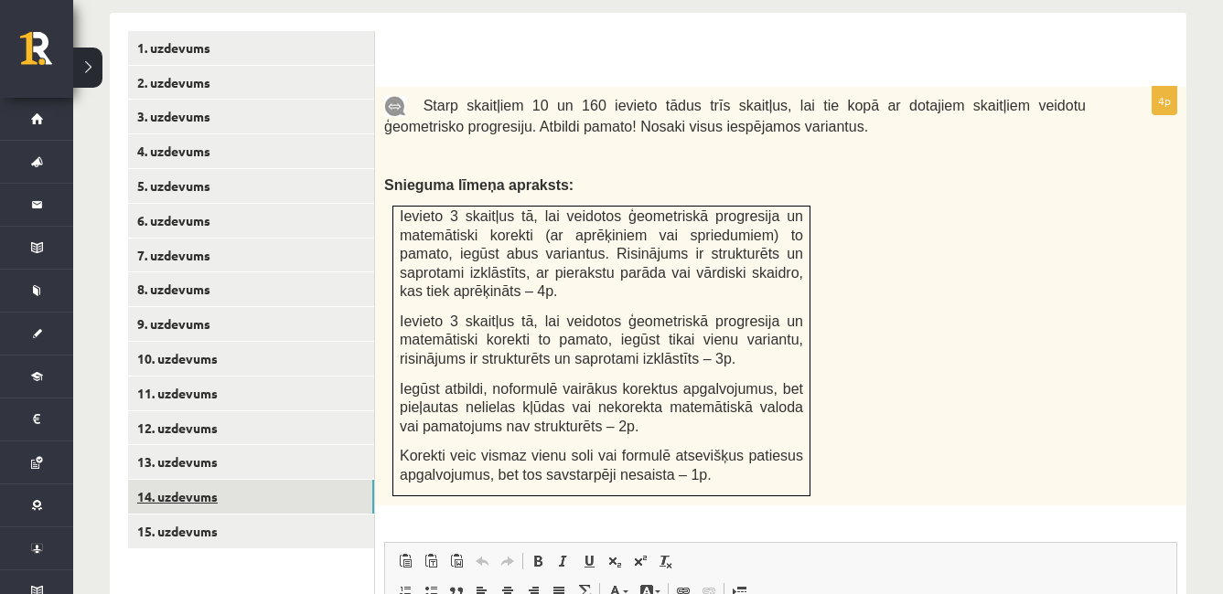
click at [298, 480] on link "14. uzdevums" at bounding box center [251, 497] width 246 height 34
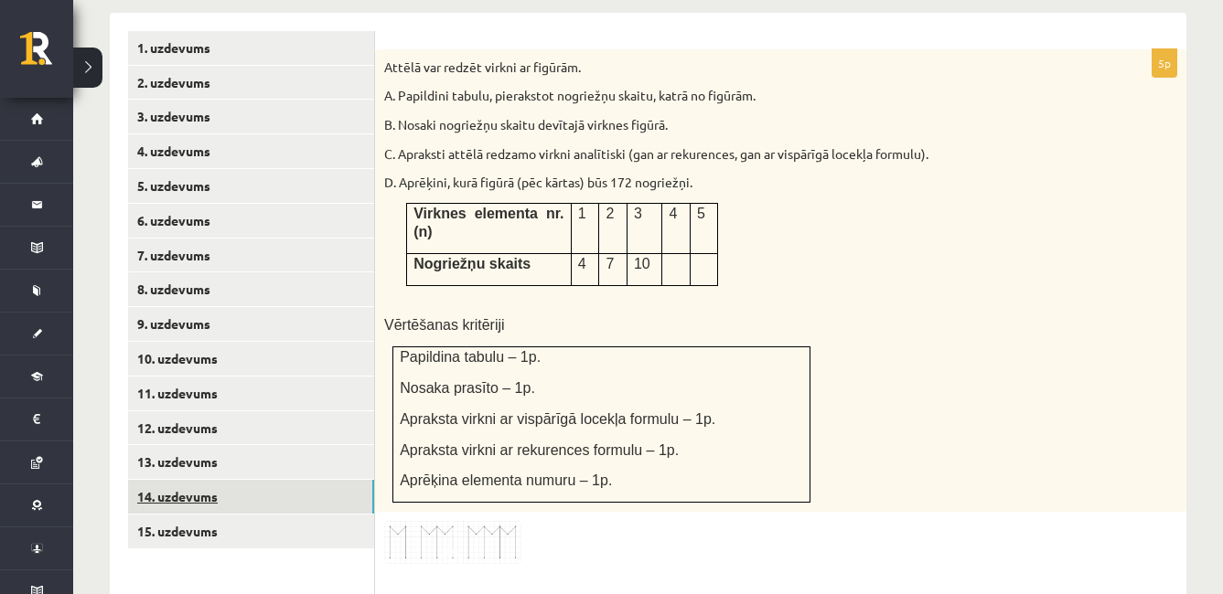
drag, startPoint x: 298, startPoint y: 471, endPoint x: 237, endPoint y: 465, distance: 61.6
click at [237, 480] on link "14. uzdevums" at bounding box center [251, 497] width 246 height 34
click at [404, 521] on img at bounding box center [452, 542] width 137 height 43
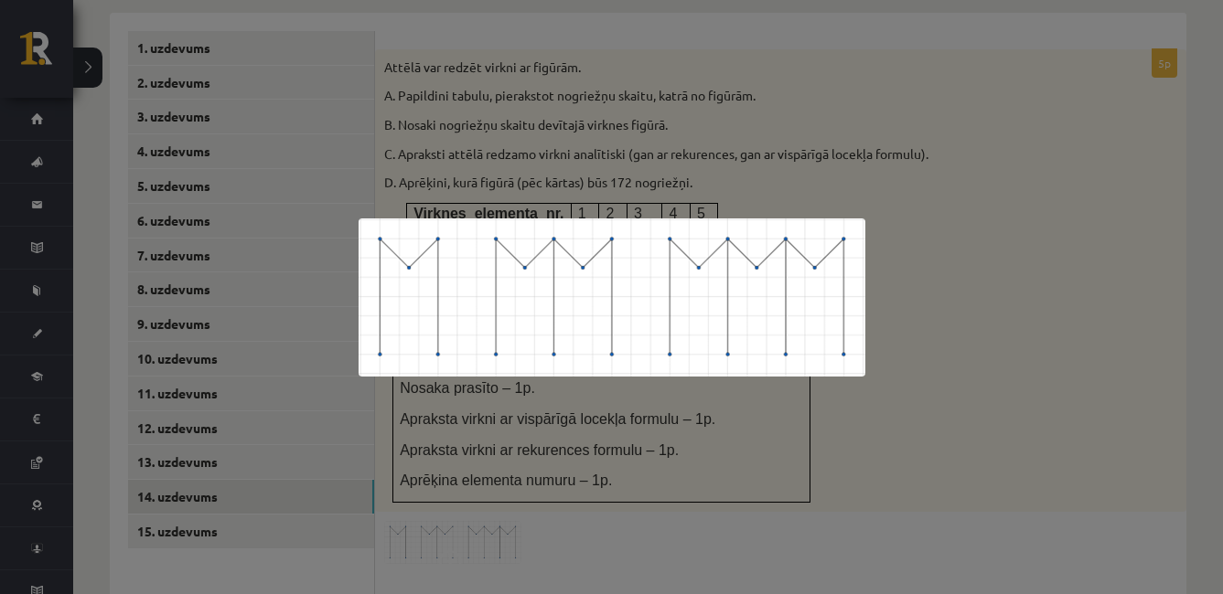
click at [415, 465] on div at bounding box center [611, 297] width 1223 height 594
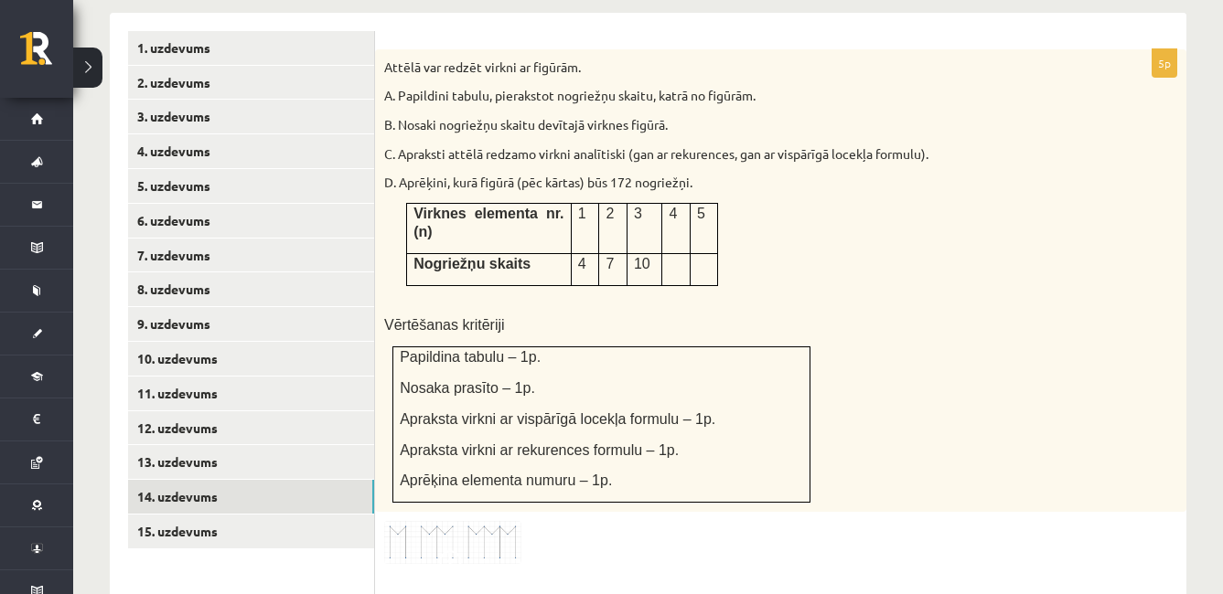
click at [423, 521] on img at bounding box center [452, 542] width 137 height 43
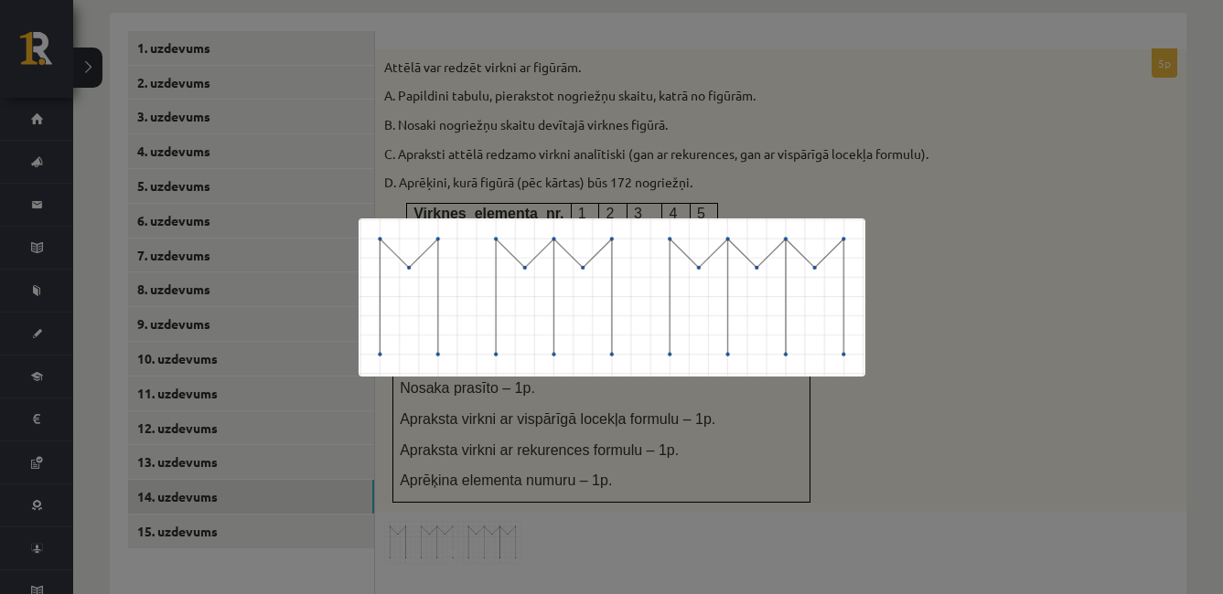
click at [1175, 328] on div at bounding box center [611, 297] width 1223 height 594
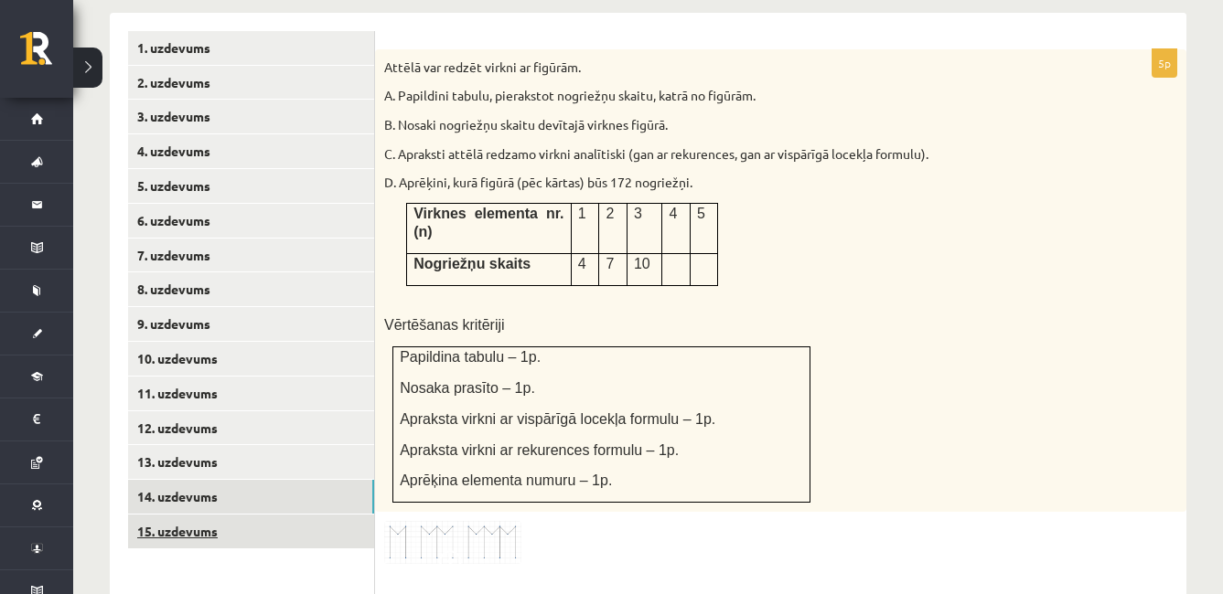
click at [320, 515] on link "15. uzdevums" at bounding box center [251, 532] width 246 height 34
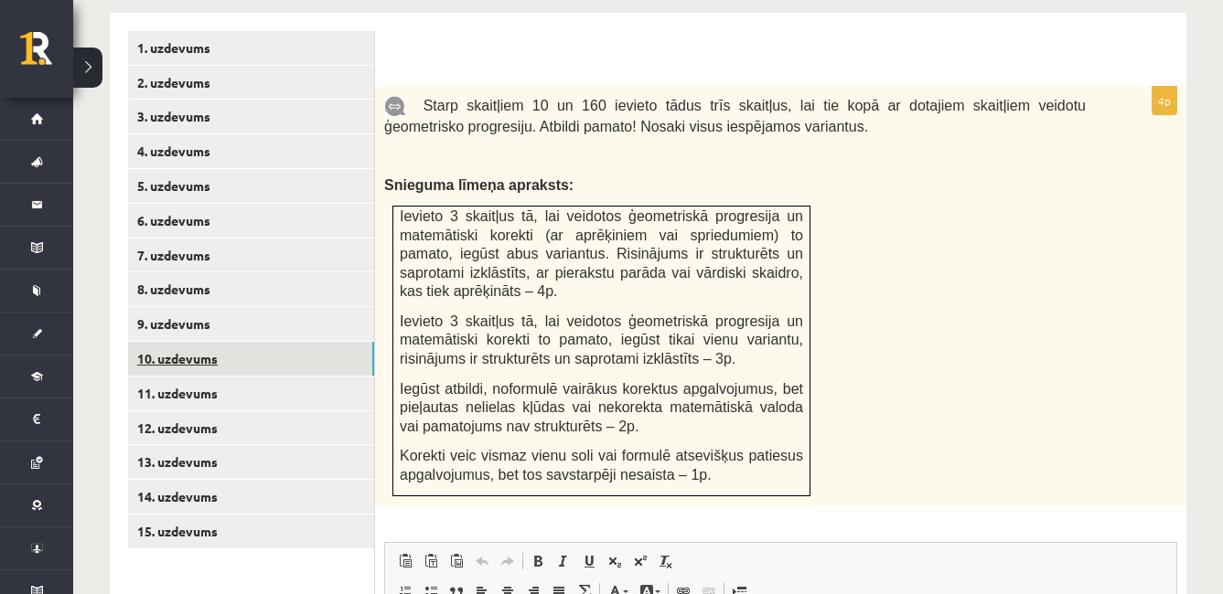
click at [279, 342] on link "10. uzdevums" at bounding box center [251, 359] width 246 height 34
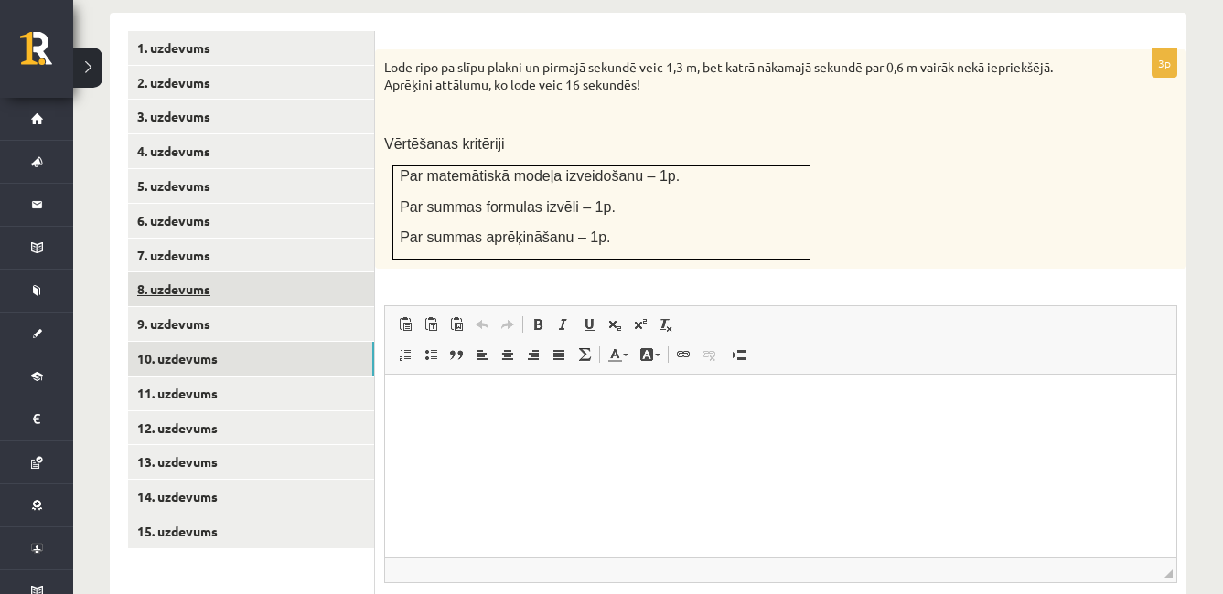
click at [274, 273] on link "8. uzdevums" at bounding box center [251, 290] width 246 height 34
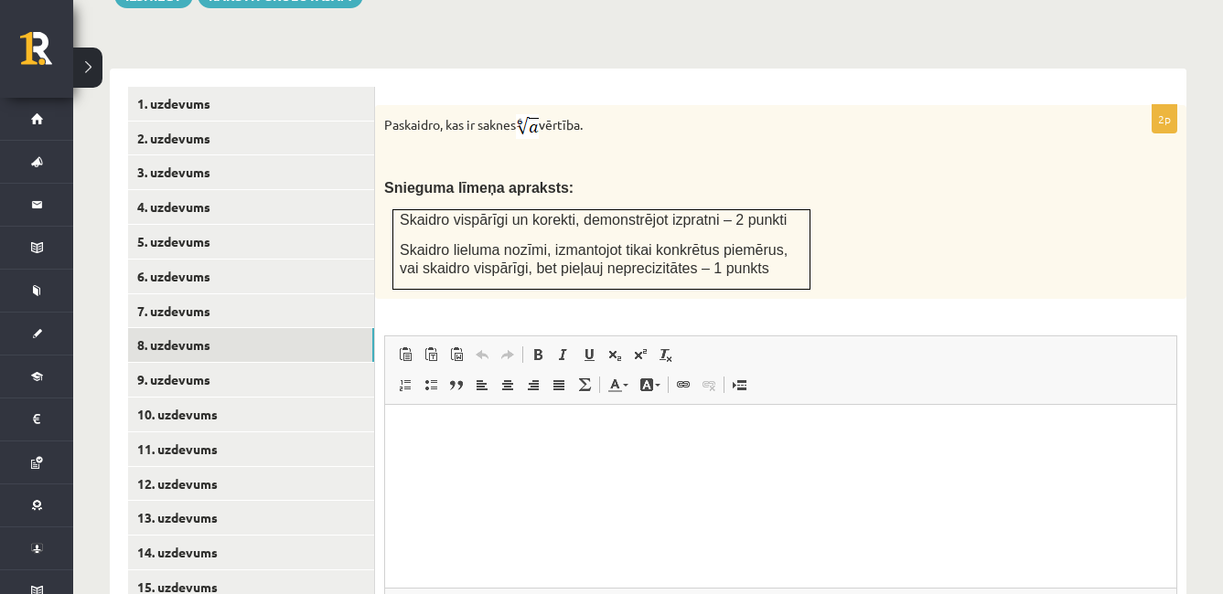
scroll to position [743, 0]
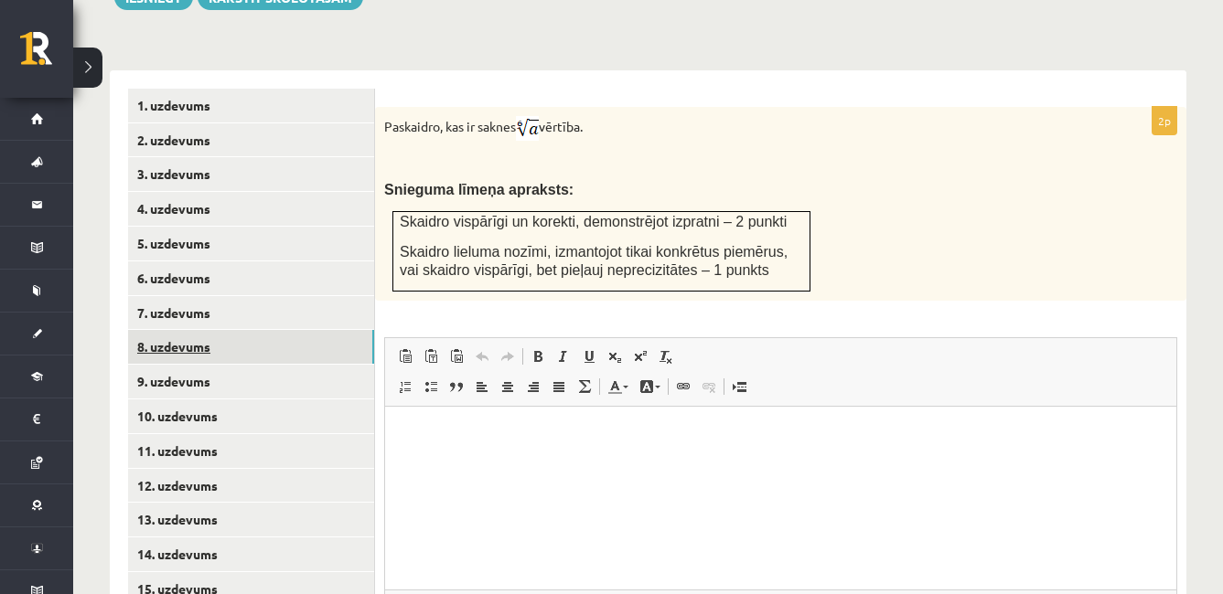
click at [198, 330] on link "8. uzdevums" at bounding box center [251, 347] width 246 height 34
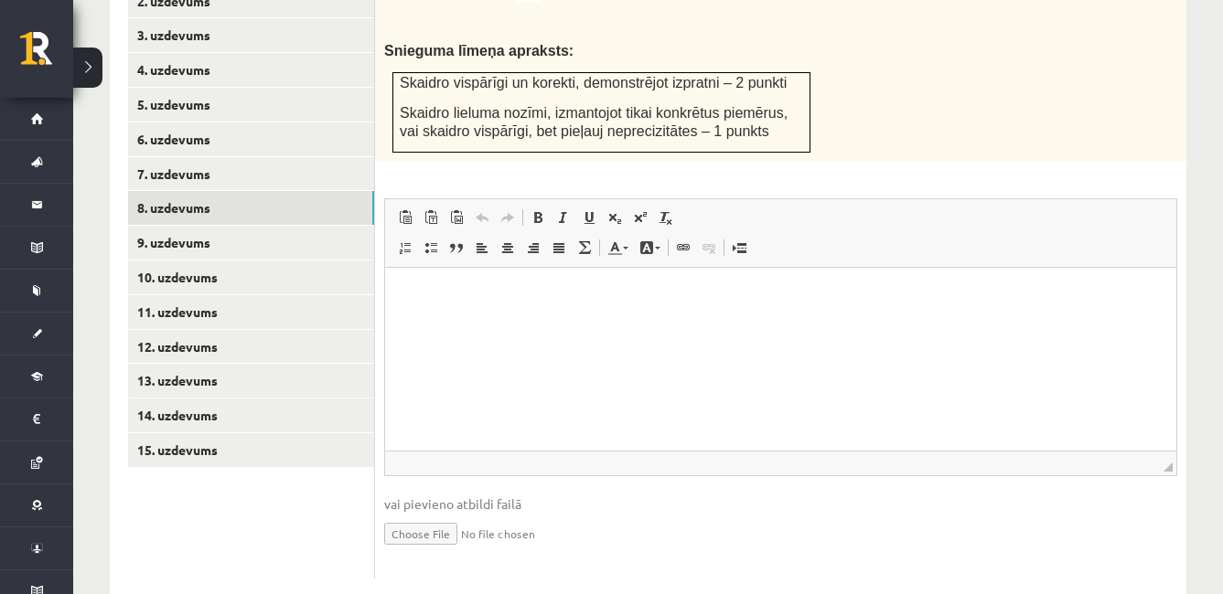
scroll to position [0, 0]
click at [429, 514] on input "file" at bounding box center [780, 532] width 793 height 37
type input "**********"
click at [283, 226] on link "9. uzdevums" at bounding box center [251, 243] width 246 height 34
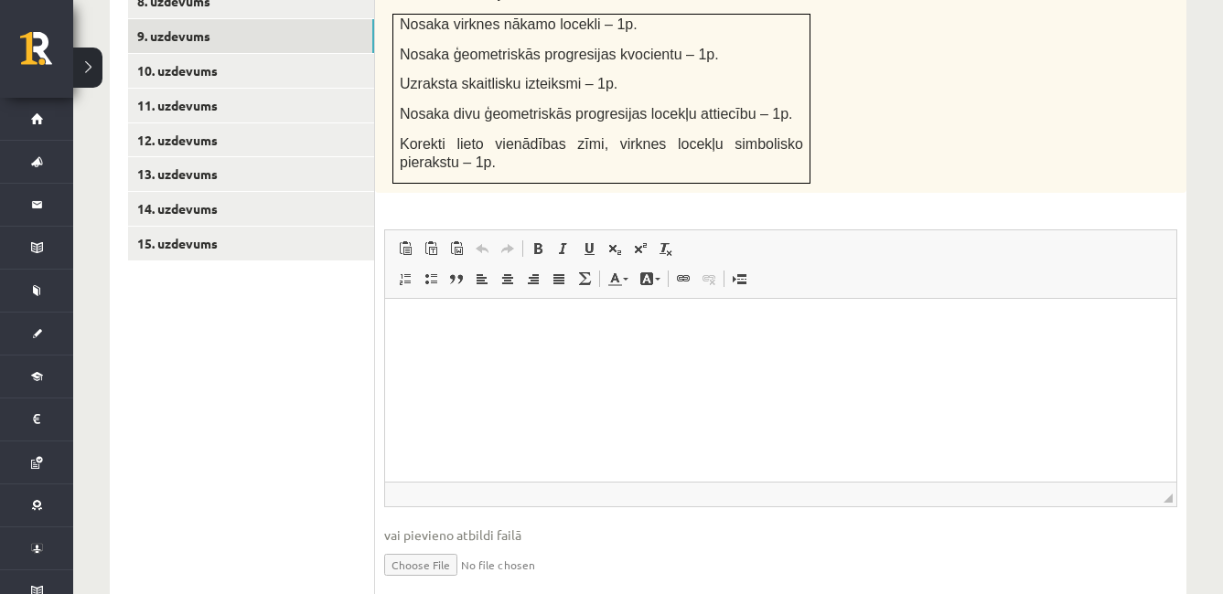
scroll to position [1120, 0]
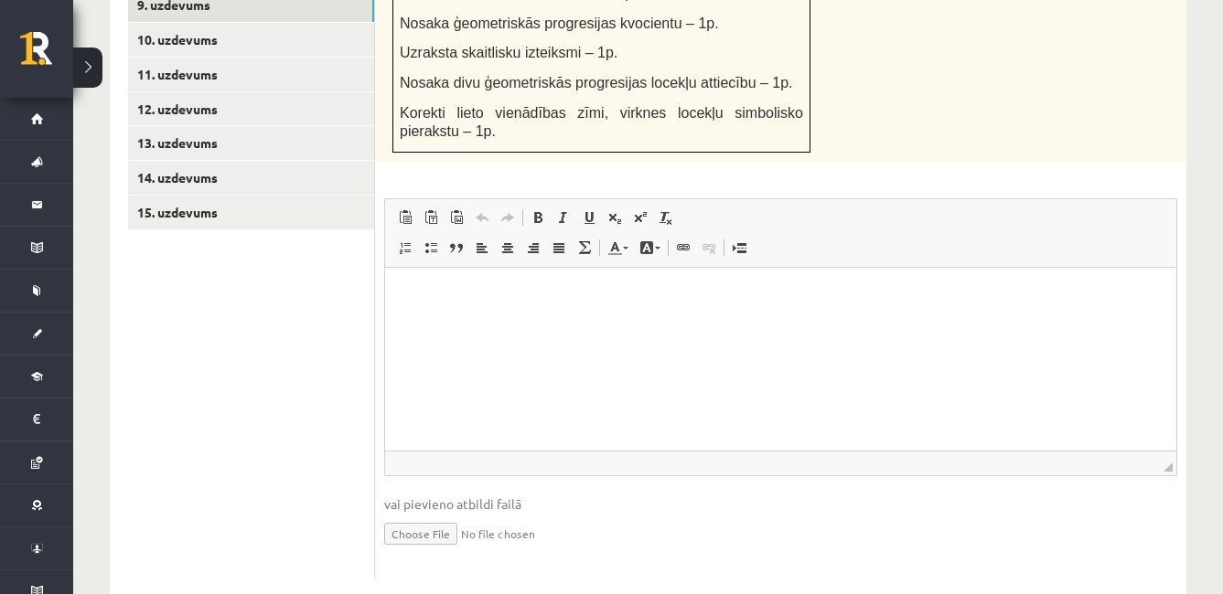
click at [443, 514] on input "file" at bounding box center [780, 532] width 793 height 37
type input "**********"
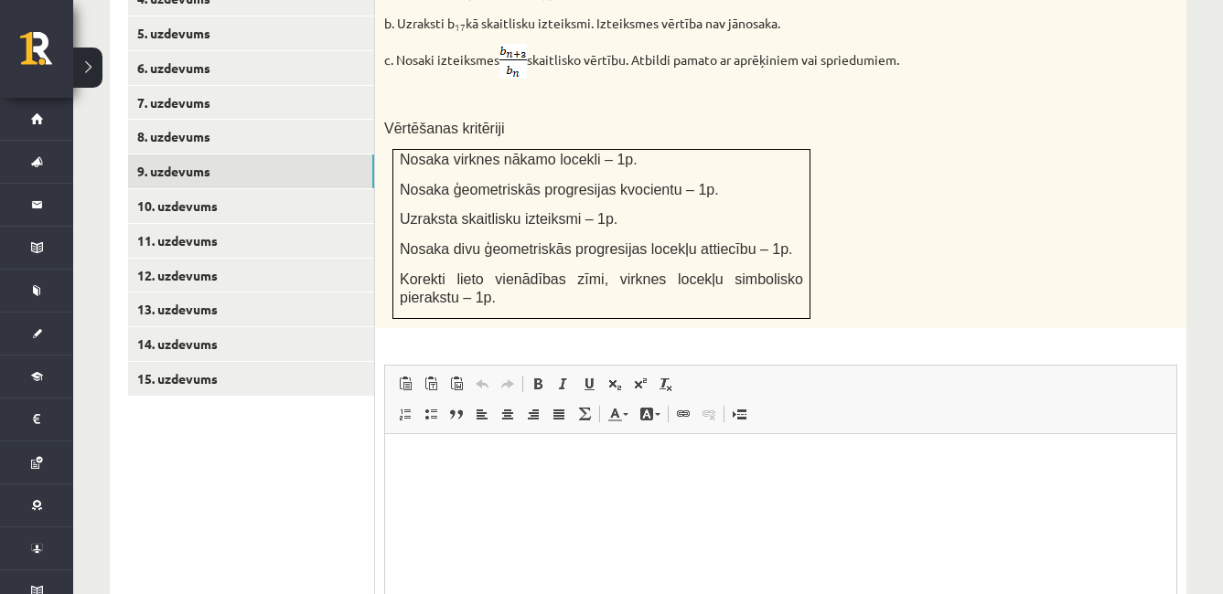
scroll to position [951, 0]
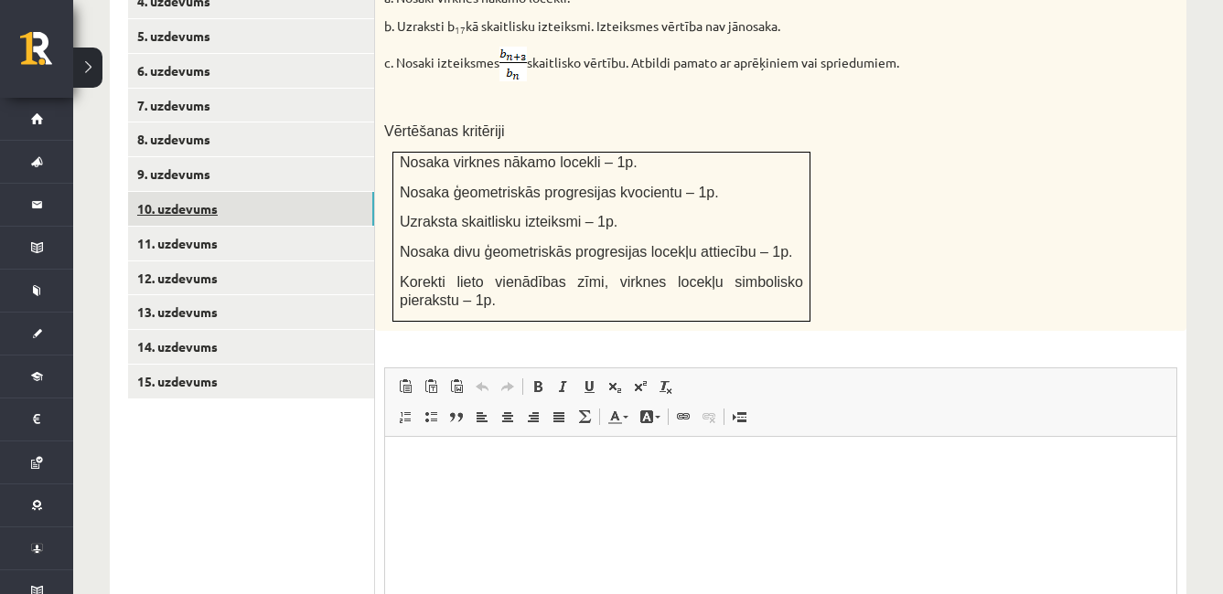
click at [240, 192] on link "10. uzdevums" at bounding box center [251, 209] width 246 height 34
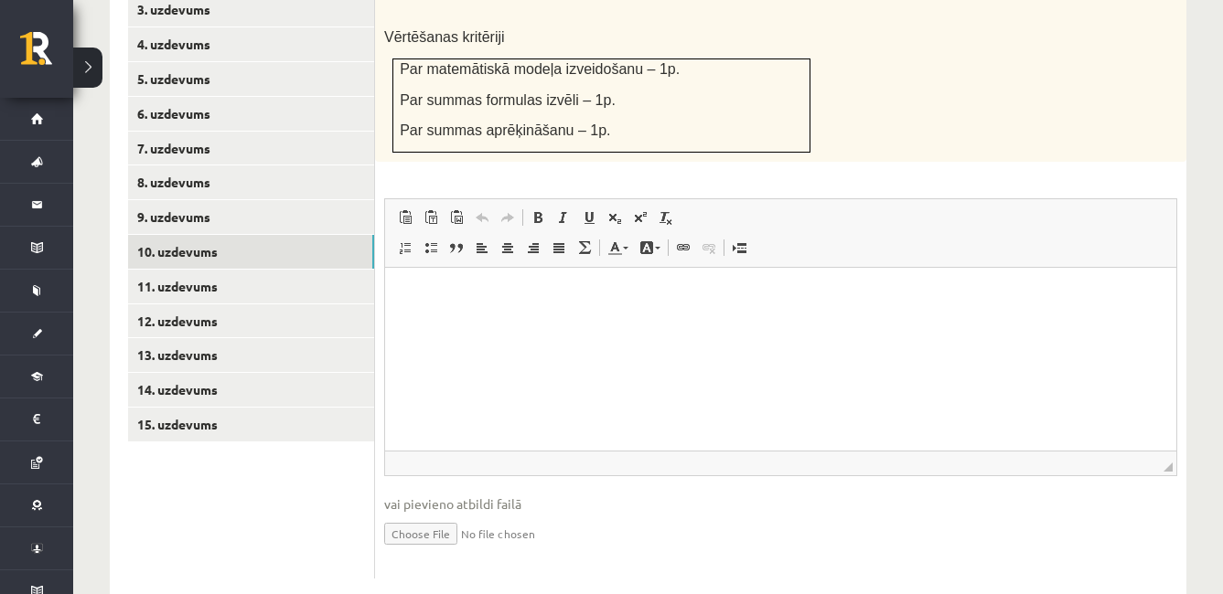
scroll to position [0, 0]
click at [421, 514] on input "file" at bounding box center [780, 532] width 793 height 37
type input "**********"
click at [248, 270] on link "11. uzdevums" at bounding box center [251, 287] width 246 height 34
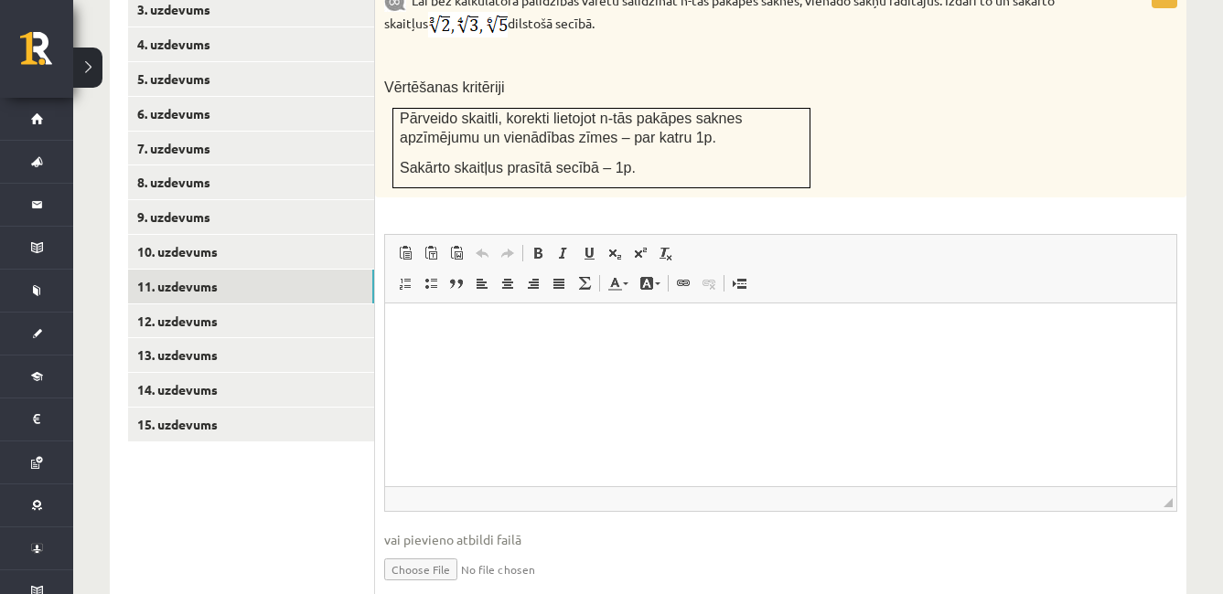
click at [430, 487] on fieldset "Rich Text Editor, wiswyg-editor-user-answer-47024917011740 Editor toolbars Past…" at bounding box center [780, 419] width 793 height 371
click at [427, 550] on input "file" at bounding box center [780, 568] width 793 height 37
type input "**********"
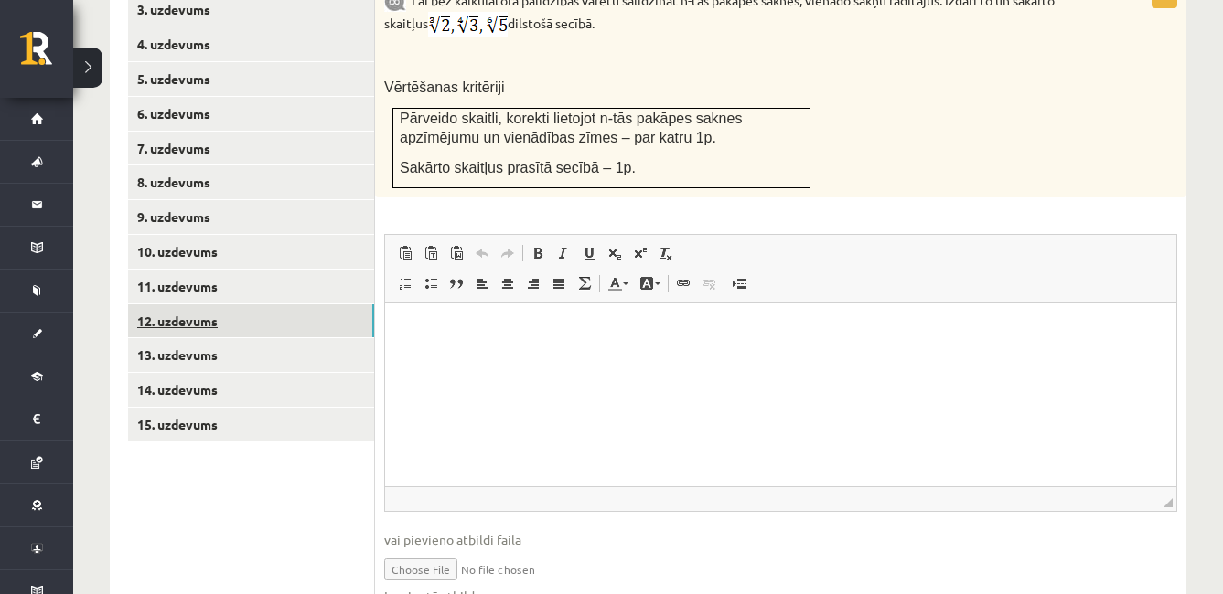
click at [262, 305] on link "12. uzdevums" at bounding box center [251, 322] width 246 height 34
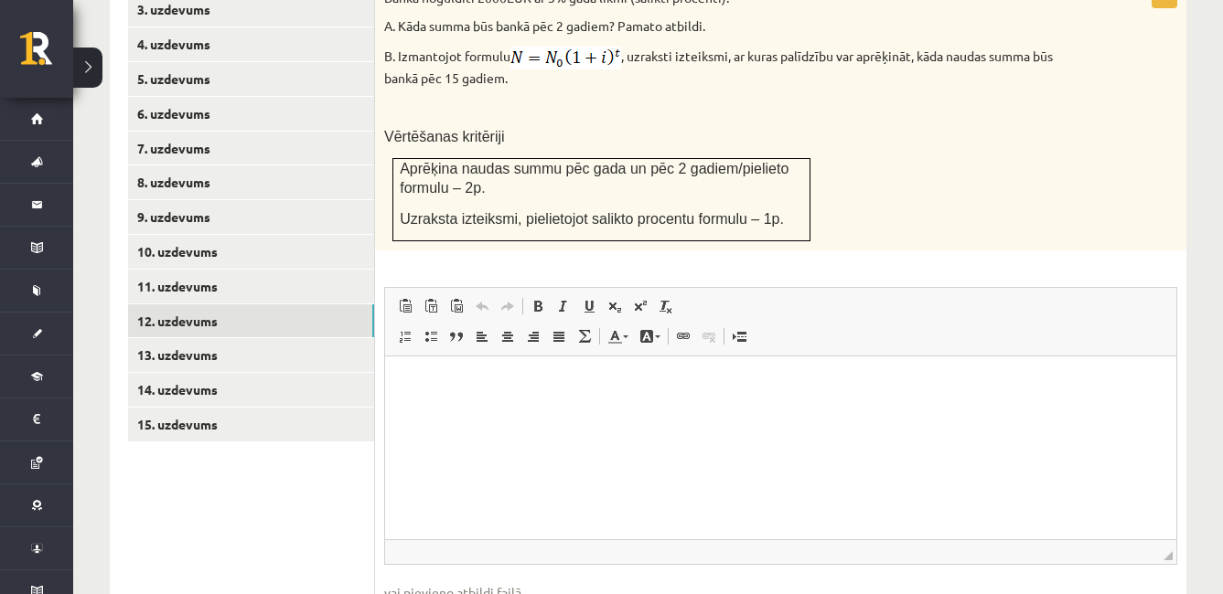
type input "**********"
click at [282, 338] on link "13. uzdevums" at bounding box center [251, 355] width 246 height 34
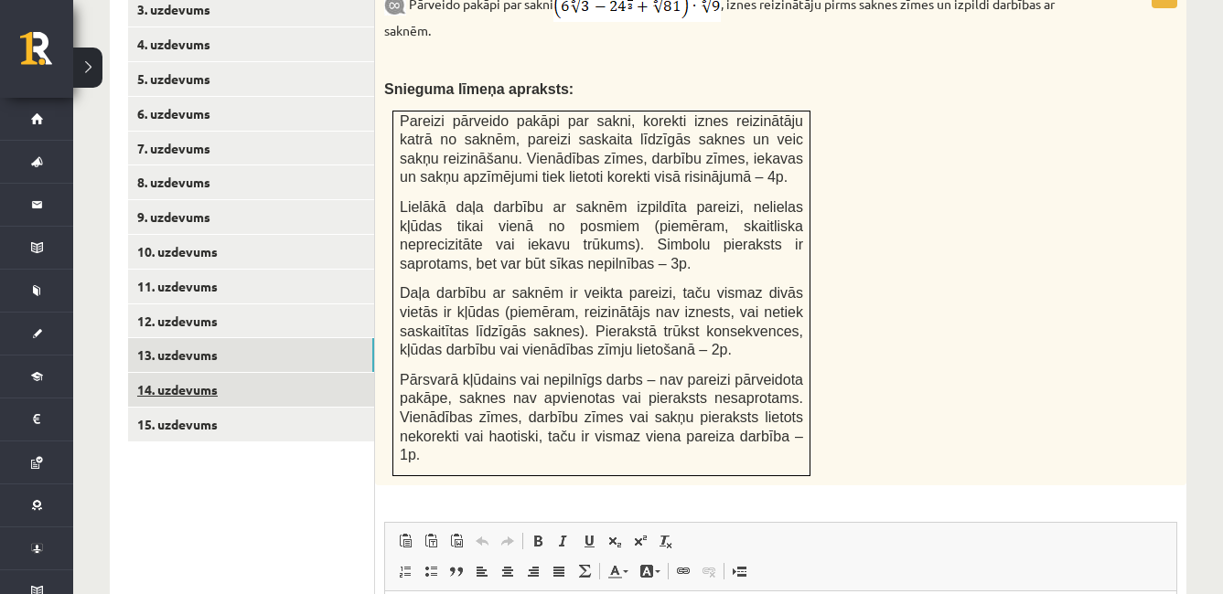
click at [275, 373] on link "14. uzdevums" at bounding box center [251, 390] width 246 height 34
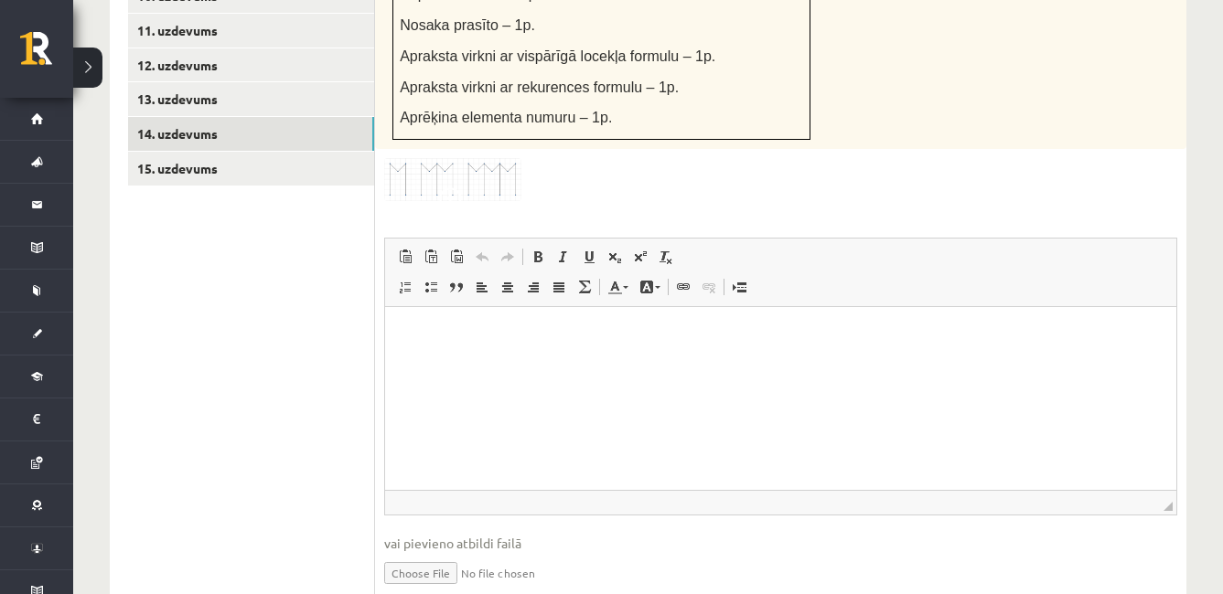
scroll to position [1168, 0]
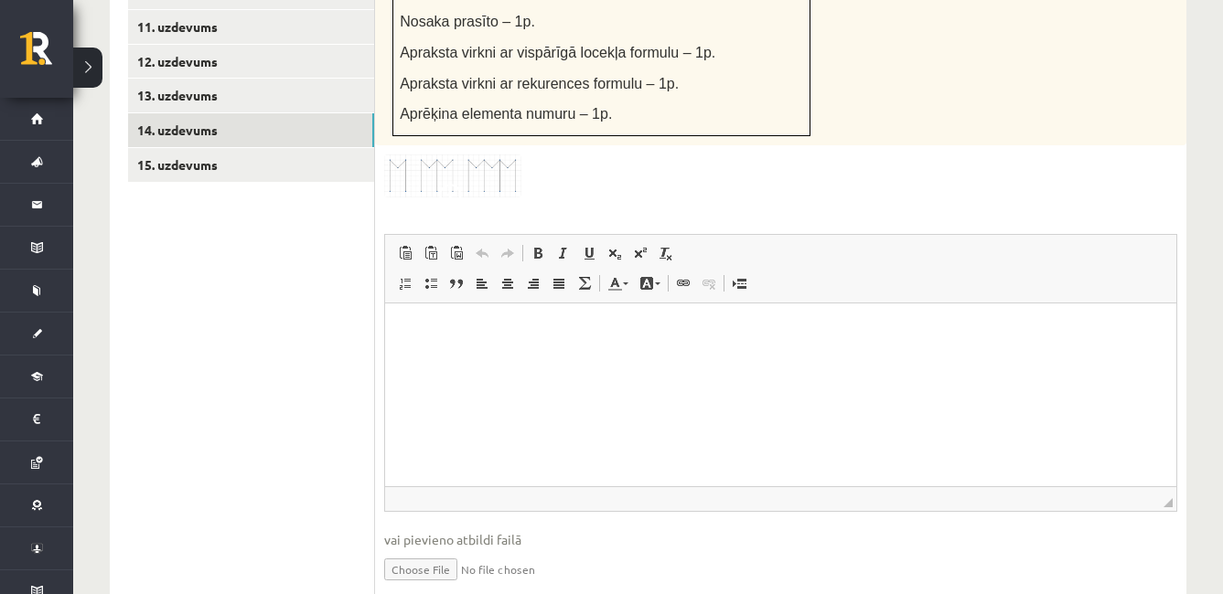
click at [415, 550] on input "file" at bounding box center [780, 568] width 793 height 37
type input "**********"
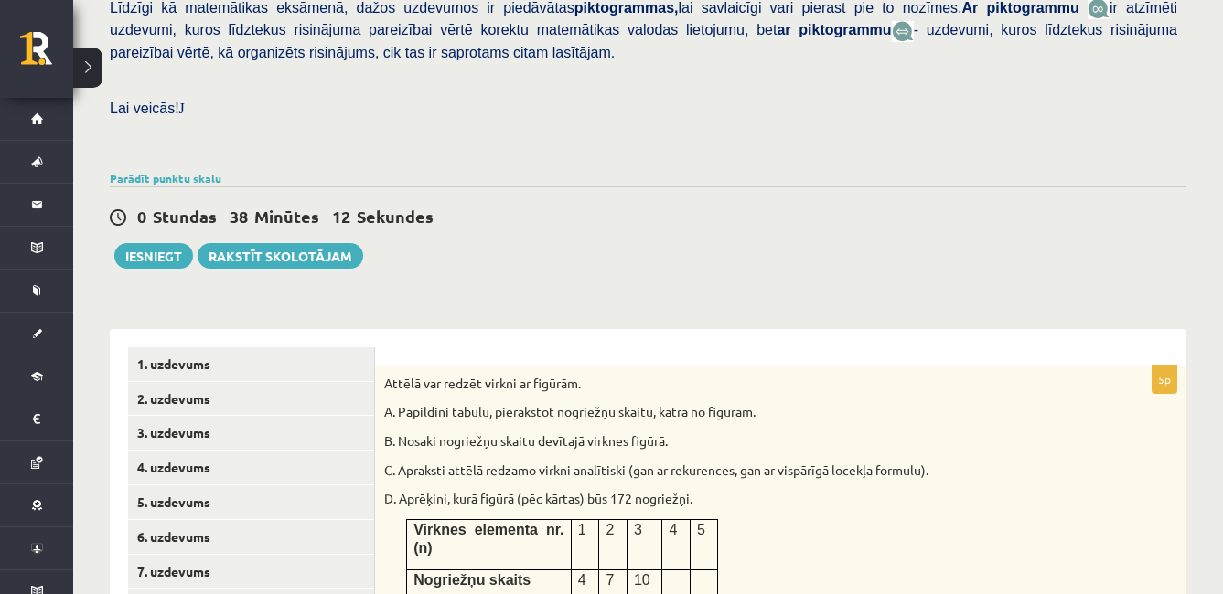
scroll to position [478, 0]
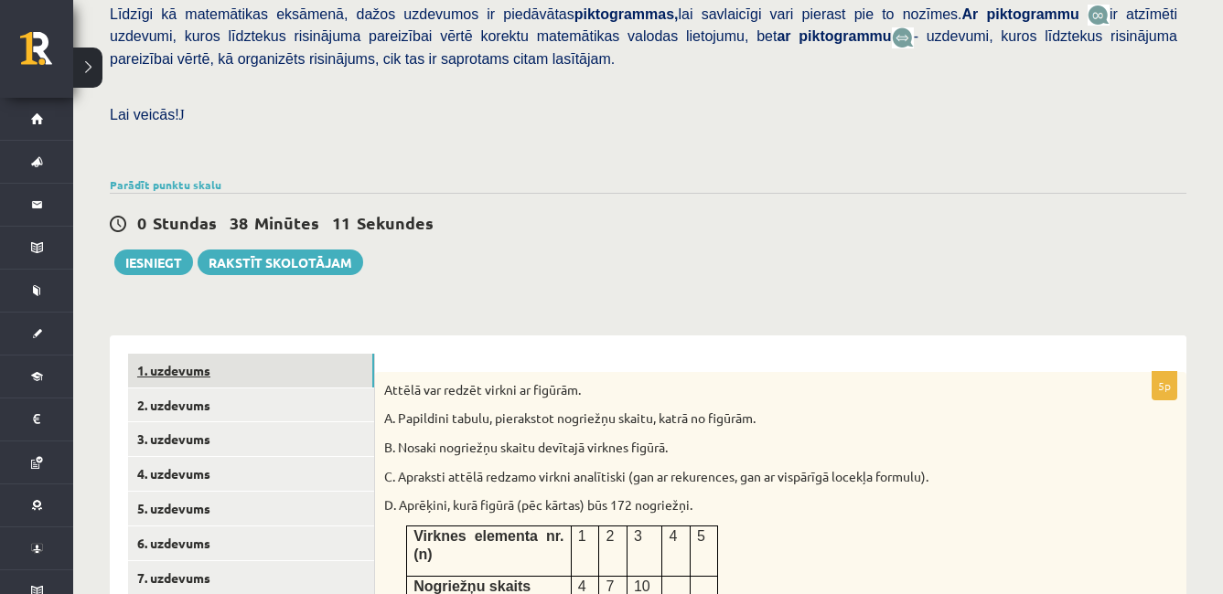
click at [285, 354] on link "1. uzdevums" at bounding box center [251, 371] width 246 height 34
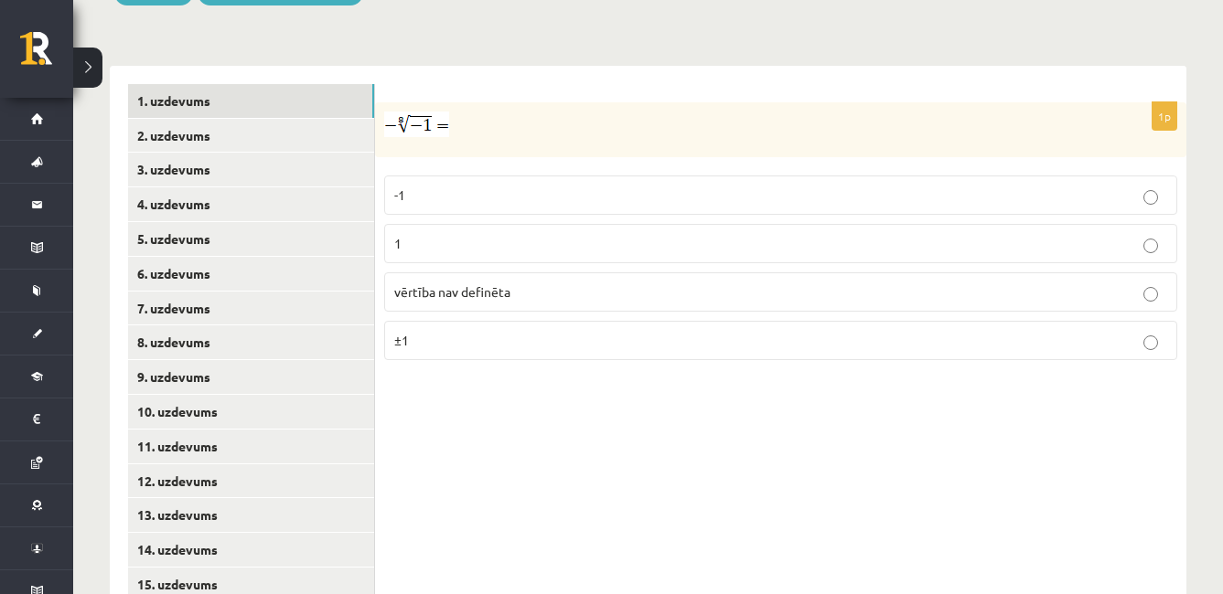
scroll to position [772, 0]
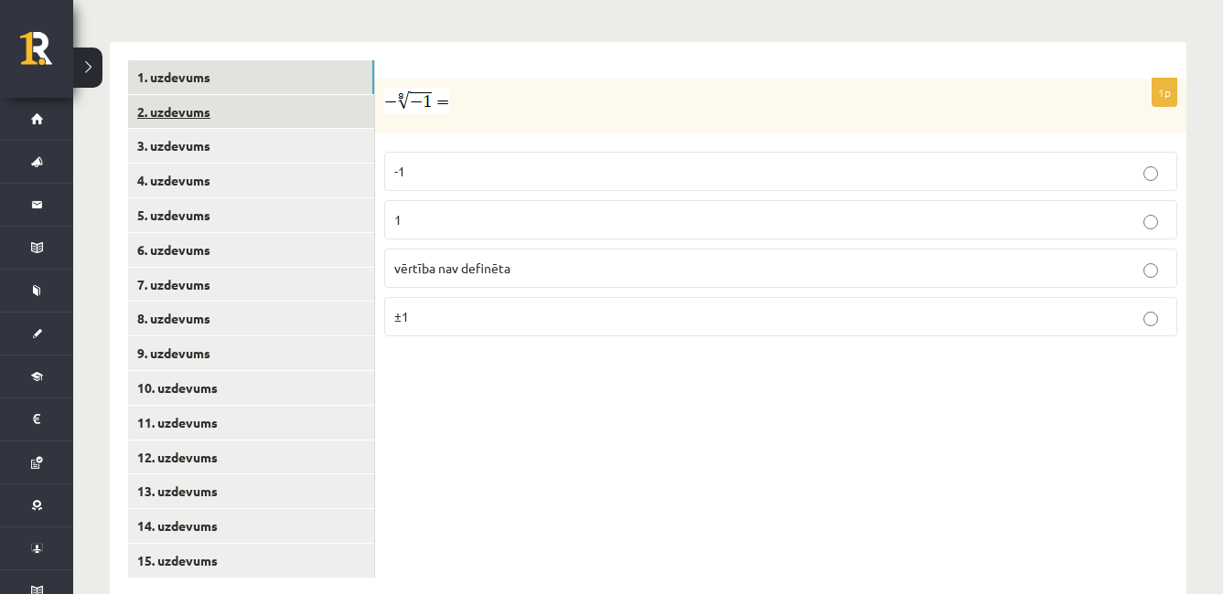
click at [261, 95] on link "2. uzdevums" at bounding box center [251, 112] width 246 height 34
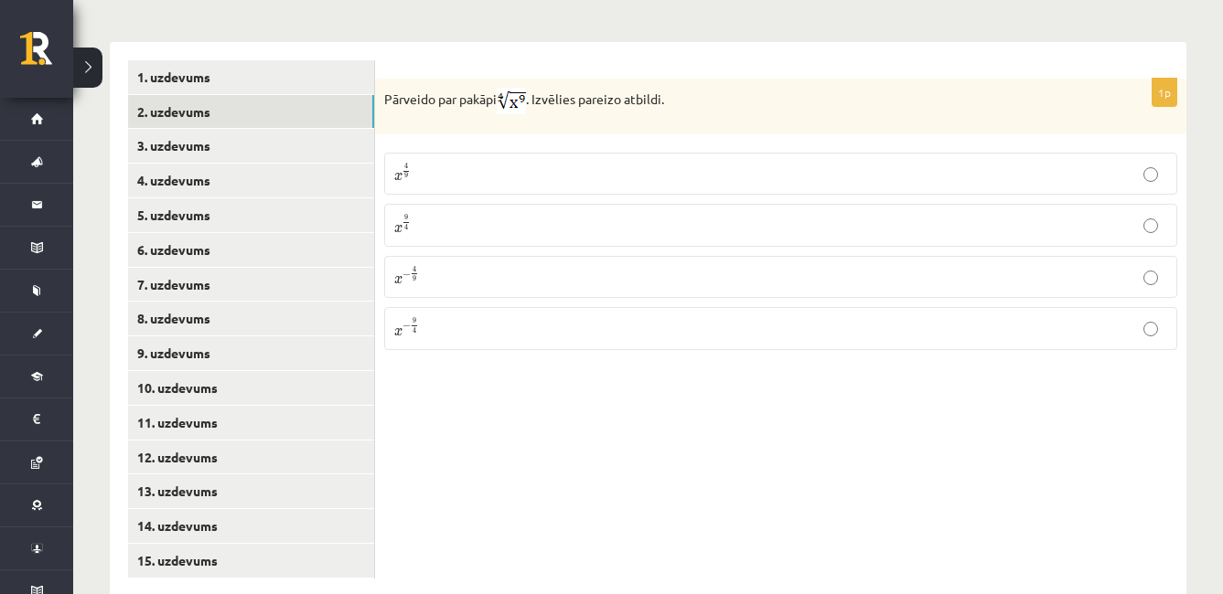
click at [895, 259] on fieldset "x 4 9 x 4 9 x 9 4 x 9 4 x − 4 9 x − 4 9 x − 9 4 x − 9 4" at bounding box center [780, 250] width 793 height 212
click at [1151, 266] on p "x − 4 9 x − 4 9" at bounding box center [780, 277] width 773 height 22
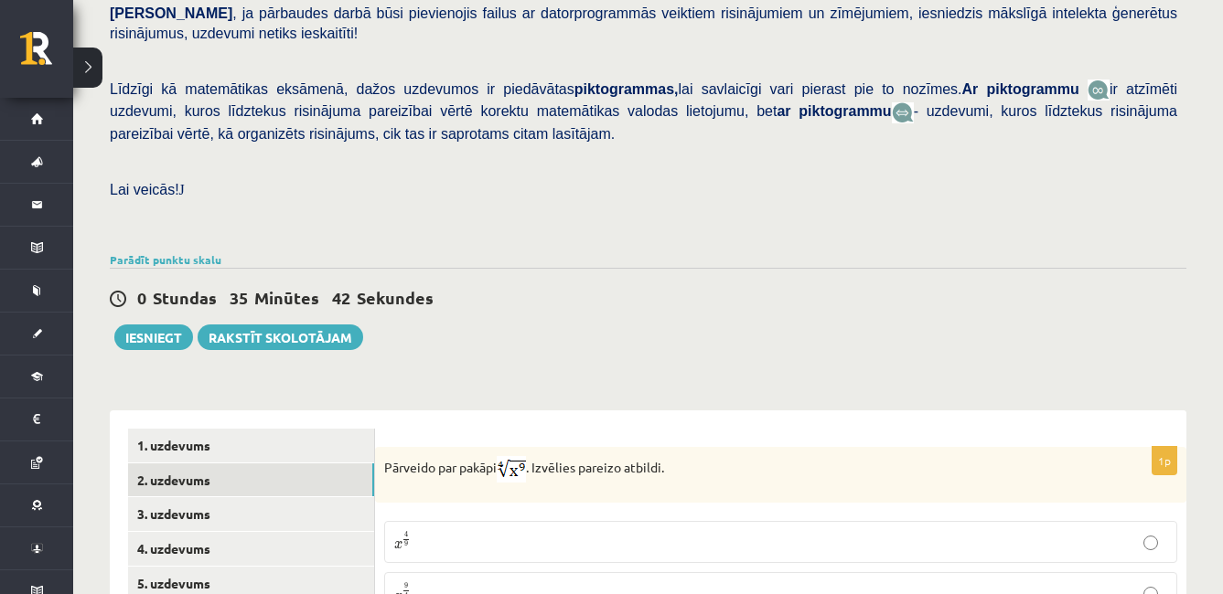
scroll to position [351, 0]
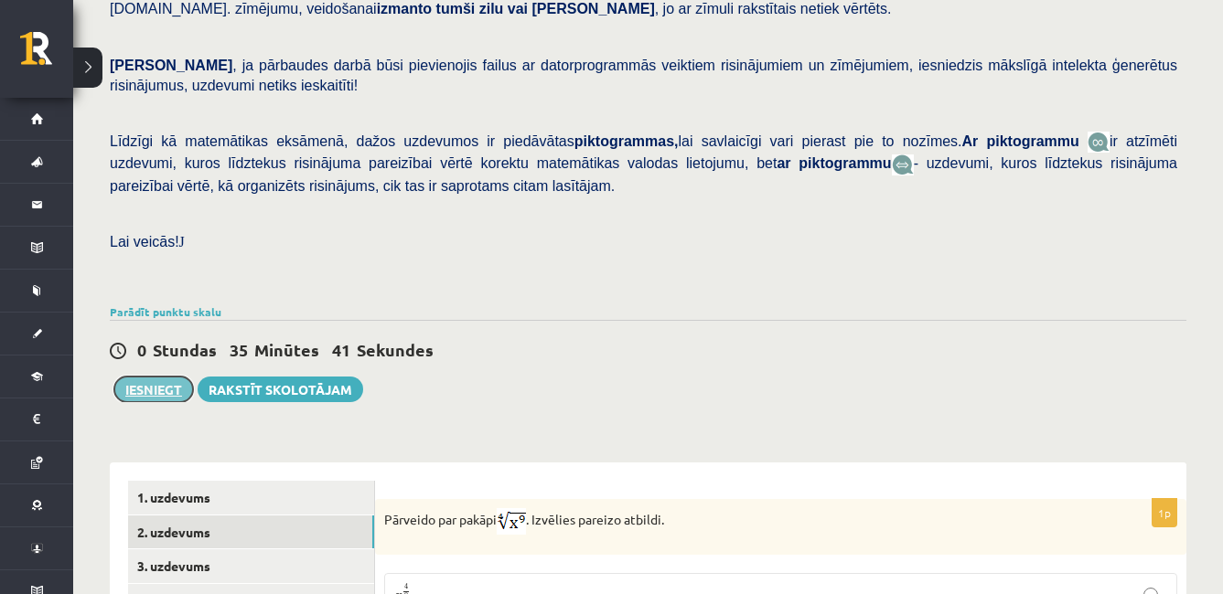
click at [155, 377] on button "Iesniegt" at bounding box center [153, 390] width 79 height 26
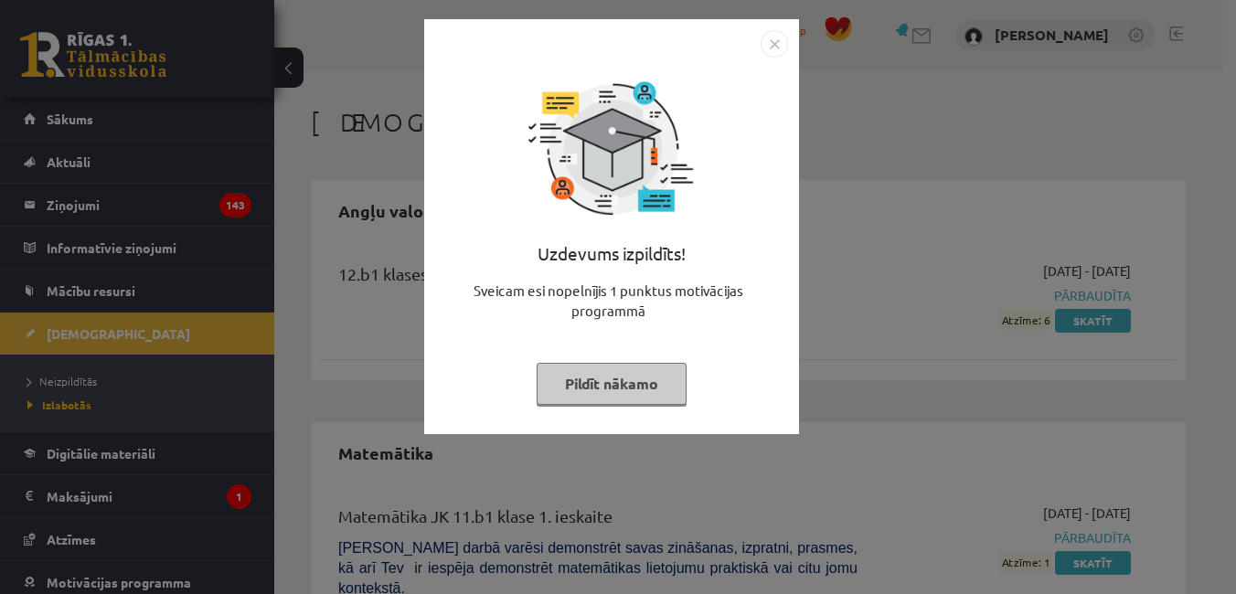
click at [756, 38] on div at bounding box center [611, 43] width 353 height 27
click at [770, 40] on img "Close" at bounding box center [774, 43] width 27 height 27
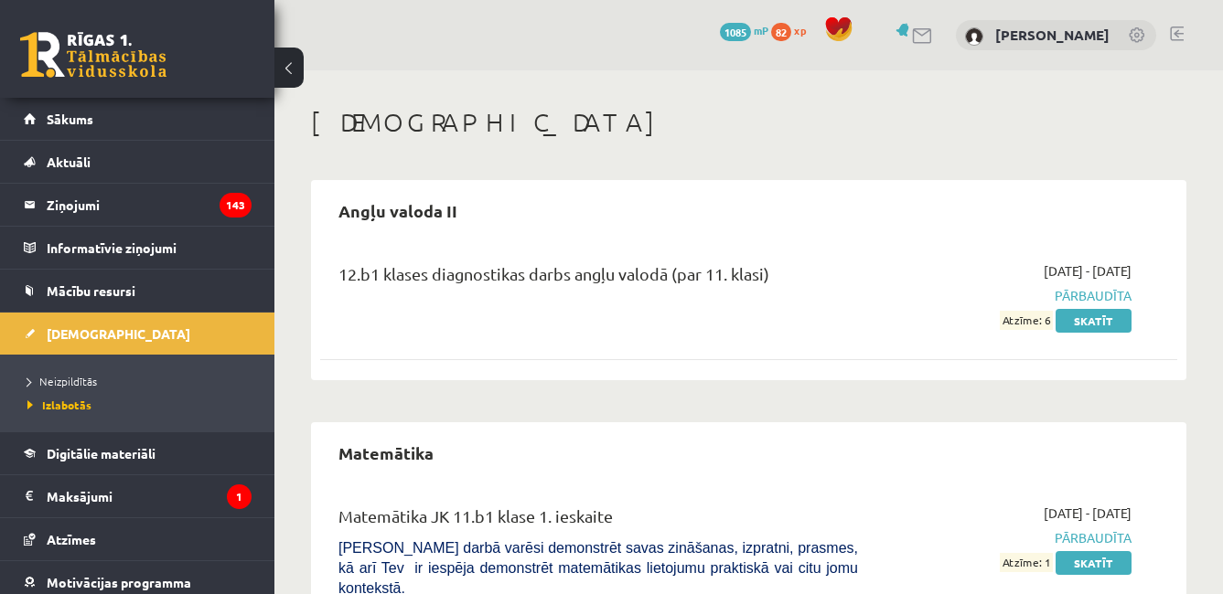
click at [71, 369] on li "Neizpildītās" at bounding box center [141, 381] width 229 height 24
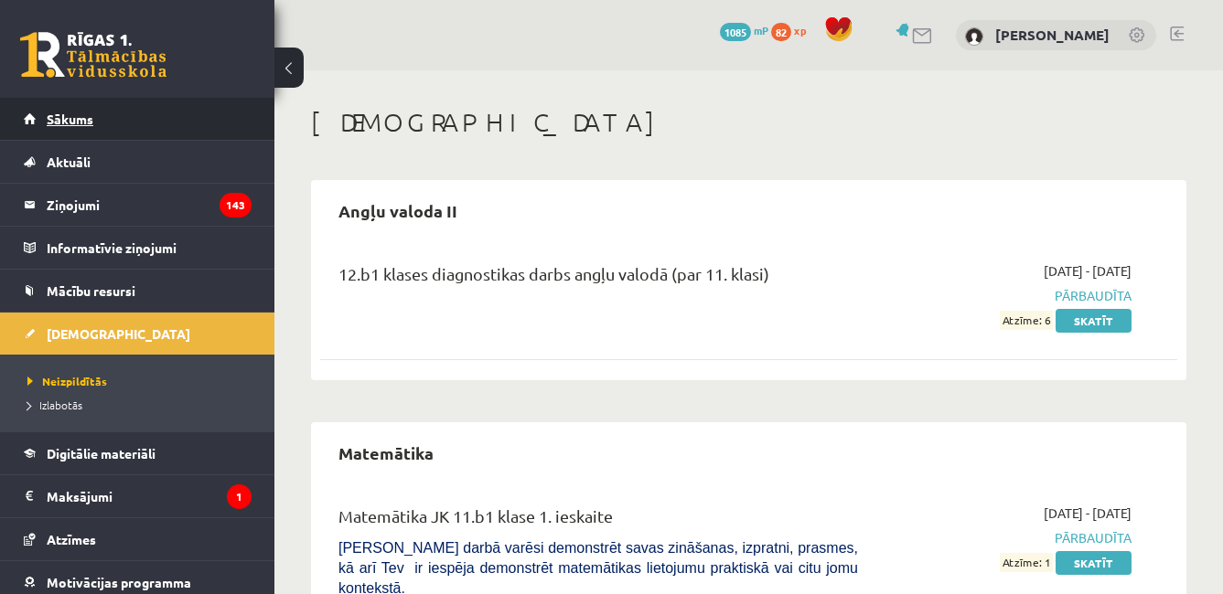
click at [115, 114] on link "Sākums" at bounding box center [138, 119] width 228 height 42
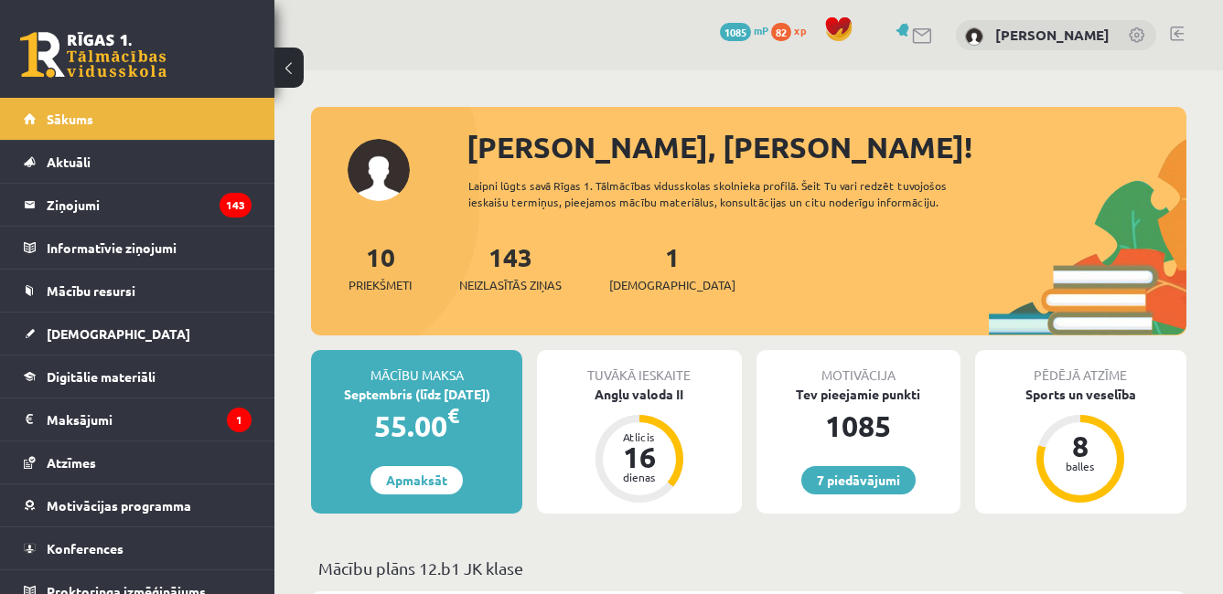
click at [628, 269] on div "1 Ieskaites" at bounding box center [672, 266] width 126 height 57
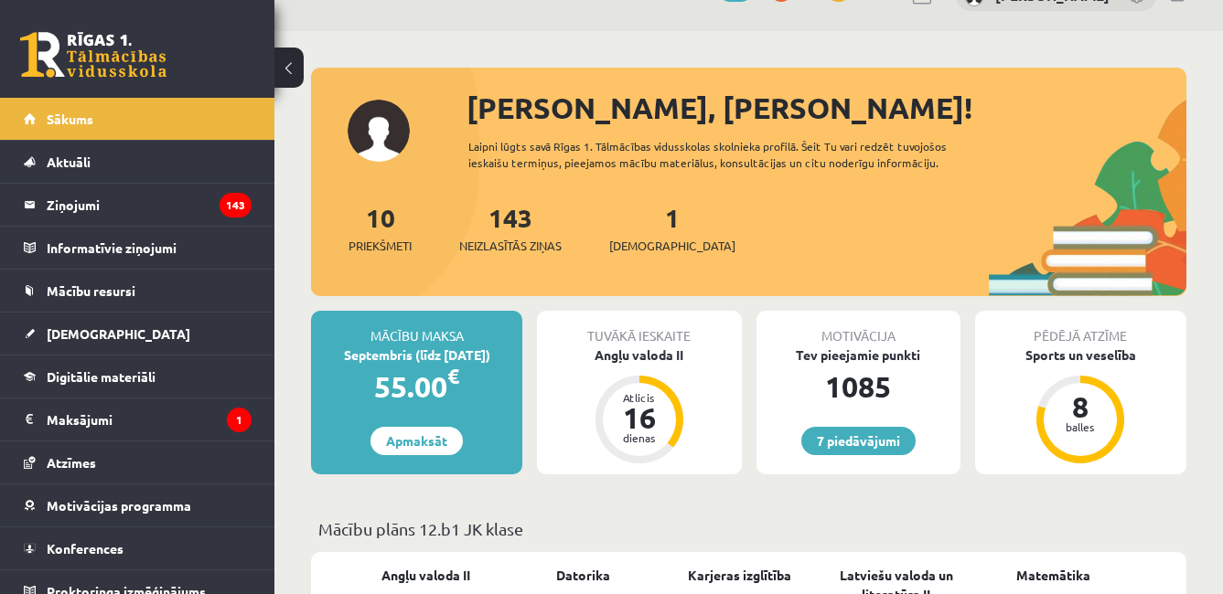
scroll to position [35, 0]
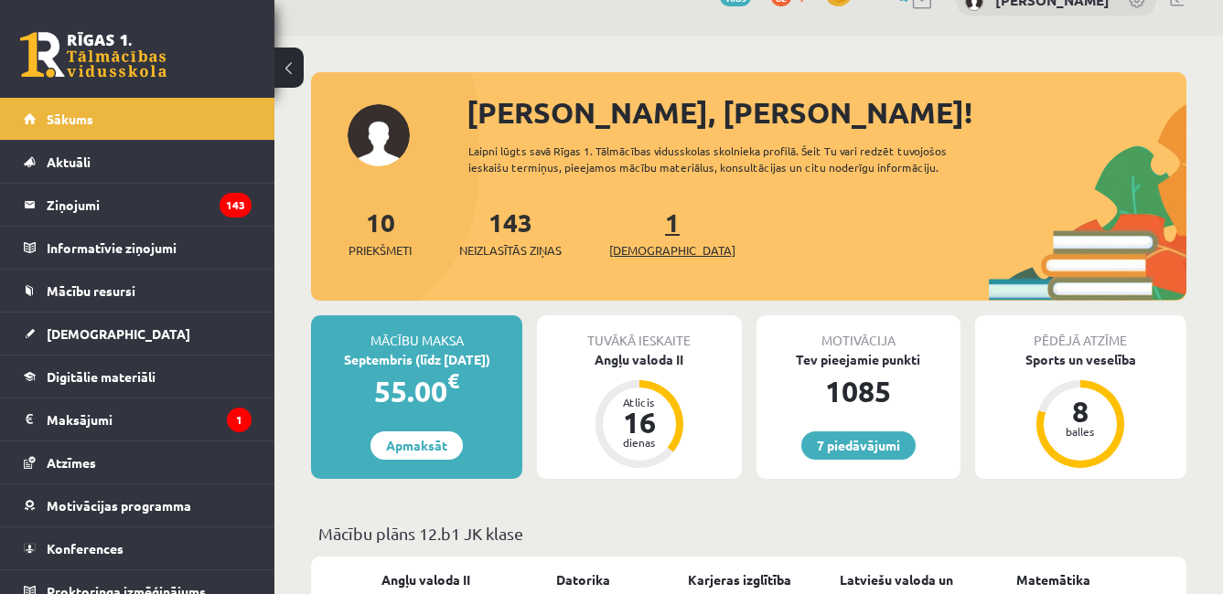
click at [647, 232] on link "1 Ieskaites" at bounding box center [672, 233] width 126 height 54
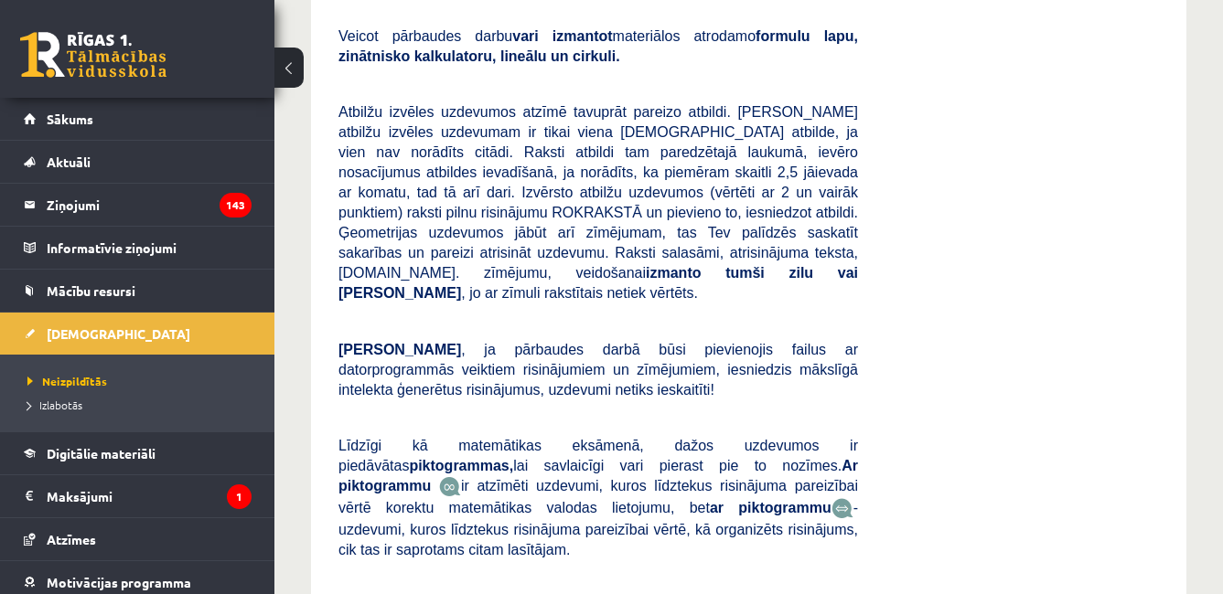
scroll to position [308, 0]
